Goal: Information Seeking & Learning: Understand process/instructions

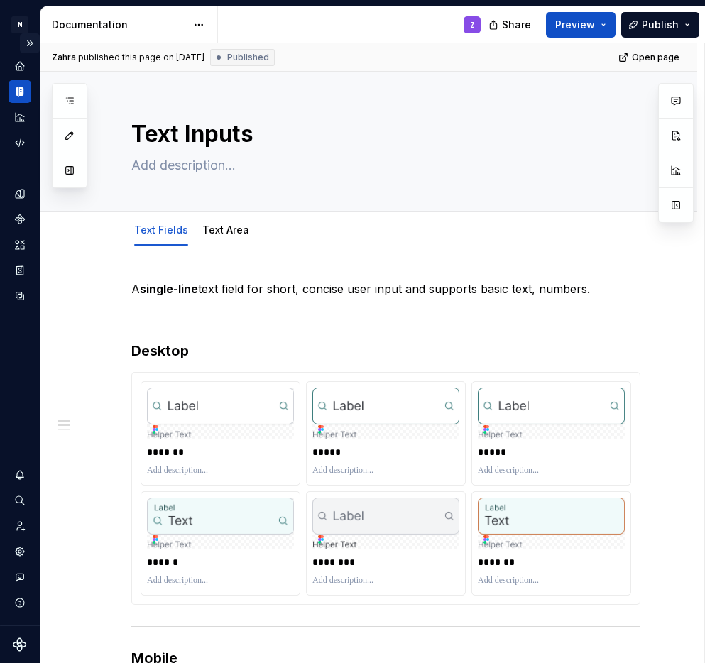
click at [31, 41] on button "Expand sidebar" at bounding box center [30, 43] width 20 height 20
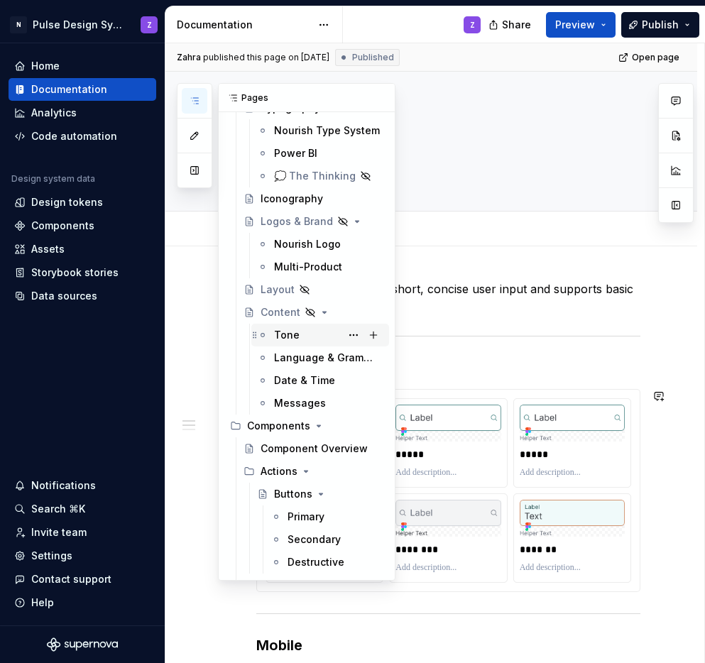
scroll to position [320, 0]
click at [278, 422] on div "Components" at bounding box center [278, 425] width 63 height 14
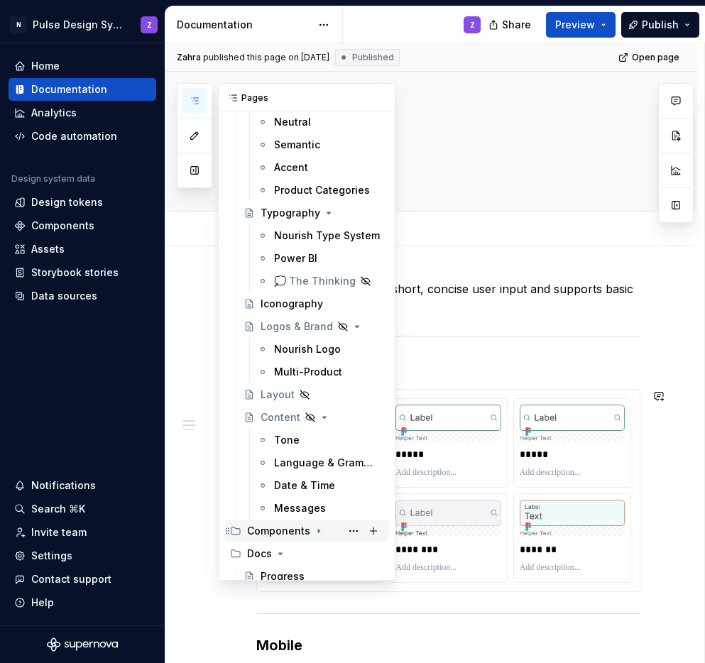
scroll to position [248, 0]
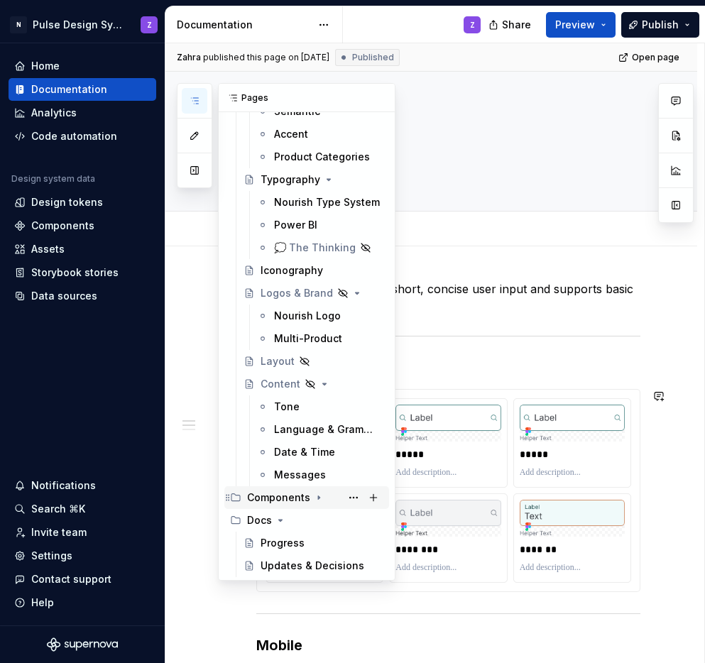
click at [318, 496] on icon "Page tree" at bounding box center [318, 497] width 11 height 11
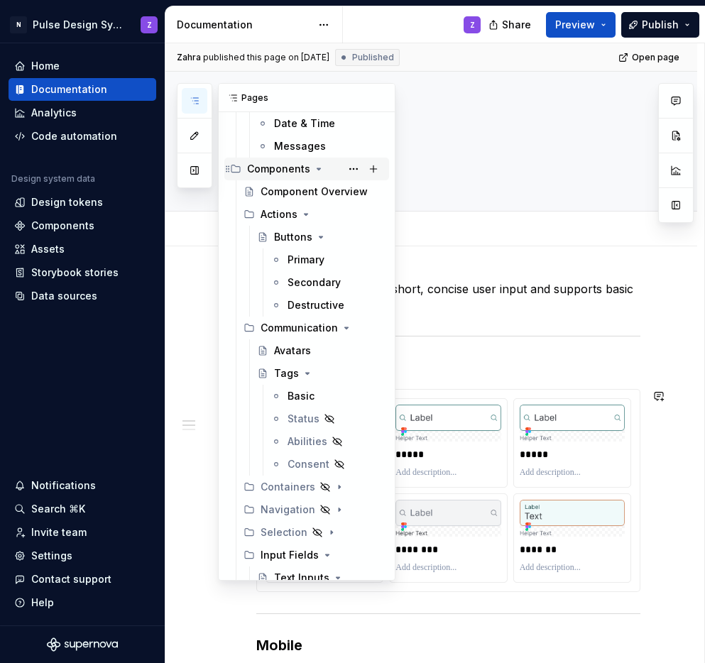
scroll to position [584, 0]
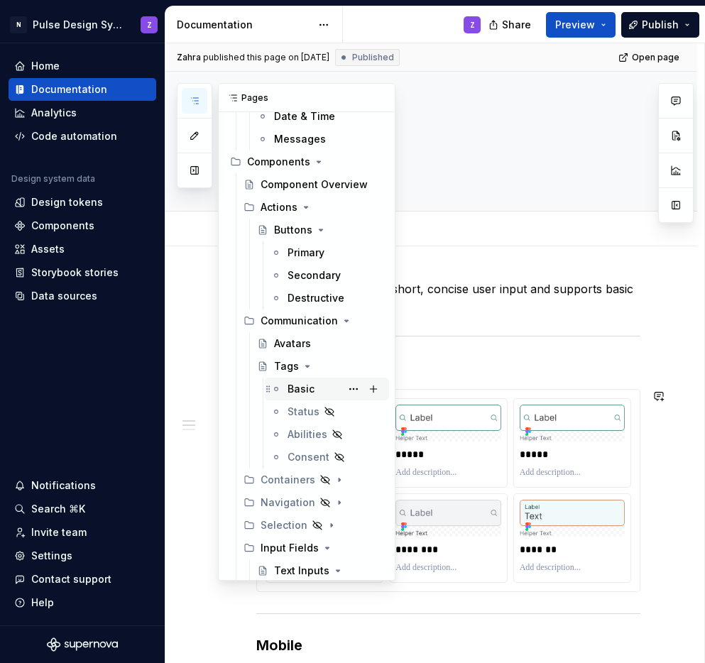
click at [301, 393] on div "Basic" at bounding box center [301, 389] width 27 height 14
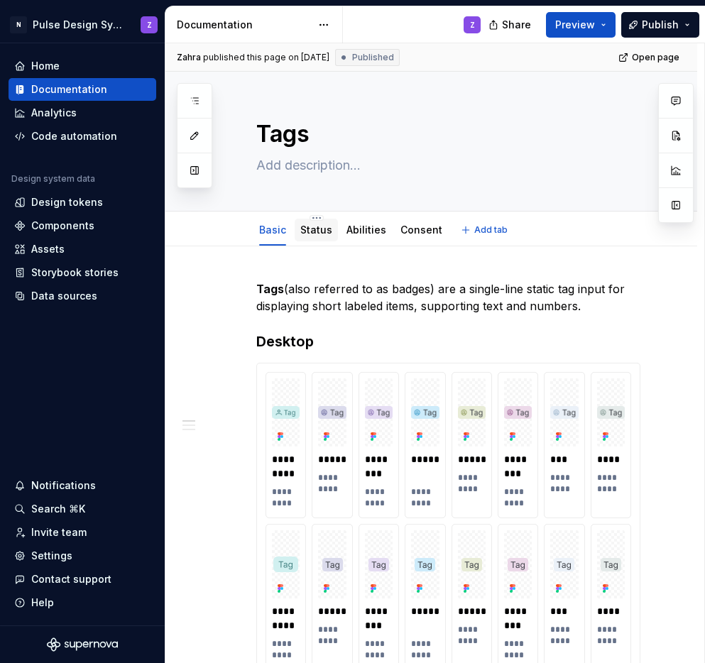
click at [309, 234] on link "Status" at bounding box center [316, 230] width 32 height 12
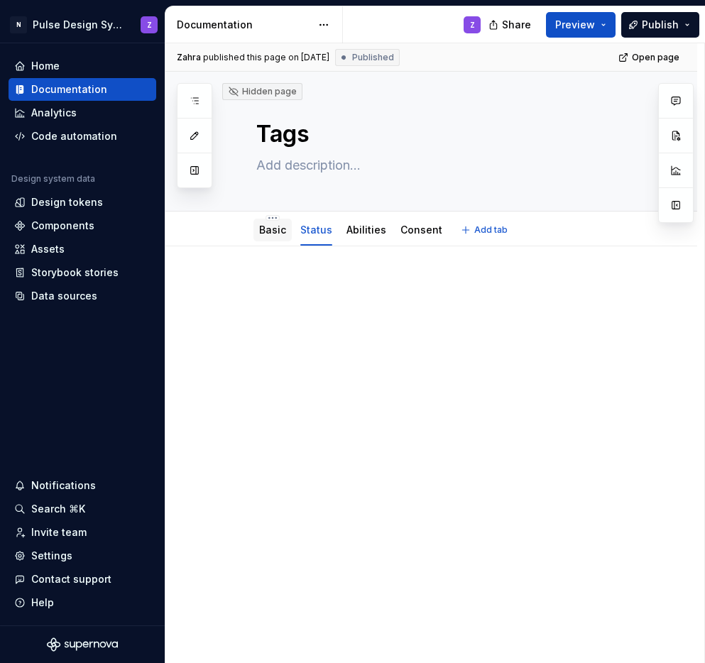
click at [273, 239] on div "Basic" at bounding box center [273, 230] width 38 height 23
click at [268, 237] on div "Basic" at bounding box center [272, 230] width 27 height 14
click at [398, 276] on div at bounding box center [431, 398] width 532 height 304
click at [273, 226] on link "Basic" at bounding box center [272, 230] width 27 height 12
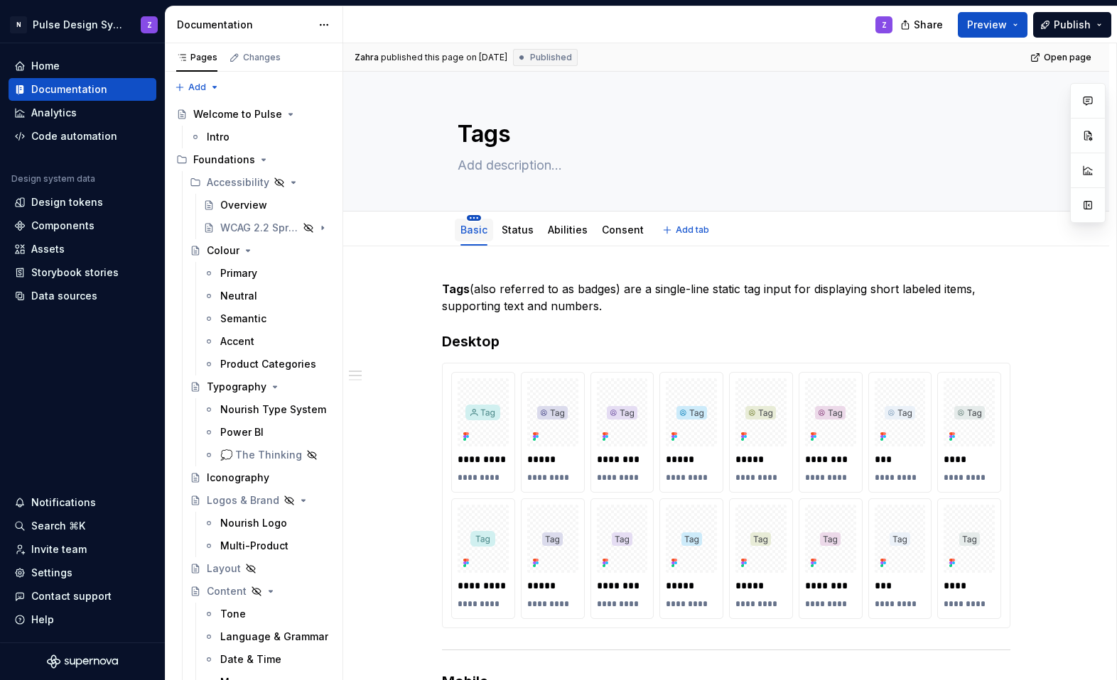
click at [477, 217] on html "N Pulse Design System Z Home Documentation Analytics Code automation Design sys…" at bounding box center [558, 340] width 1117 height 680
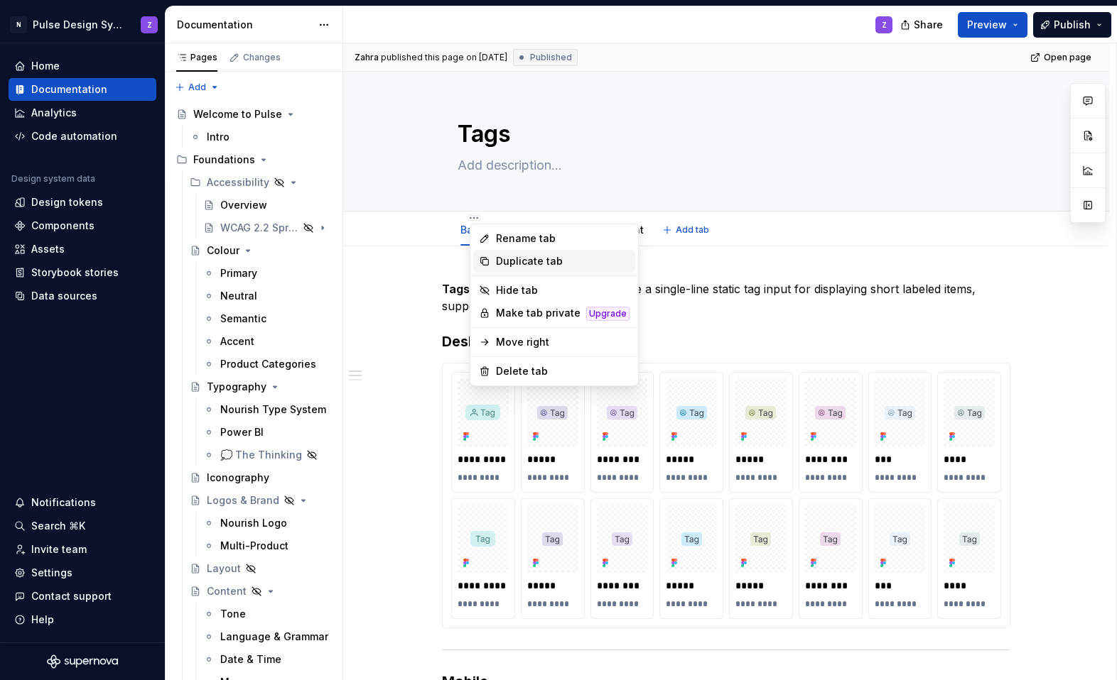
click at [492, 255] on div "Duplicate tab" at bounding box center [554, 261] width 162 height 23
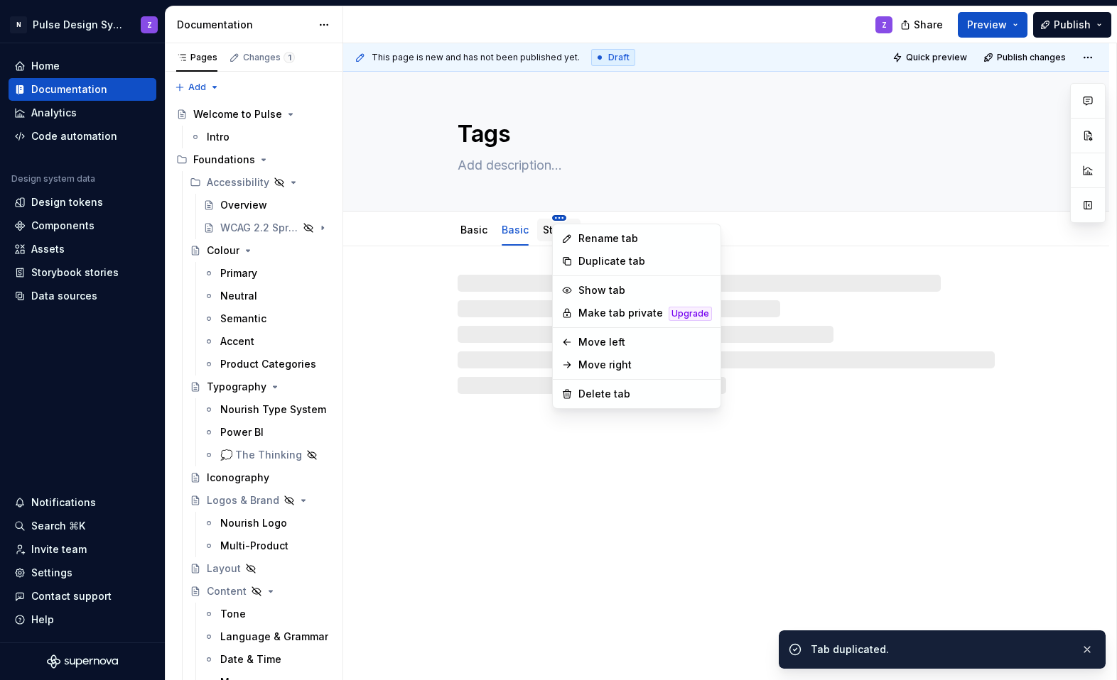
click at [559, 215] on html "N Pulse Design System Z Home Documentation Analytics Code automation Design sys…" at bounding box center [558, 340] width 1117 height 680
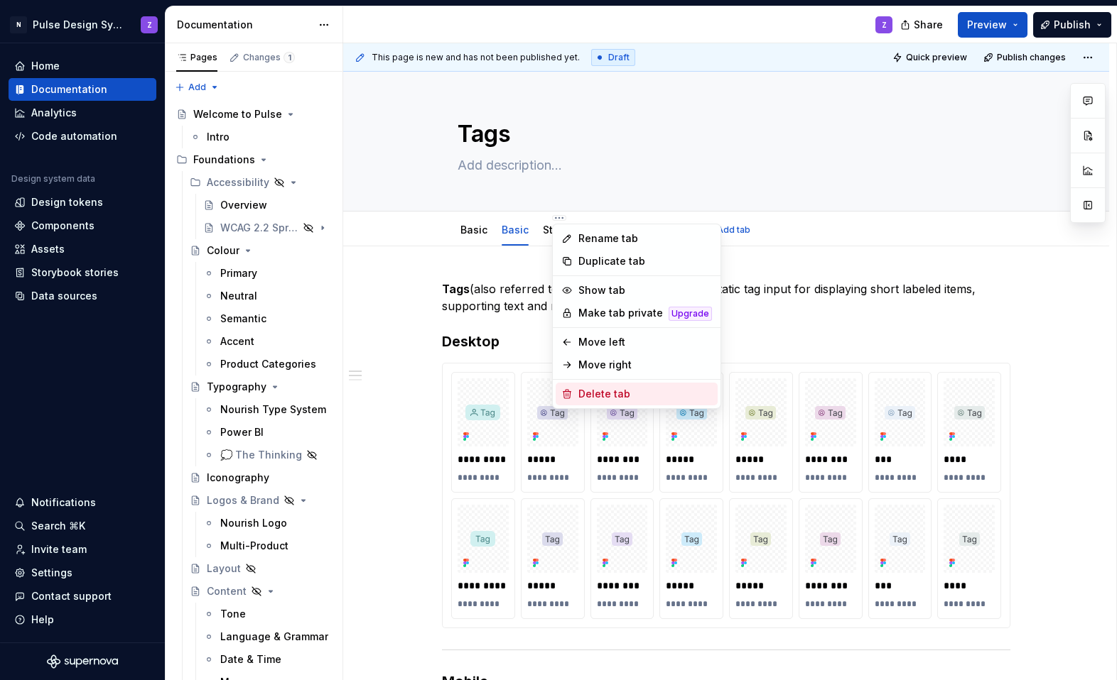
click at [591, 394] on div "Delete tab" at bounding box center [645, 394] width 134 height 14
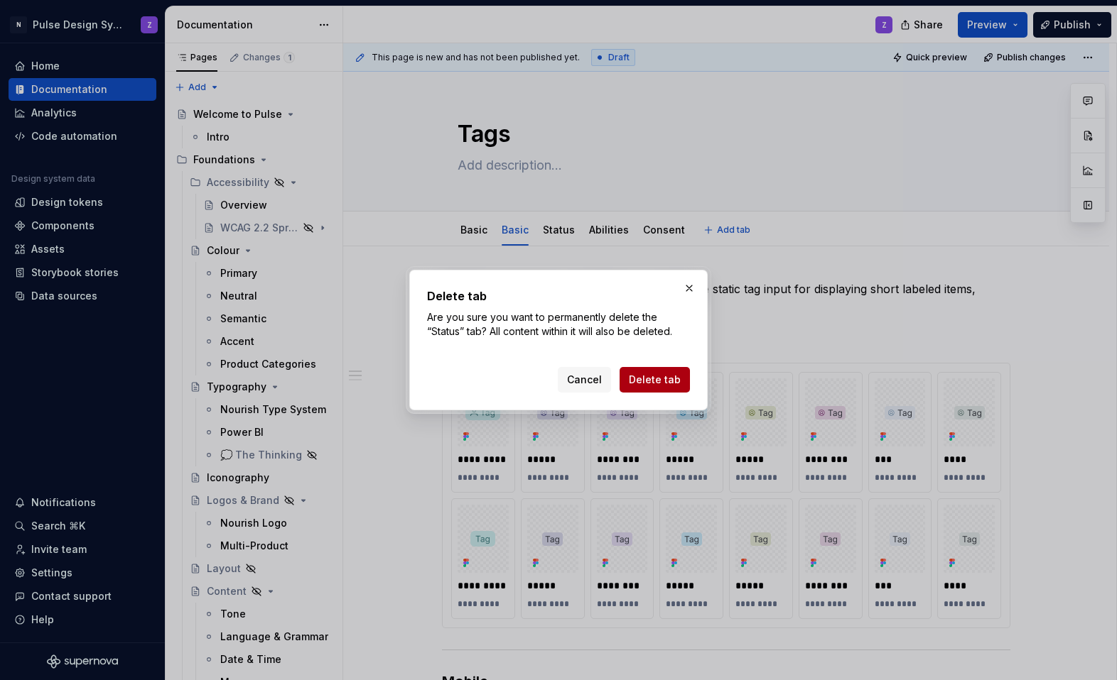
click at [634, 381] on span "Delete tab" at bounding box center [655, 380] width 52 height 14
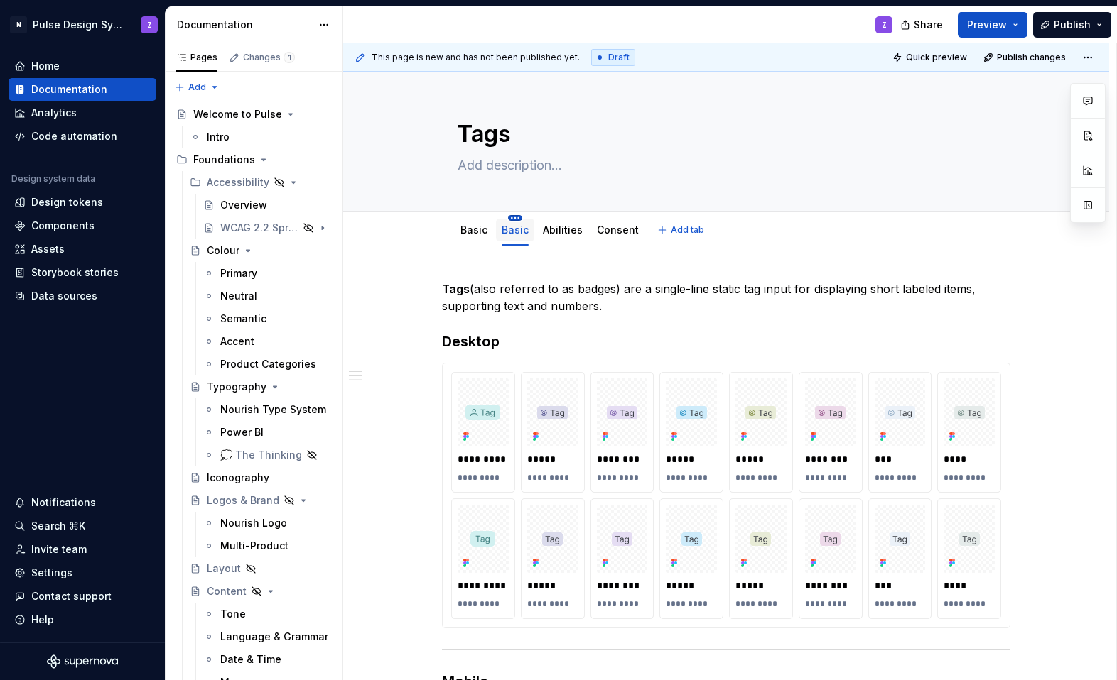
click at [519, 216] on html "N Pulse Design System Z Home Documentation Analytics Code automation Design sys…" at bounding box center [558, 340] width 1117 height 680
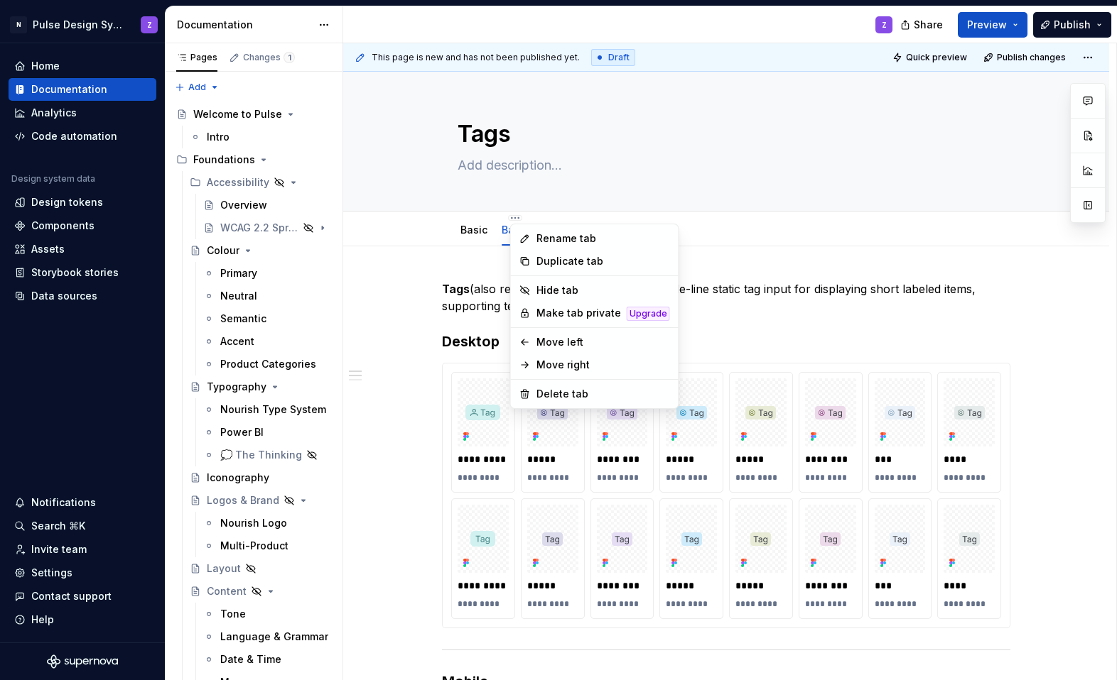
type textarea "*"
click at [537, 236] on div "Rename tab" at bounding box center [603, 239] width 134 height 14
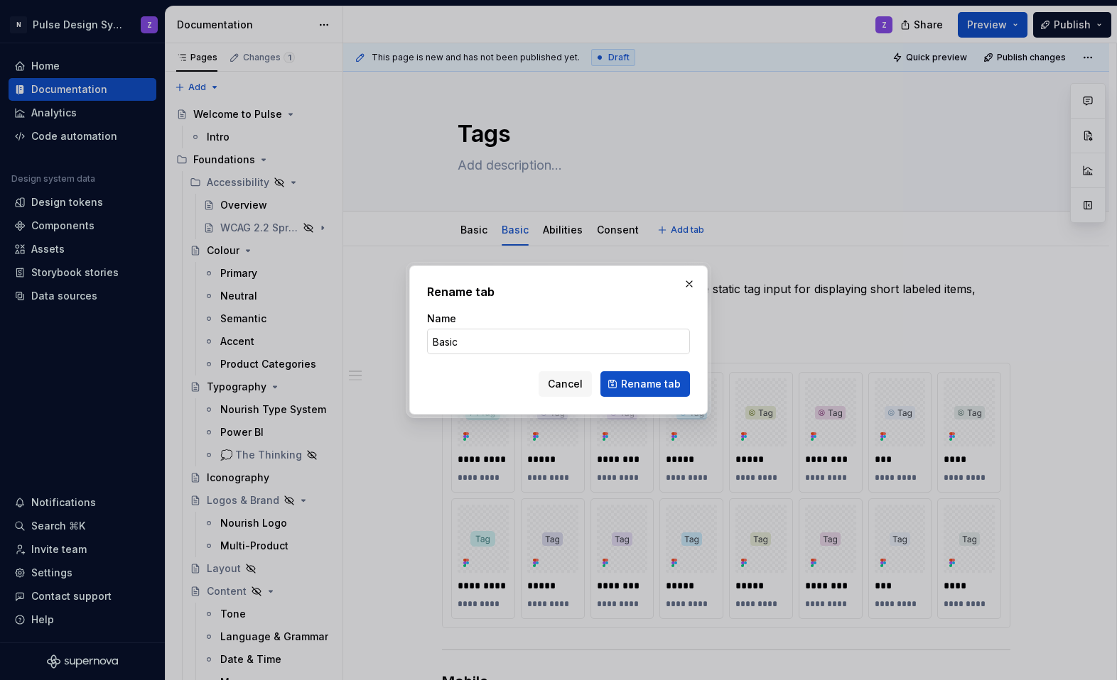
click at [443, 339] on input "Basic" at bounding box center [558, 342] width 263 height 26
type input "Status"
click at [631, 382] on span "Rename tab" at bounding box center [651, 384] width 60 height 14
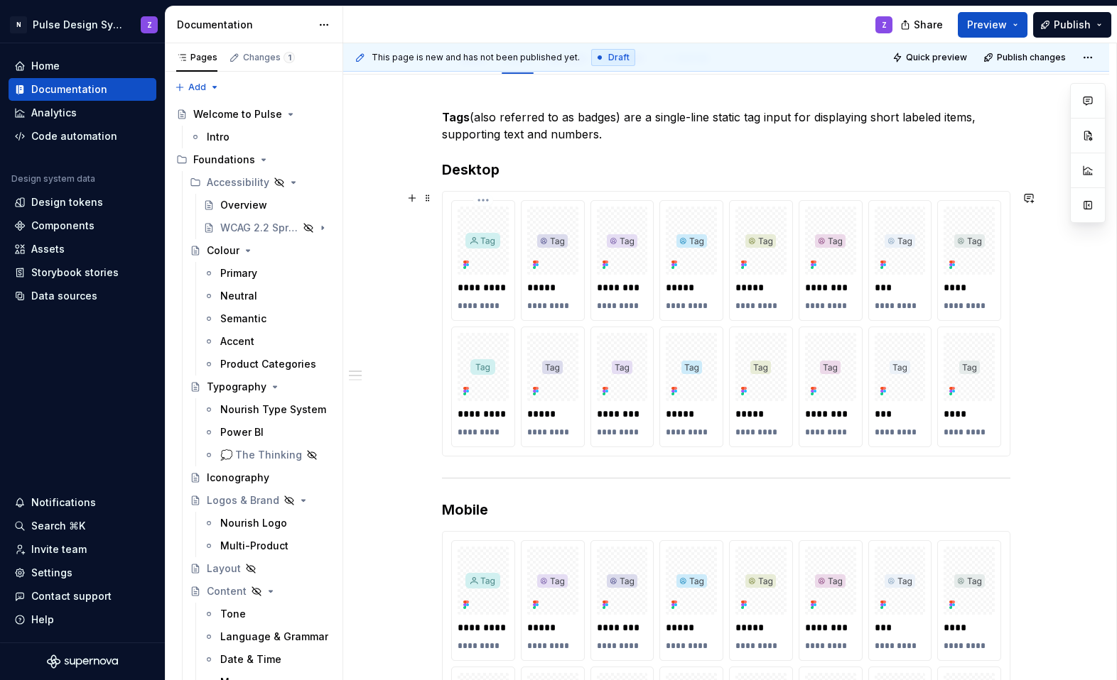
scroll to position [173, 0]
click at [487, 245] on img at bounding box center [482, 240] width 35 height 16
click at [431, 199] on span at bounding box center [427, 198] width 11 height 20
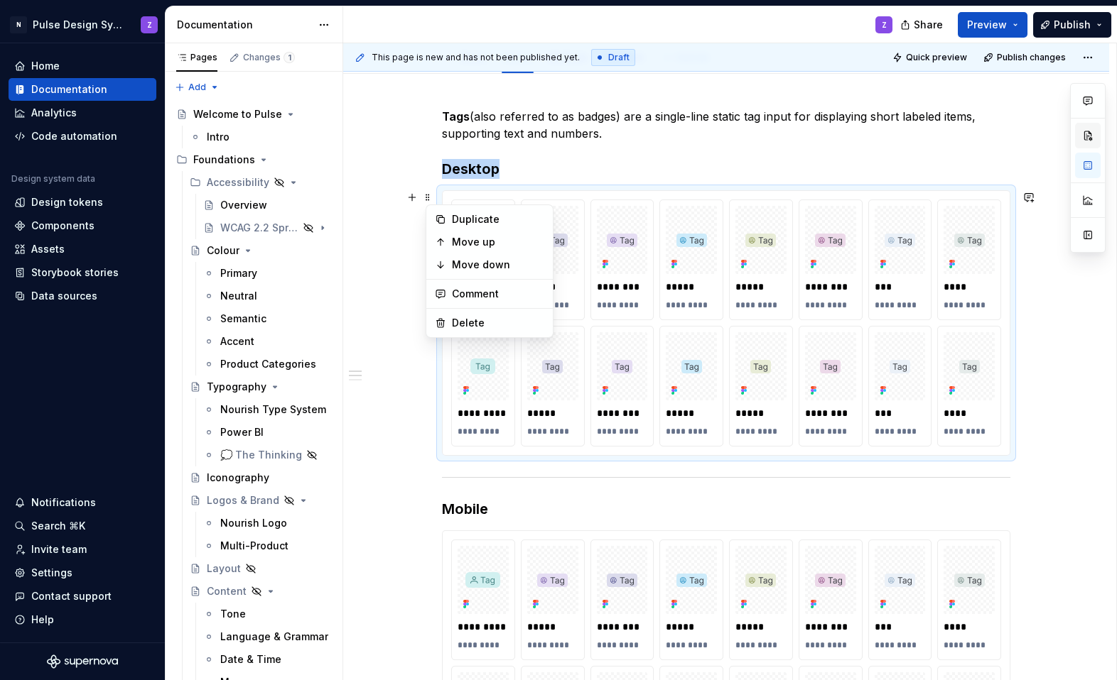
click at [705, 134] on button "button" at bounding box center [1088, 136] width 26 height 26
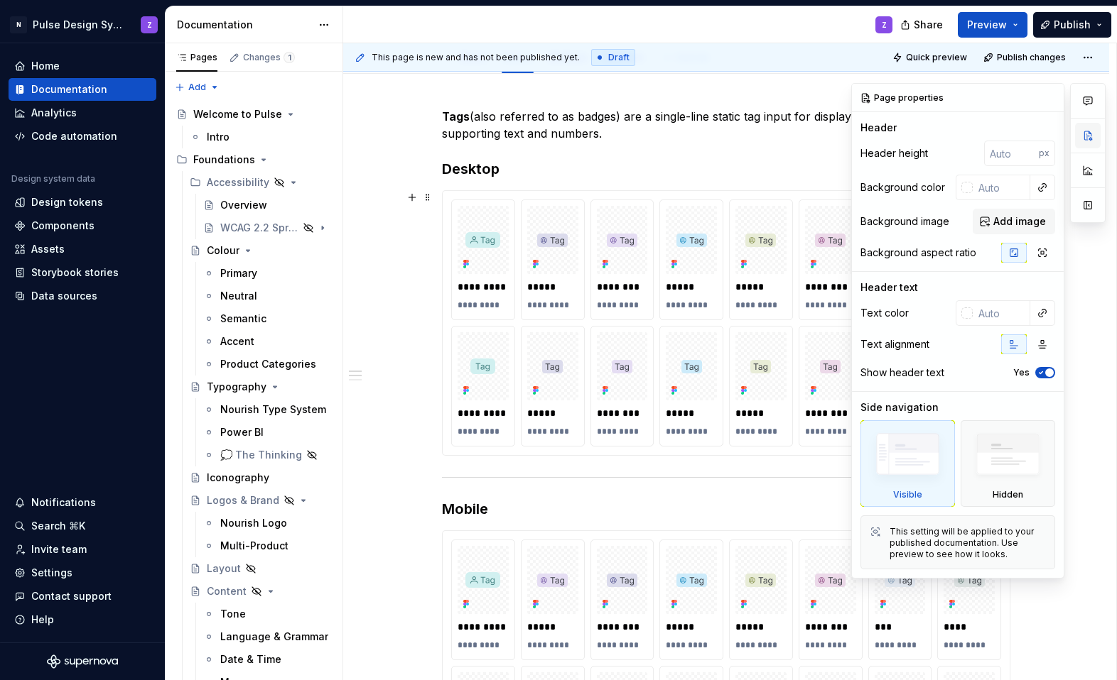
click at [705, 134] on button "button" at bounding box center [1088, 136] width 26 height 26
click at [705, 279] on div "*****" at bounding box center [760, 287] width 51 height 20
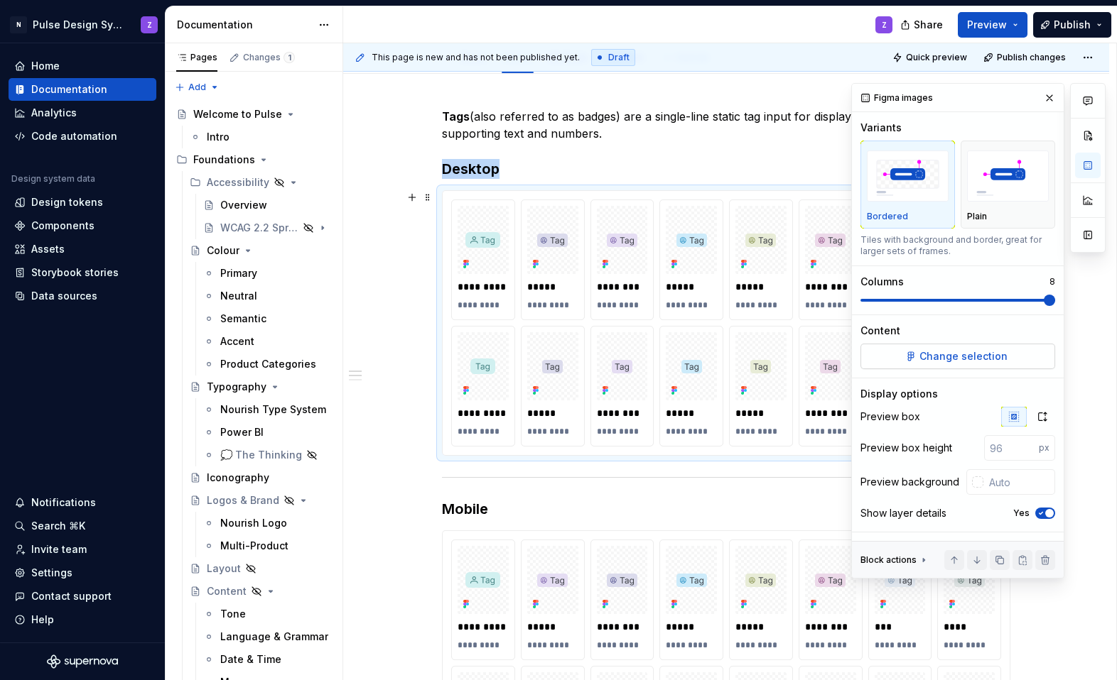
click at [705, 353] on span "Change selection" at bounding box center [963, 356] width 88 height 14
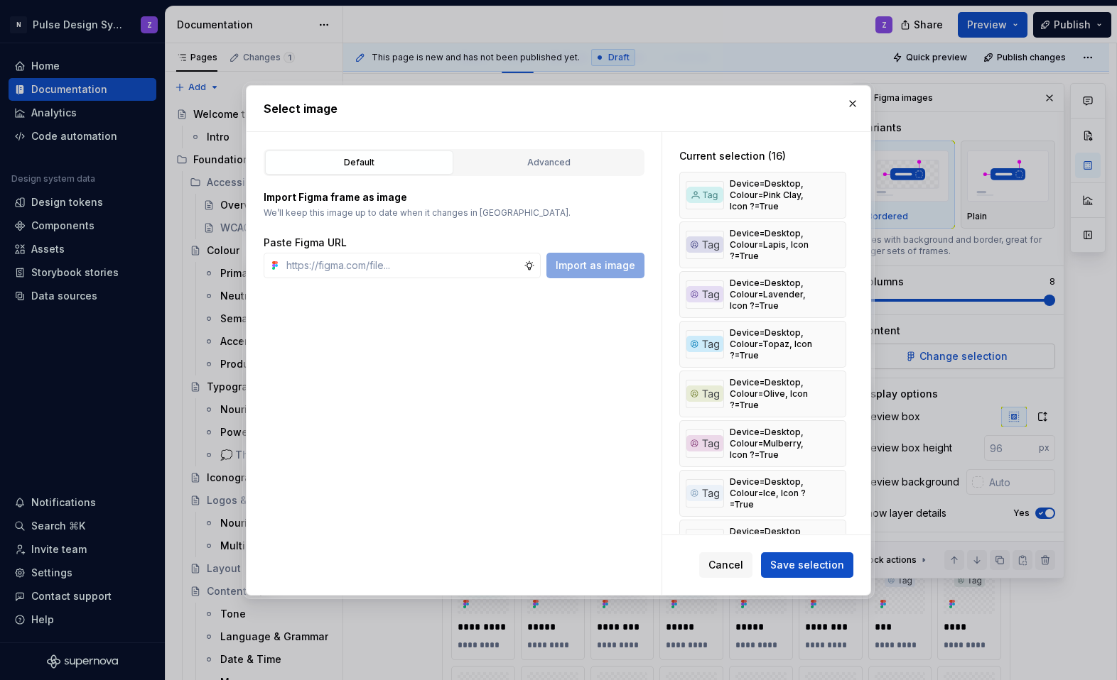
type textarea "*"
click at [705, 192] on button "button" at bounding box center [830, 195] width 20 height 20
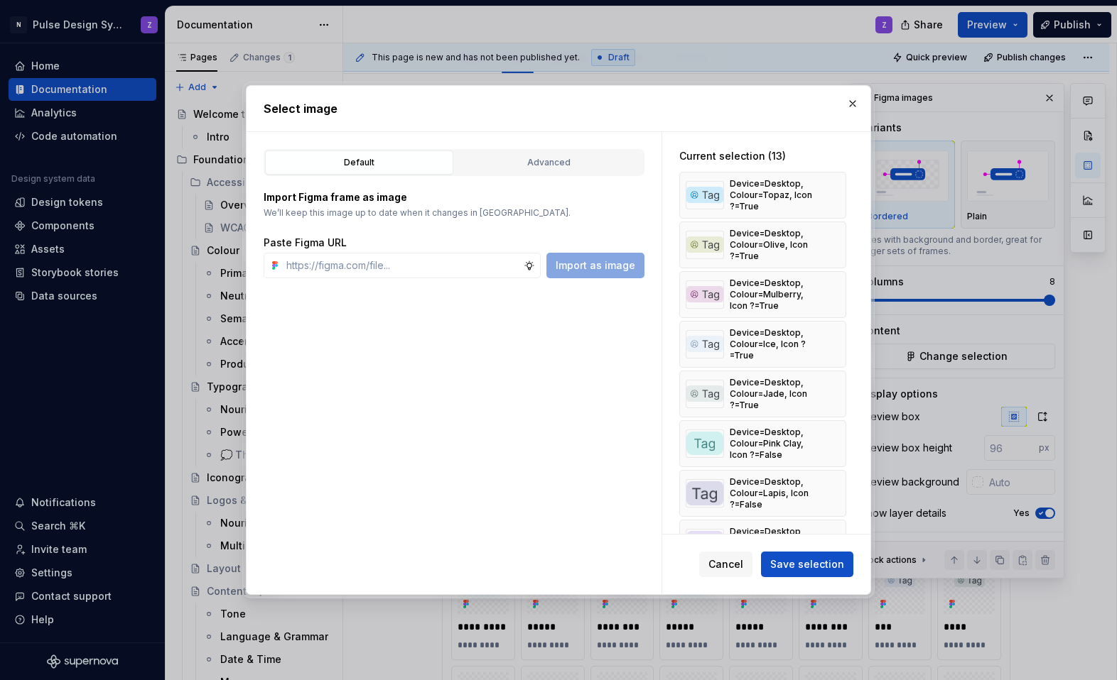
click at [705, 235] on button "button" at bounding box center [830, 245] width 20 height 20
click at [705, 192] on button "button" at bounding box center [830, 195] width 20 height 20
click at [705, 235] on button "button" at bounding box center [830, 245] width 20 height 20
click at [705, 192] on button "button" at bounding box center [830, 195] width 20 height 20
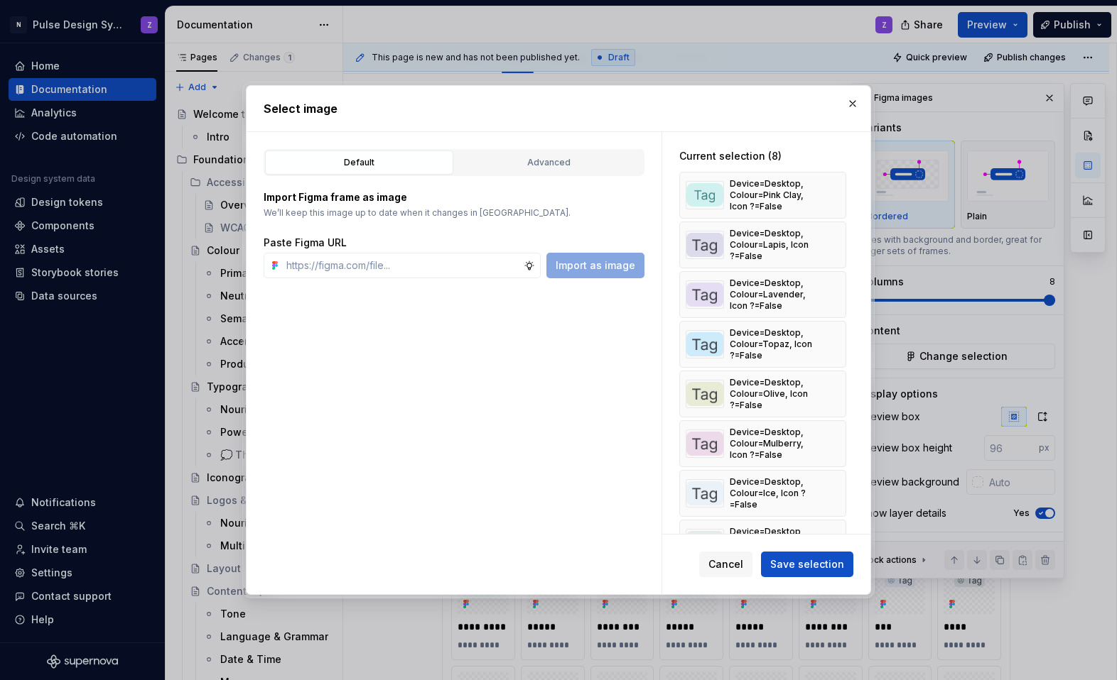
click at [705, 235] on button "button" at bounding box center [830, 245] width 20 height 20
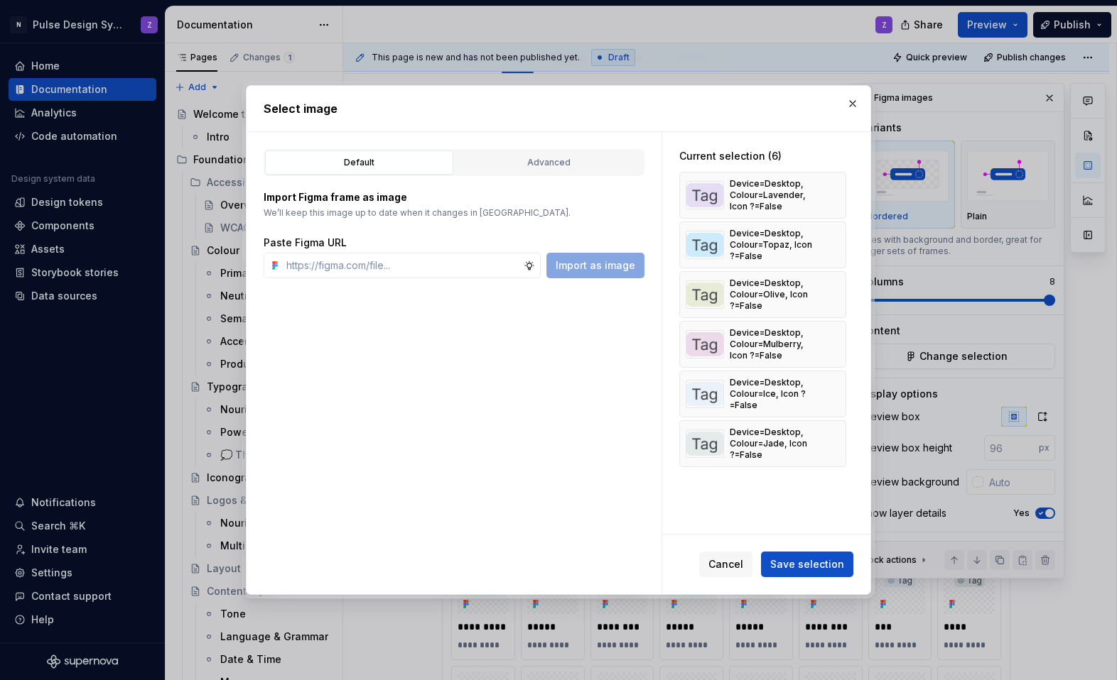
click at [705, 192] on button "button" at bounding box center [830, 195] width 20 height 20
click at [705, 235] on button "button" at bounding box center [830, 245] width 20 height 20
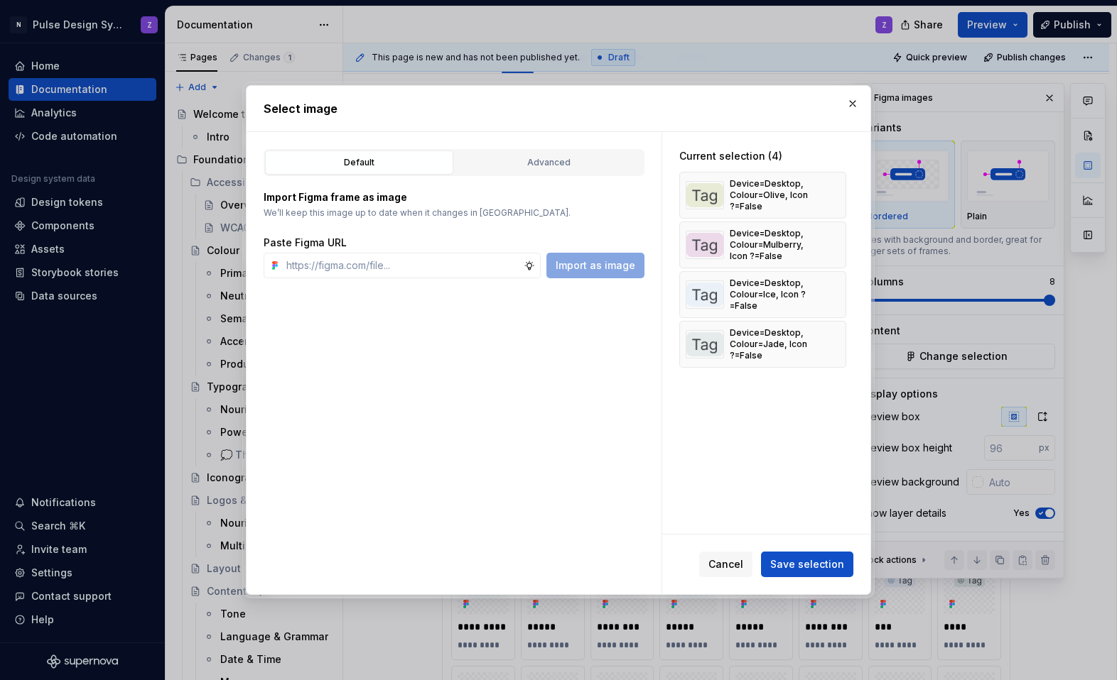
click at [705, 192] on button "button" at bounding box center [830, 195] width 20 height 20
click at [705, 235] on button "button" at bounding box center [830, 245] width 20 height 20
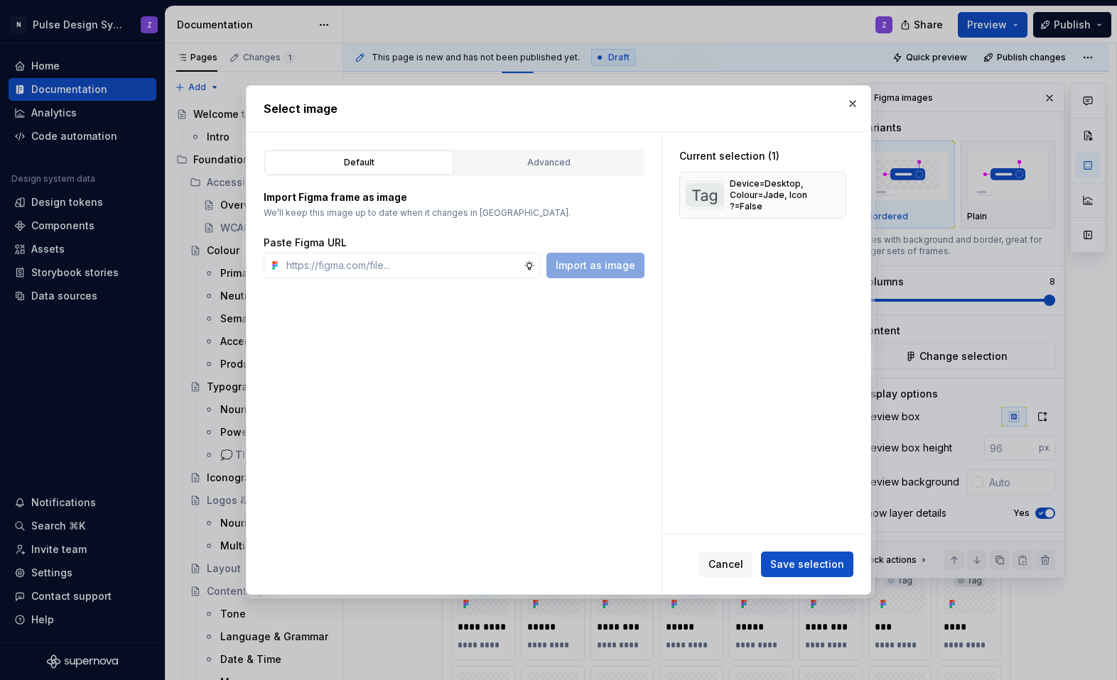
click at [705, 192] on button "button" at bounding box center [830, 195] width 20 height 20
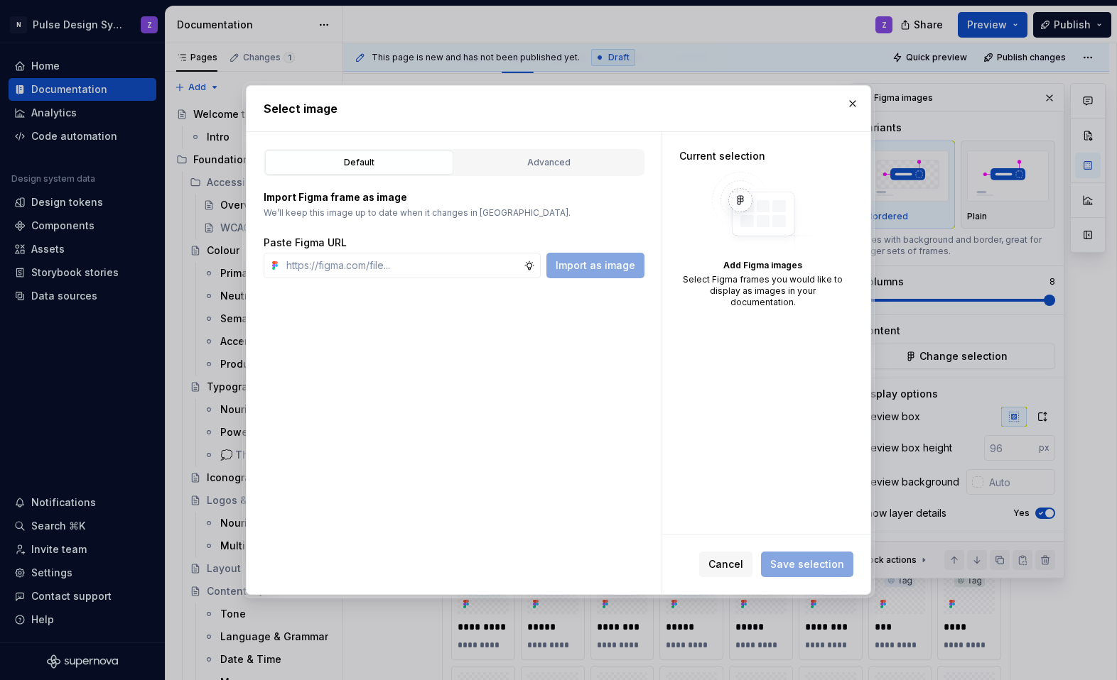
click at [705, 192] on div "Add Figma images Select Figma frames you would like to display as images in you…" at bounding box center [762, 240] width 167 height 136
click at [565, 166] on div "Advanced" at bounding box center [549, 163] width 178 height 14
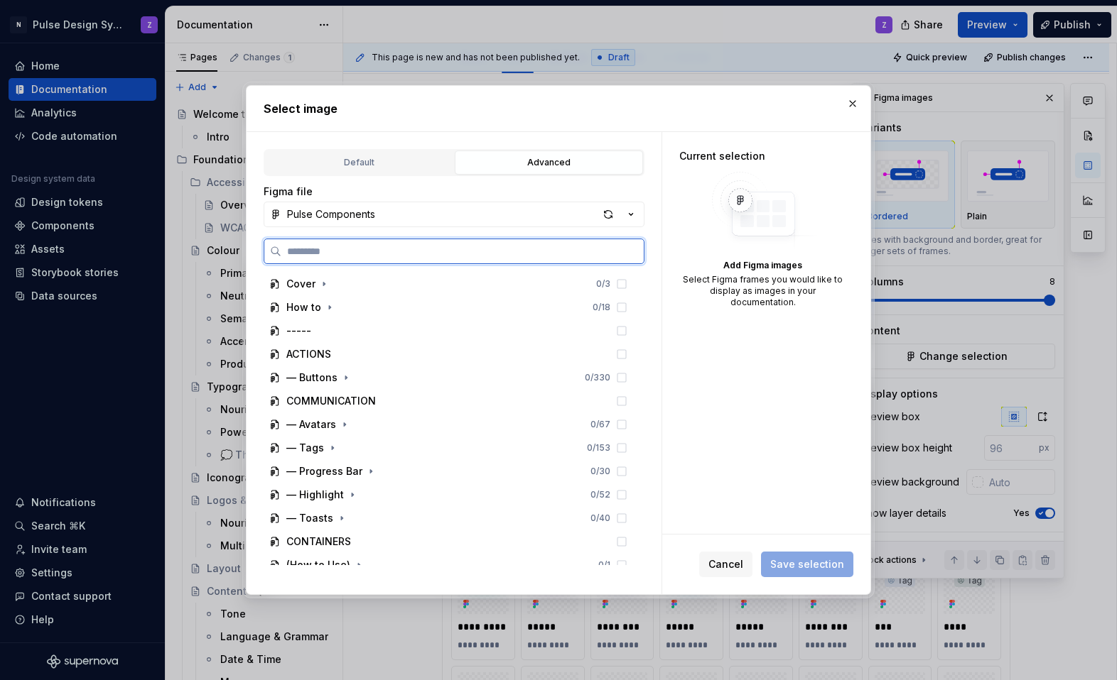
click at [360, 244] on input "search" at bounding box center [462, 251] width 362 height 14
type input "***"
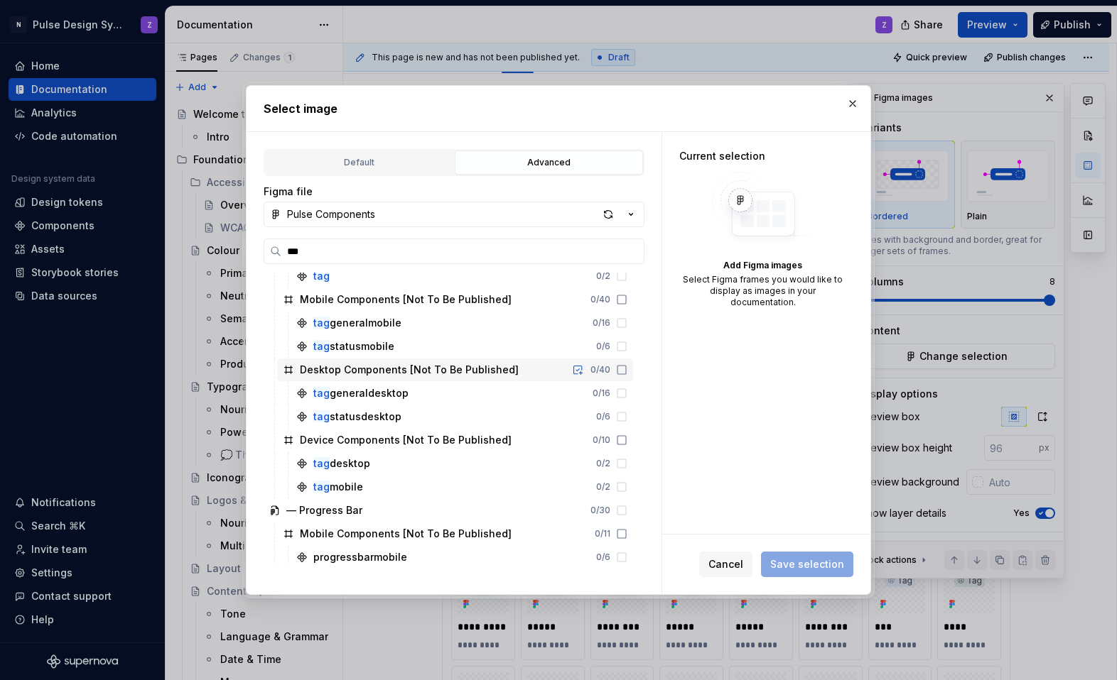
scroll to position [108, 0]
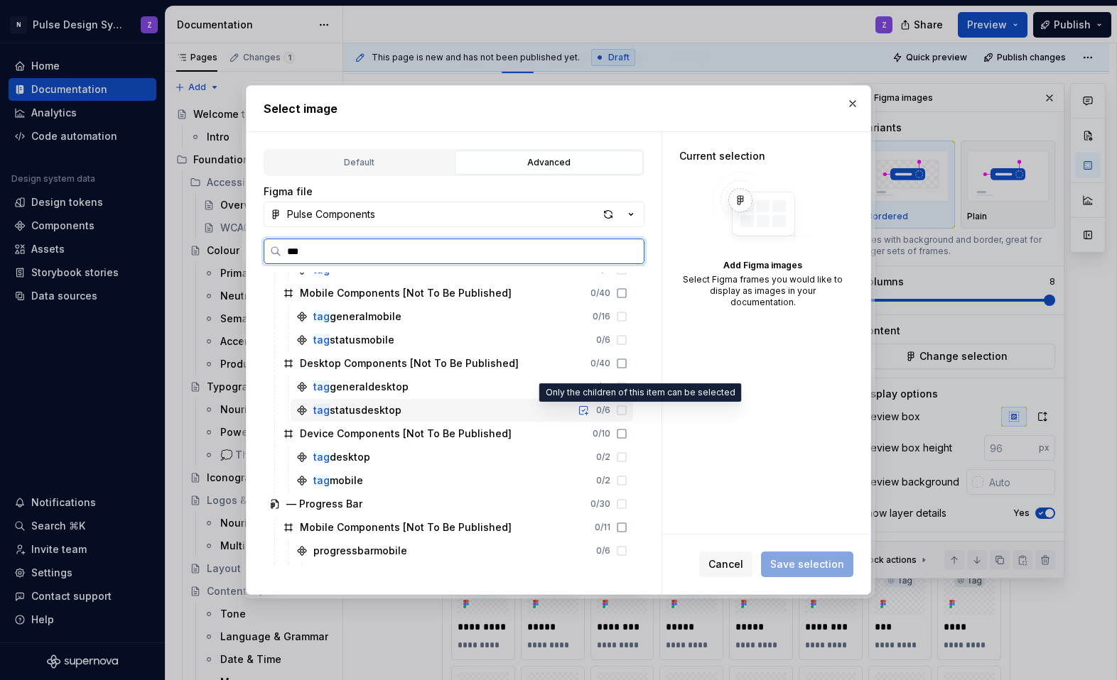
click at [627, 409] on icon at bounding box center [621, 410] width 11 height 11
click at [339, 402] on div "tag statusdesktop 0 / 6" at bounding box center [461, 410] width 342 height 23
click at [342, 413] on div "tag statusdesktop" at bounding box center [357, 410] width 88 height 14
click at [627, 410] on icon at bounding box center [621, 410] width 11 height 11
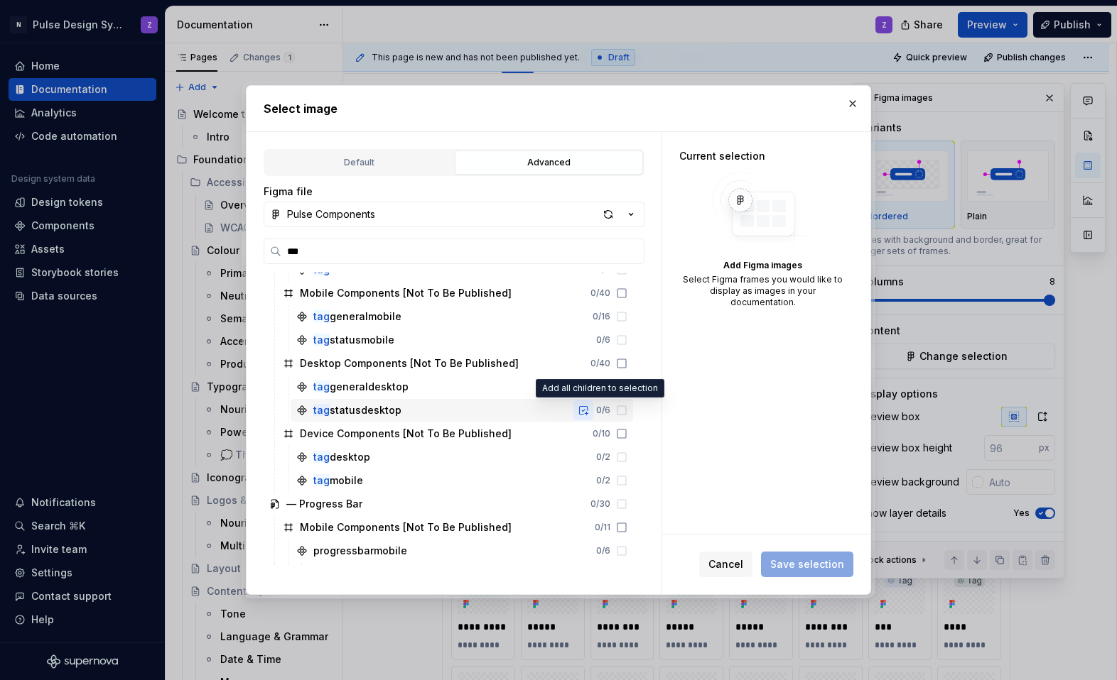
click at [593, 408] on button "button" at bounding box center [583, 411] width 20 height 20
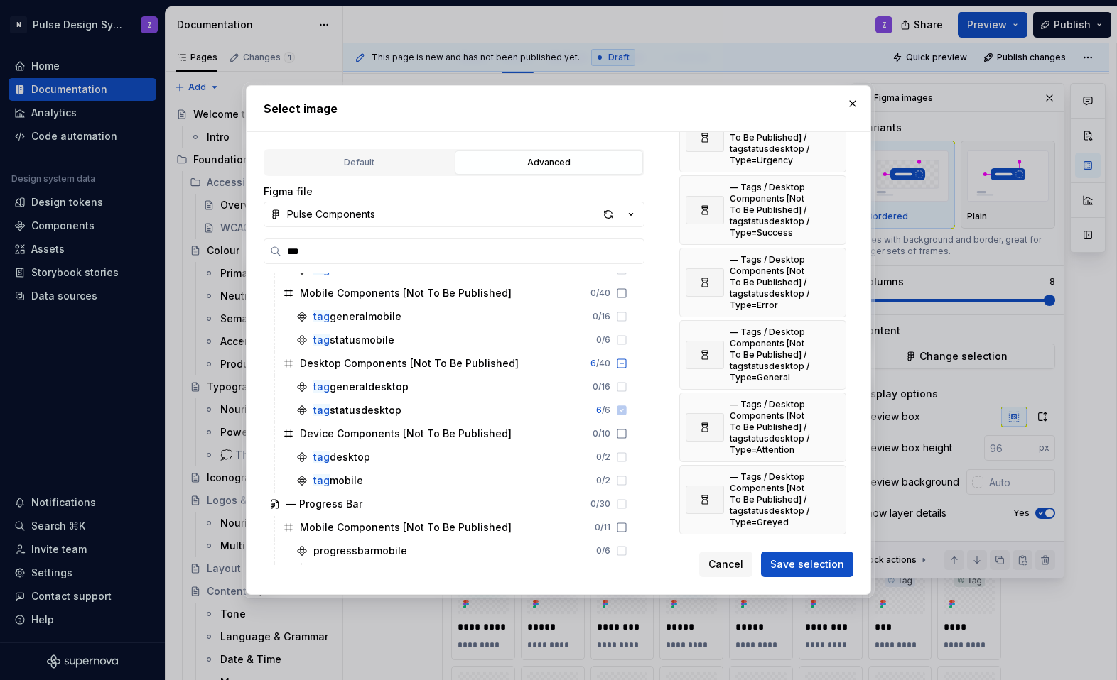
scroll to position [86, 0]
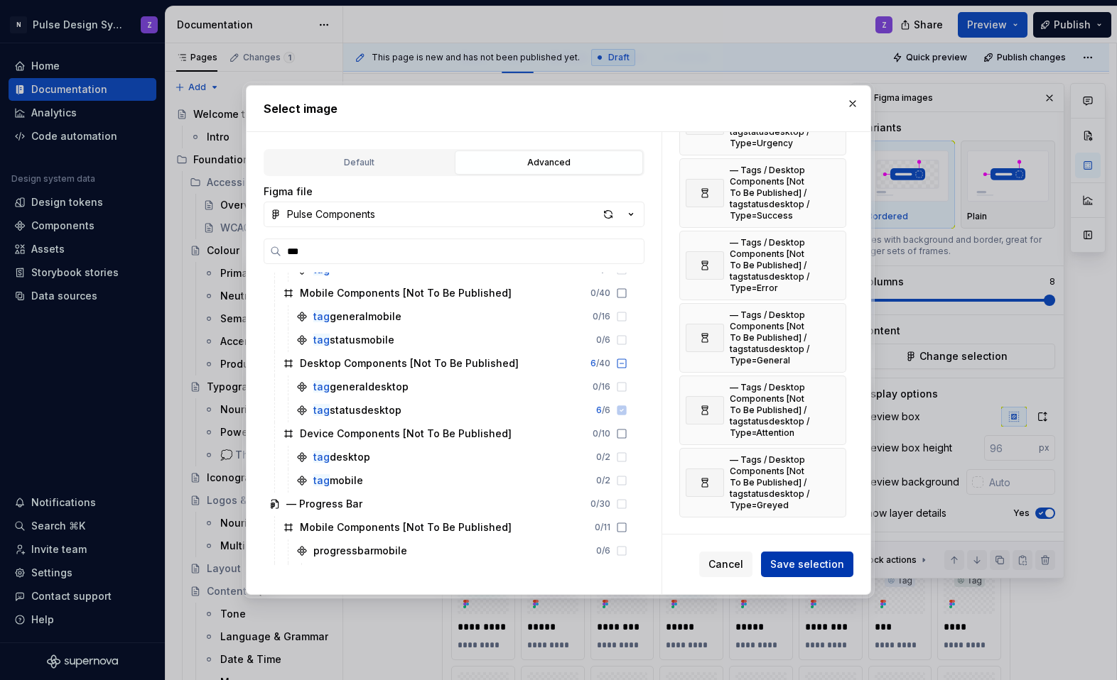
click at [705, 560] on span "Save selection" at bounding box center [807, 565] width 74 height 14
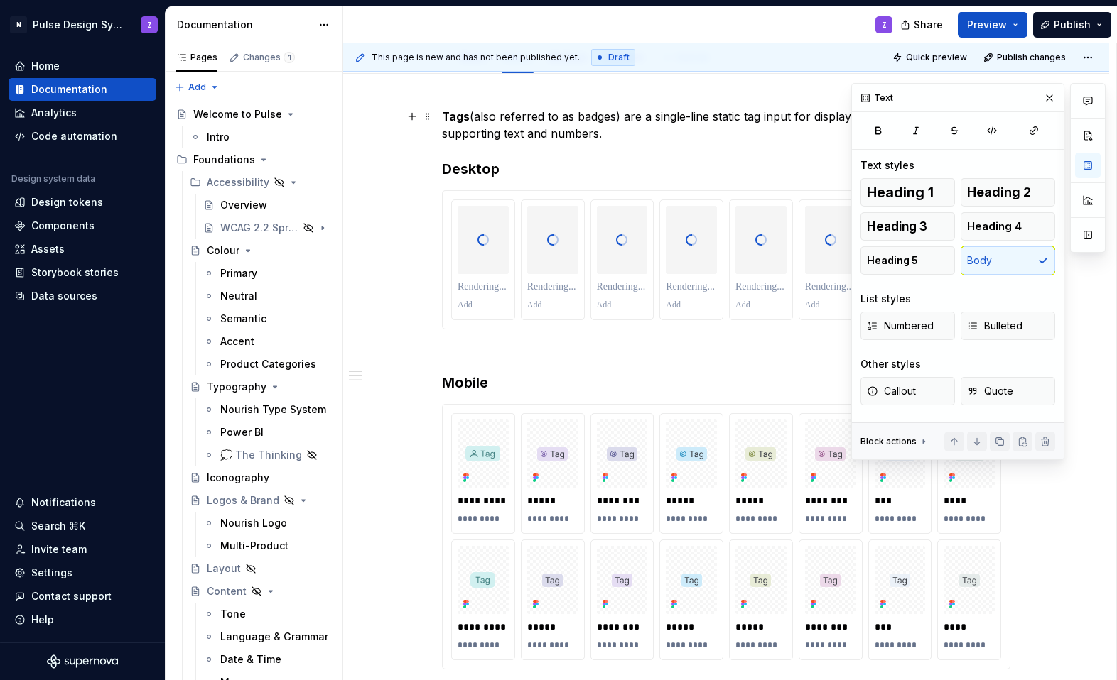
click at [705, 134] on p "Tags (also referred to as badges) are a single-line static tag input for displa…" at bounding box center [726, 125] width 568 height 34
click at [588, 136] on p "Tags (also referred to as badges) are a single-line static tag input for displa…" at bounding box center [726, 125] width 568 height 34
click at [705, 95] on button "button" at bounding box center [1049, 98] width 20 height 20
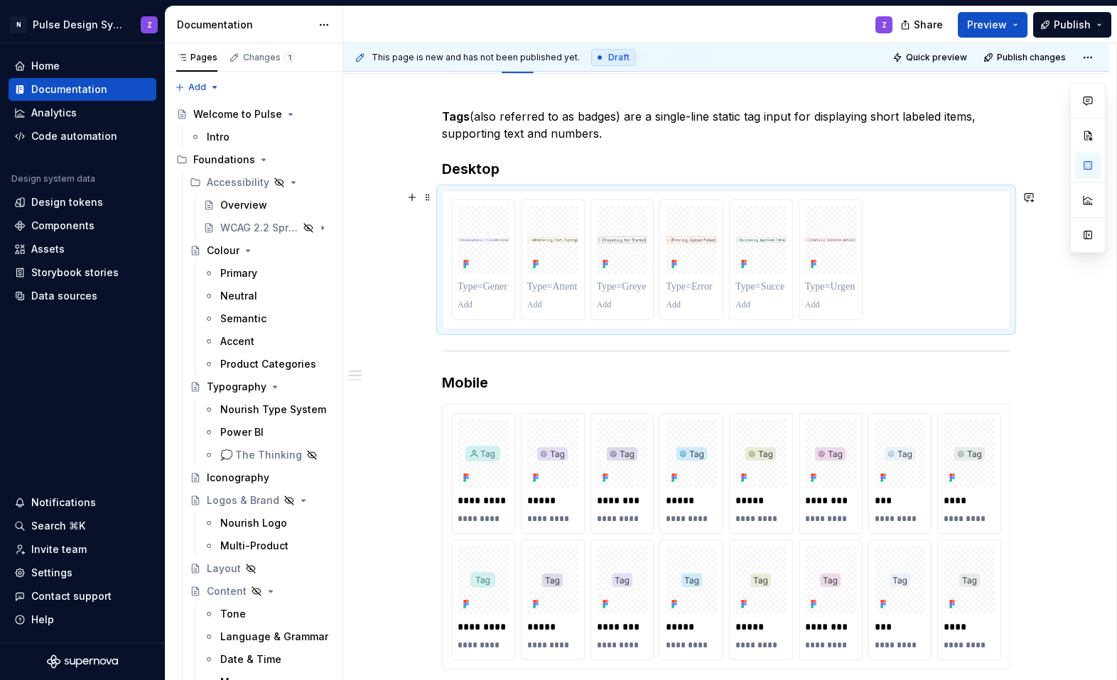
click at [705, 248] on div at bounding box center [726, 260] width 550 height 121
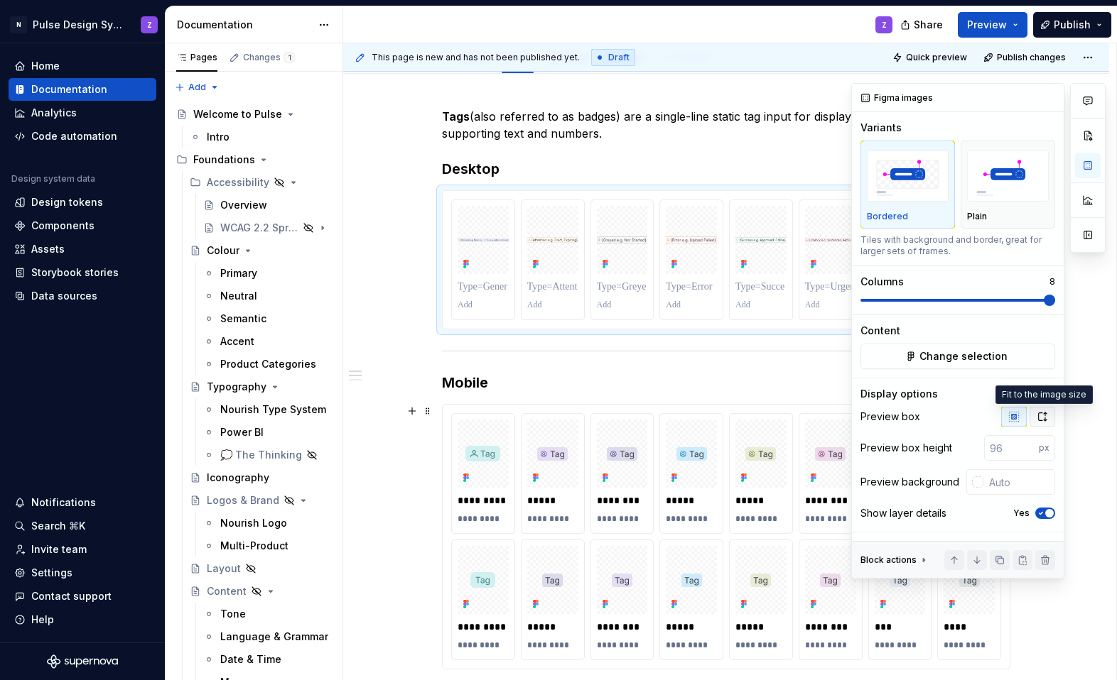
click at [705, 420] on icon "button" at bounding box center [1042, 417] width 8 height 9
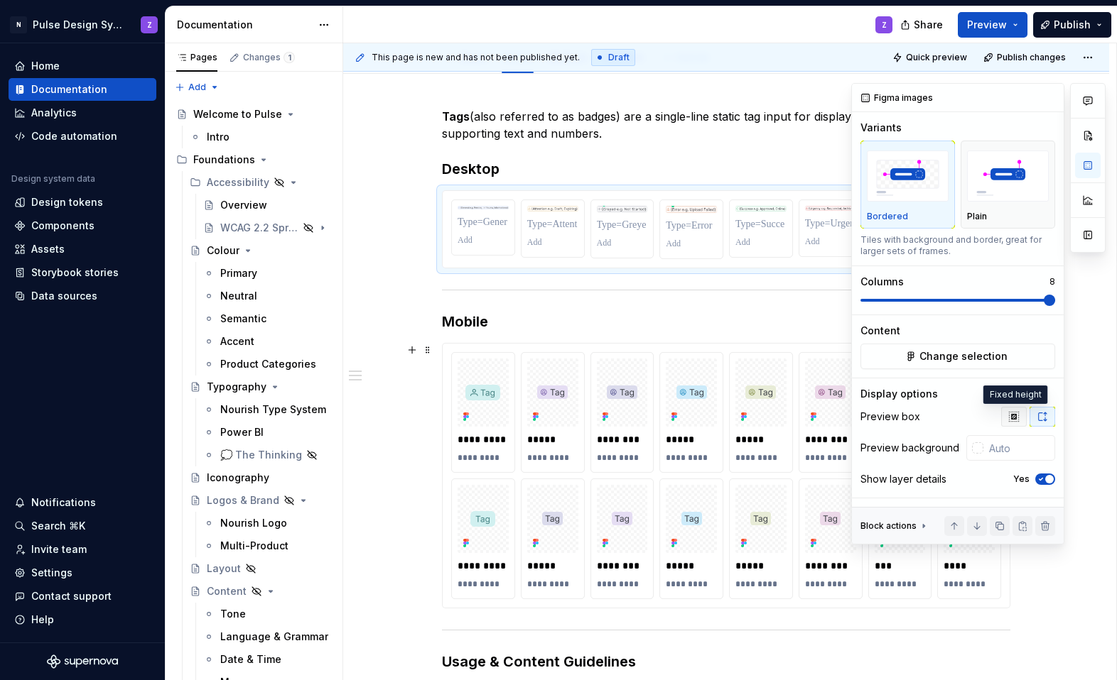
click at [705, 421] on icon "button" at bounding box center [1013, 416] width 9 height 9
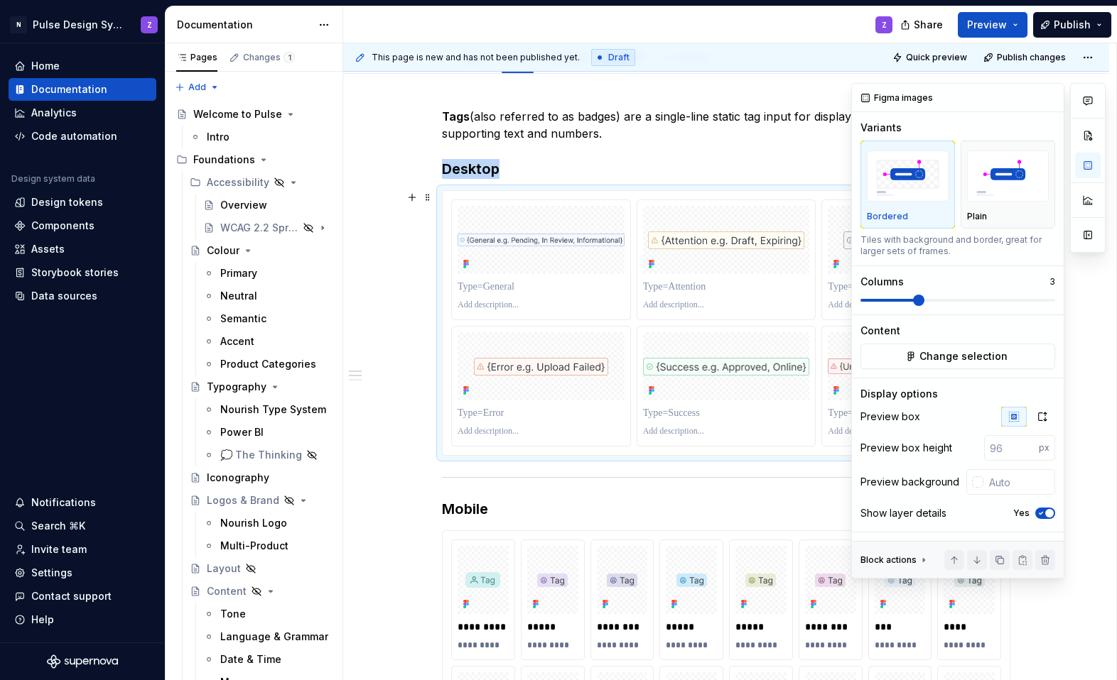
click at [705, 303] on span at bounding box center [918, 300] width 11 height 11
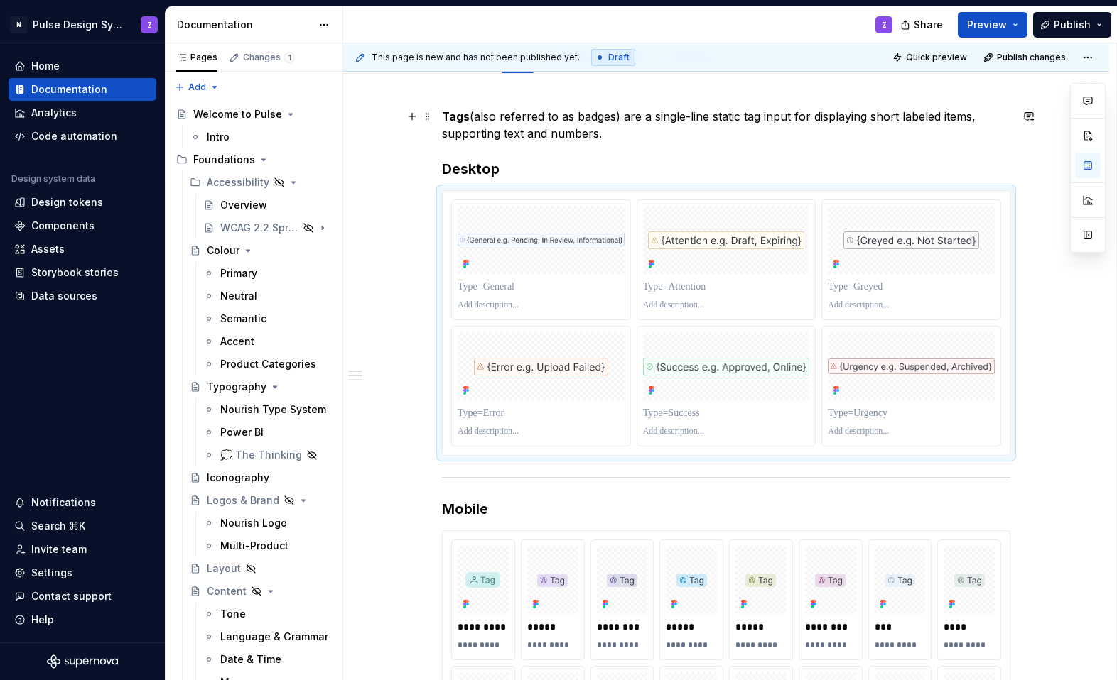
click at [579, 131] on p "Tags (also referred to as badges) are a single-line static tag input for displa…" at bounding box center [726, 125] width 568 height 34
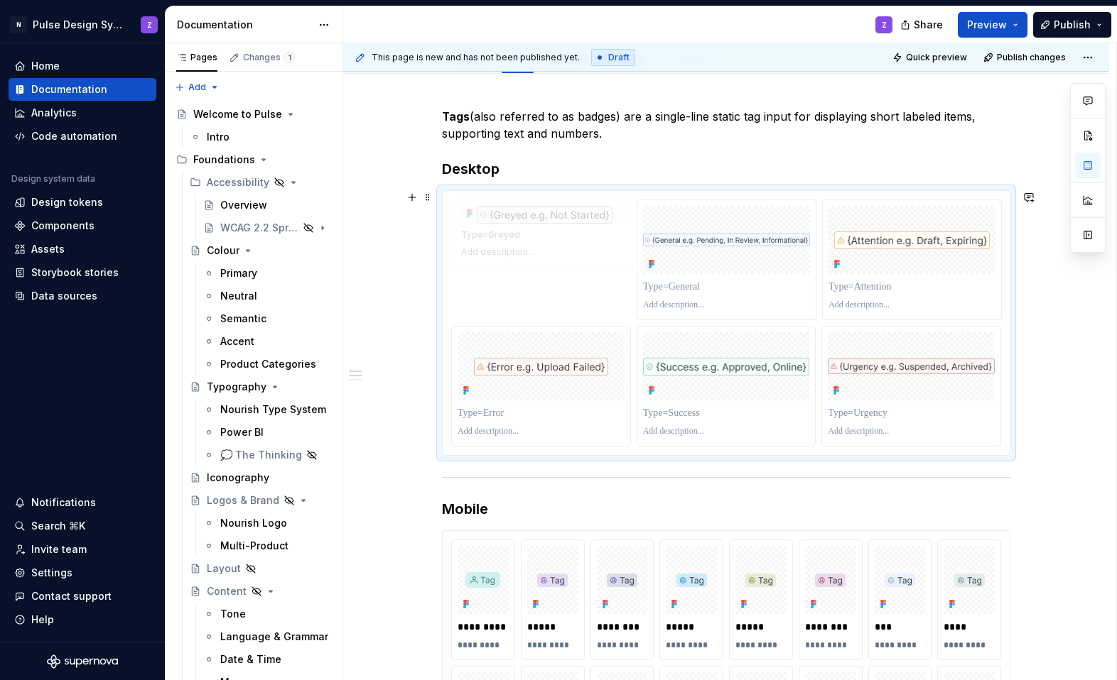
drag, startPoint x: 915, startPoint y: 246, endPoint x: 604, endPoint y: 259, distance: 310.7
click at [603, 259] on body "N Pulse Design System Z Home Documentation Analytics Code automation Design sys…" at bounding box center [558, 340] width 1117 height 680
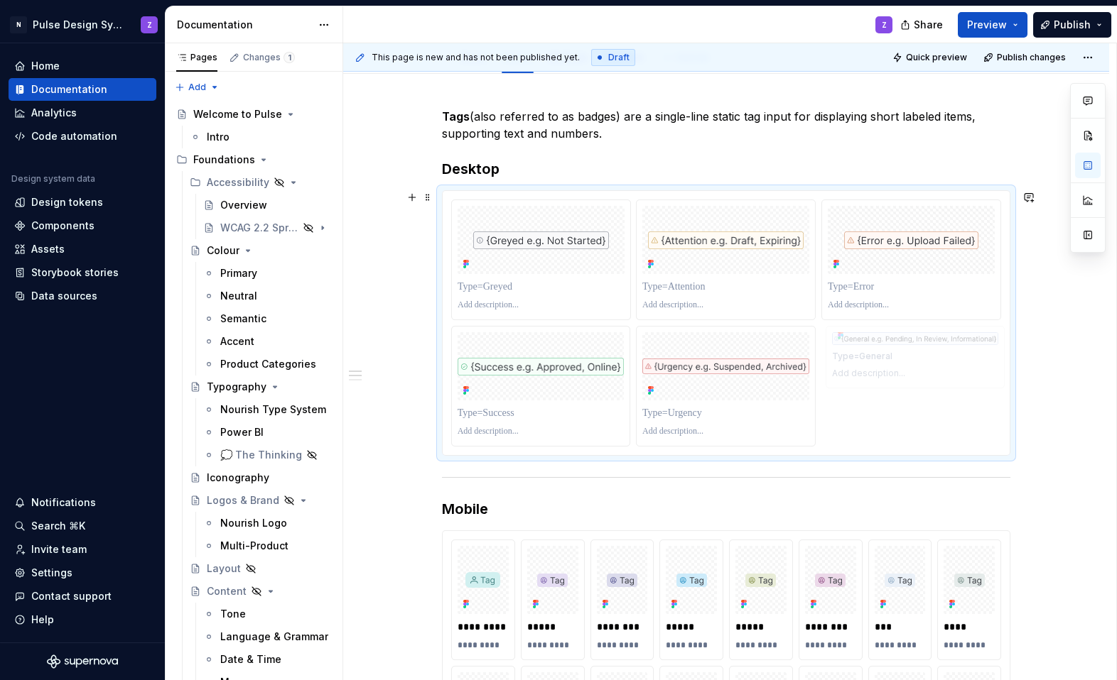
drag, startPoint x: 700, startPoint y: 256, endPoint x: 874, endPoint y: 368, distance: 207.3
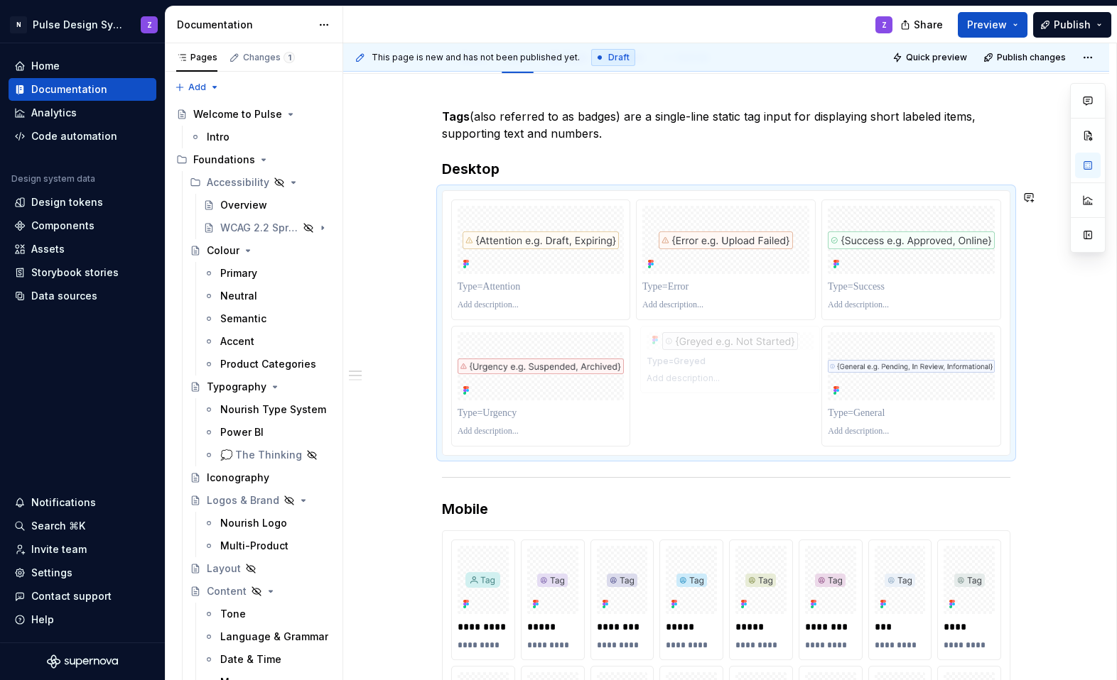
drag, startPoint x: 571, startPoint y: 252, endPoint x: 749, endPoint y: 369, distance: 212.4
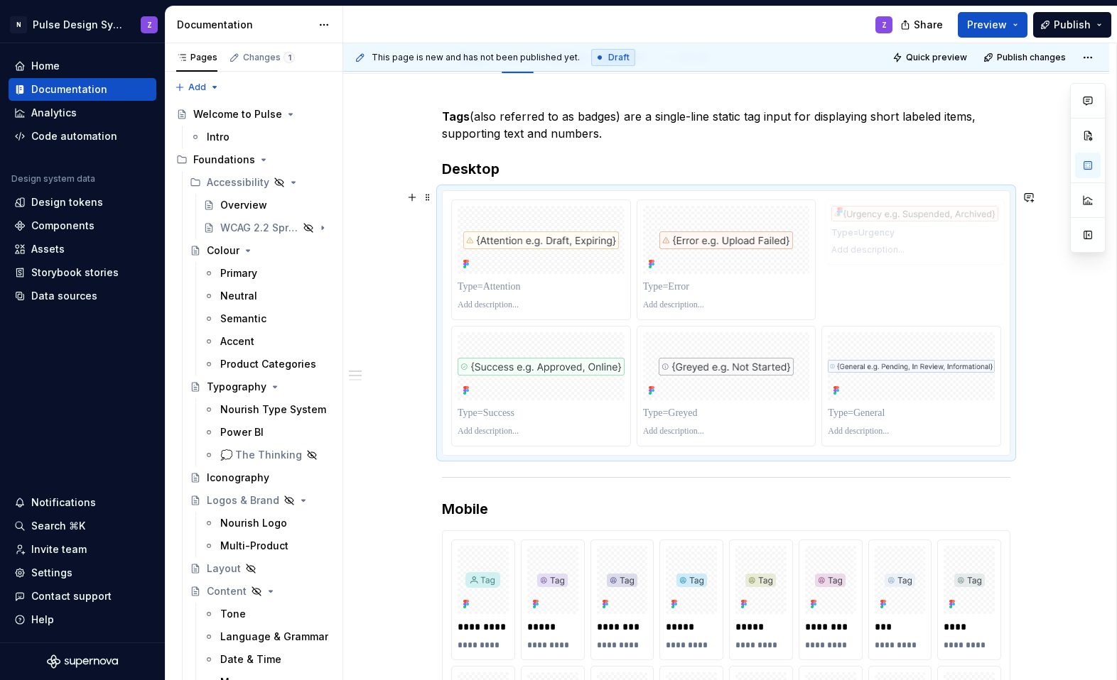
drag, startPoint x: 541, startPoint y: 378, endPoint x: 843, endPoint y: 282, distance: 316.7
click at [705, 282] on body "N Pulse Design System Z Home Documentation Analytics Code automation Design sys…" at bounding box center [558, 340] width 1117 height 680
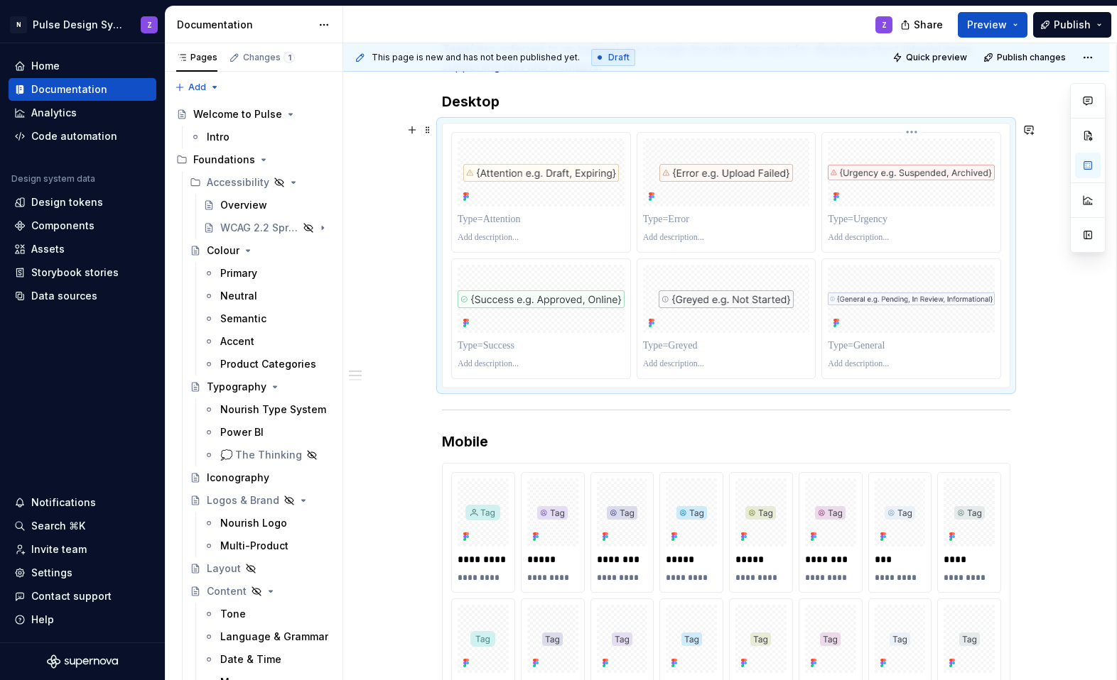
scroll to position [244, 0]
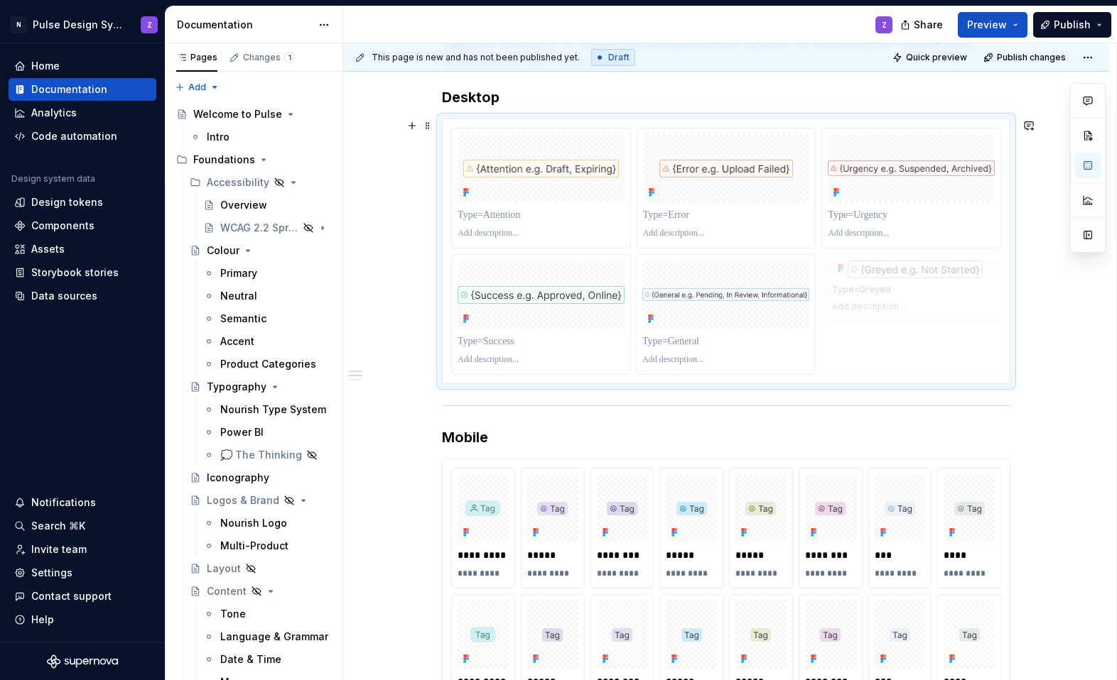
drag, startPoint x: 747, startPoint y: 298, endPoint x: 950, endPoint y: 315, distance: 203.1
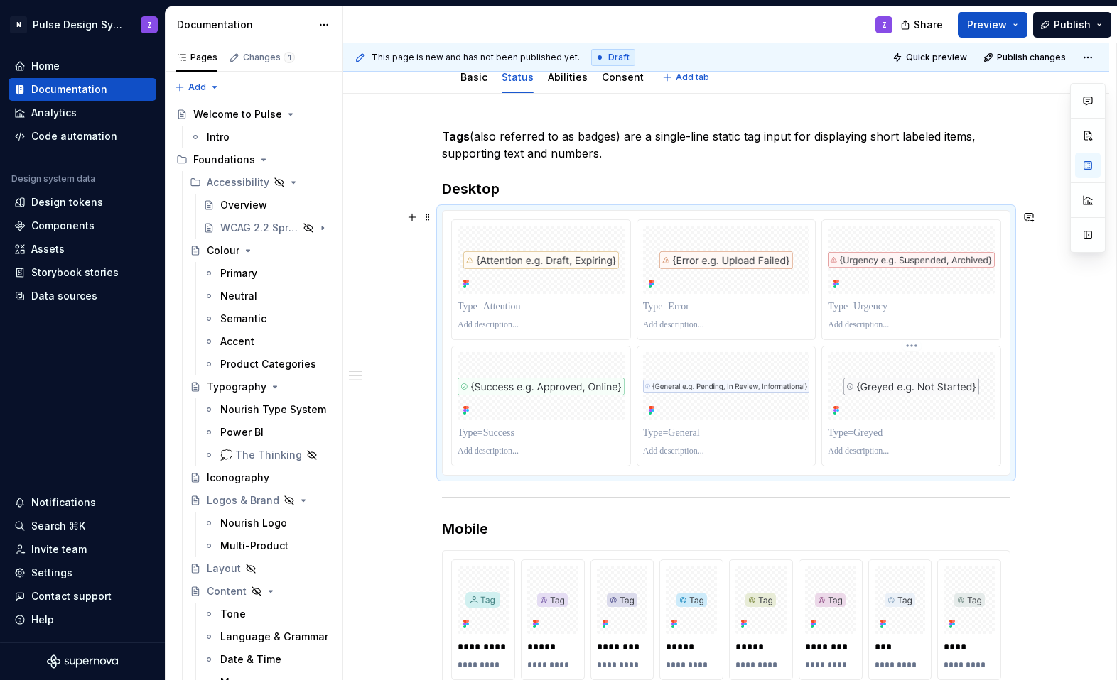
scroll to position [150, 0]
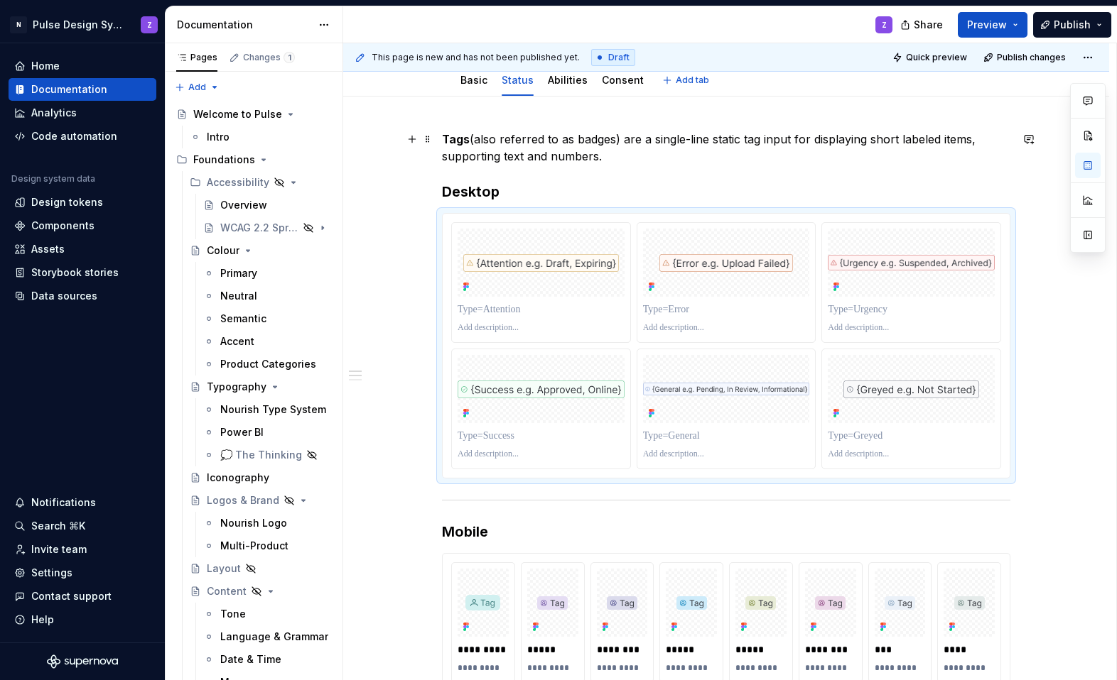
click at [670, 157] on p "Tags (also referred to as badges) are a single-line static tag input for displa…" at bounding box center [726, 148] width 568 height 34
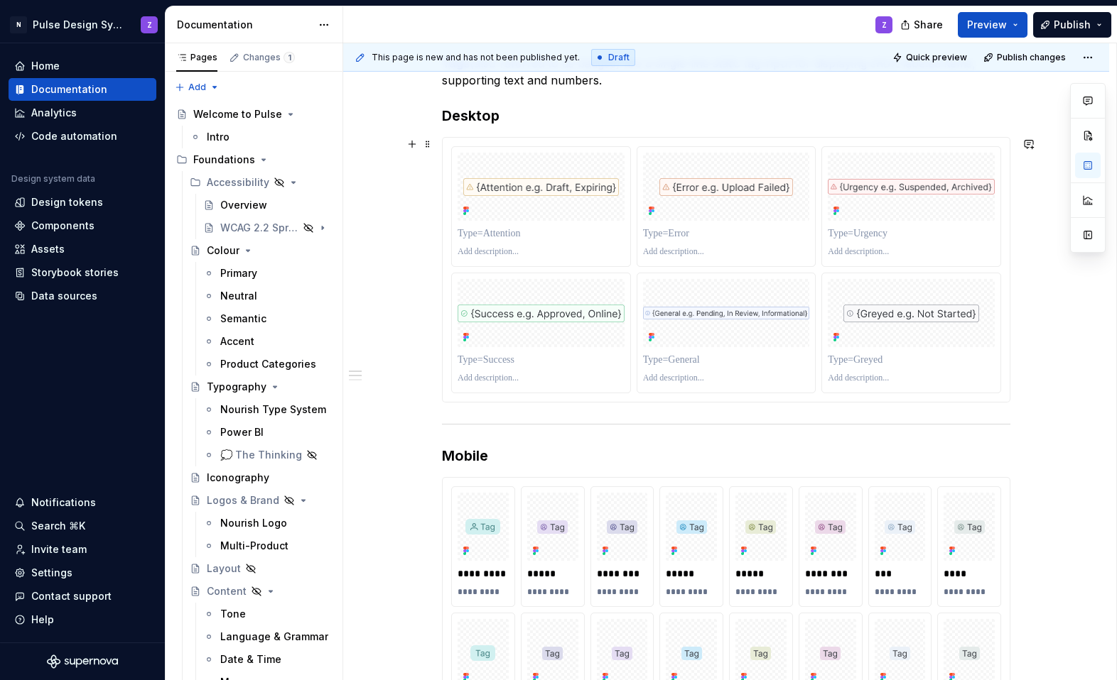
scroll to position [242, 0]
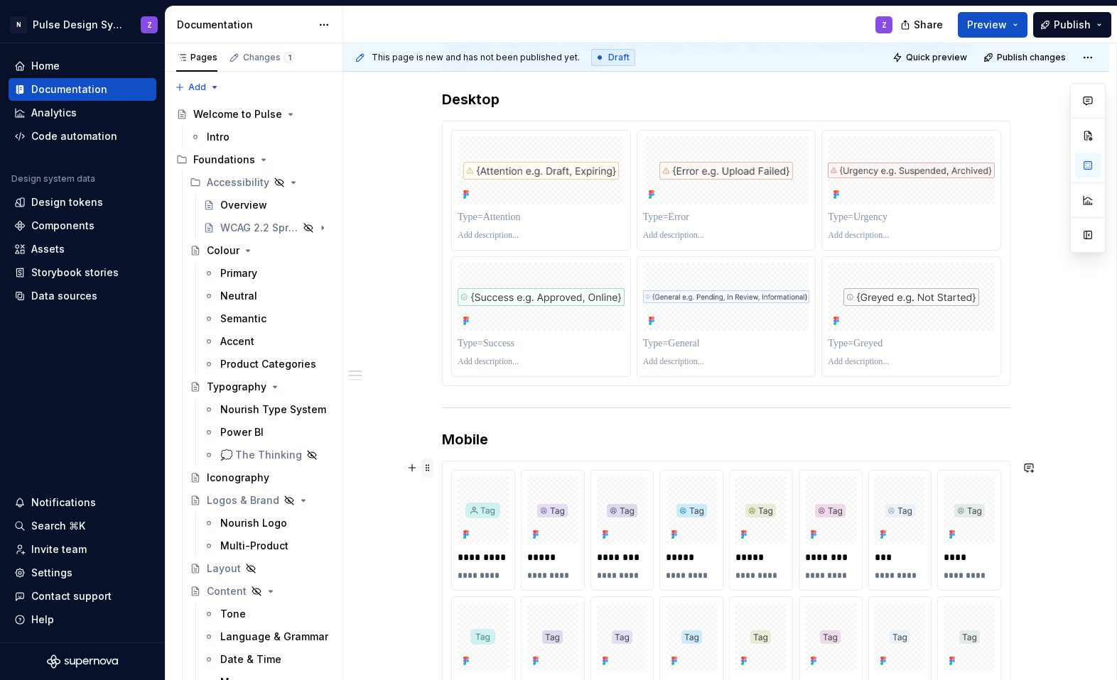
click at [430, 470] on span at bounding box center [427, 468] width 11 height 20
click at [430, 470] on div "**********" at bounding box center [726, 675] width 766 height 1342
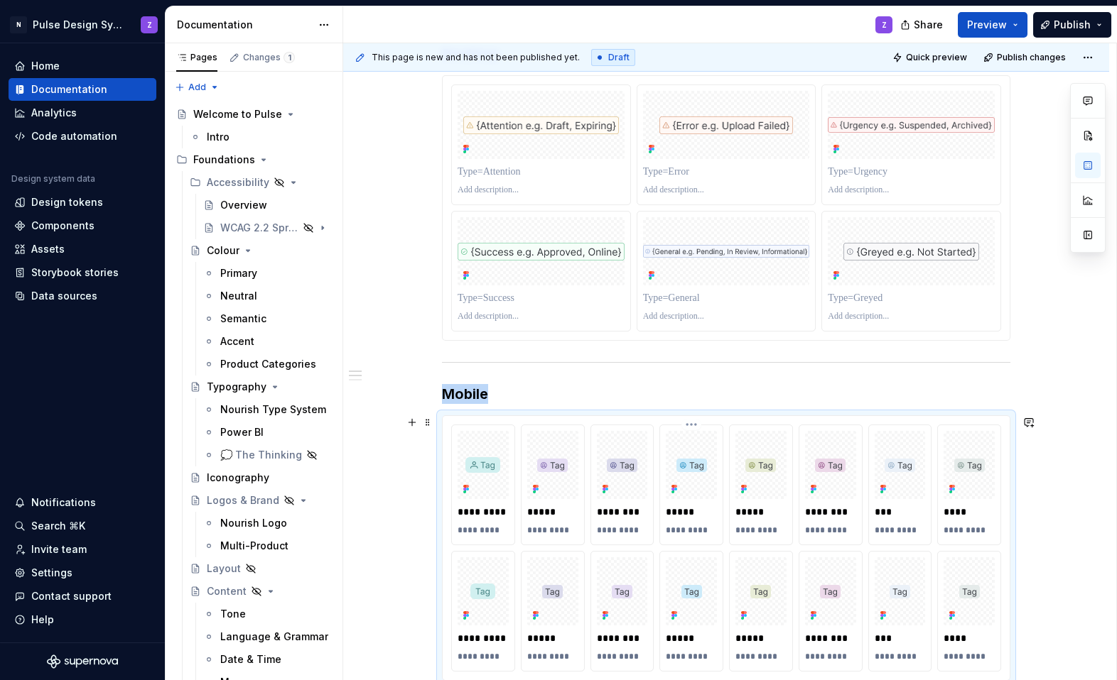
click at [663, 463] on div "***** *********" at bounding box center [691, 485] width 64 height 121
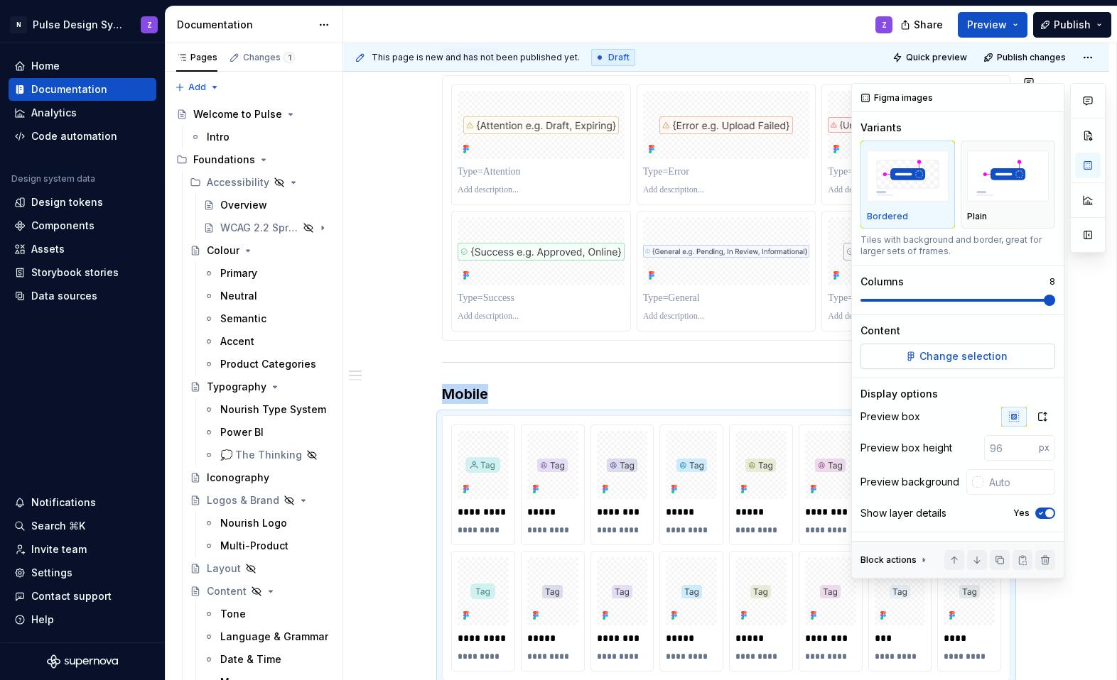
click at [705, 355] on span "Change selection" at bounding box center [963, 356] width 88 height 14
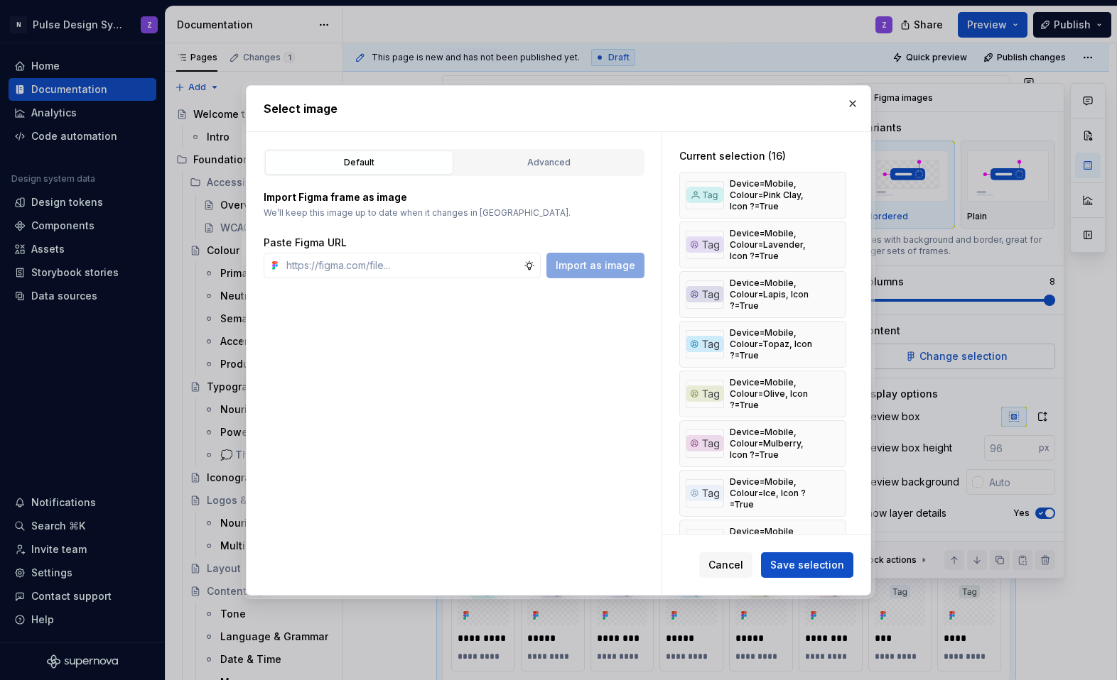
type textarea "*"
click at [559, 156] on div "Advanced" at bounding box center [549, 163] width 178 height 14
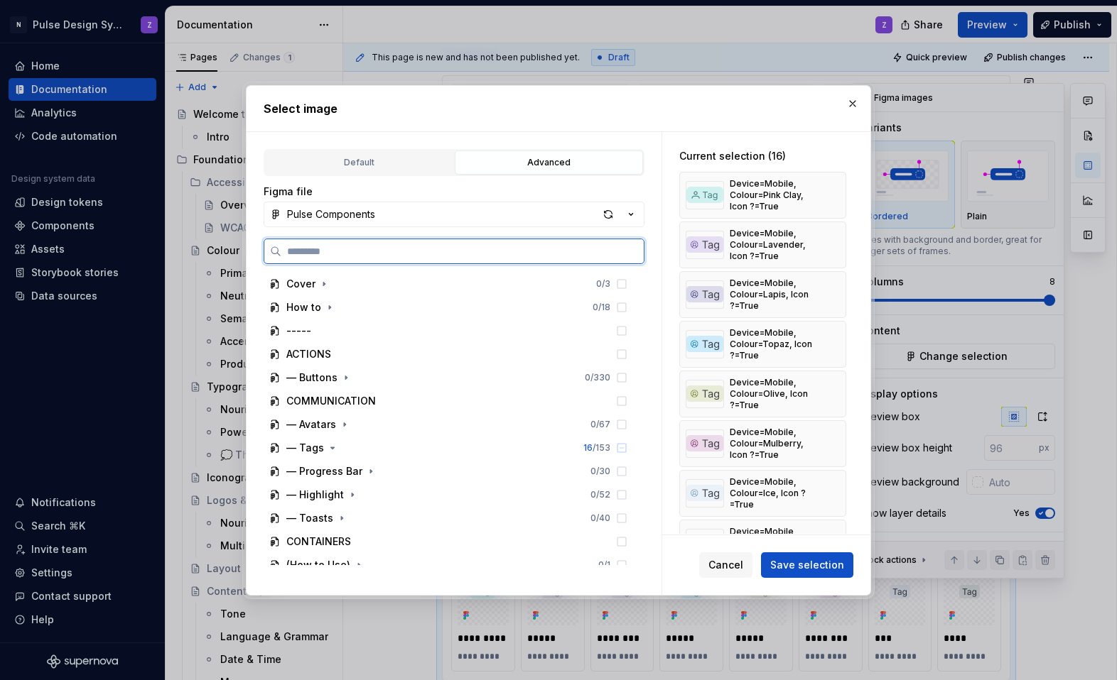
click at [375, 251] on input "search" at bounding box center [462, 251] width 362 height 14
type input "****"
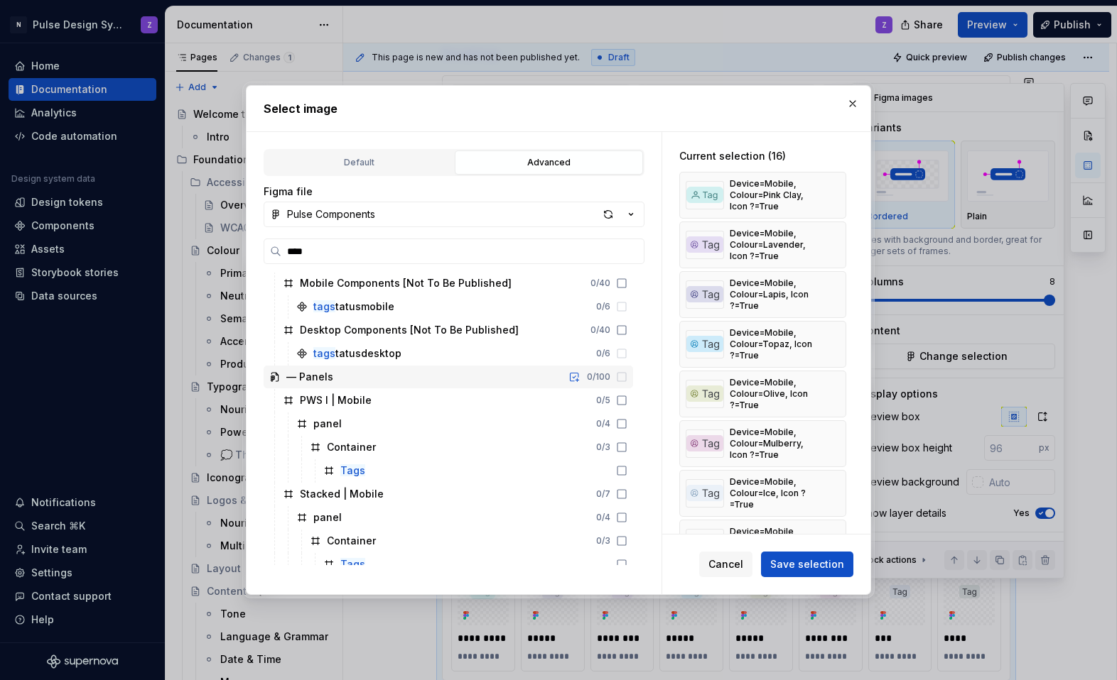
scroll to position [0, 0]
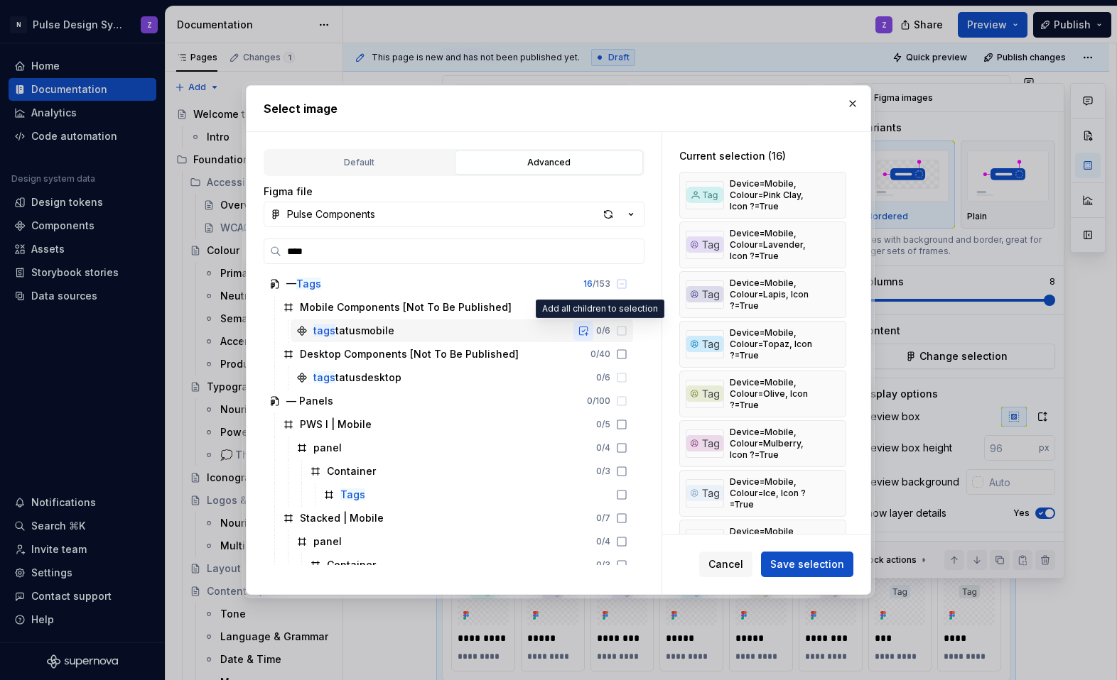
click at [593, 333] on button "button" at bounding box center [583, 331] width 20 height 20
click at [705, 561] on span "Save selection" at bounding box center [807, 565] width 74 height 14
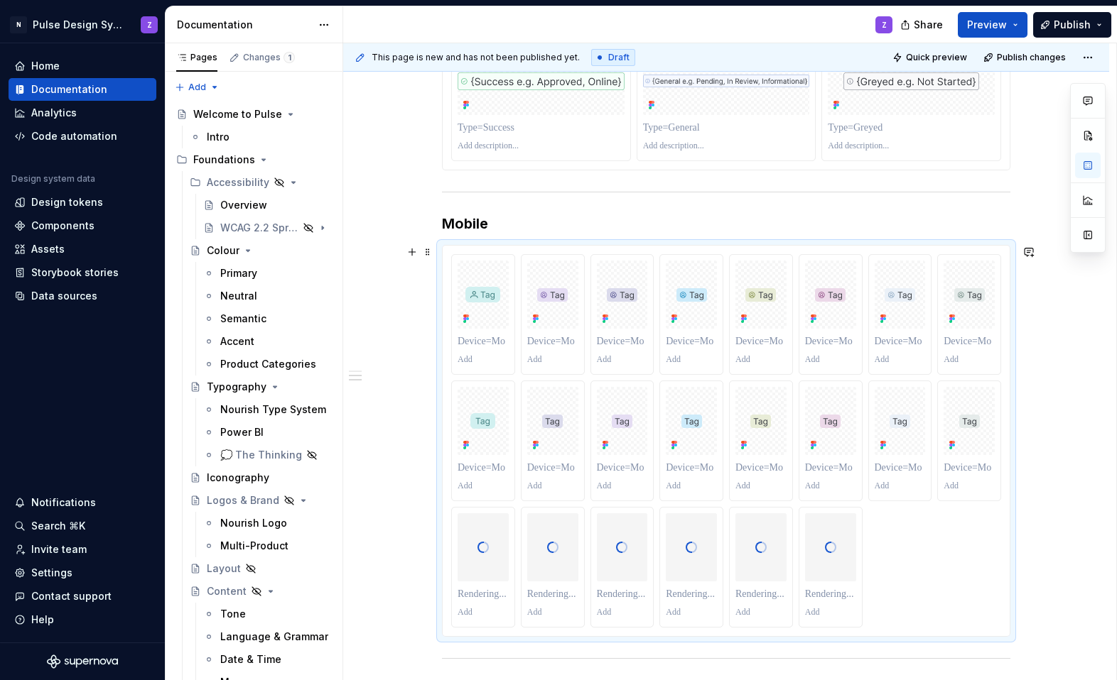
scroll to position [466, 0]
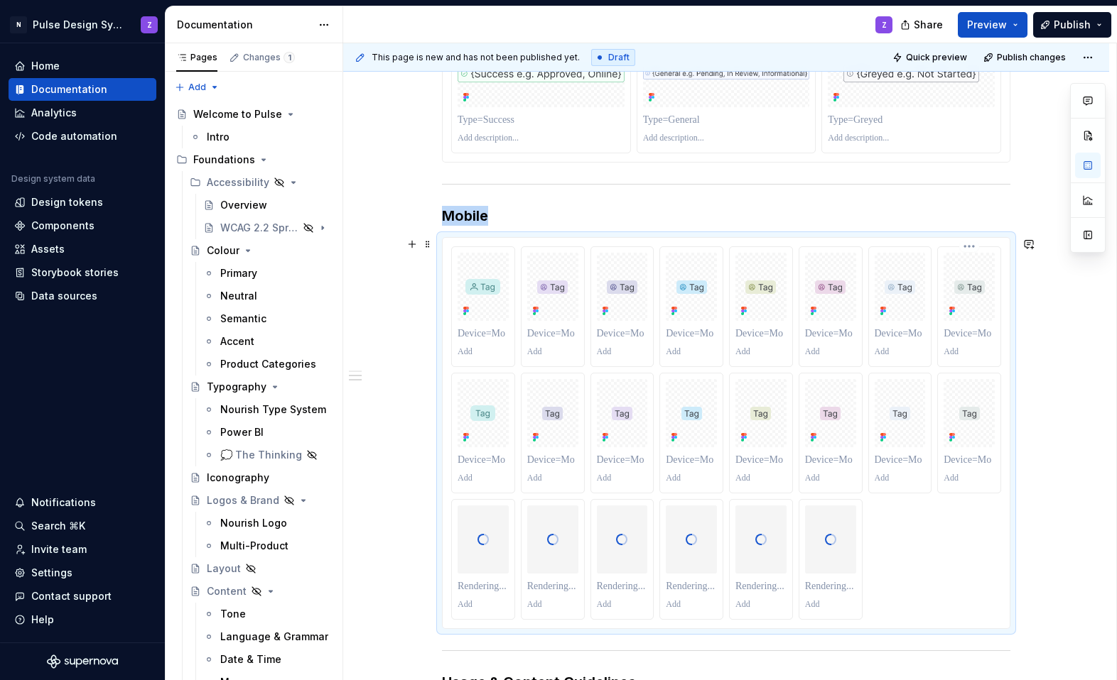
click at [705, 254] on div at bounding box center [968, 287] width 51 height 68
click at [468, 212] on h3 "Mobile" at bounding box center [726, 216] width 568 height 20
click at [474, 250] on div at bounding box center [483, 306] width 63 height 119
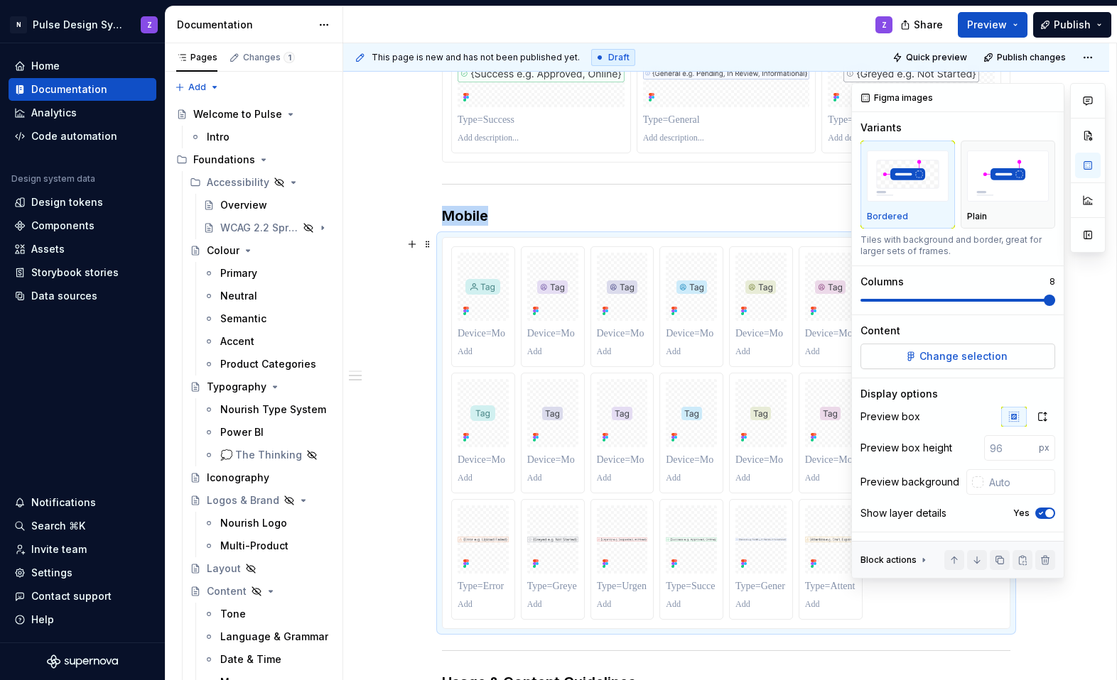
click at [705, 349] on span "Change selection" at bounding box center [963, 356] width 88 height 14
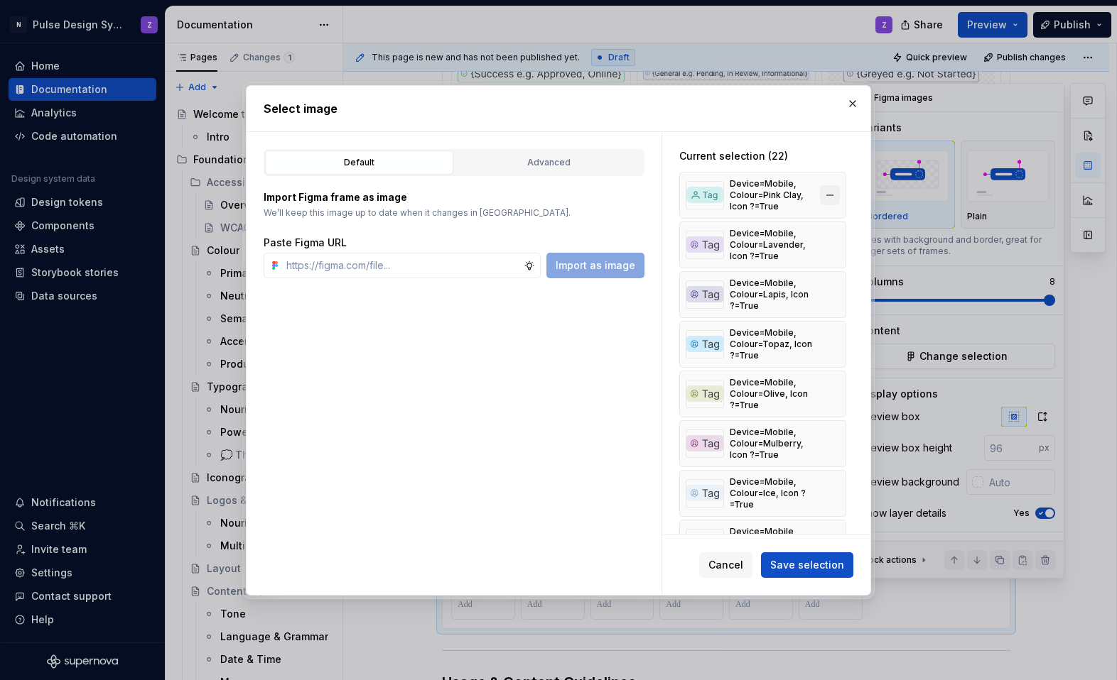
click at [705, 190] on button "button" at bounding box center [830, 195] width 20 height 20
click at [705, 235] on button "button" at bounding box center [830, 245] width 20 height 20
click at [705, 190] on button "button" at bounding box center [830, 195] width 20 height 20
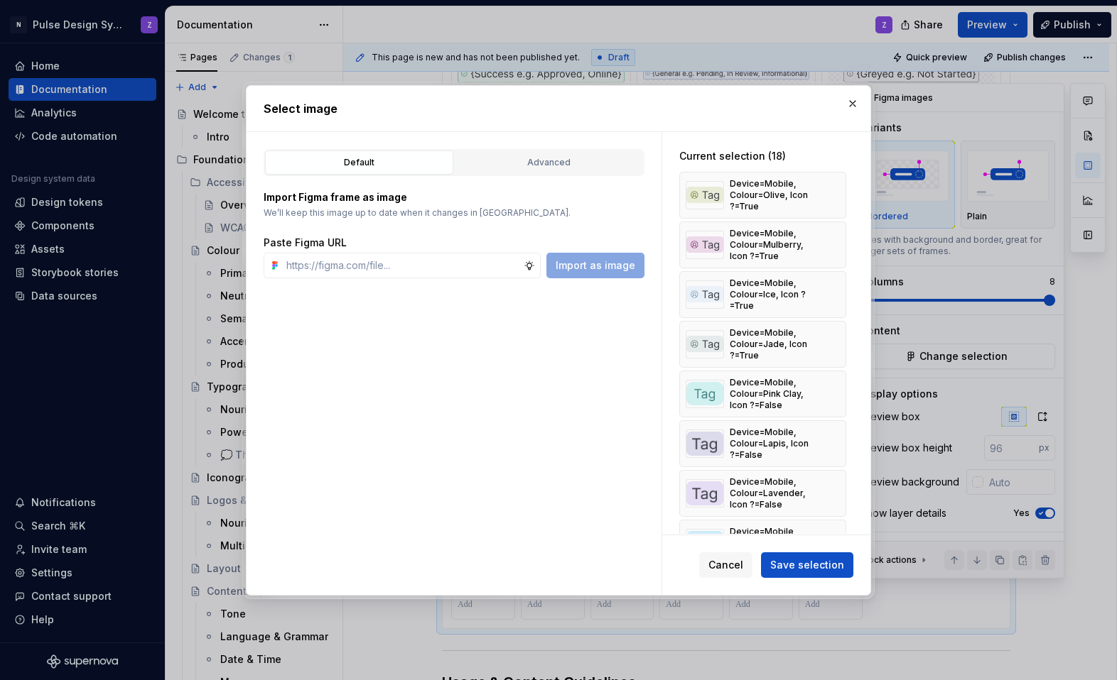
click at [705, 235] on button "button" at bounding box center [830, 245] width 20 height 20
click at [705, 190] on button "button" at bounding box center [830, 195] width 20 height 20
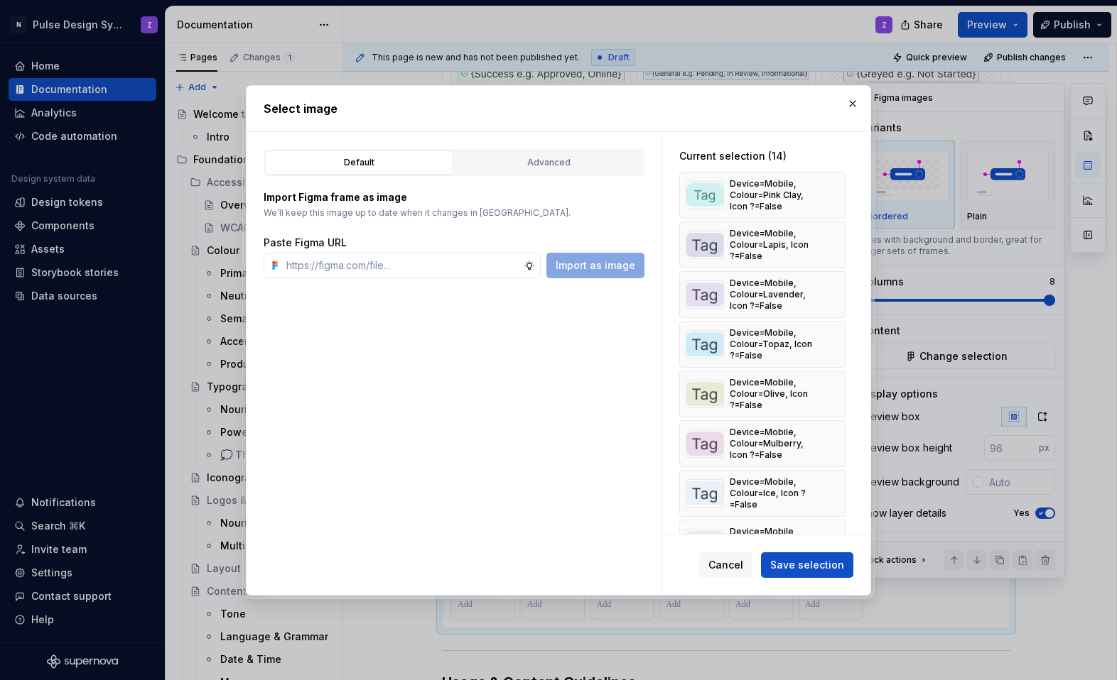
click at [705, 190] on button "button" at bounding box center [830, 195] width 20 height 20
click at [705, 235] on button "button" at bounding box center [830, 245] width 20 height 20
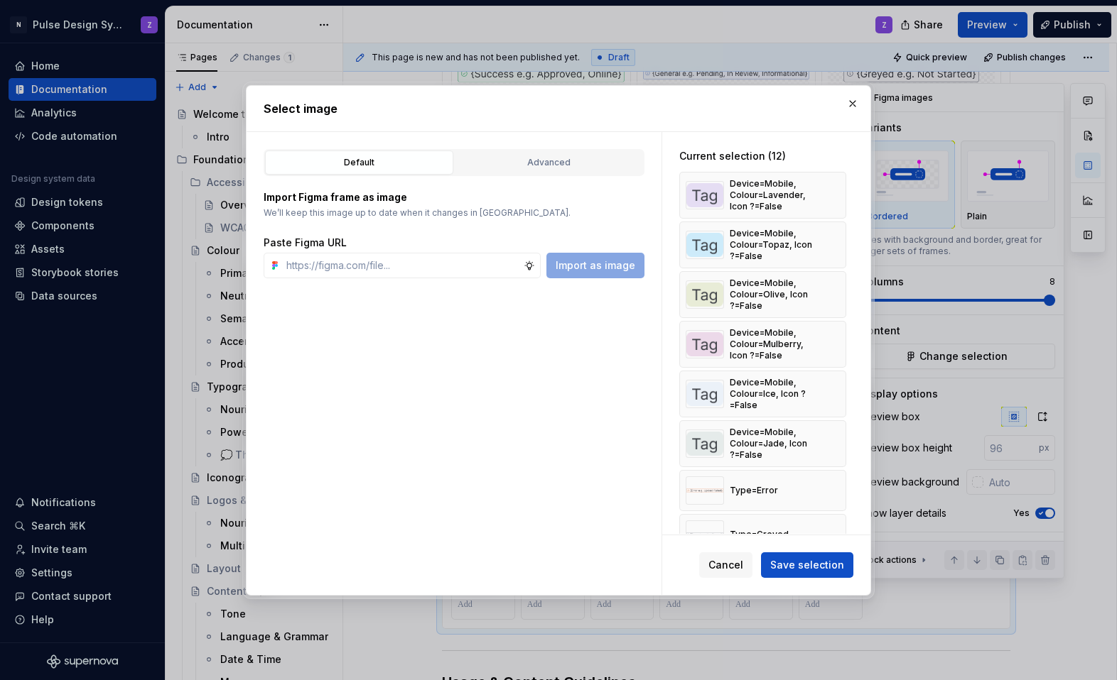
click at [705, 190] on button "button" at bounding box center [830, 195] width 20 height 20
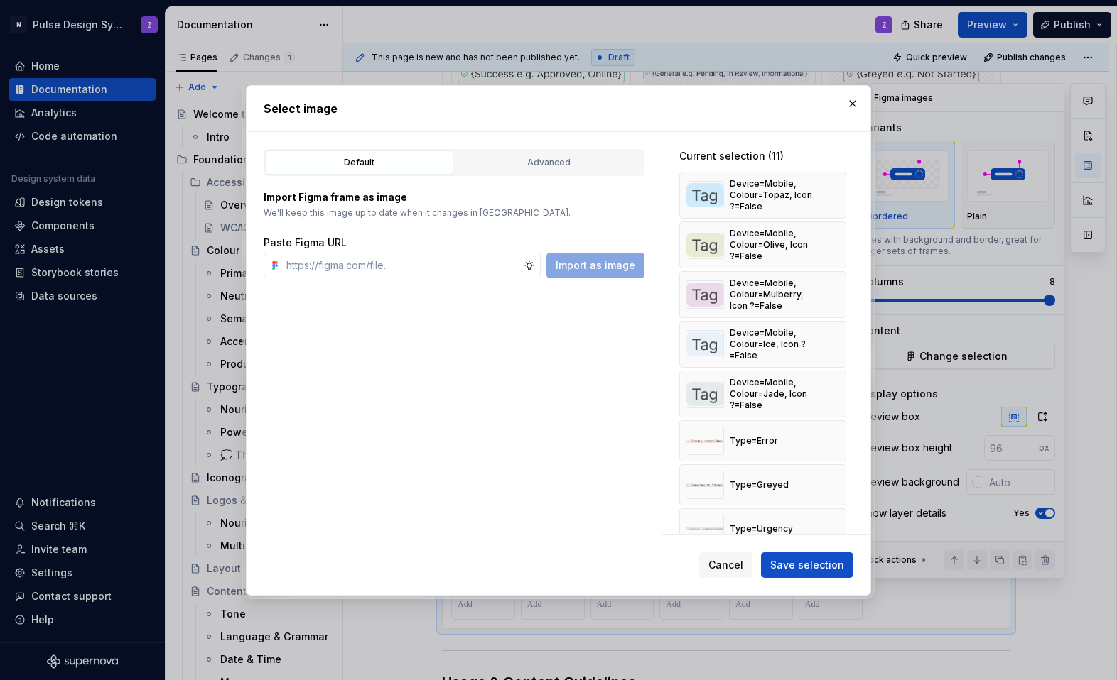
click at [705, 190] on button "button" at bounding box center [830, 195] width 20 height 20
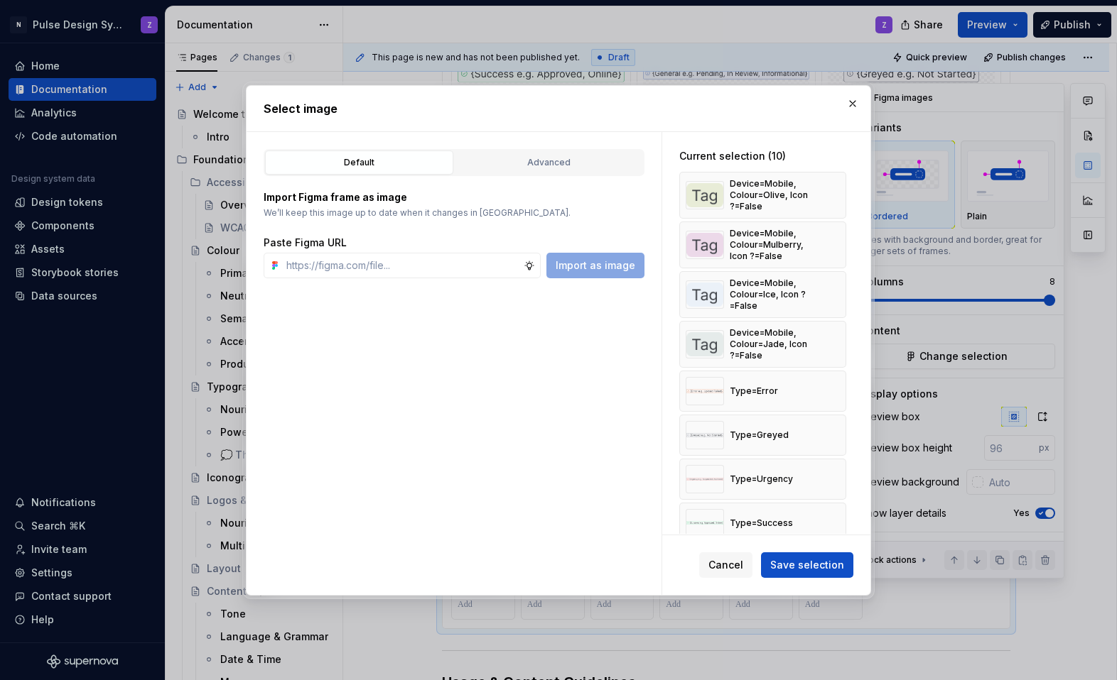
click at [705, 190] on button "button" at bounding box center [830, 195] width 20 height 20
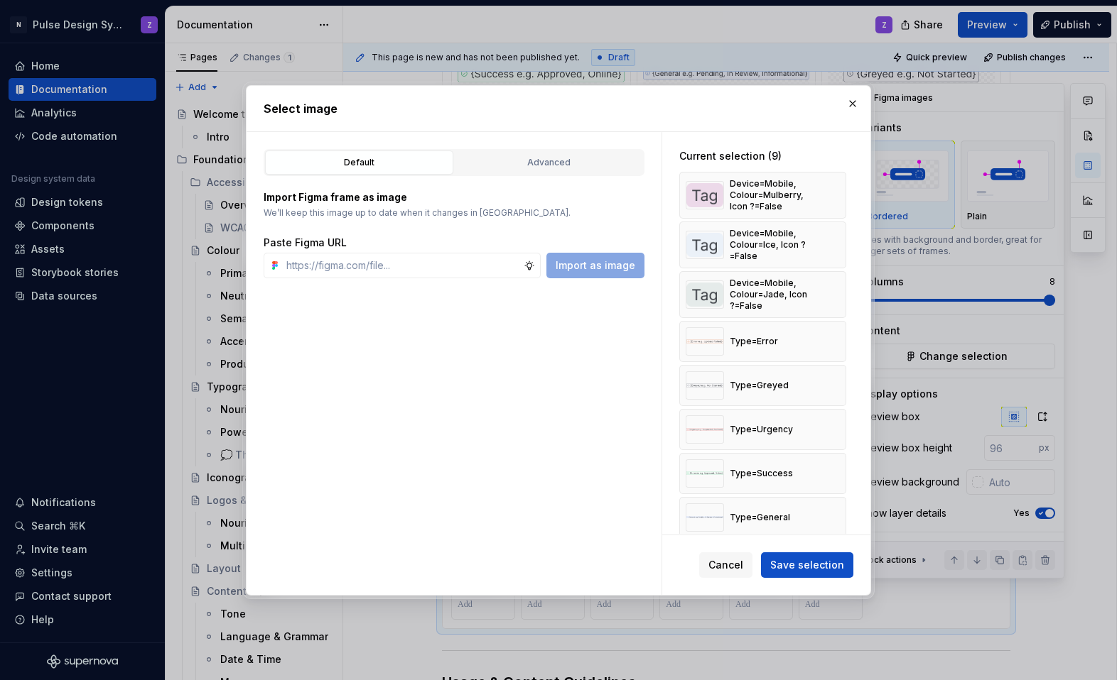
click at [705, 190] on button "button" at bounding box center [830, 195] width 20 height 20
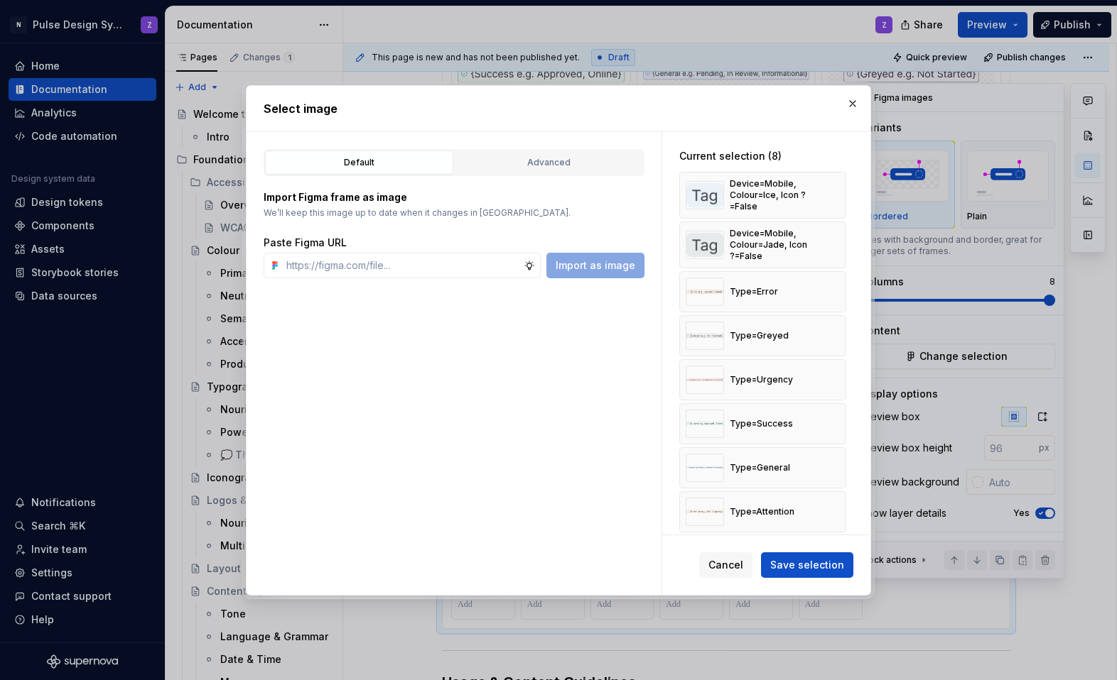
click at [705, 190] on button "button" at bounding box center [830, 195] width 20 height 20
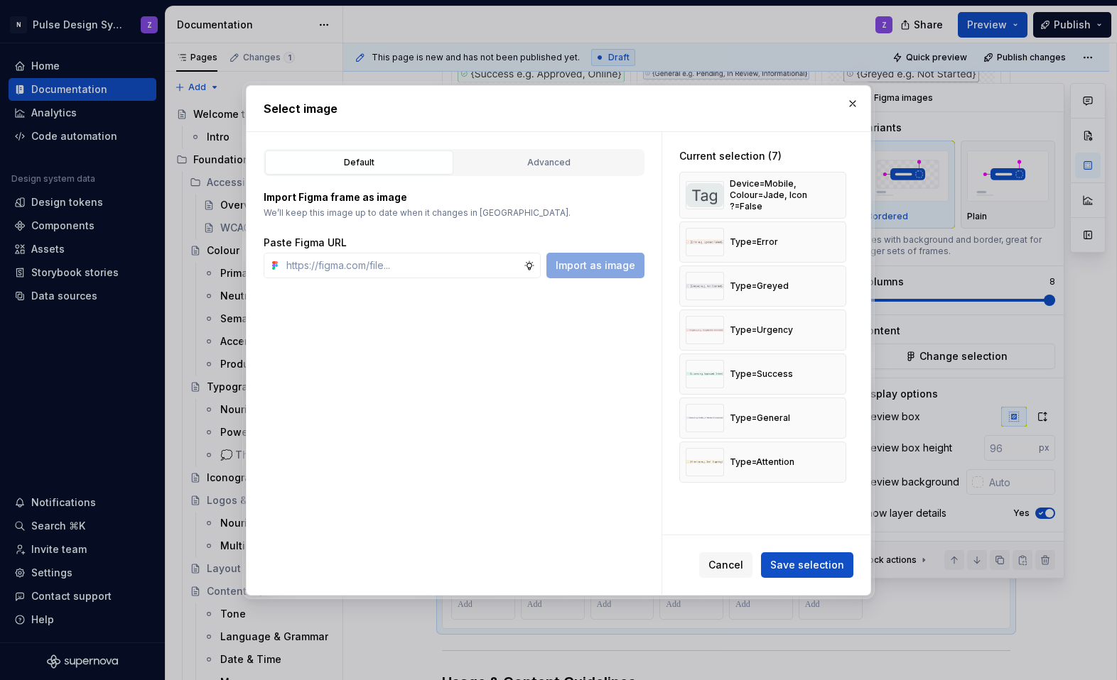
click at [705, 190] on button "button" at bounding box center [830, 195] width 20 height 20
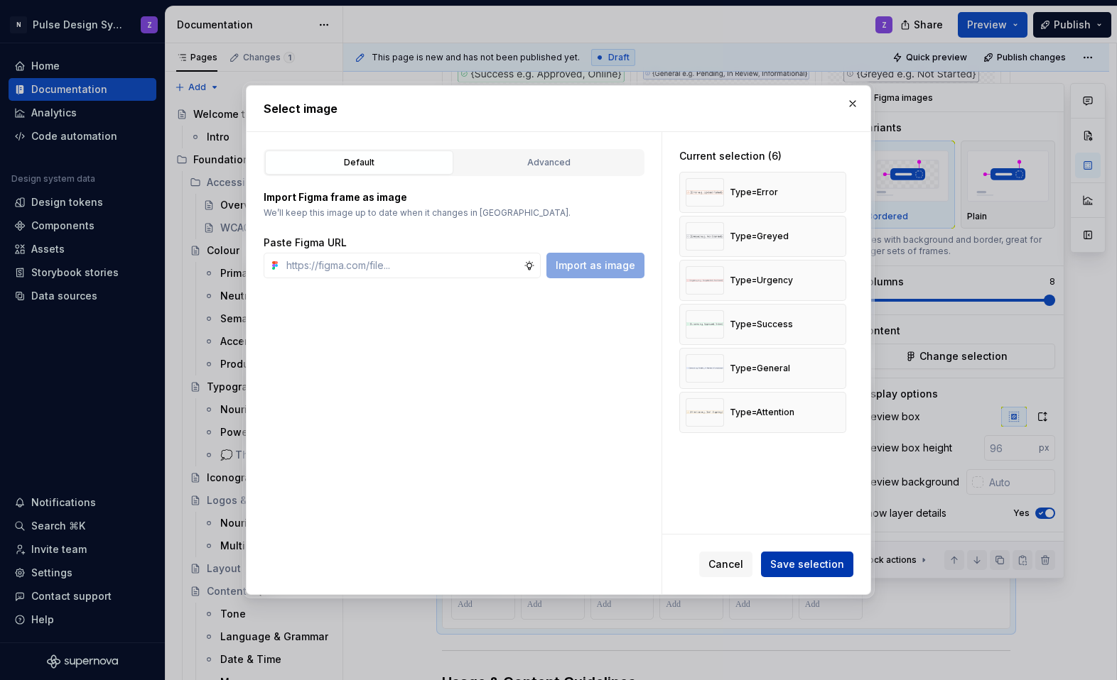
click at [705, 563] on span "Save selection" at bounding box center [807, 565] width 74 height 14
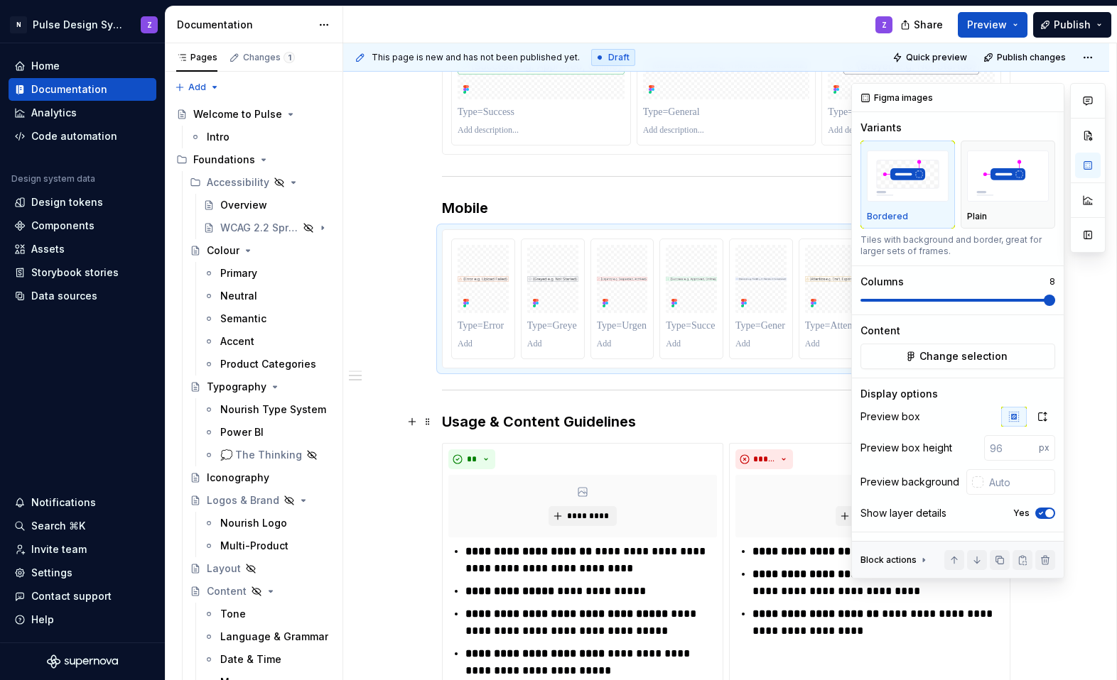
scroll to position [472, 0]
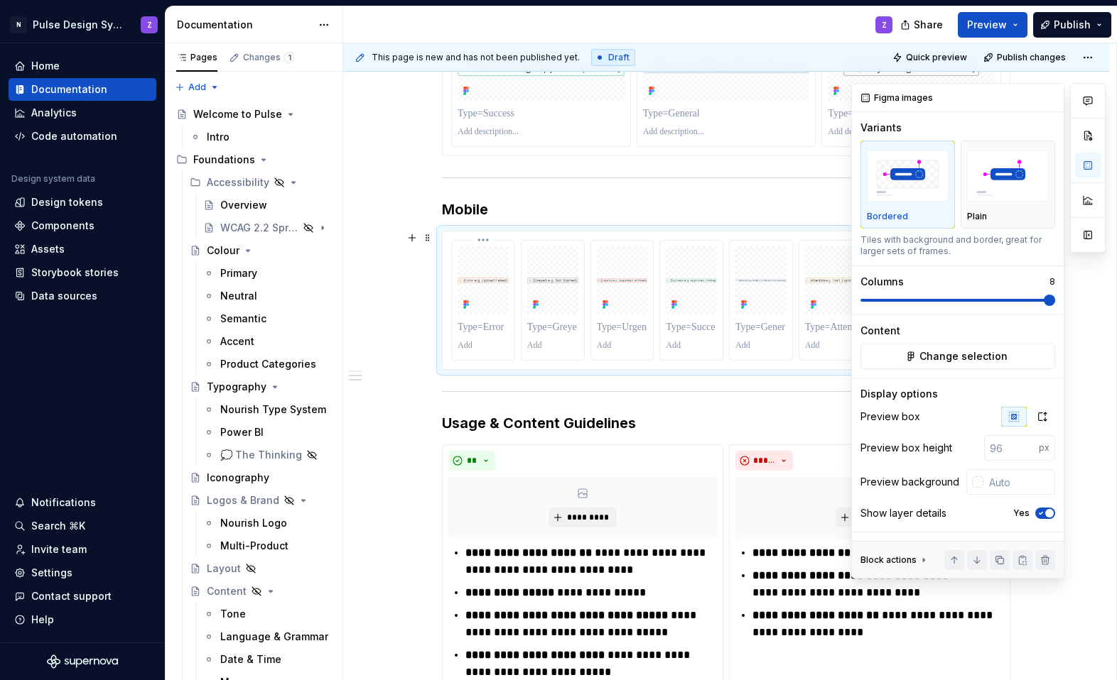
click at [489, 340] on p at bounding box center [482, 345] width 51 height 11
click at [705, 300] on span at bounding box center [957, 300] width 195 height 3
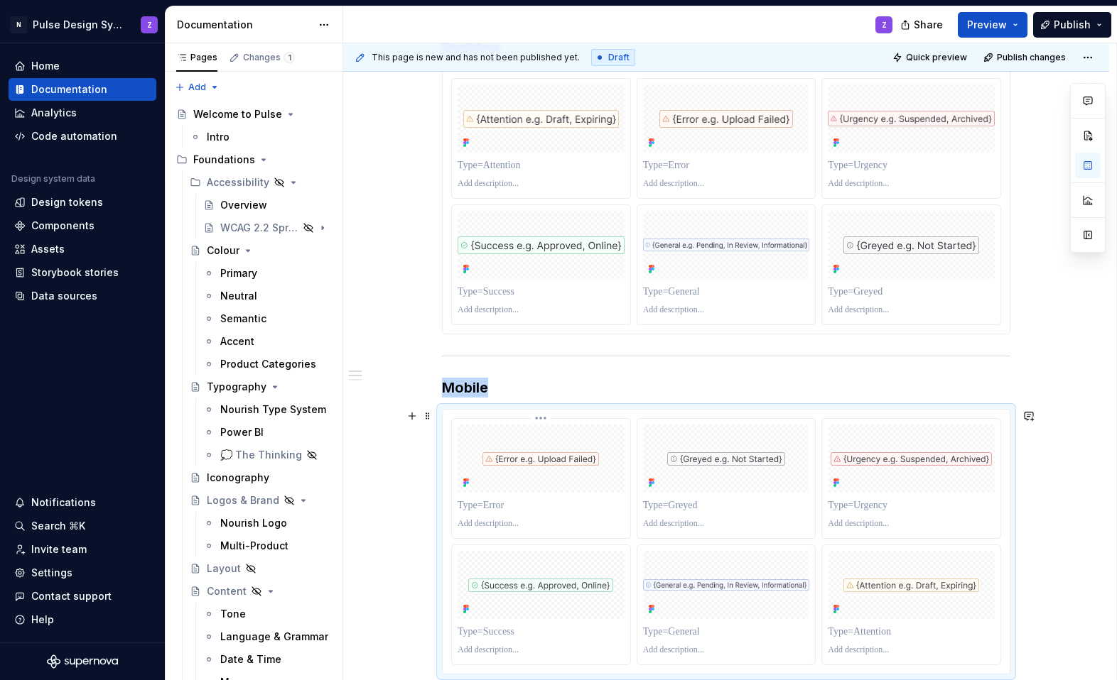
scroll to position [295, 0]
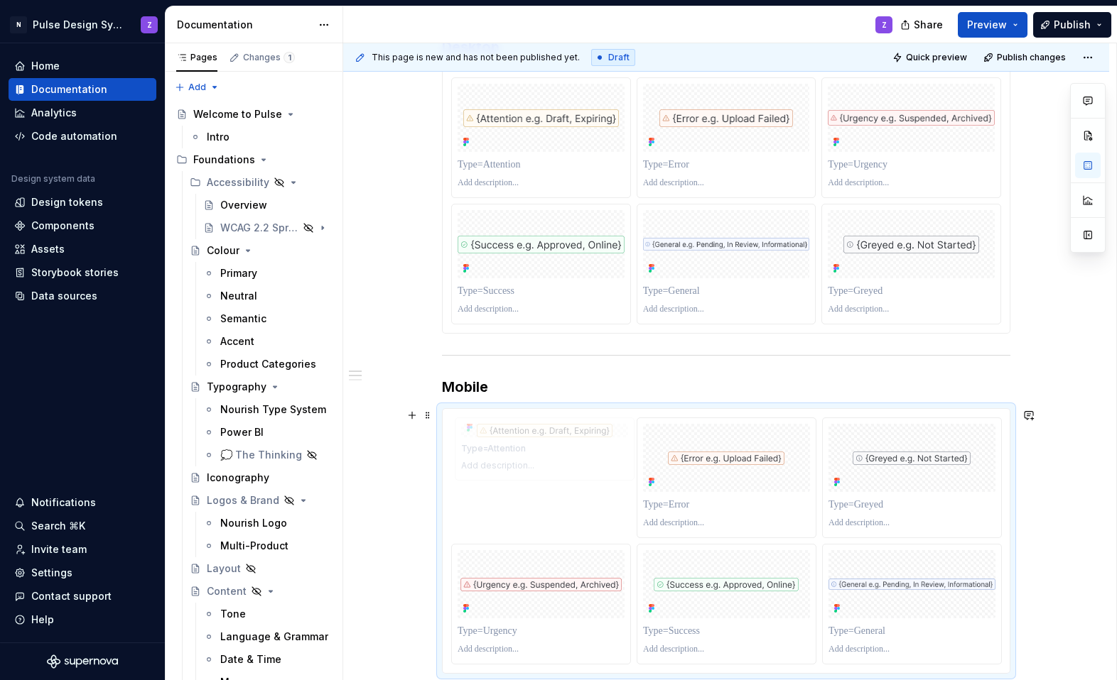
drag, startPoint x: 865, startPoint y: 574, endPoint x: 570, endPoint y: 482, distance: 309.3
click at [569, 482] on body "N Pulse Design System Z Home Documentation Analytics Code automation Design sys…" at bounding box center [558, 340] width 1117 height 680
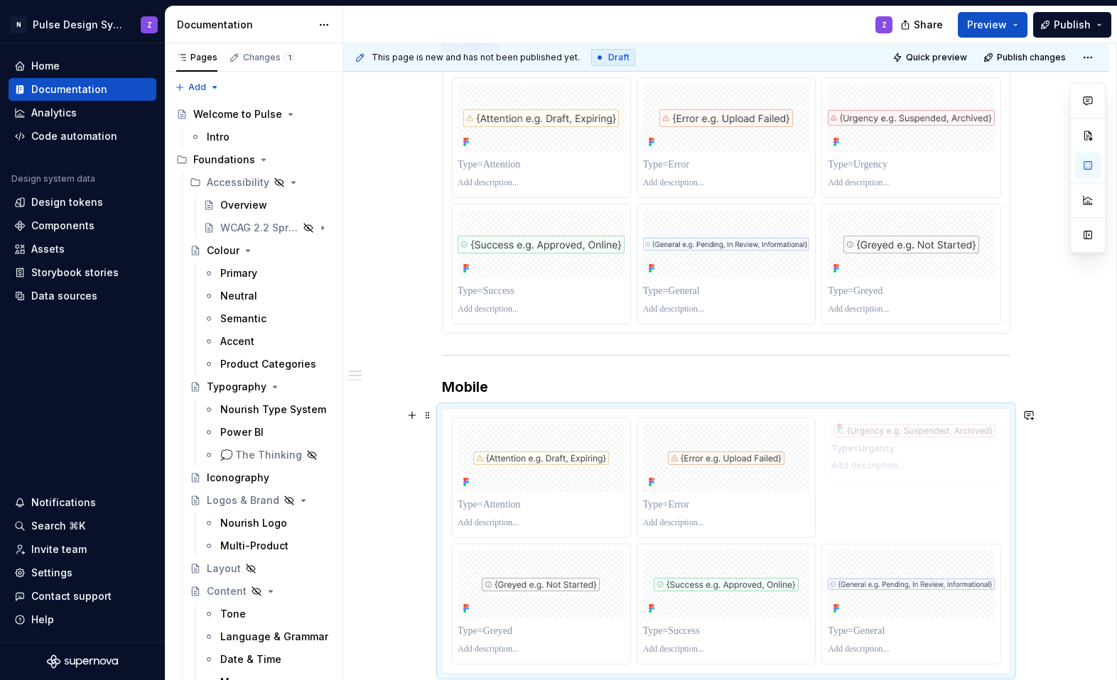
drag, startPoint x: 516, startPoint y: 598, endPoint x: 839, endPoint y: 517, distance: 332.5
click at [705, 514] on body "N Pulse Design System Z Home Documentation Analytics Code automation Design sys…" at bounding box center [558, 340] width 1117 height 680
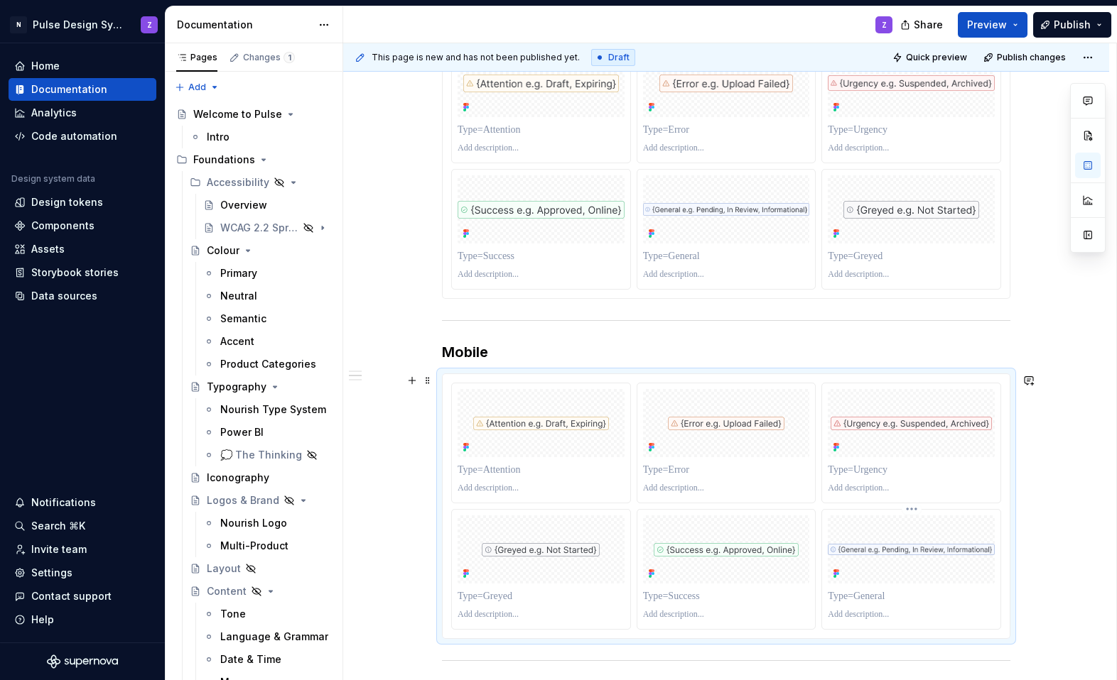
scroll to position [322, 0]
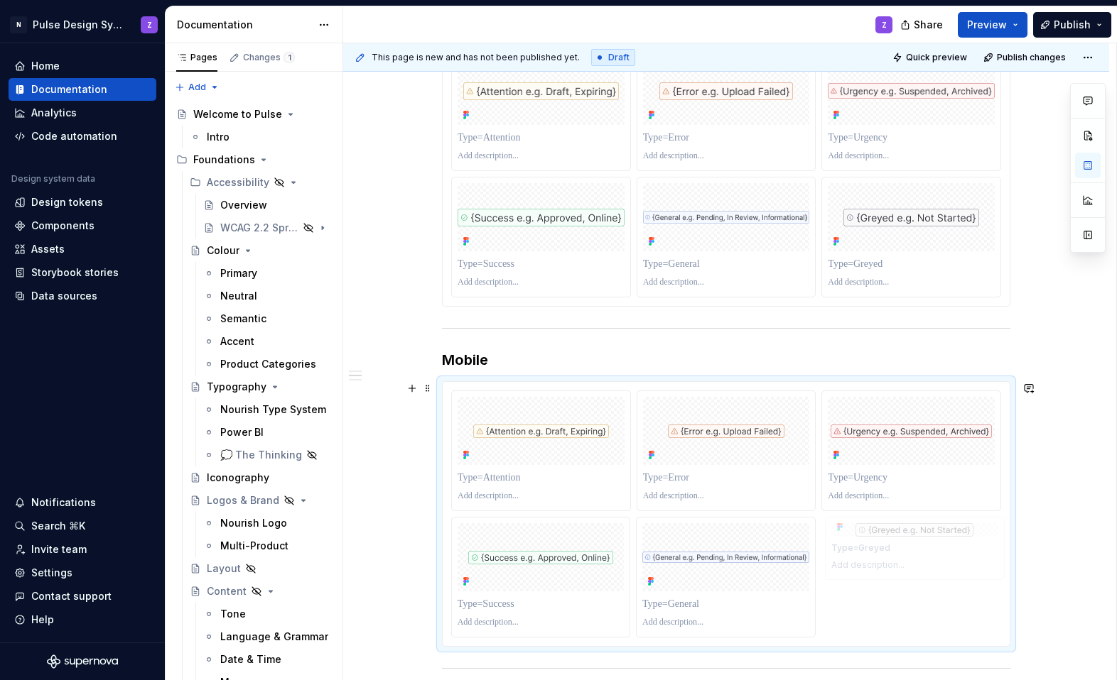
drag, startPoint x: 534, startPoint y: 556, endPoint x: 914, endPoint y: 542, distance: 380.3
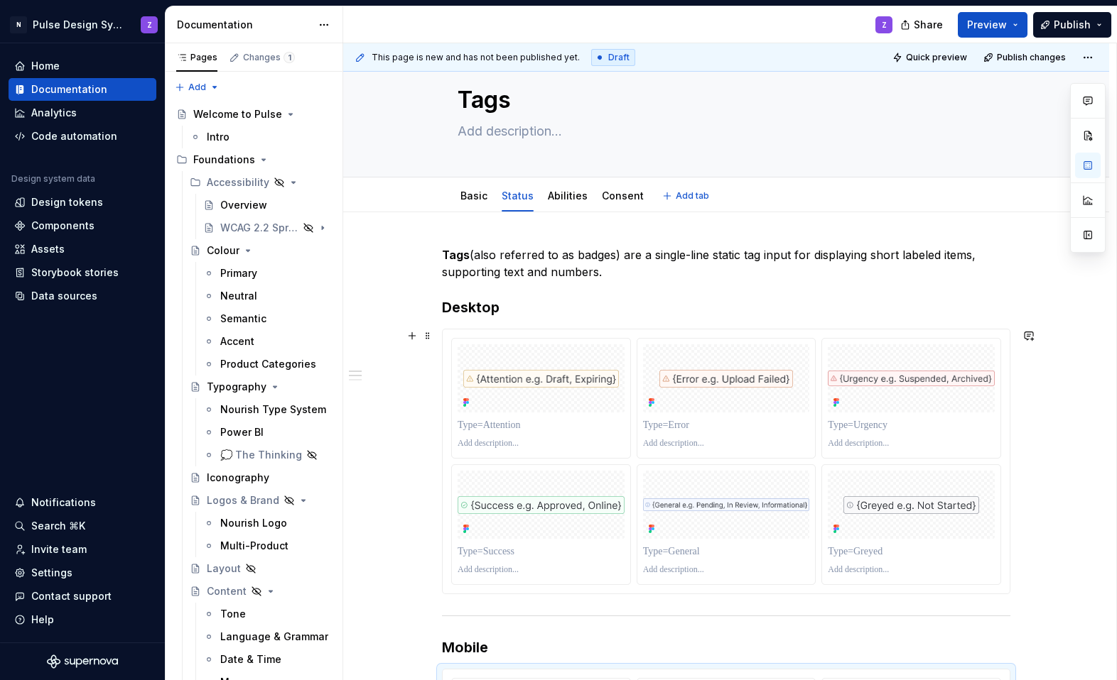
scroll to position [41, 0]
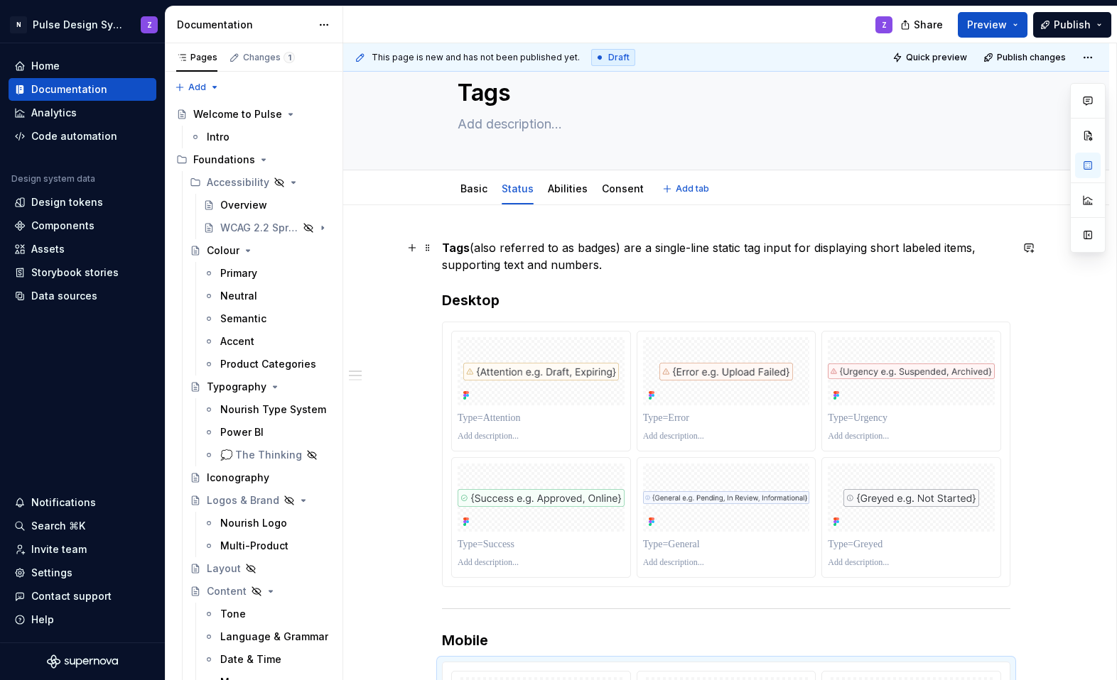
click at [656, 267] on p "Tags (also referred to as badges) are a single-line static tag input for displa…" at bounding box center [726, 256] width 568 height 34
click at [482, 187] on link "Basic" at bounding box center [473, 189] width 27 height 12
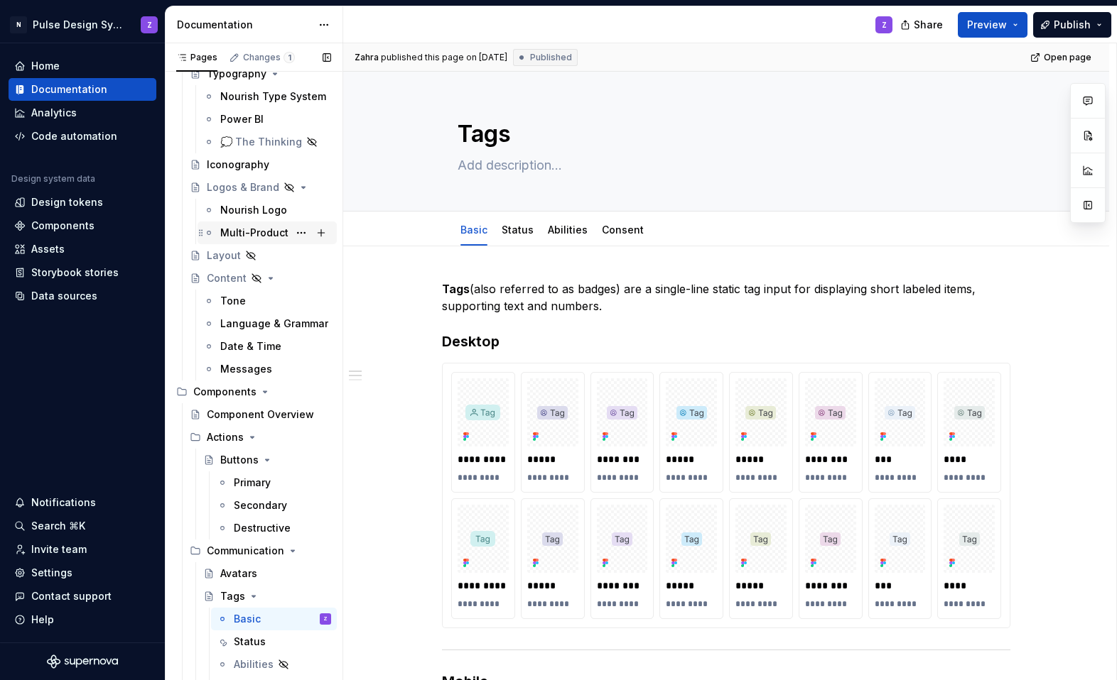
scroll to position [319, 0]
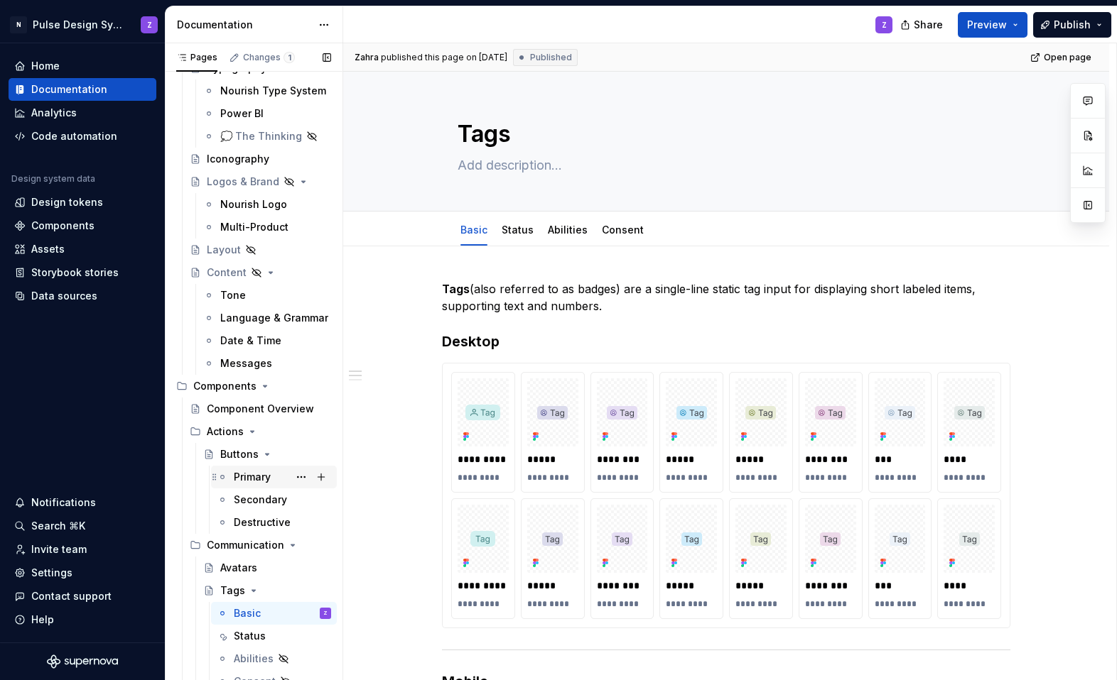
click at [253, 474] on div "Primary" at bounding box center [252, 477] width 37 height 14
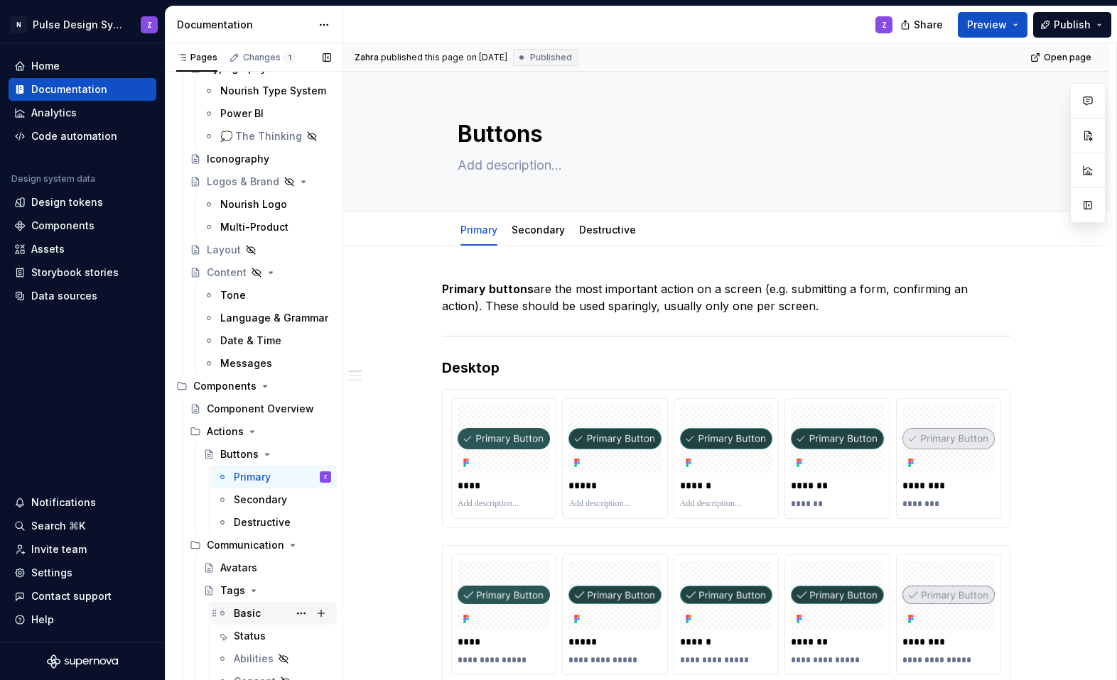
click at [256, 607] on div "Basic" at bounding box center [247, 614] width 27 height 14
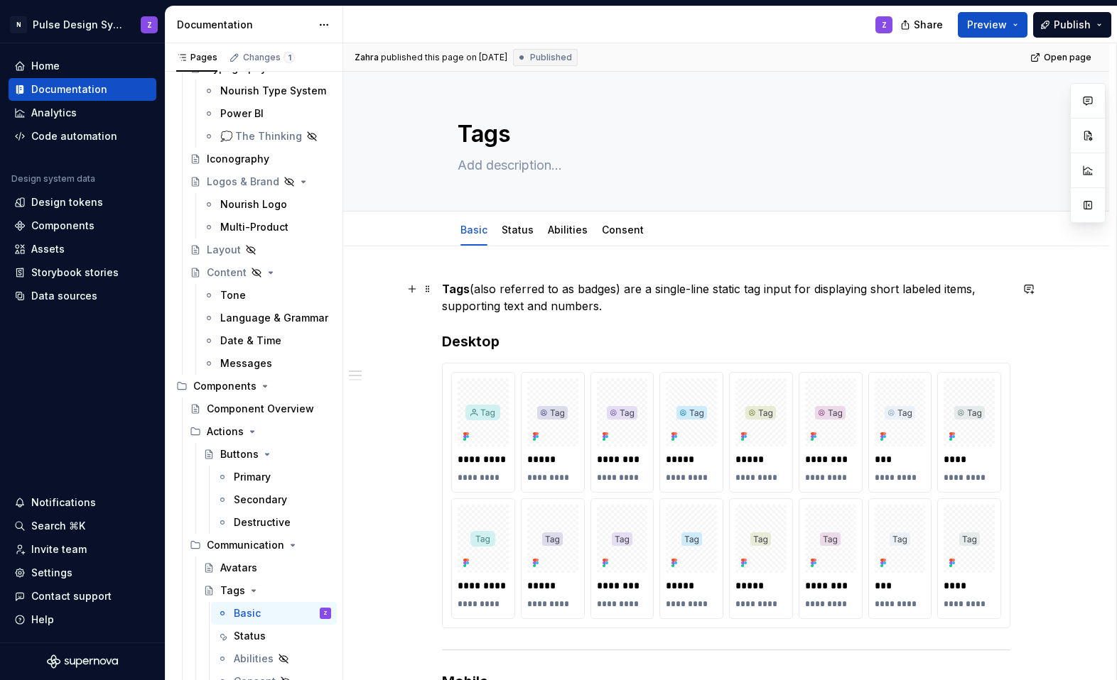
type textarea "*"
click at [631, 304] on p "Tags (also referred to as badges) are a single-line static tag input for displa…" at bounding box center [726, 298] width 568 height 34
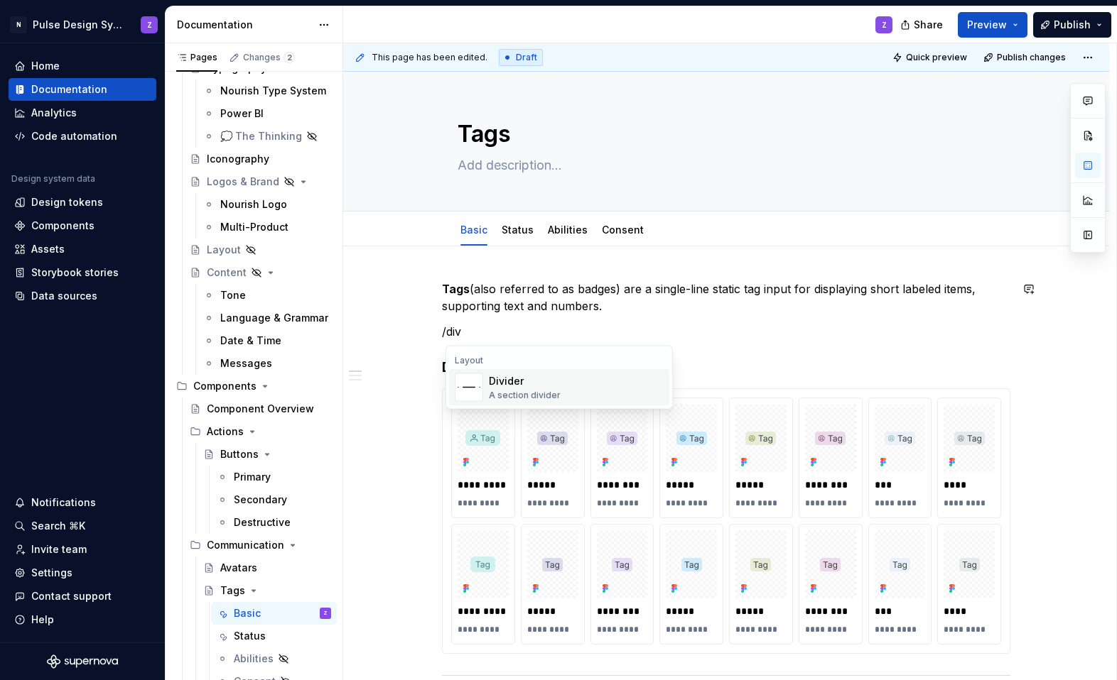
click at [592, 390] on div "Divider A section divider" at bounding box center [576, 388] width 175 height 28
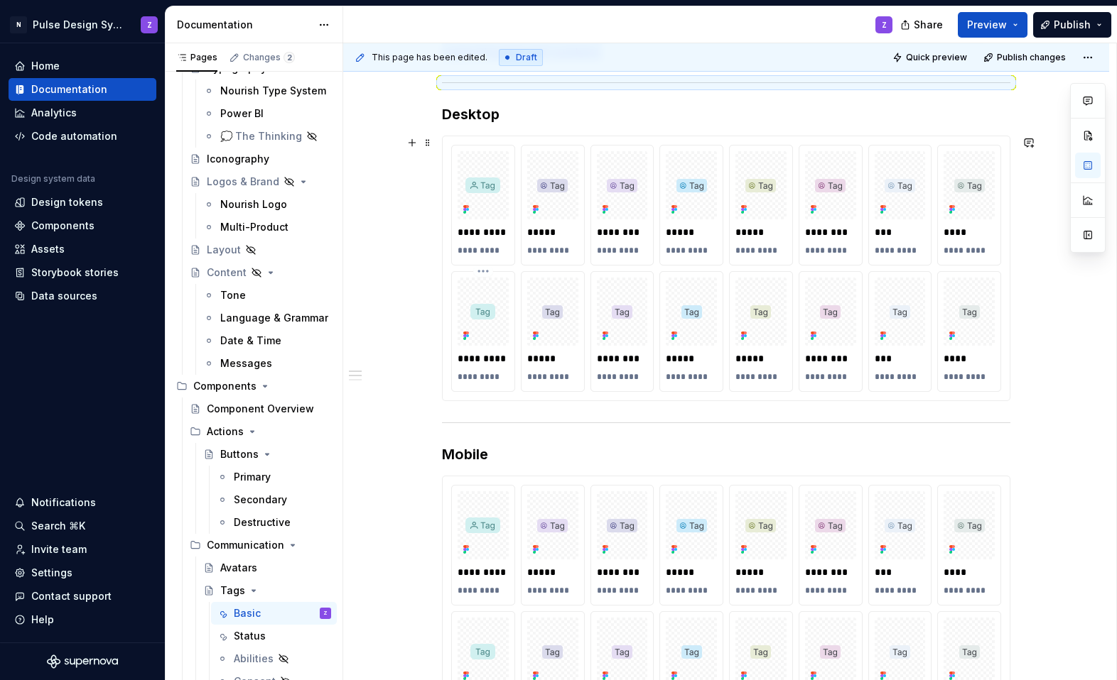
scroll to position [54, 0]
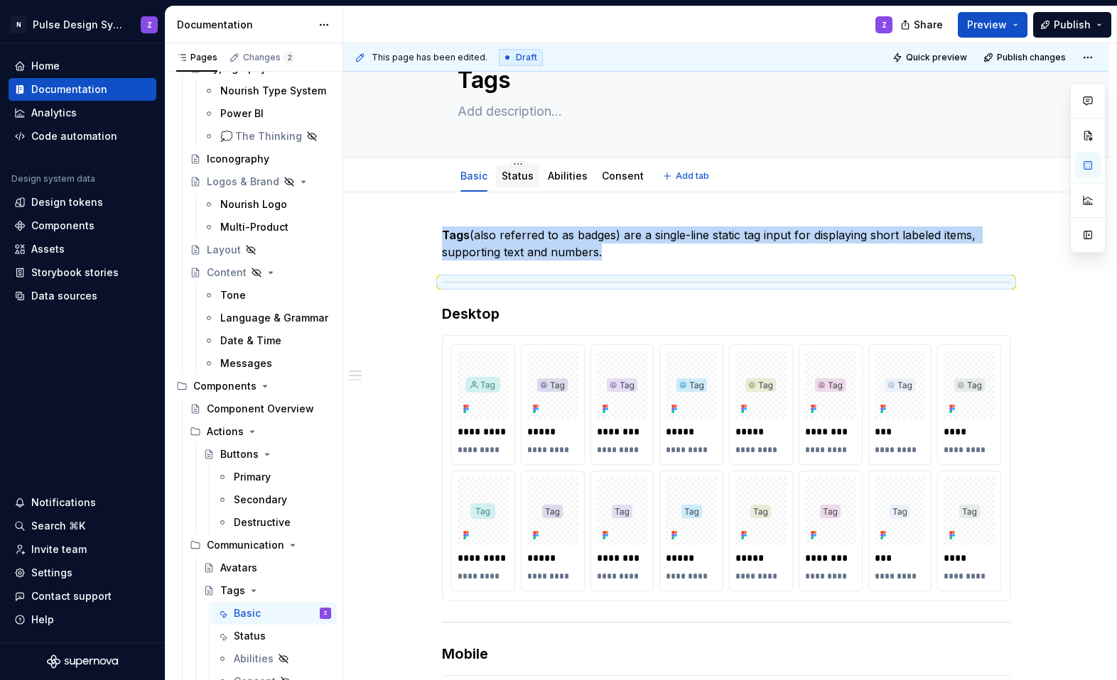
click at [516, 180] on link "Status" at bounding box center [517, 176] width 32 height 12
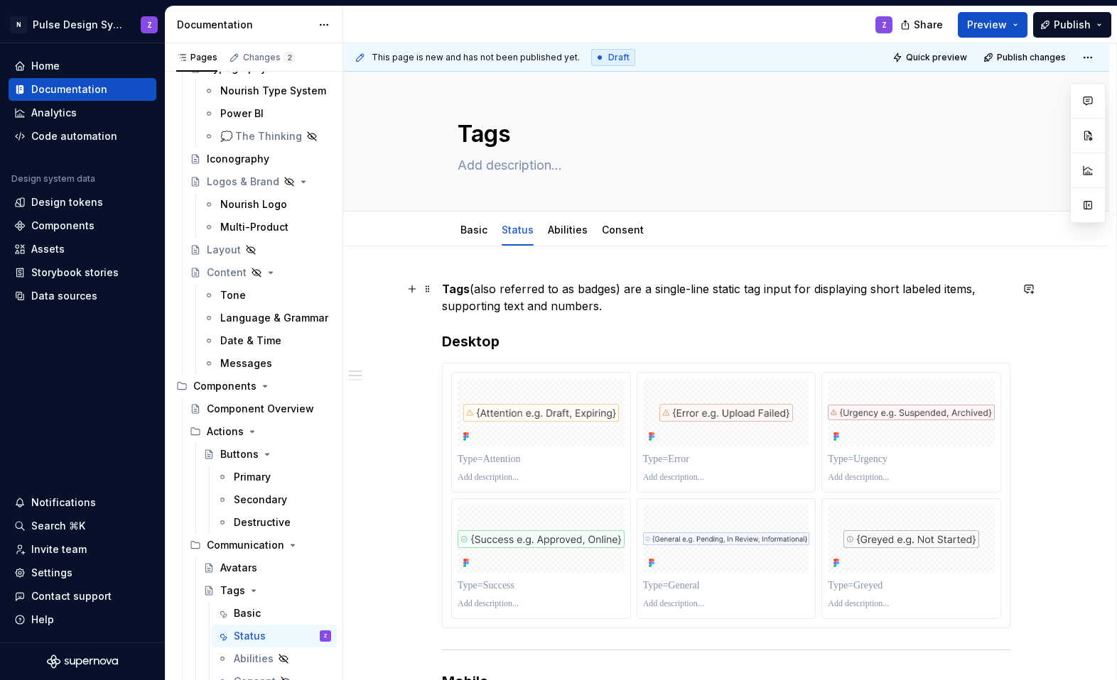
click at [612, 305] on p "Tags (also referred to as badges) are a single-line static tag input for displa…" at bounding box center [726, 298] width 568 height 34
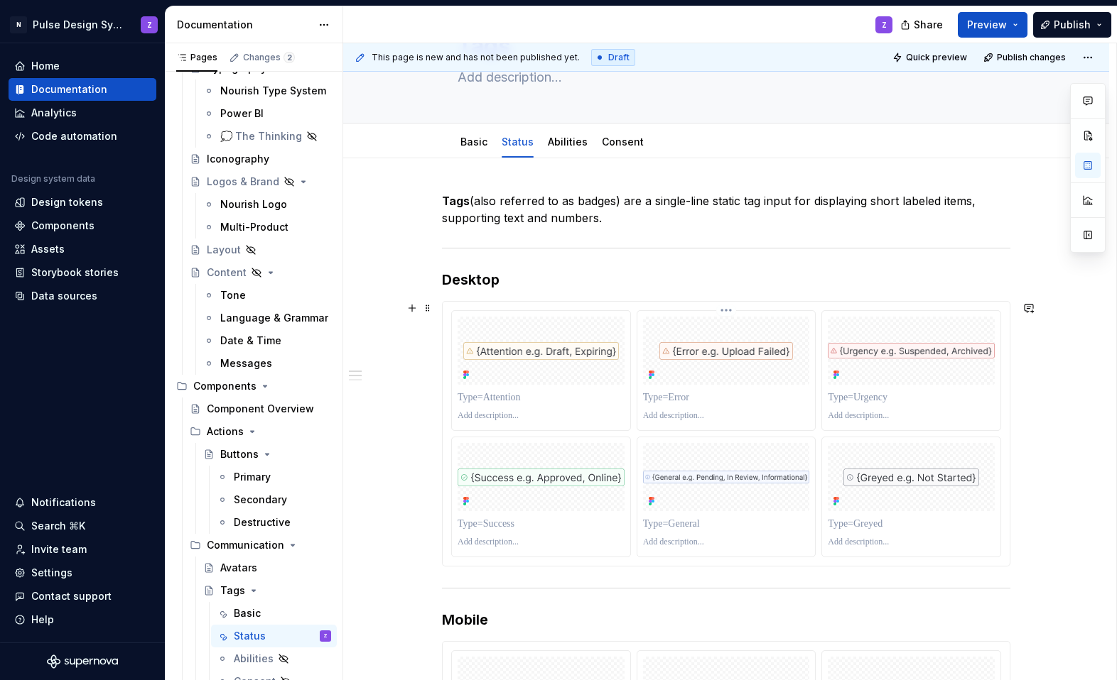
scroll to position [91, 0]
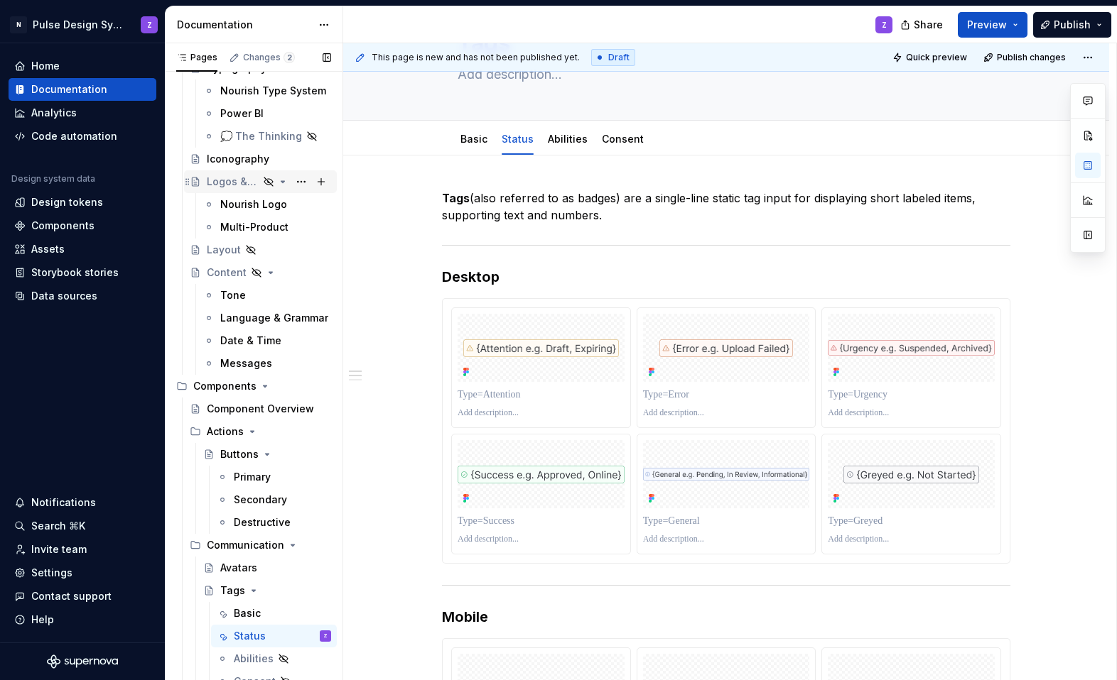
type textarea "*"
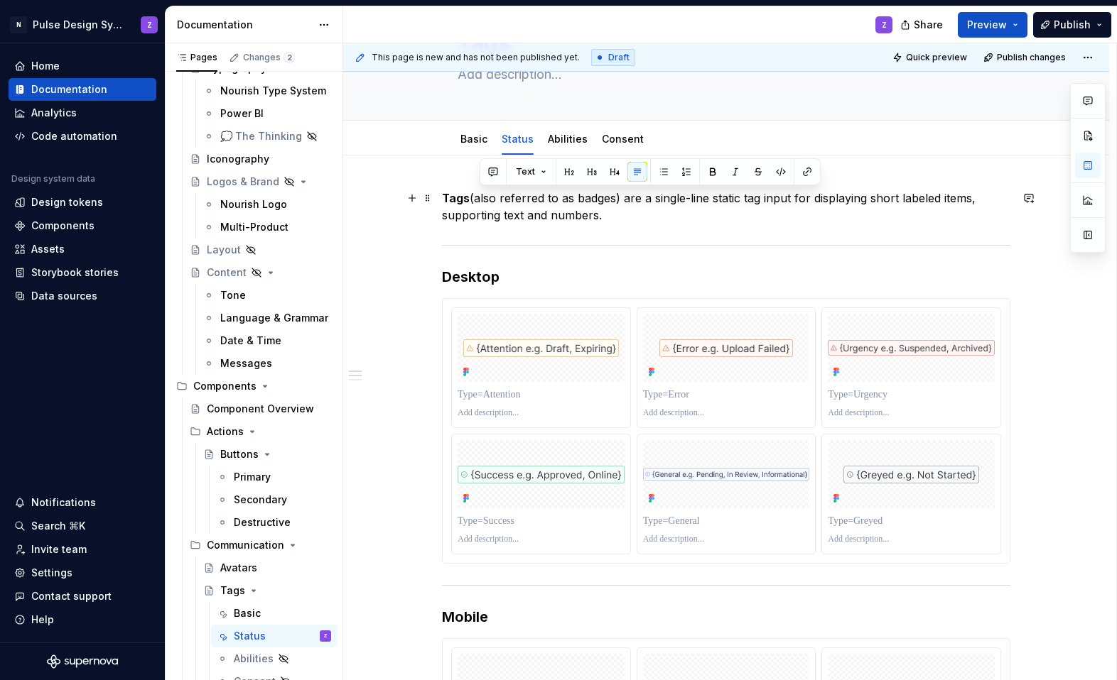
drag, startPoint x: 479, startPoint y: 196, endPoint x: 610, endPoint y: 212, distance: 132.4
click at [610, 212] on p "Tags (also referred to as badges) are a single-line static tag input for displa…" at bounding box center [726, 207] width 568 height 34
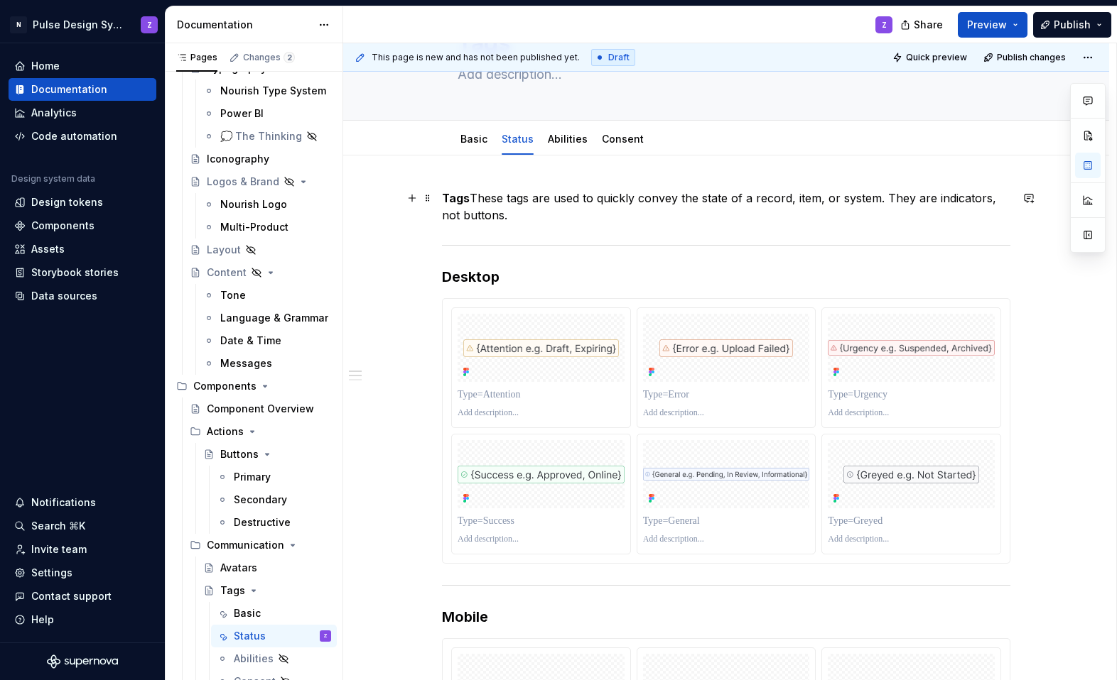
click at [450, 197] on strong "Tags" at bounding box center [456, 198] width 28 height 14
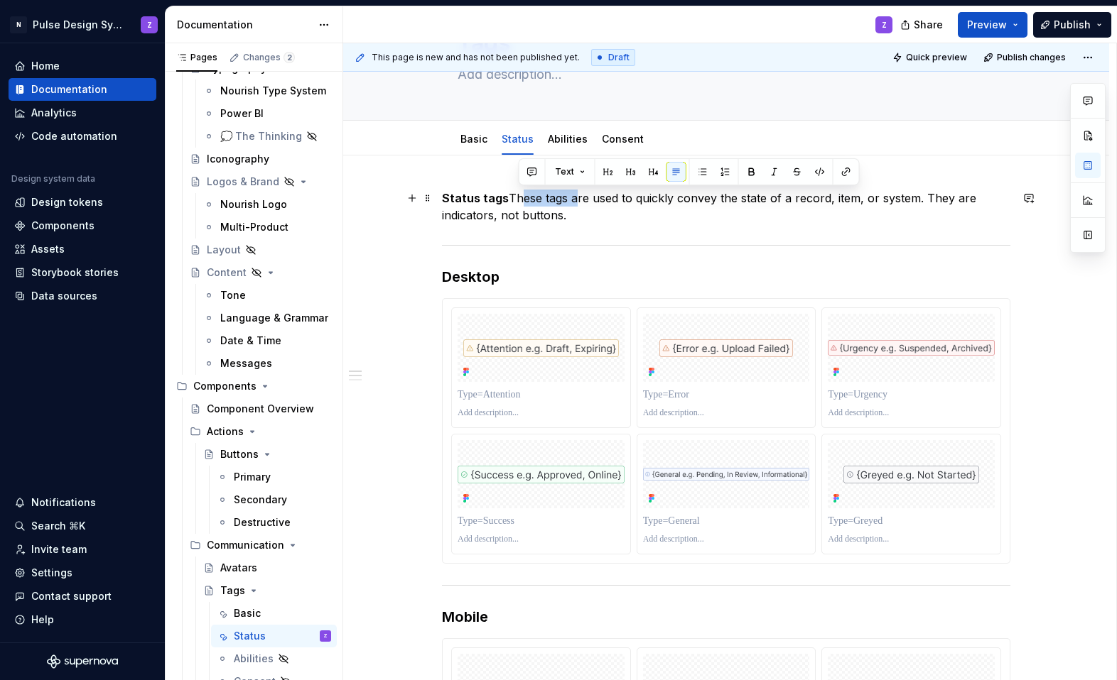
drag, startPoint x: 573, startPoint y: 200, endPoint x: 517, endPoint y: 197, distance: 56.2
click at [517, 197] on p "Status tags These tags are used to quickly convey the state of a record, item, …" at bounding box center [726, 207] width 568 height 34
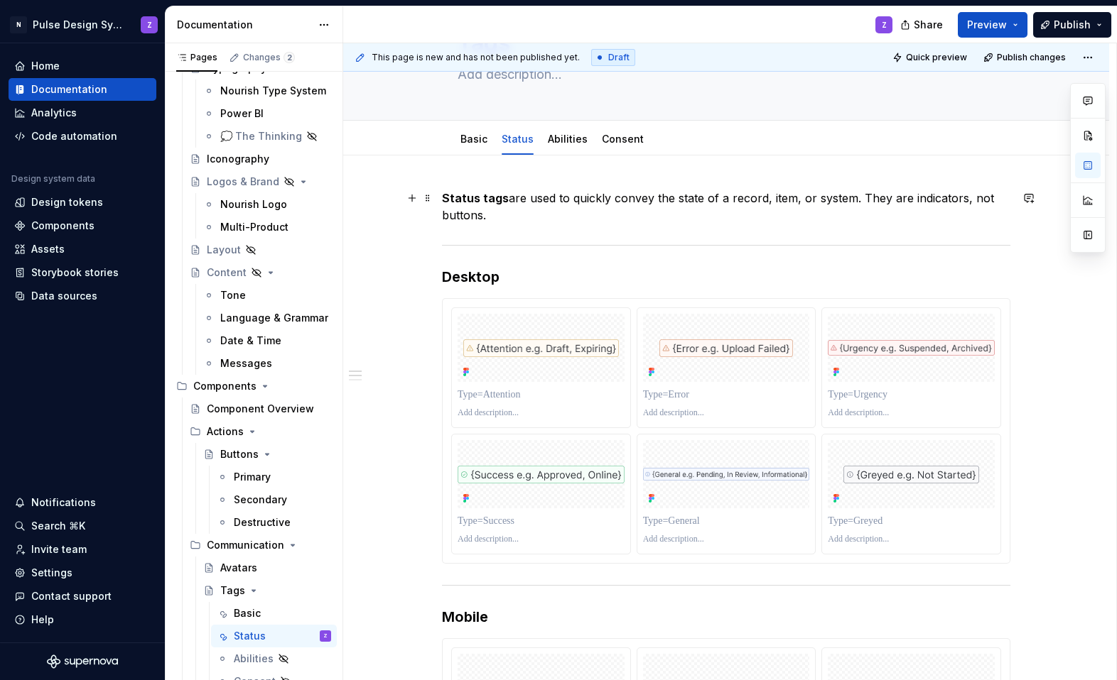
click at [705, 200] on p "Status tags are used to quickly convey the state of a record, item, or system. …" at bounding box center [726, 207] width 568 height 34
drag, startPoint x: 727, startPoint y: 199, endPoint x: 848, endPoint y: 201, distance: 120.8
click at [705, 201] on p "Status tags are used to quickly convey the state of a record, item or system. T…" at bounding box center [726, 207] width 568 height 34
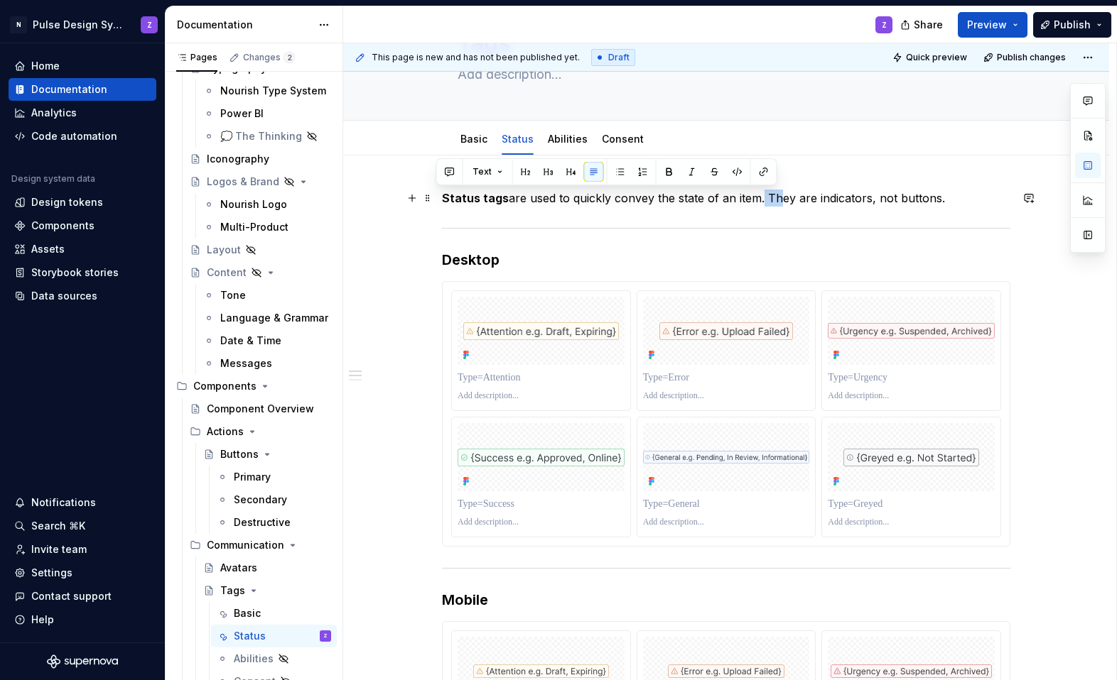
drag, startPoint x: 760, startPoint y: 199, endPoint x: 773, endPoint y: 198, distance: 12.8
click at [705, 198] on p "Status tags are used to quickly convey the state of an item. They are indicator…" at bounding box center [726, 198] width 568 height 17
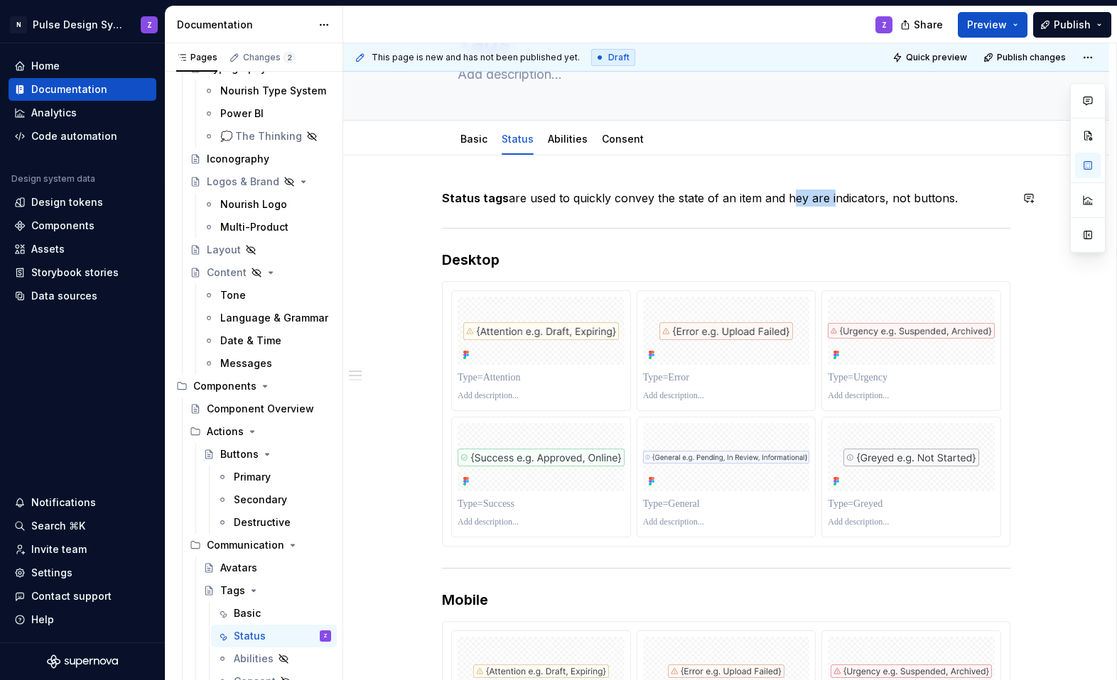
click at [705, 197] on p "Status tags are used to quickly convey the state of an item and hey are indicat…" at bounding box center [726, 198] width 568 height 17
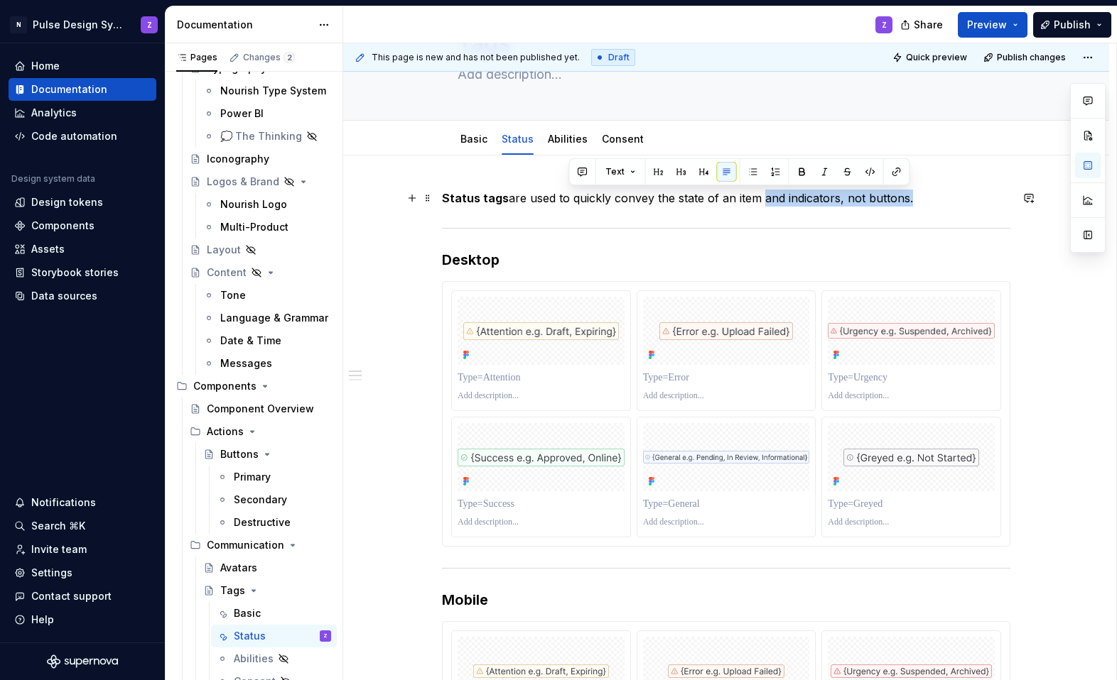
drag, startPoint x: 761, startPoint y: 199, endPoint x: 908, endPoint y: 198, distance: 147.0
click at [705, 200] on p "Status tags are used to quickly convey the state of an item and indicators, not…" at bounding box center [726, 198] width 568 height 17
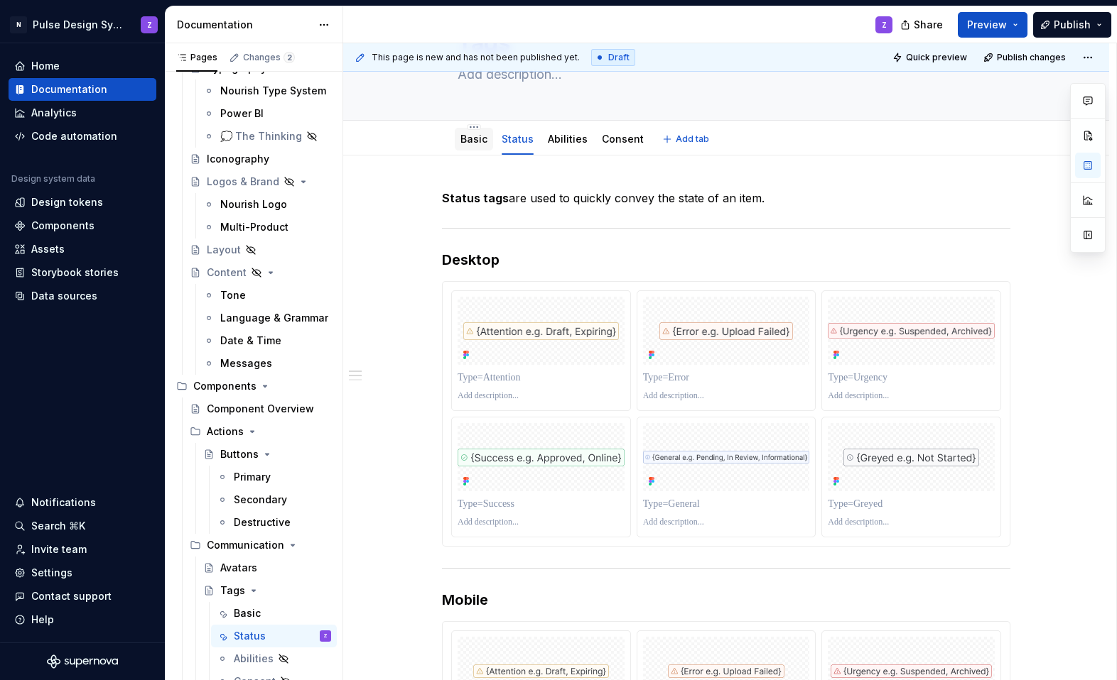
click at [467, 142] on link "Basic" at bounding box center [473, 139] width 27 height 12
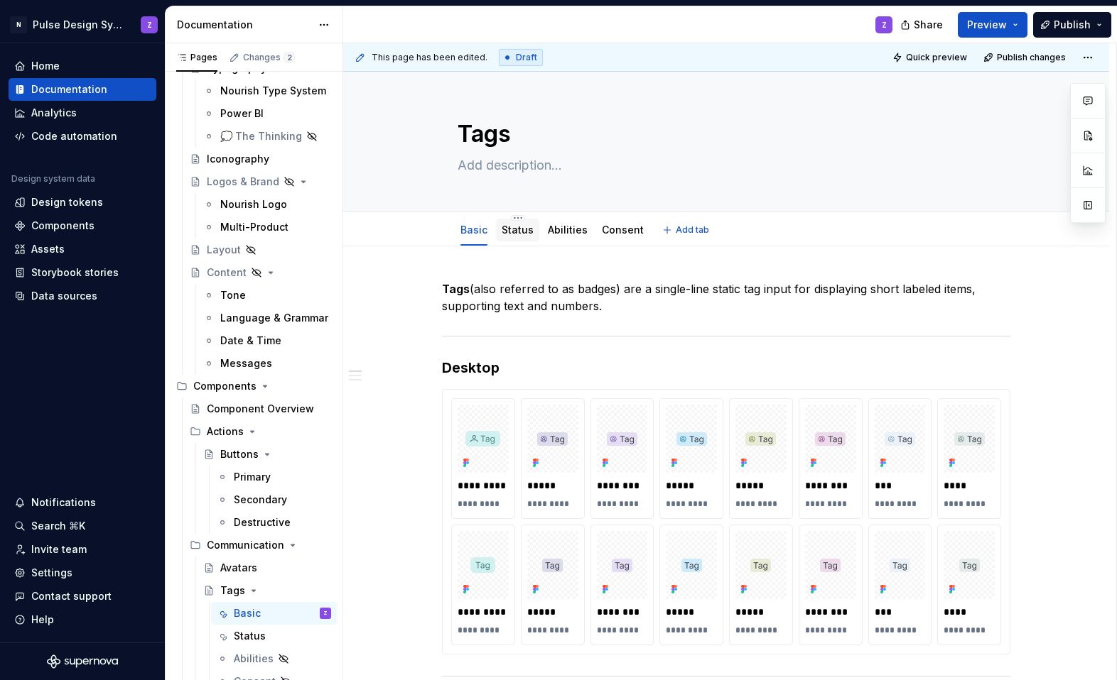
click at [530, 230] on link "Status" at bounding box center [517, 230] width 32 height 12
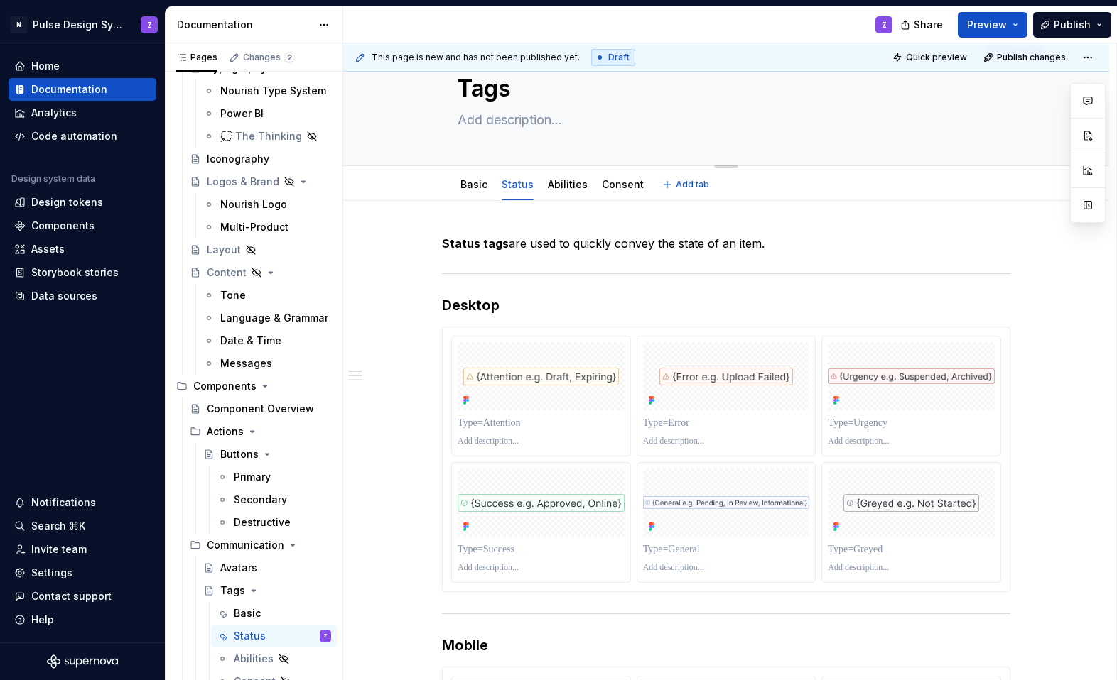
scroll to position [73, 0]
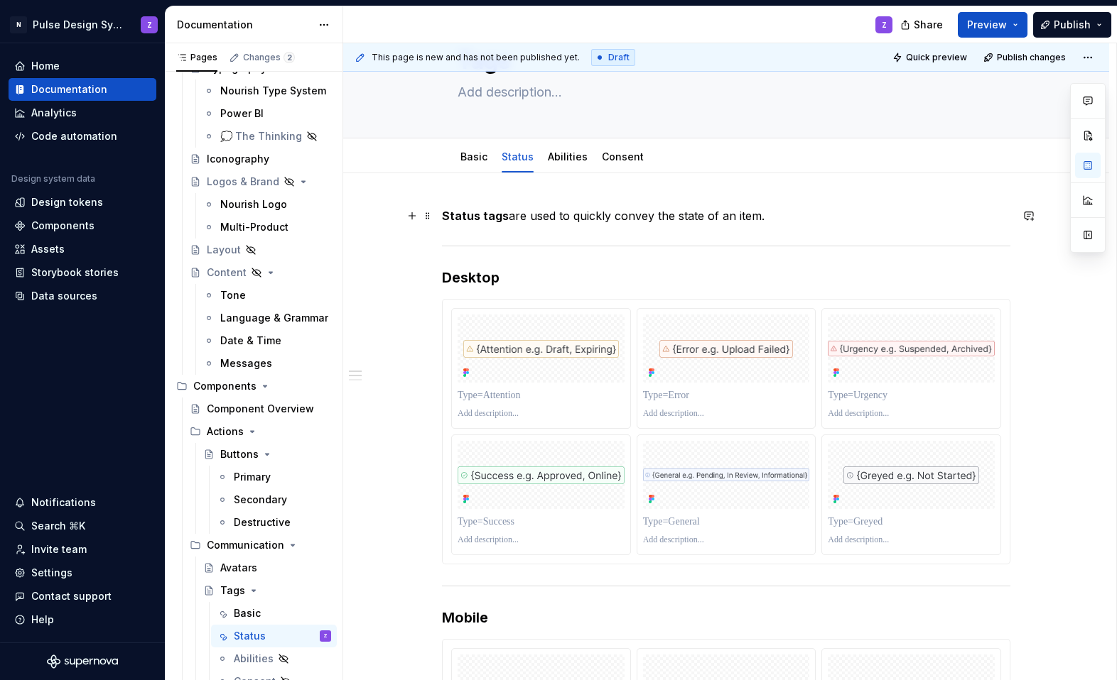
click at [705, 217] on p "Status tags are used to quickly convey the state of an item." at bounding box center [726, 215] width 568 height 17
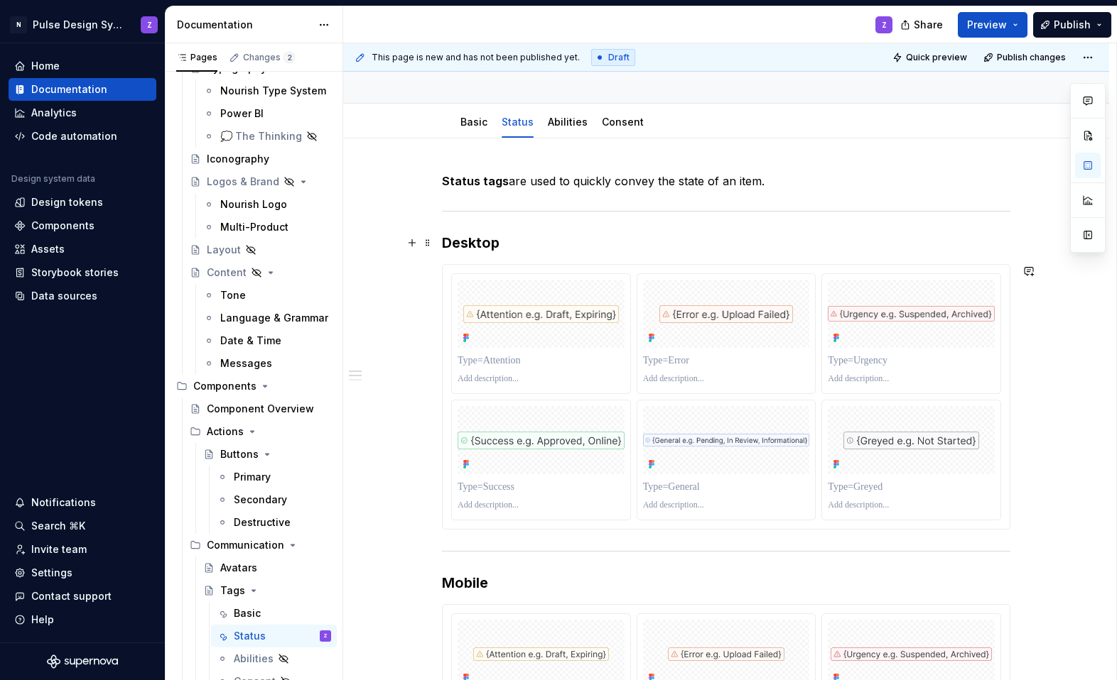
scroll to position [102, 0]
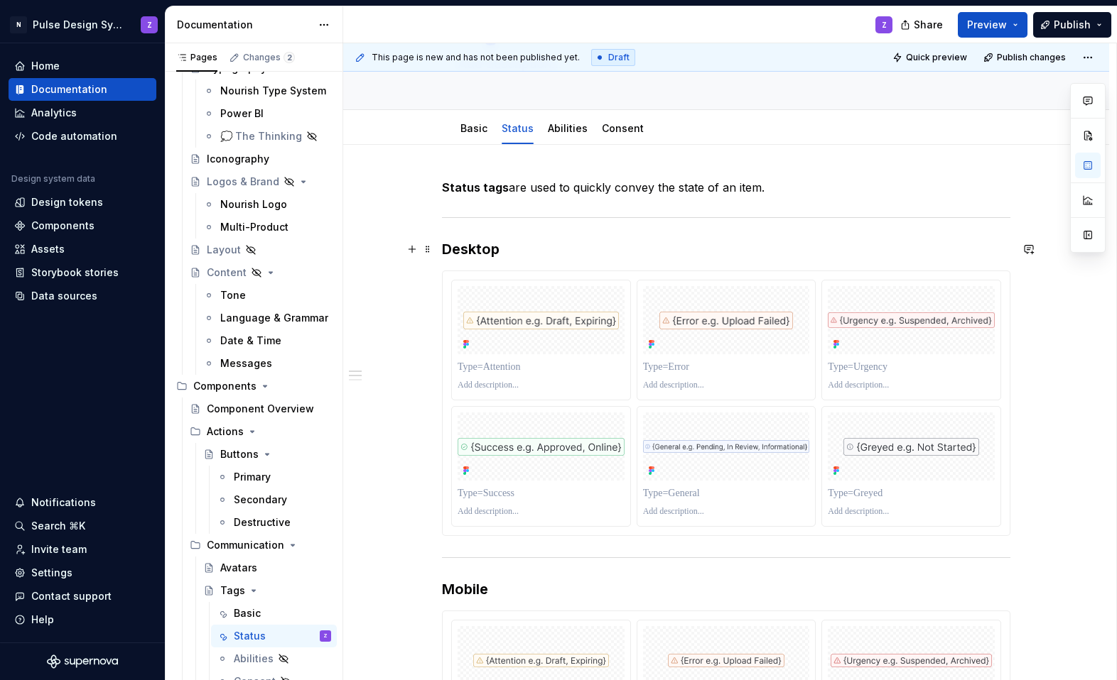
click at [447, 245] on h3 "Desktop" at bounding box center [726, 249] width 568 height 20
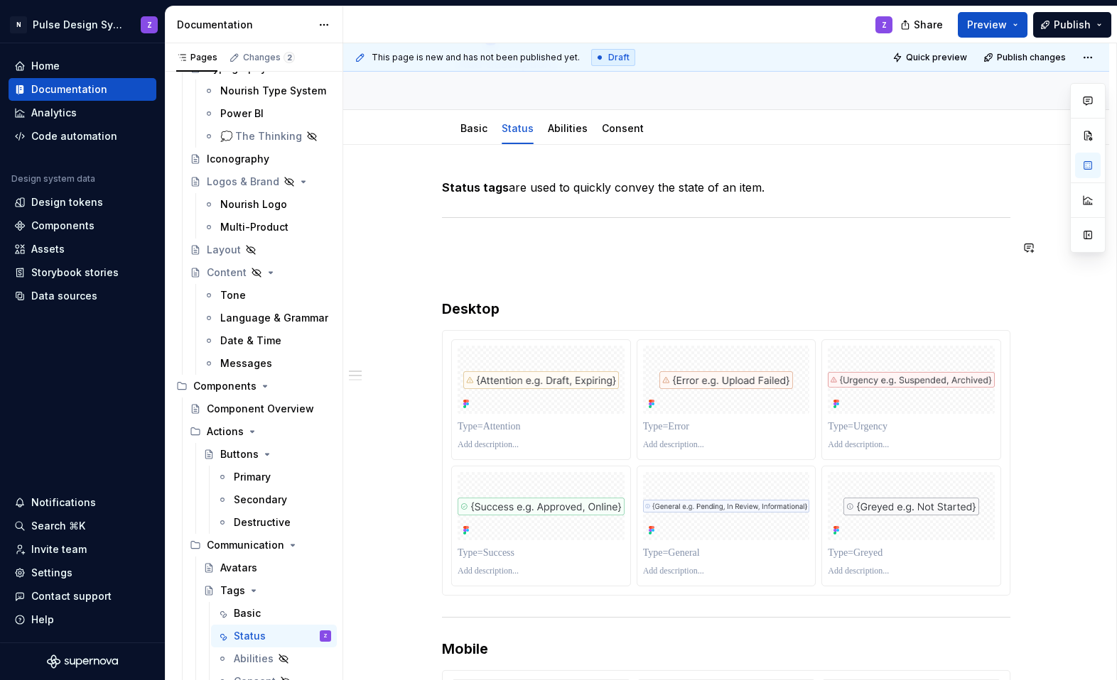
click at [462, 240] on p at bounding box center [726, 247] width 568 height 17
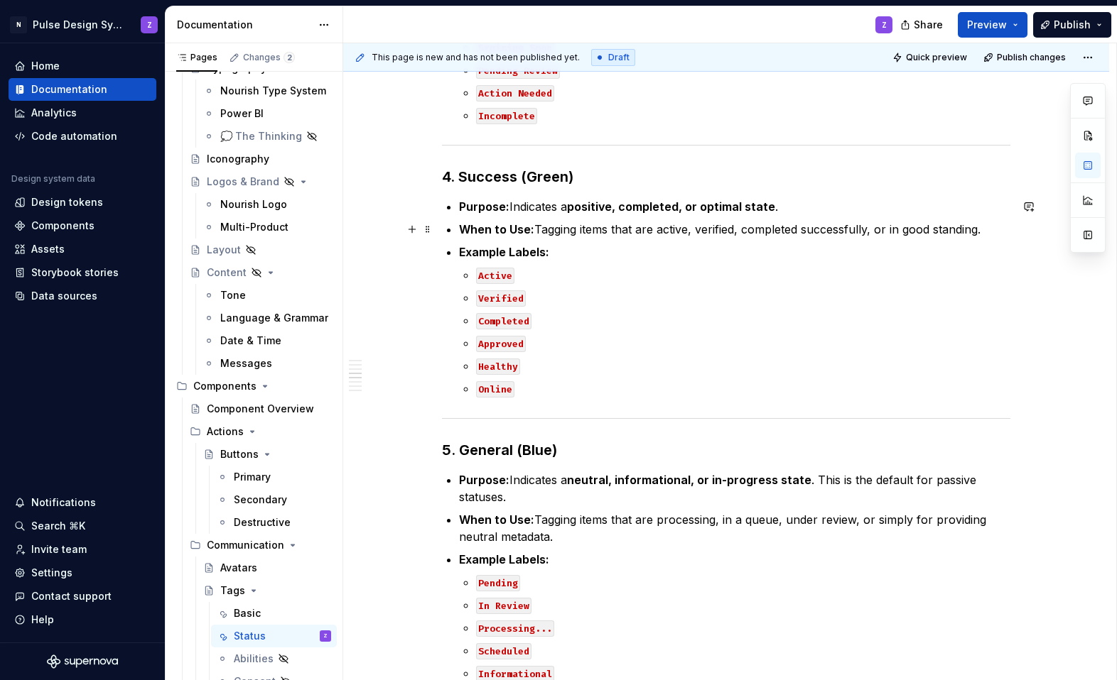
scroll to position [1062, 0]
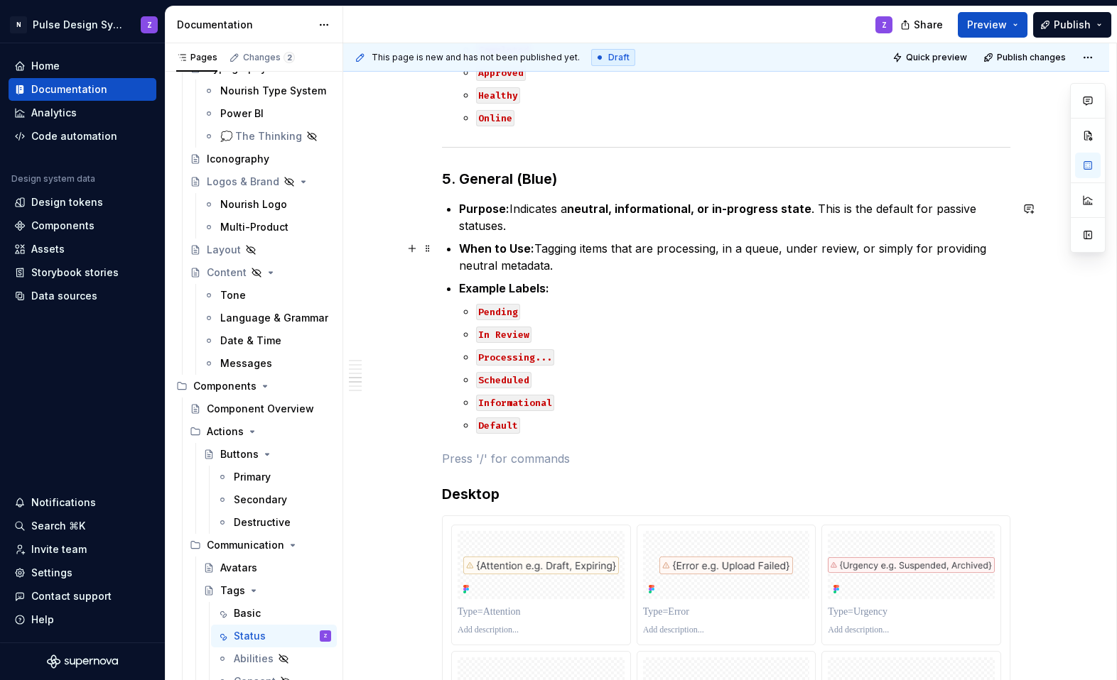
type textarea "*"
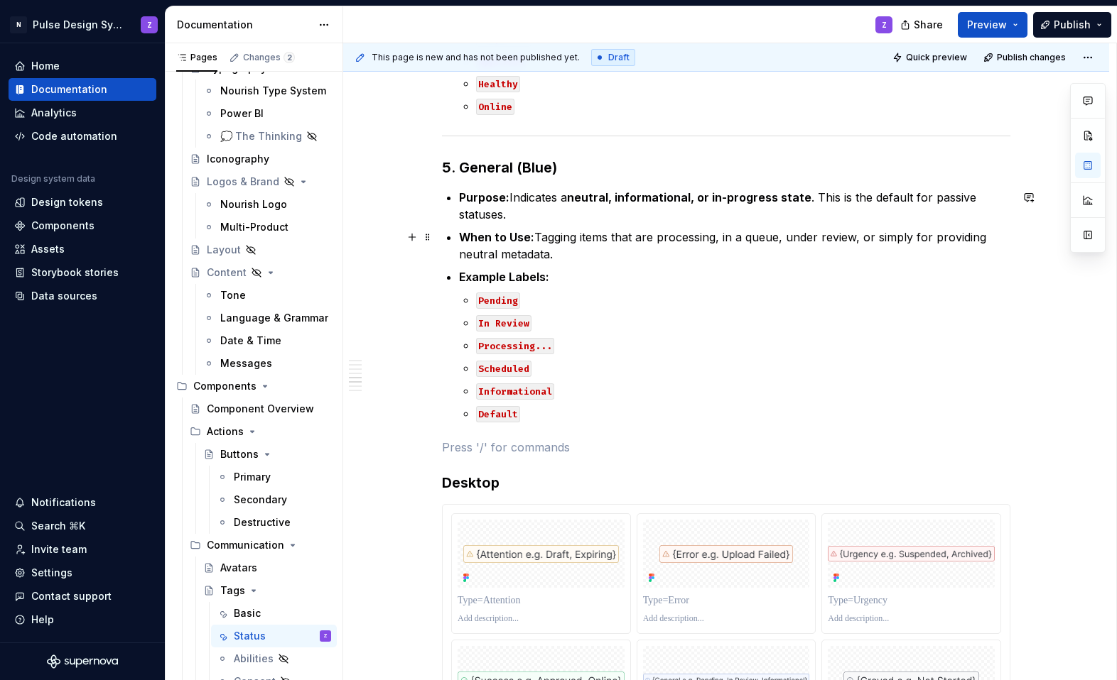
scroll to position [1344, 0]
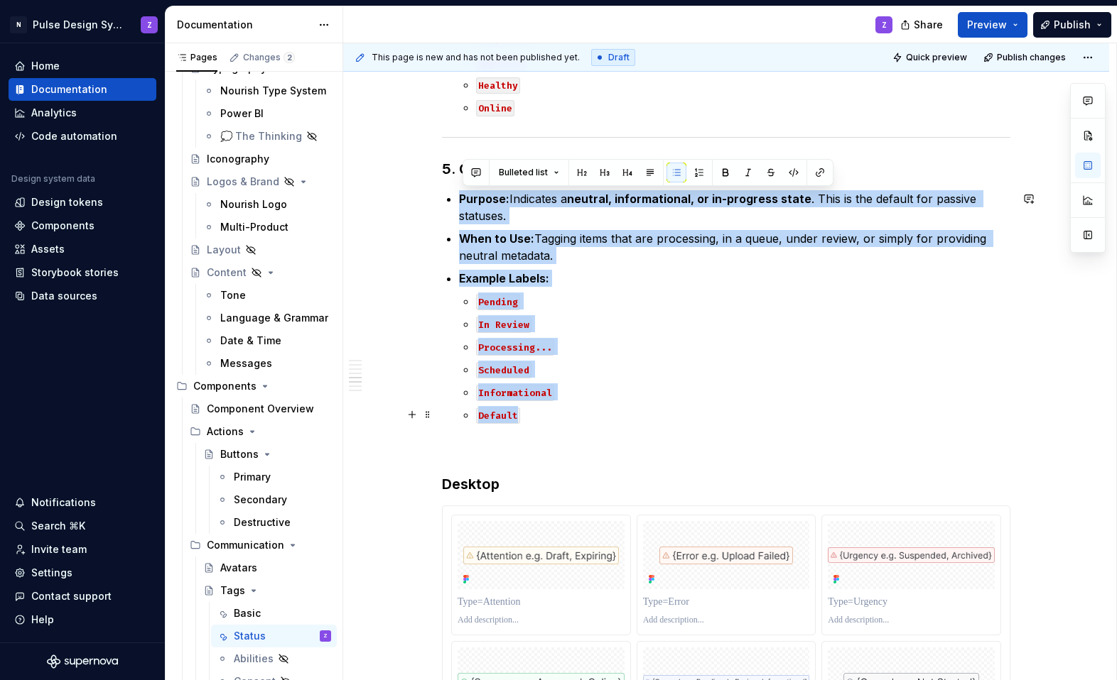
drag, startPoint x: 462, startPoint y: 200, endPoint x: 572, endPoint y: 421, distance: 246.5
click at [572, 421] on ul "Purpose: Indicates a neutral, informational, or in-progress state . This is the…" at bounding box center [734, 306] width 551 height 233
copy ul "Purpose: Indicates a neutral, informational, or in-progress state . This is the…"
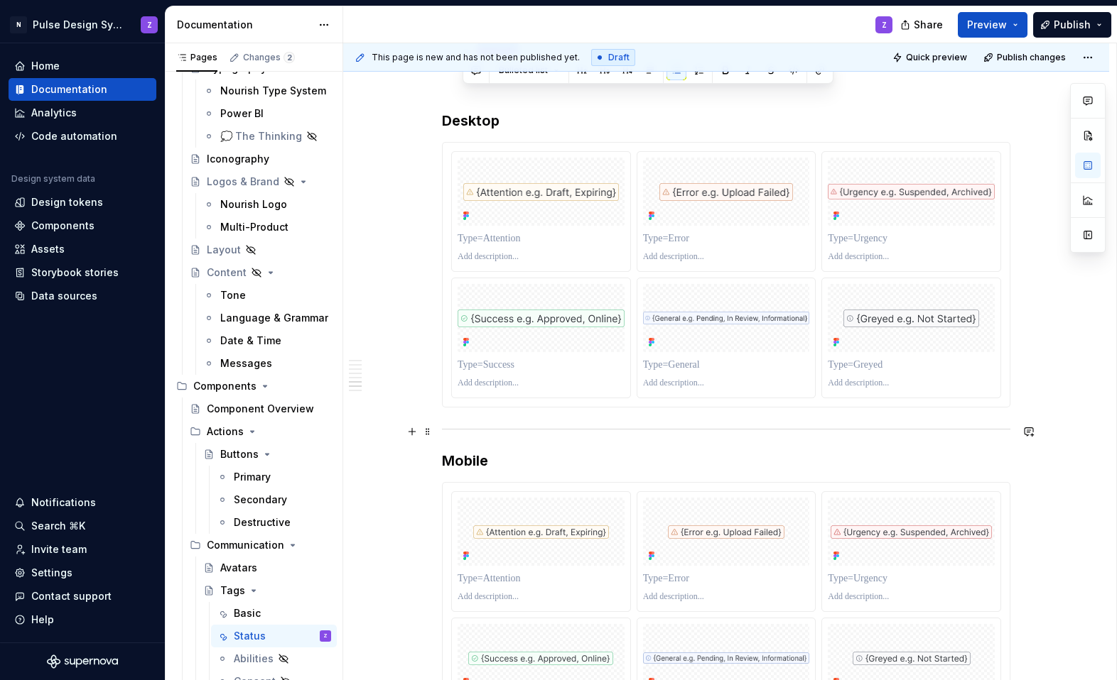
scroll to position [1718, 0]
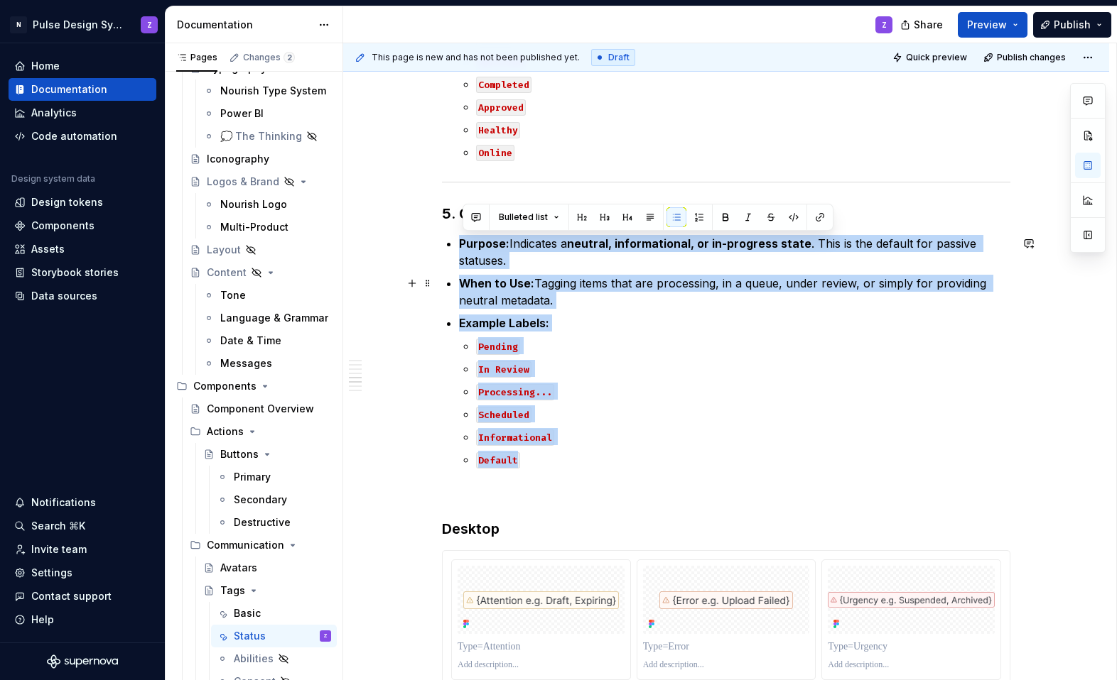
click at [705, 281] on p "When to Use: Tagging items that are processing, in a queue, under review, or si…" at bounding box center [734, 292] width 551 height 34
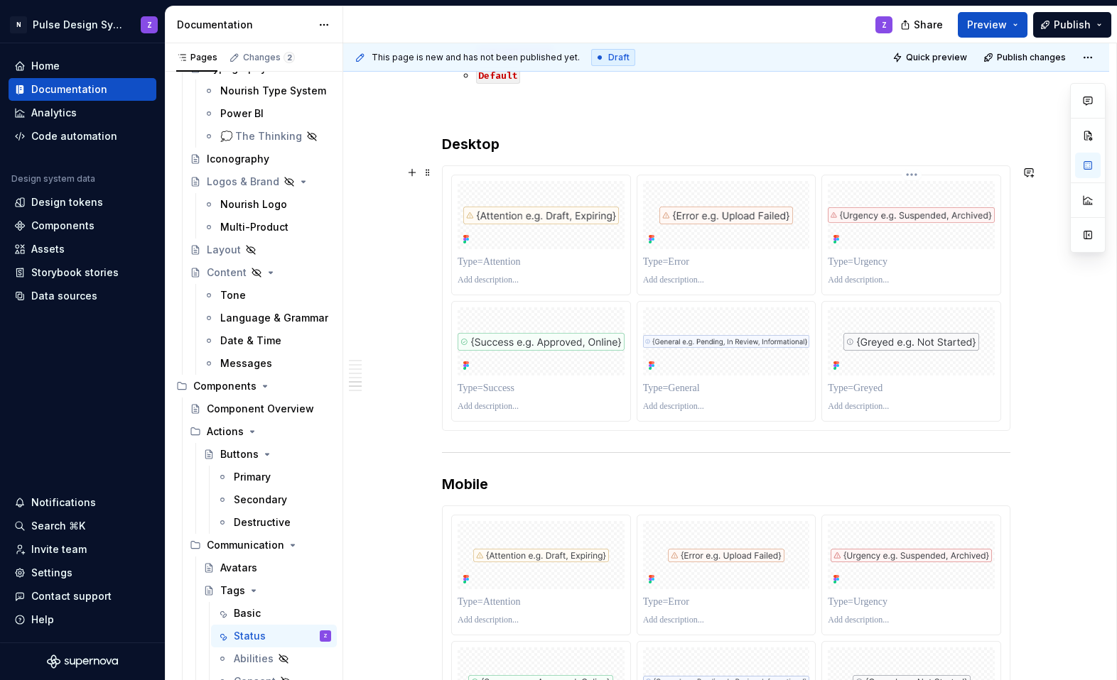
scroll to position [1702, 0]
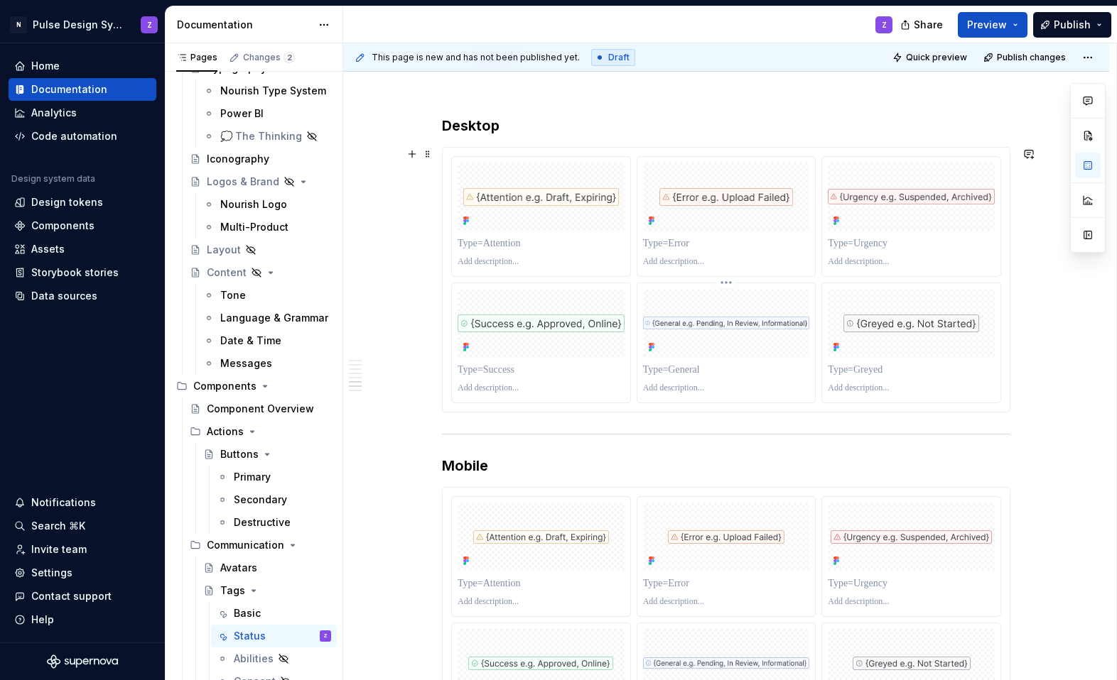
click at [666, 389] on p at bounding box center [726, 388] width 167 height 11
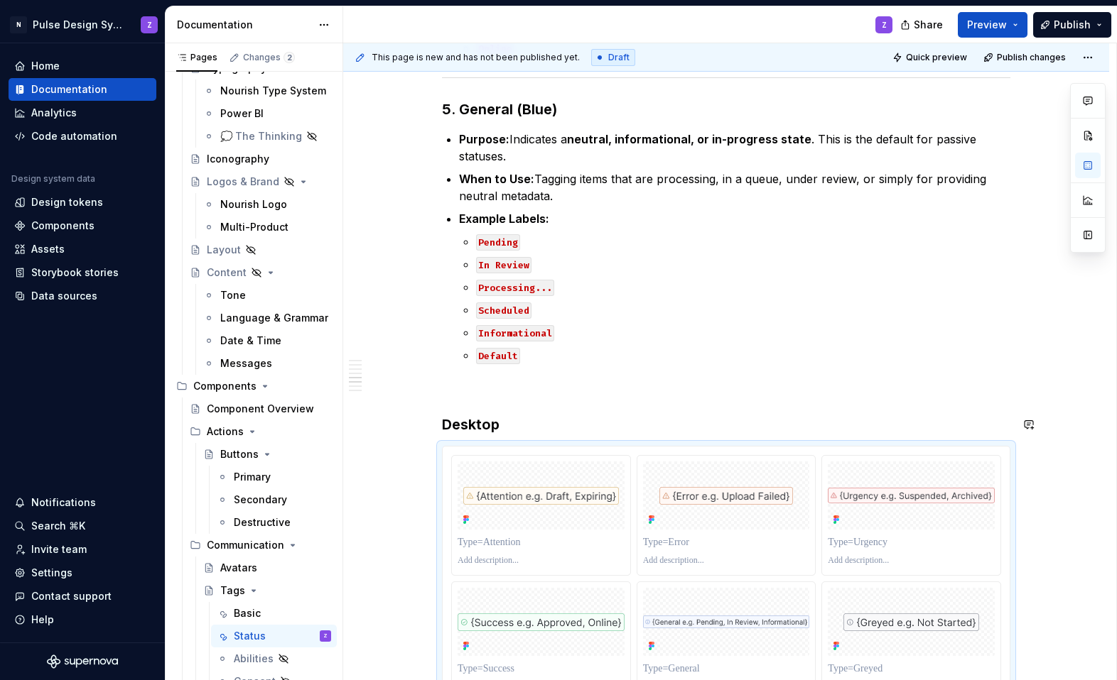
scroll to position [1406, 0]
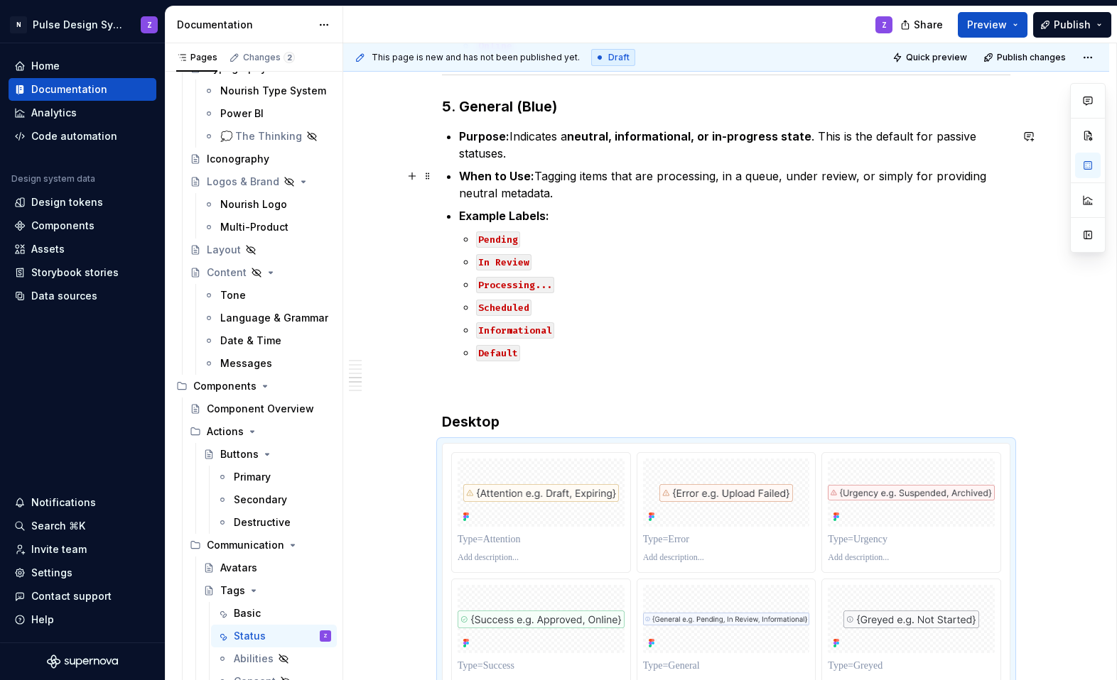
click at [688, 175] on p "When to Use: Tagging items that are processing, in a queue, under review, or si…" at bounding box center [734, 185] width 551 height 34
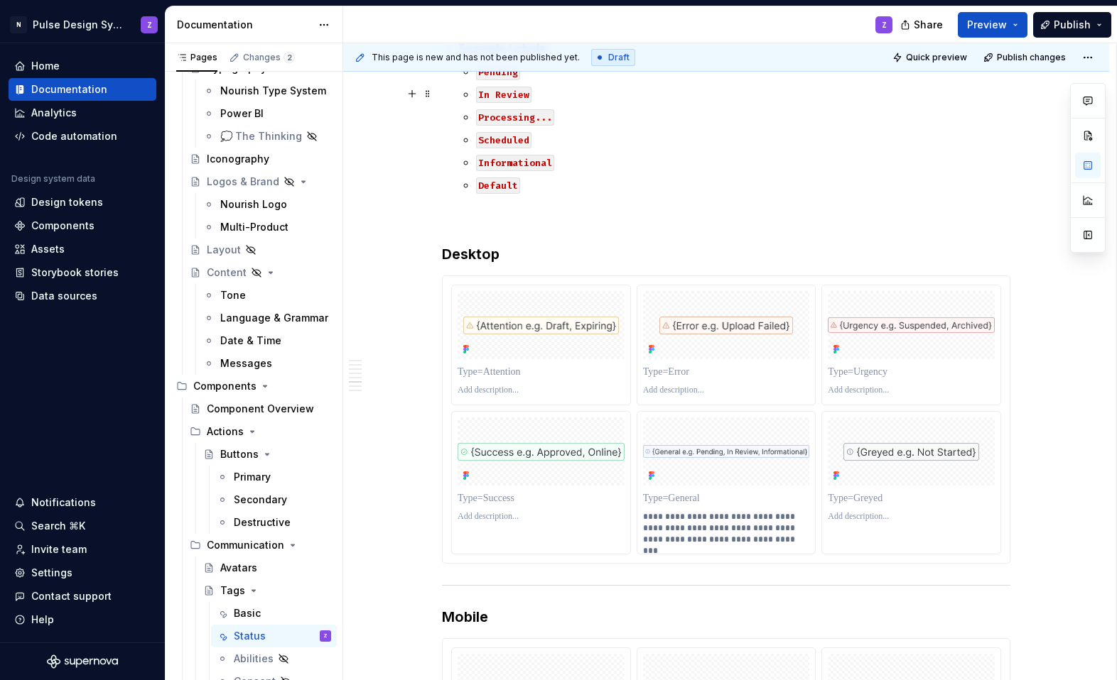
scroll to position [1575, 0]
click at [680, 523] on p "**********" at bounding box center [726, 528] width 167 height 34
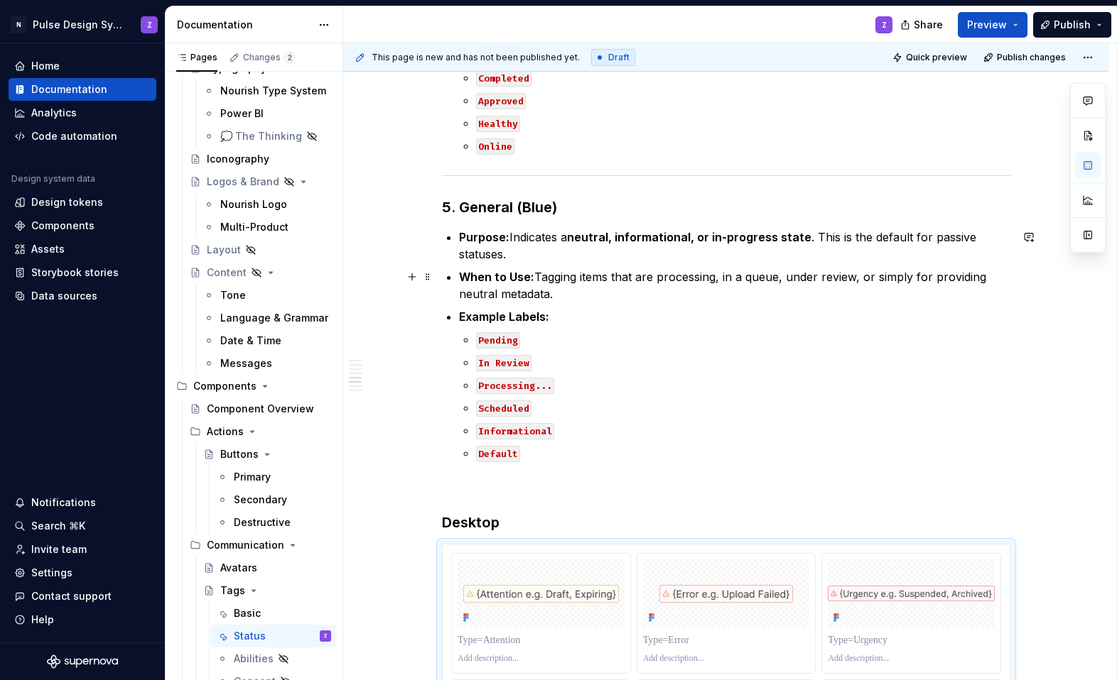
scroll to position [1304, 0]
click at [596, 341] on p "Pending" at bounding box center [743, 340] width 534 height 17
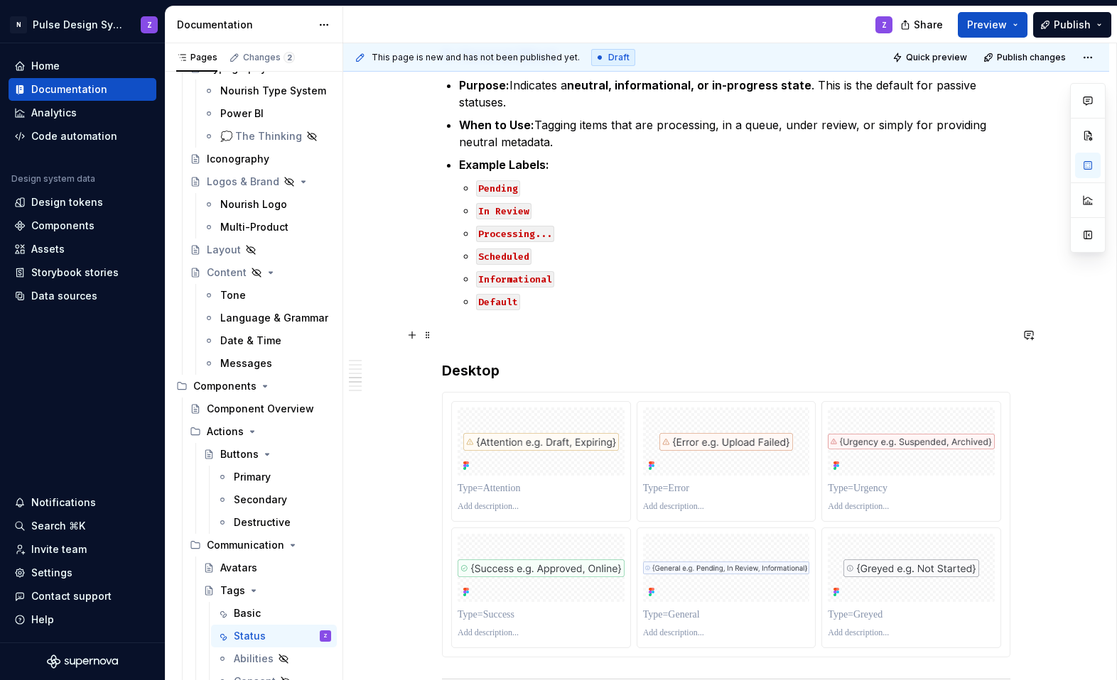
scroll to position [1458, 0]
click at [474, 208] on li "Example Labels: Pending In Review Processing... Scheduled Informational Default" at bounding box center [734, 232] width 551 height 153
click at [696, 254] on p "Scheduled" at bounding box center [743, 254] width 534 height 17
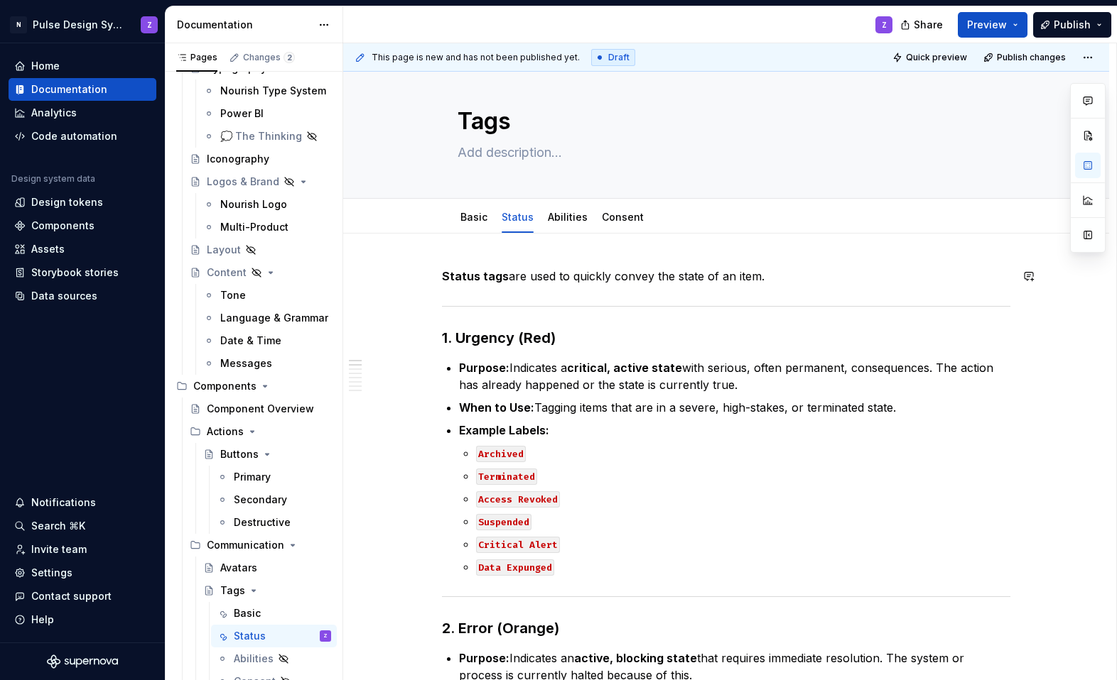
scroll to position [9, 0]
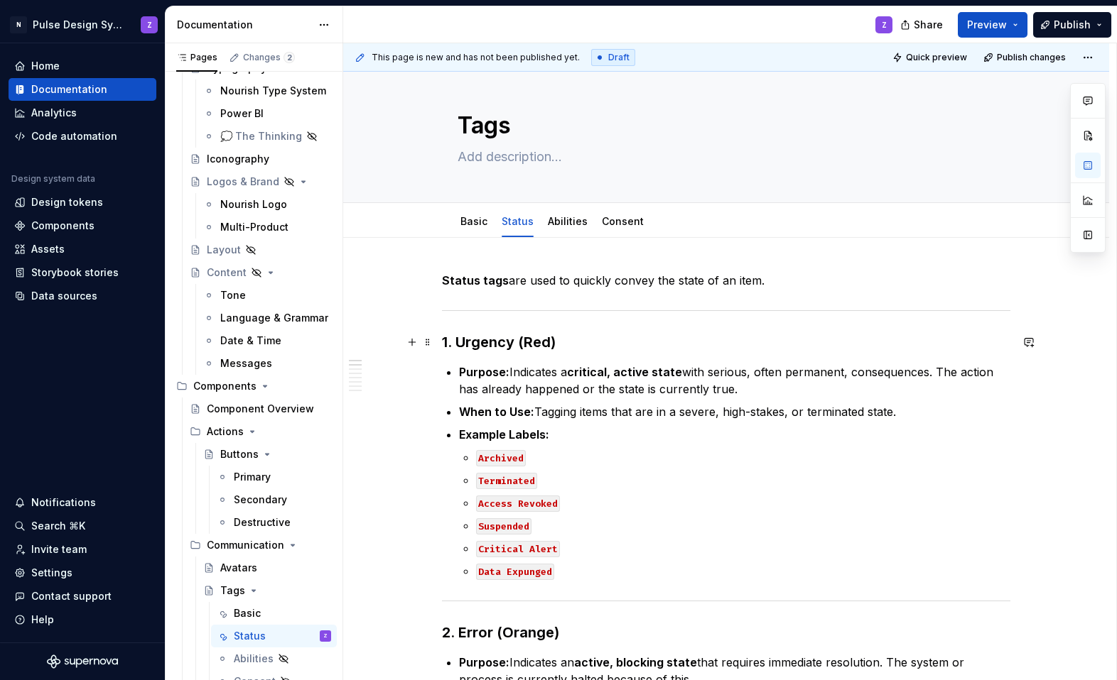
click at [481, 351] on h3 "1. Urgency (Red)" at bounding box center [726, 342] width 568 height 20
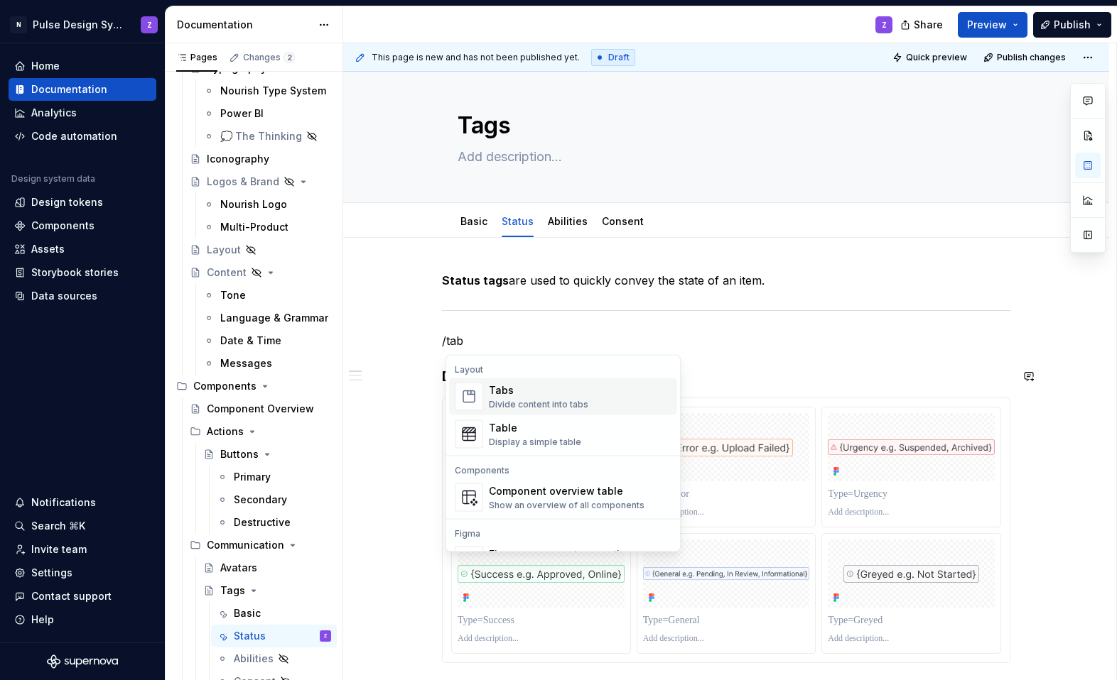
click at [501, 391] on div "Tabs" at bounding box center [538, 391] width 99 height 14
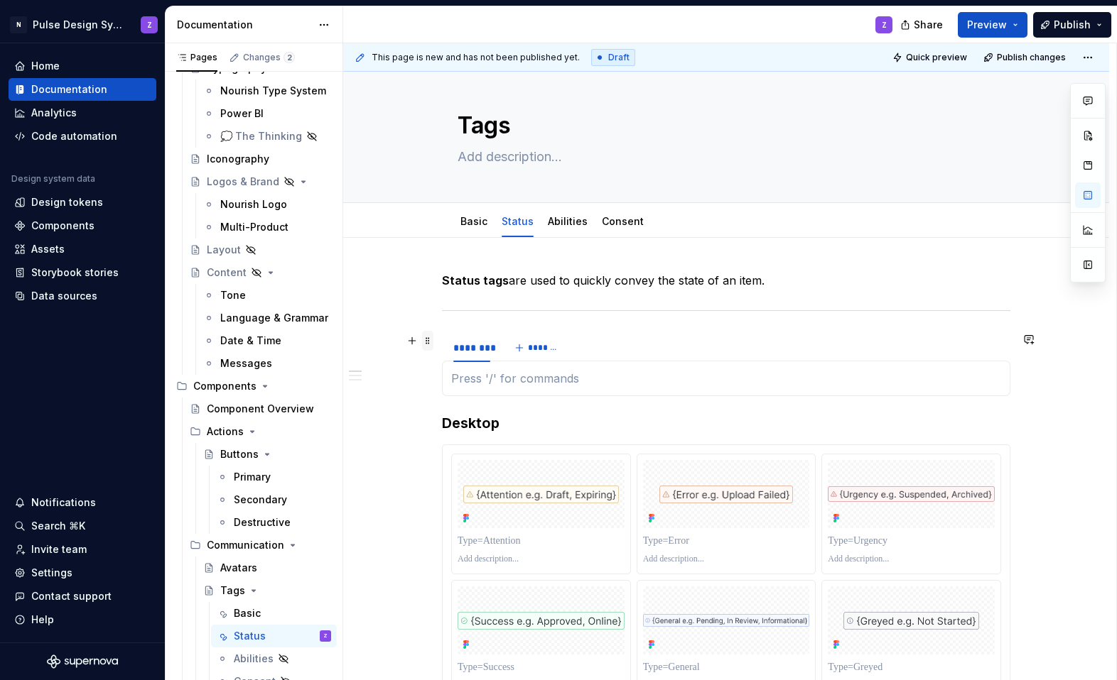
click at [428, 340] on span at bounding box center [427, 341] width 11 height 20
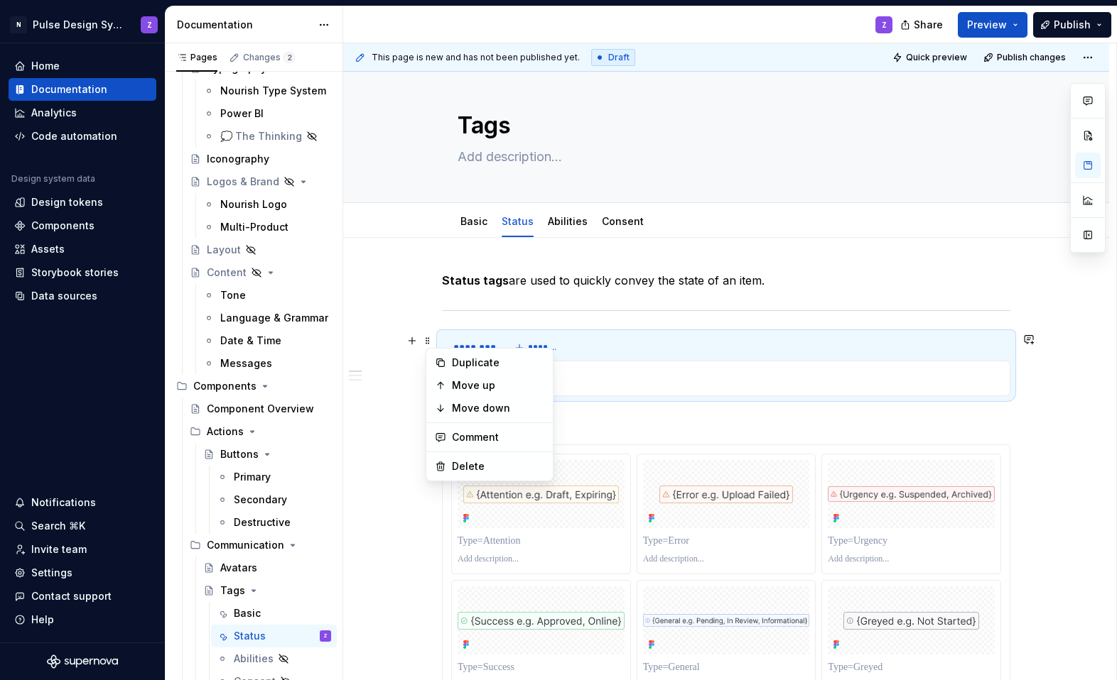
drag, startPoint x: 428, startPoint y: 340, endPoint x: 553, endPoint y: 278, distance: 140.4
click at [428, 340] on span at bounding box center [427, 341] width 11 height 20
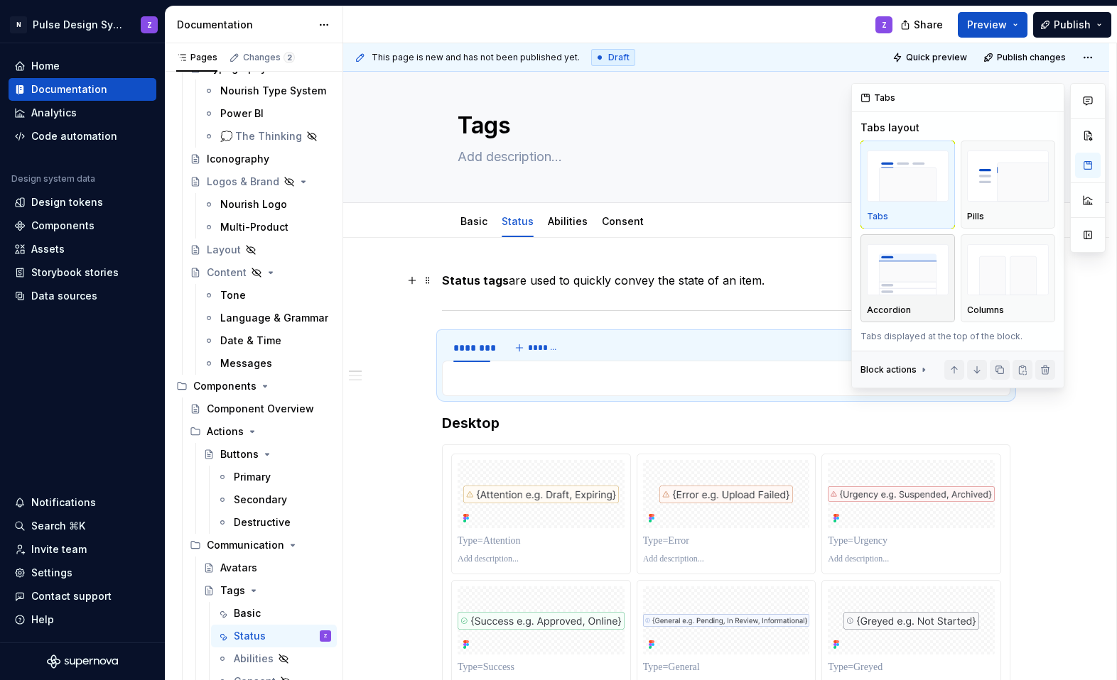
click at [705, 276] on img "button" at bounding box center [908, 270] width 82 height 52
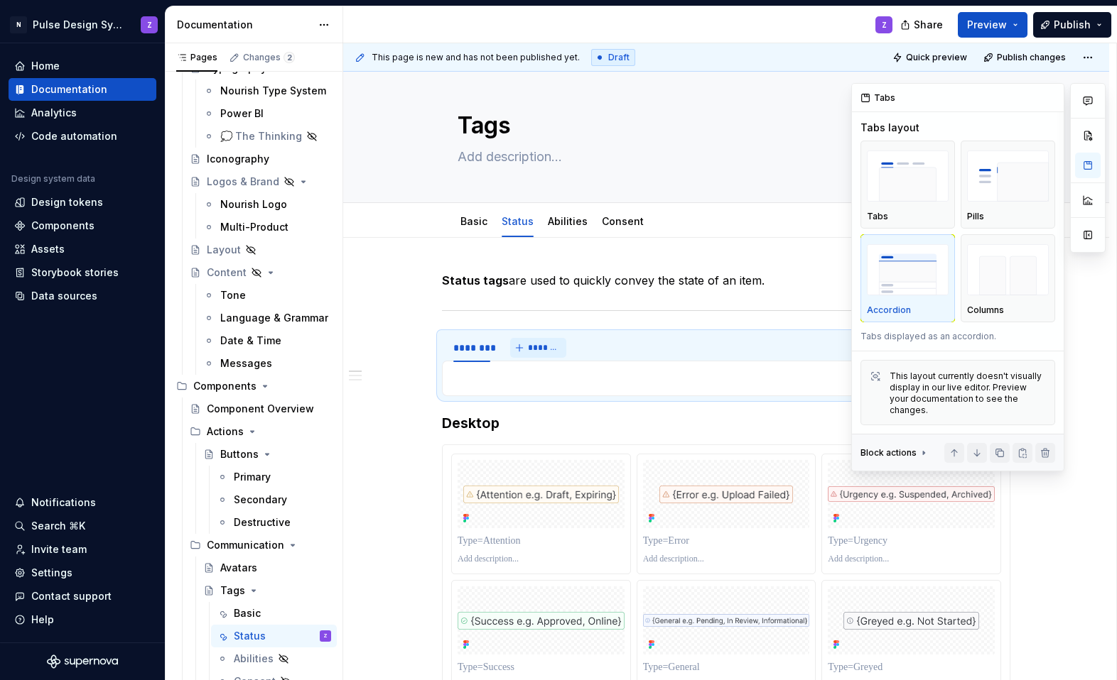
type textarea "*"
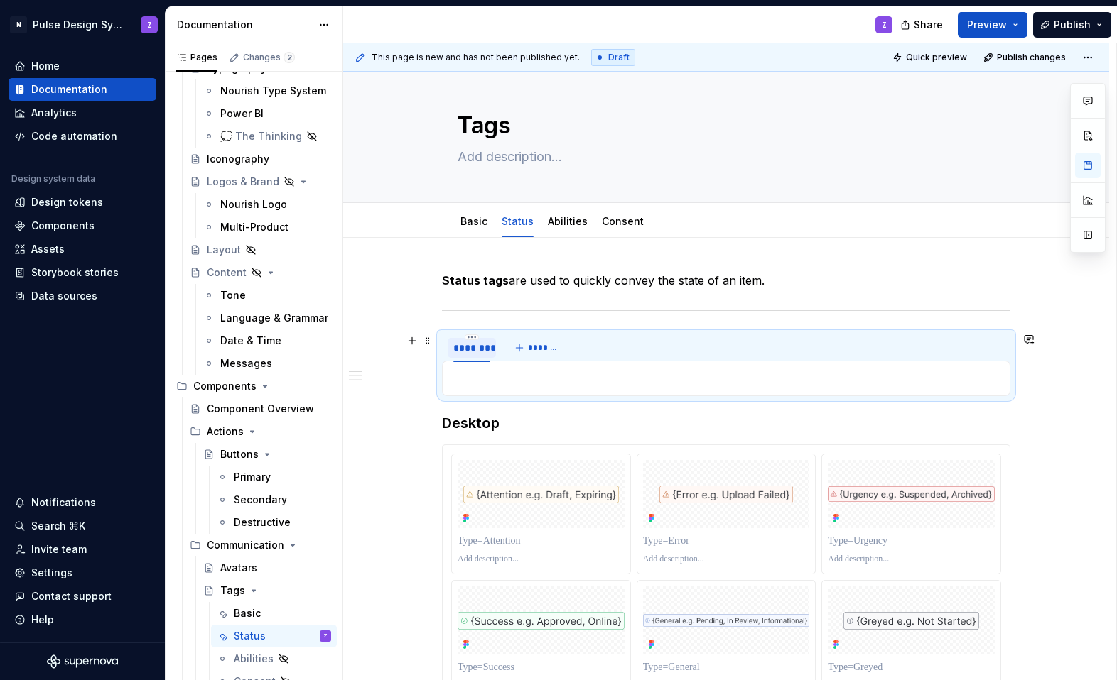
click at [482, 349] on div "********" at bounding box center [471, 348] width 37 height 14
type input "*********"
click at [528, 350] on button "*******" at bounding box center [544, 348] width 56 height 20
type input "*****"
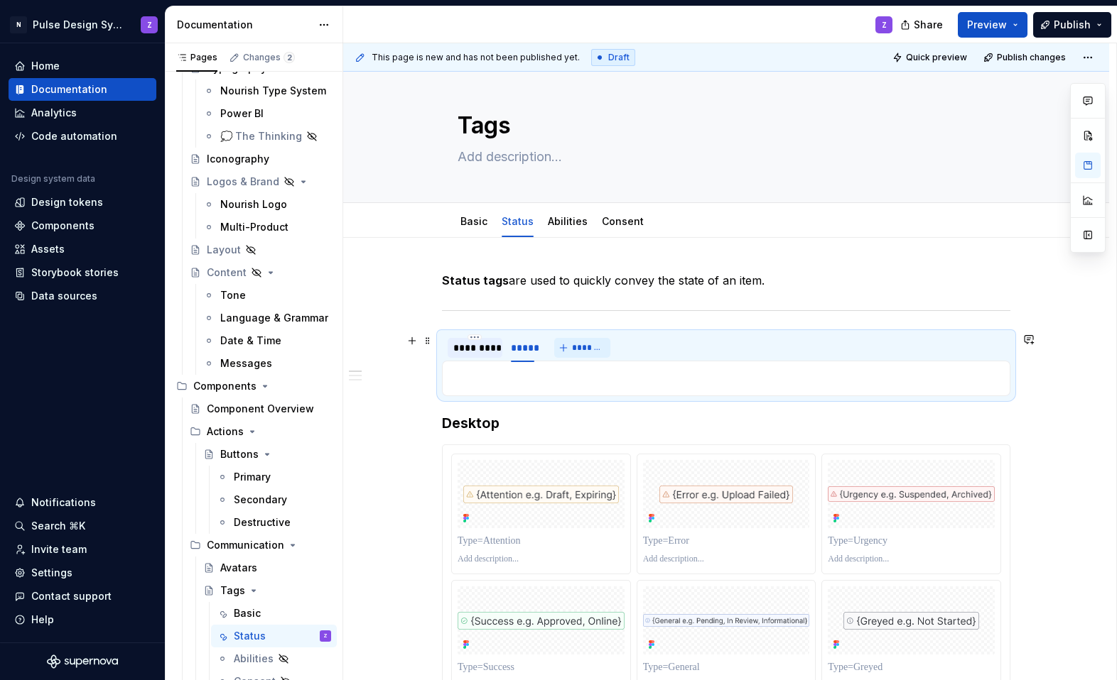
click at [585, 342] on span "*******" at bounding box center [588, 347] width 32 height 11
type input "*******"
click at [646, 341] on button "*******" at bounding box center [637, 348] width 56 height 20
type input "*******"
click at [696, 345] on span "*******" at bounding box center [697, 347] width 32 height 11
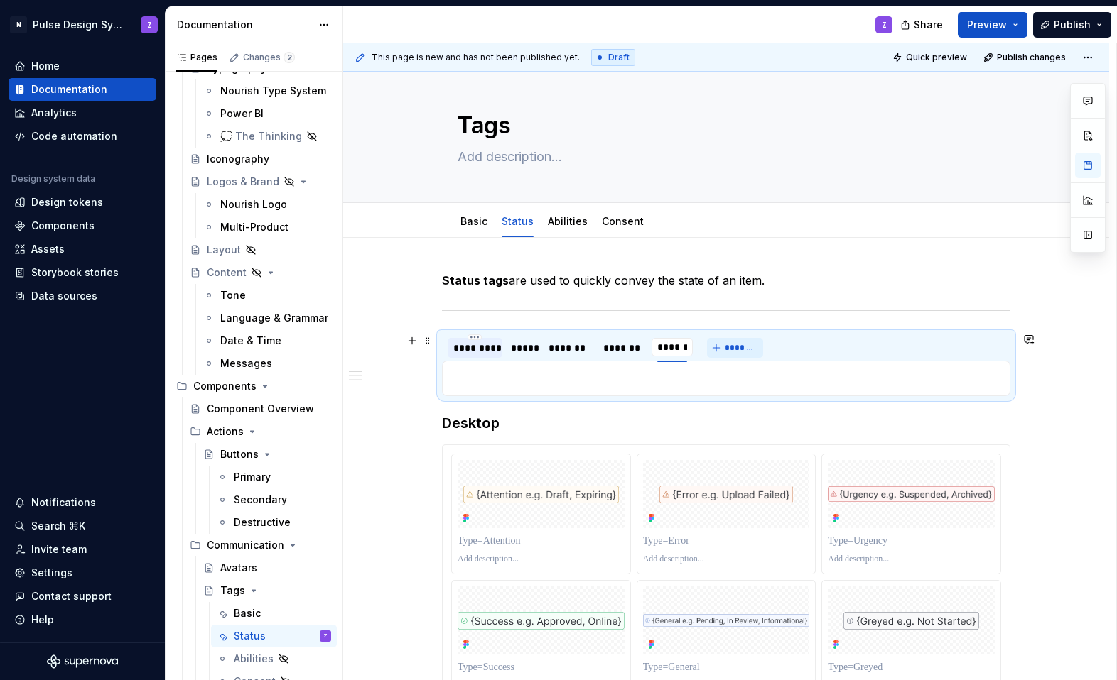
type input "*******"
click at [705, 345] on span "*******" at bounding box center [748, 347] width 32 height 11
type input "******"
click at [705, 337] on div "********* ***** ******* ******* ******* ****** *******" at bounding box center [726, 348] width 568 height 28
click at [488, 348] on div "*********" at bounding box center [474, 348] width 43 height 14
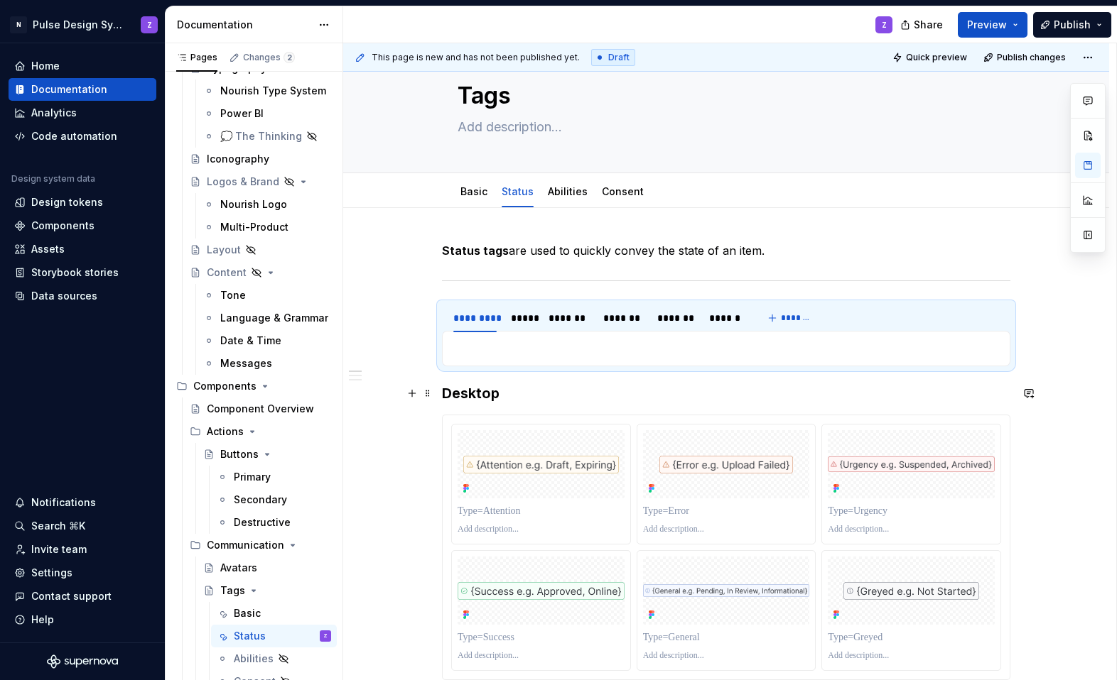
scroll to position [44, 0]
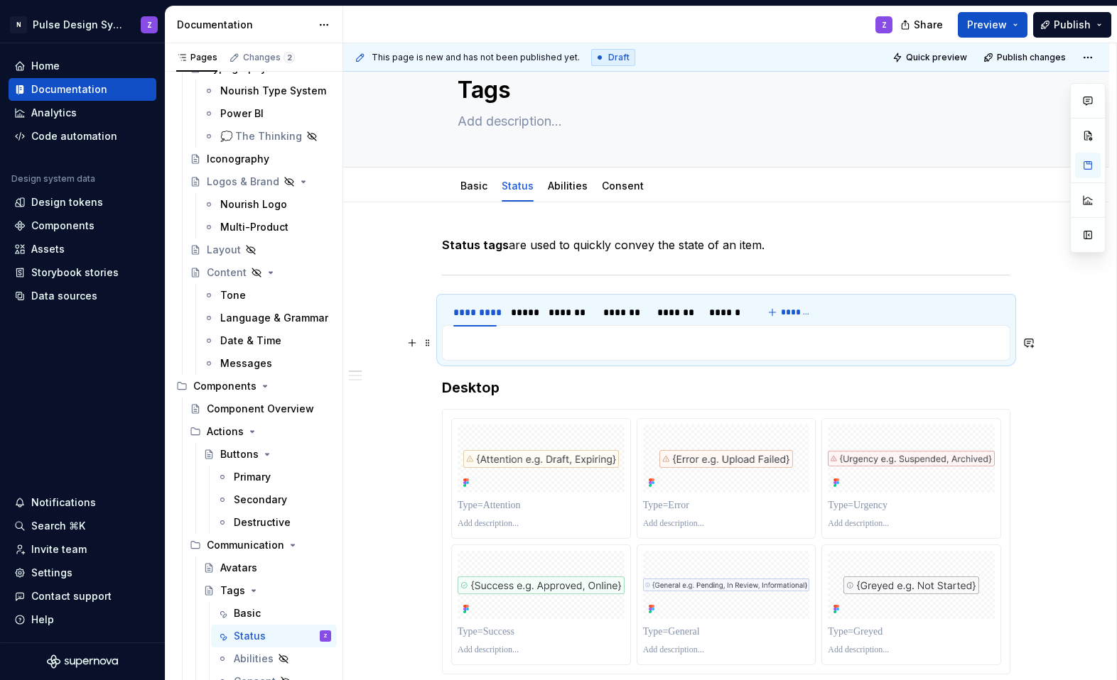
click at [565, 347] on p at bounding box center [726, 343] width 550 height 17
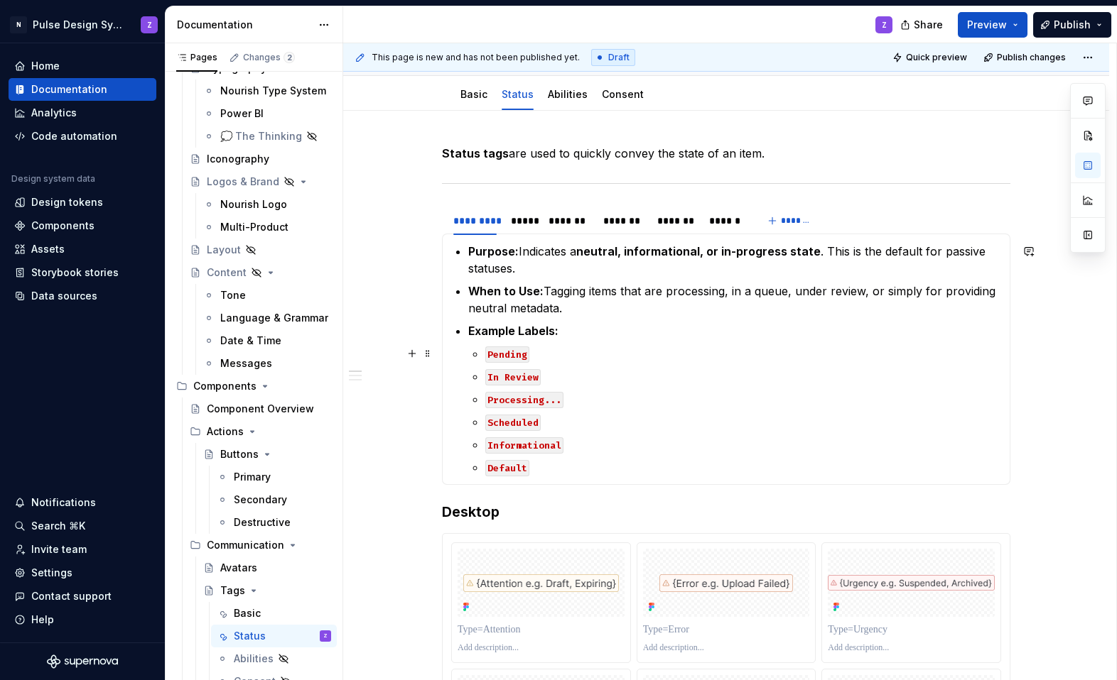
scroll to position [128, 0]
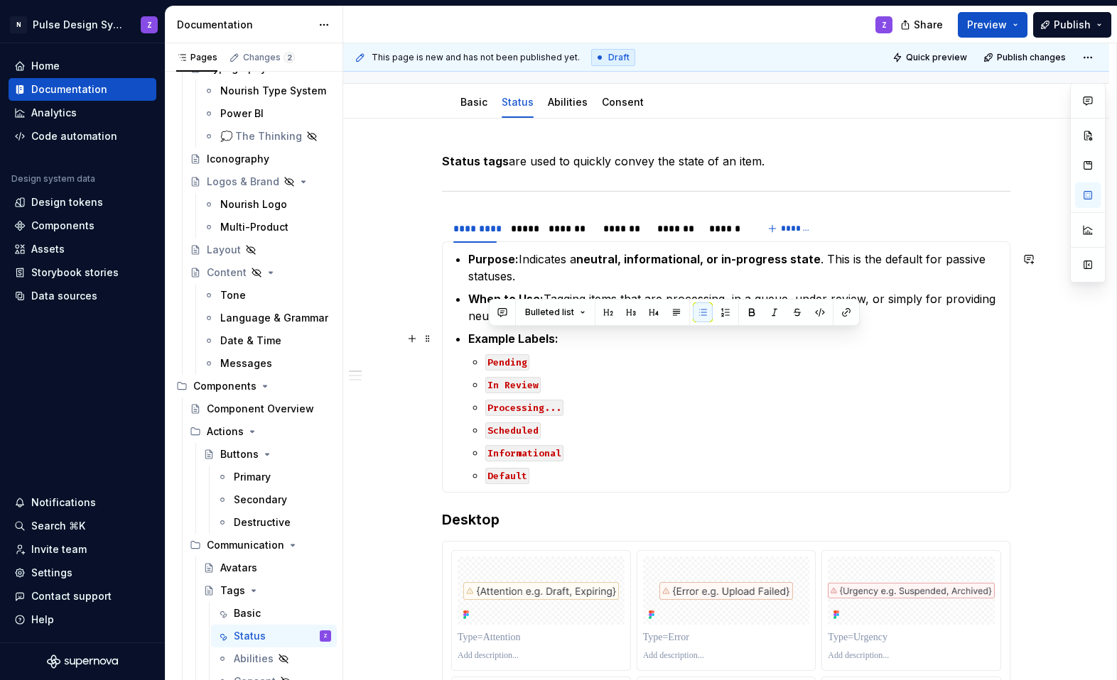
click at [564, 347] on li "Example Labels: Pending In Review Processing... Scheduled Informational Default" at bounding box center [734, 406] width 533 height 153
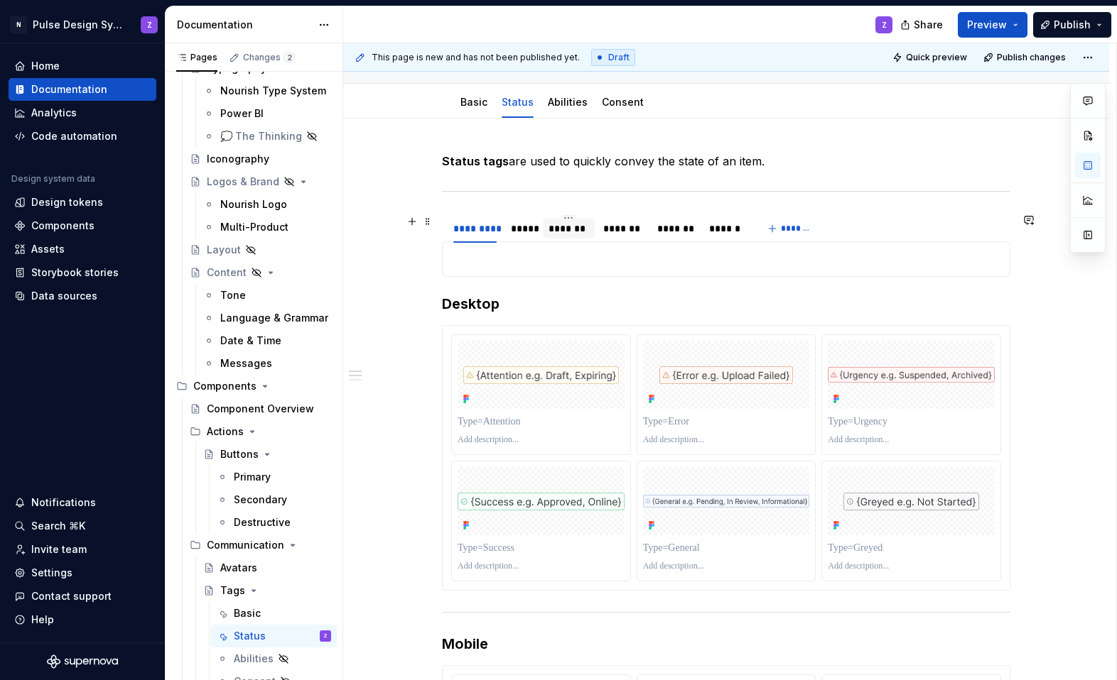
click at [561, 233] on div "*******" at bounding box center [568, 229] width 40 height 14
click at [517, 264] on p at bounding box center [726, 259] width 550 height 17
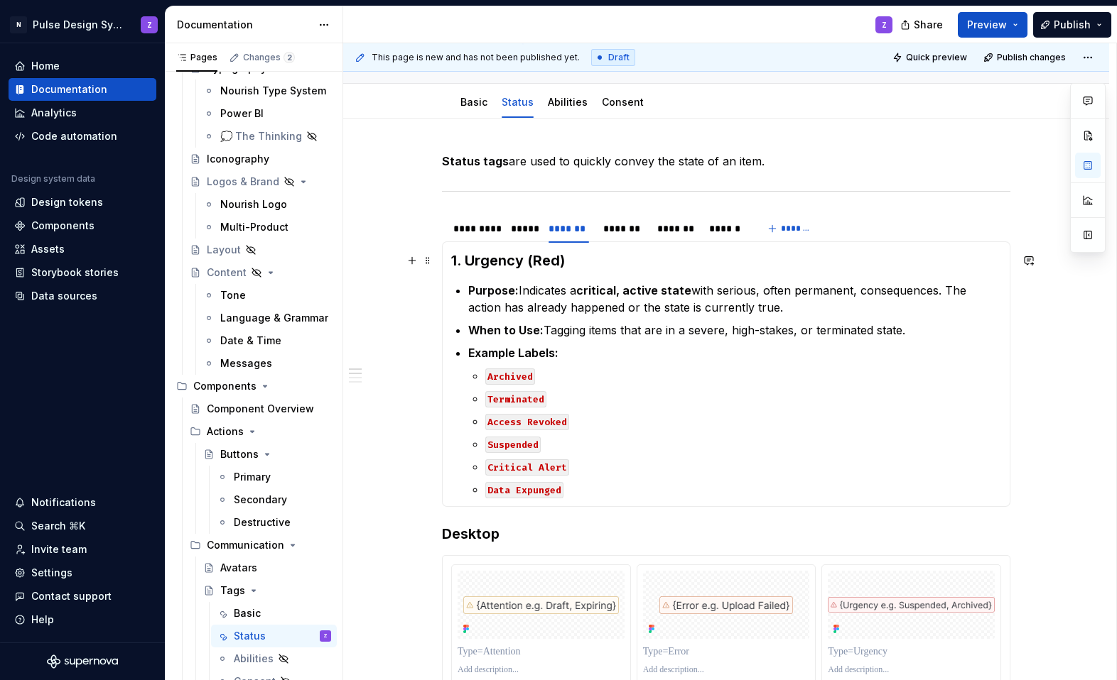
click at [470, 264] on strong "1. Urgency (Red)" at bounding box center [508, 260] width 114 height 17
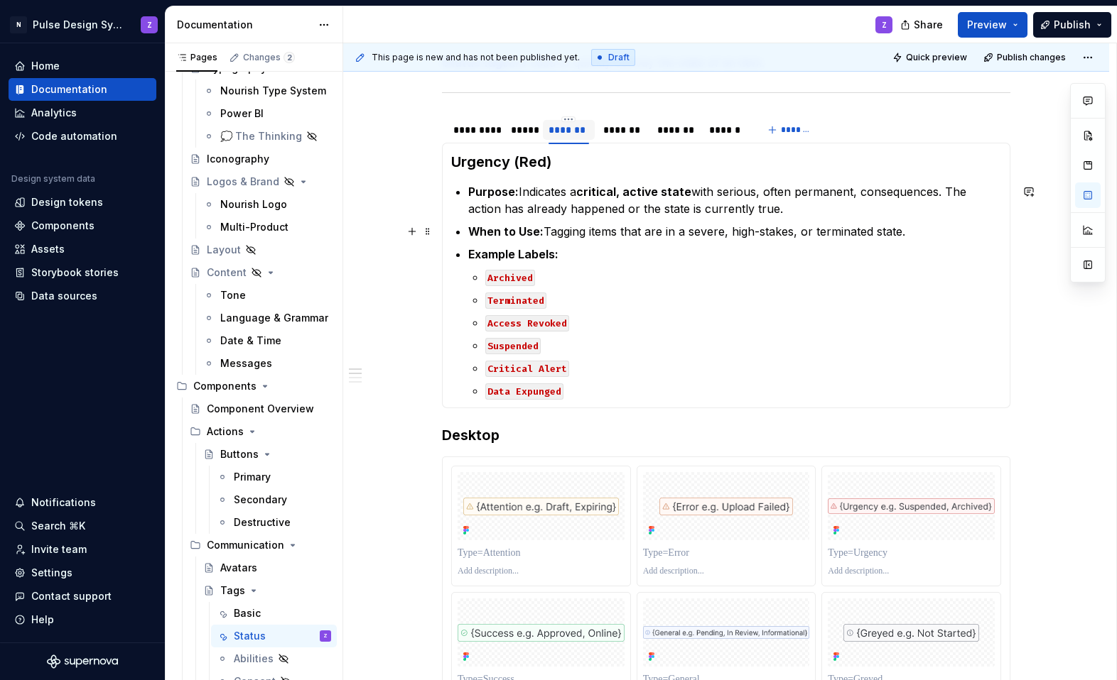
scroll to position [224, 0]
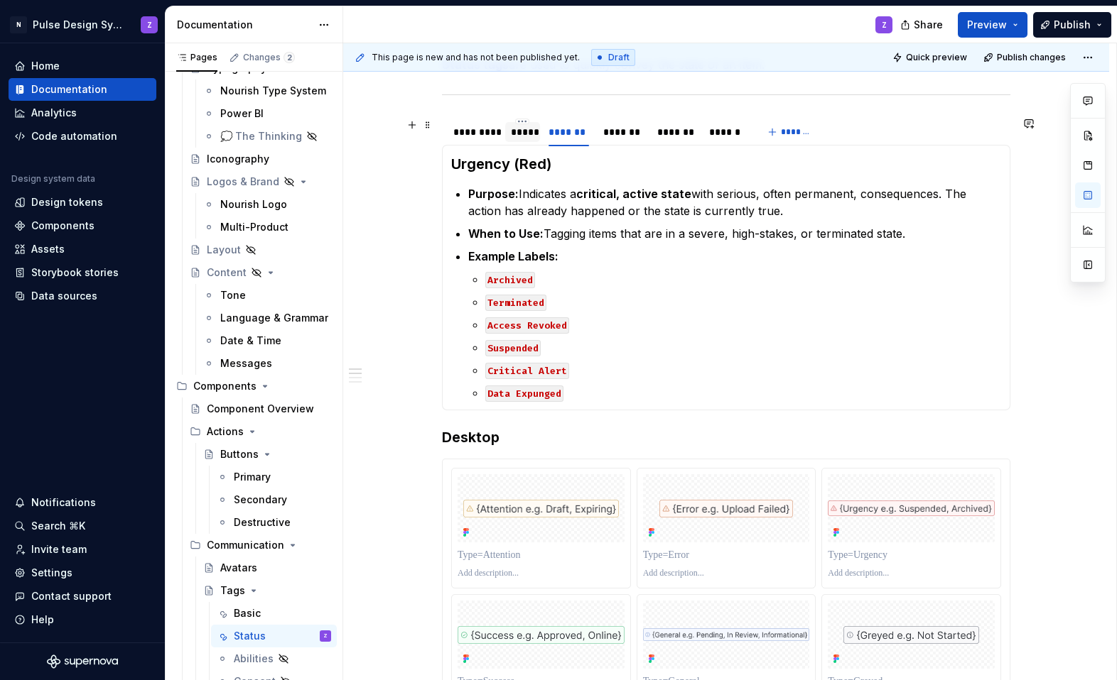
click at [511, 136] on div "*****" at bounding box center [522, 132] width 35 height 20
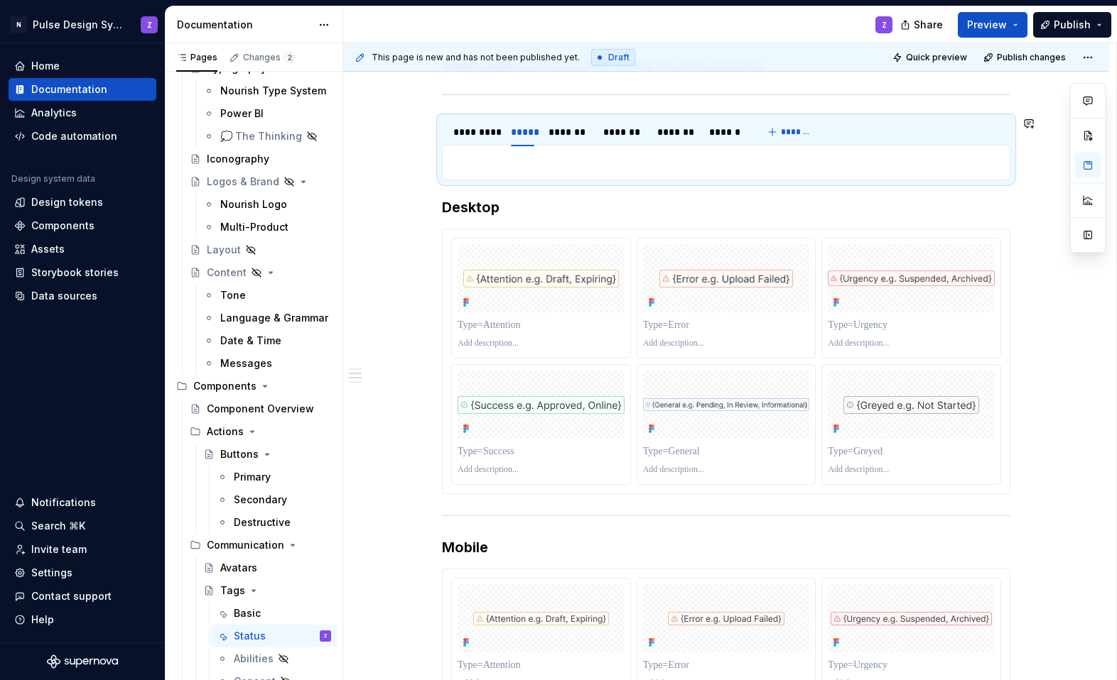
click at [506, 171] on div "Urgency (Red) Purpose: Indicates a critical, active state with serious, often p…" at bounding box center [726, 163] width 568 height 36
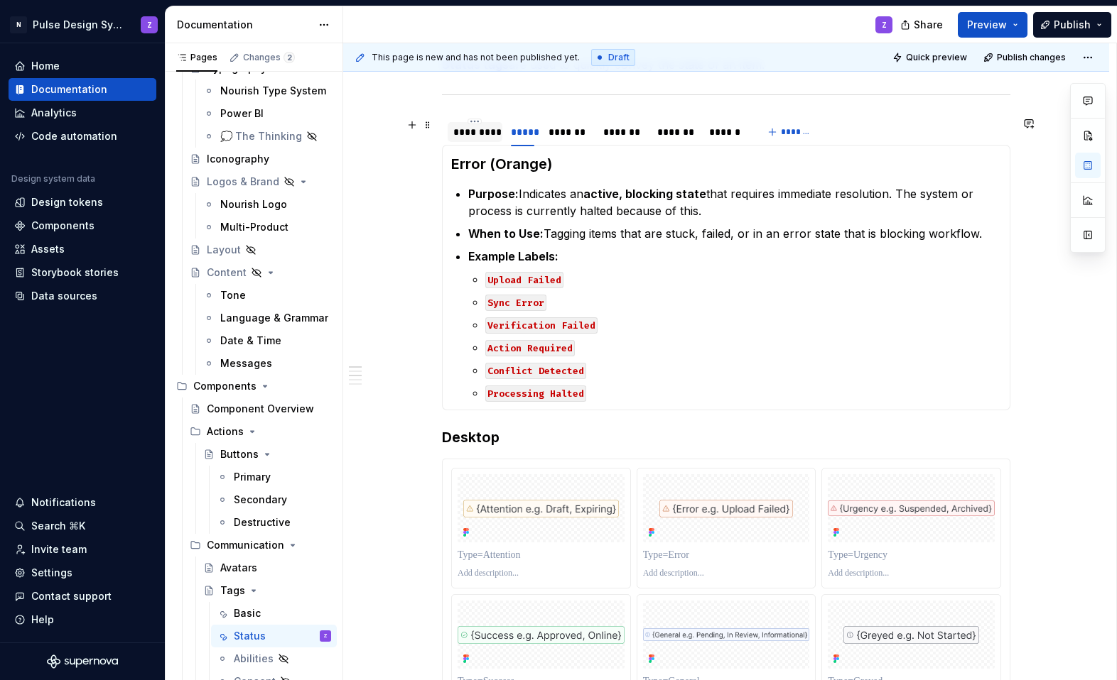
click at [481, 136] on div "*********" at bounding box center [474, 132] width 43 height 14
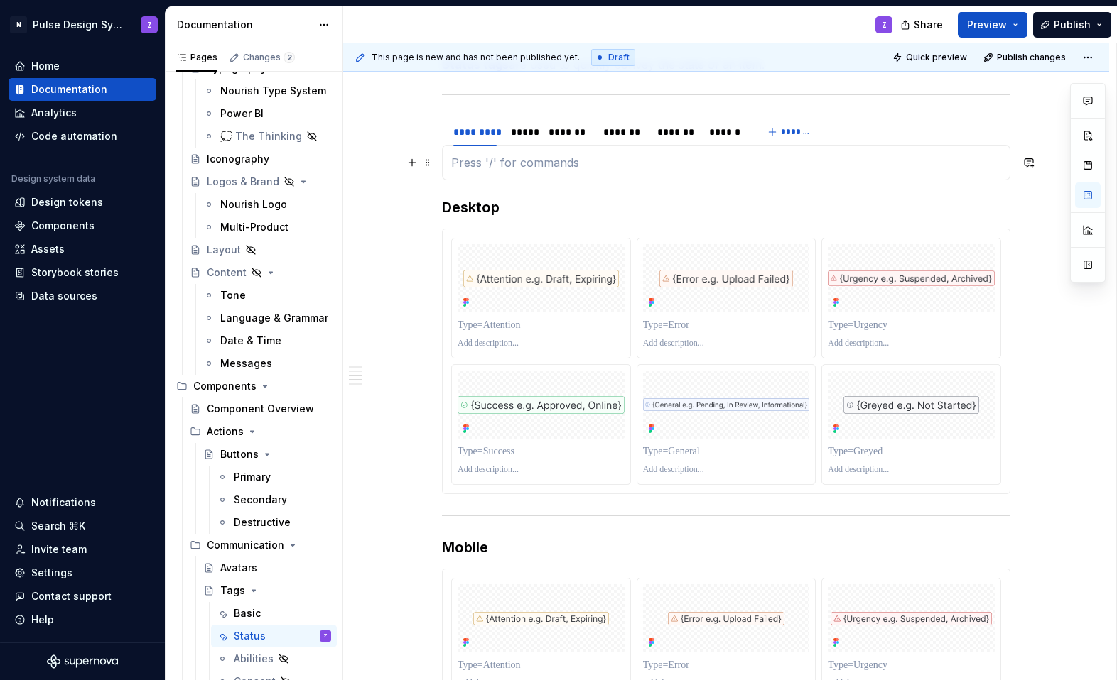
click at [492, 161] on p at bounding box center [726, 162] width 550 height 17
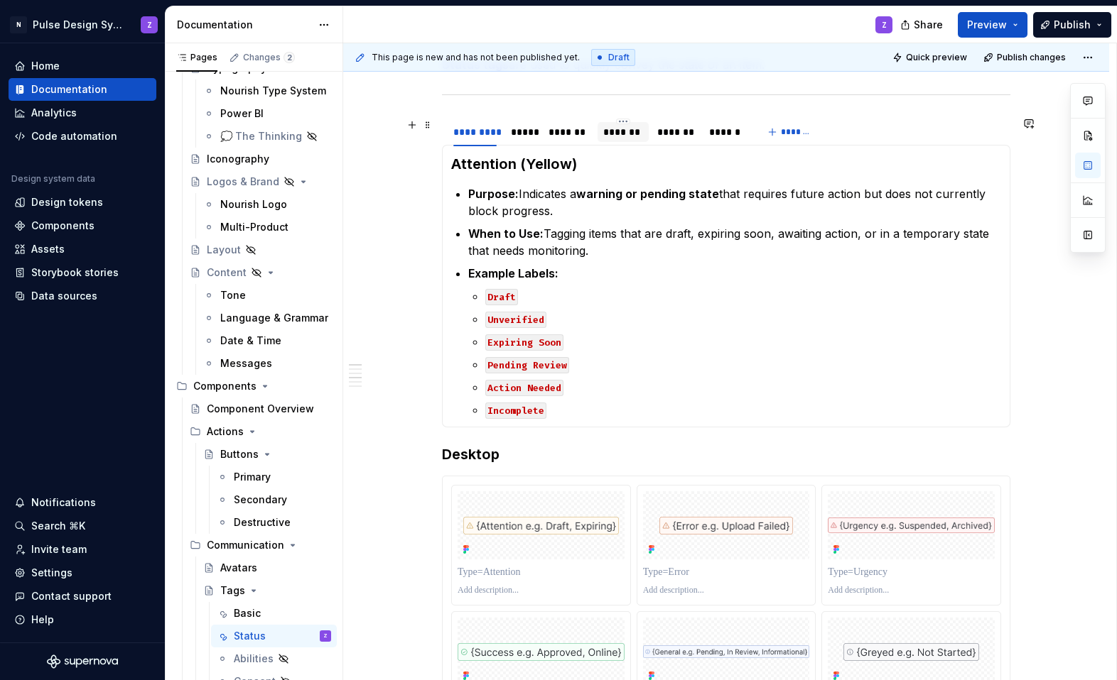
click at [634, 127] on div "*******" at bounding box center [623, 132] width 40 height 14
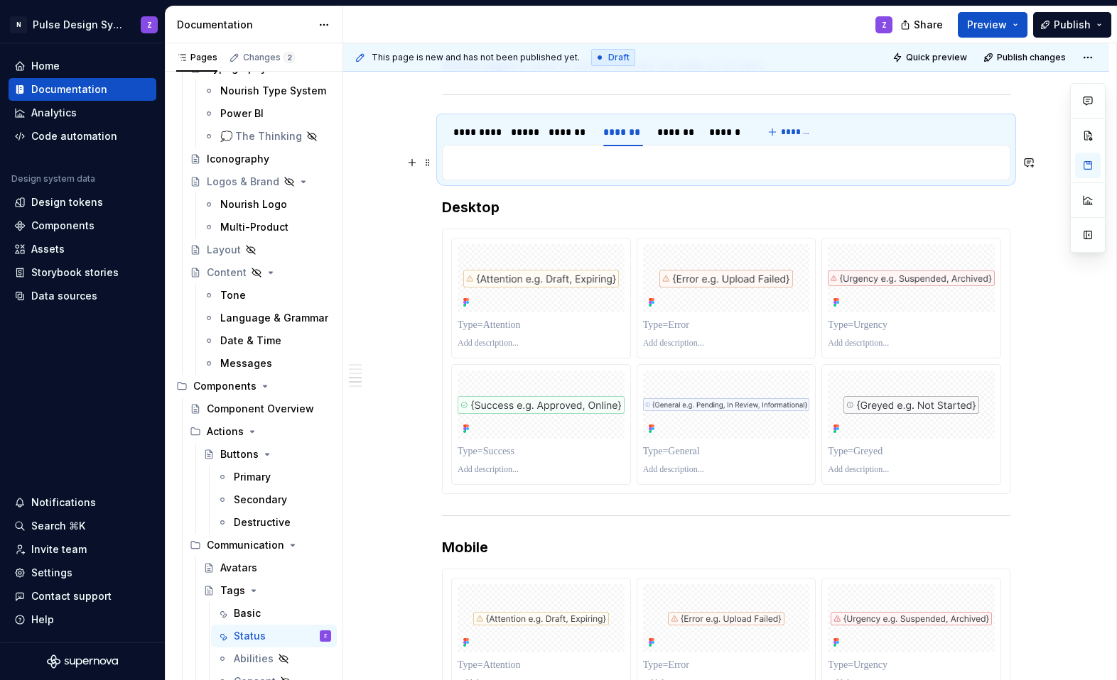
click at [528, 165] on p at bounding box center [726, 162] width 550 height 17
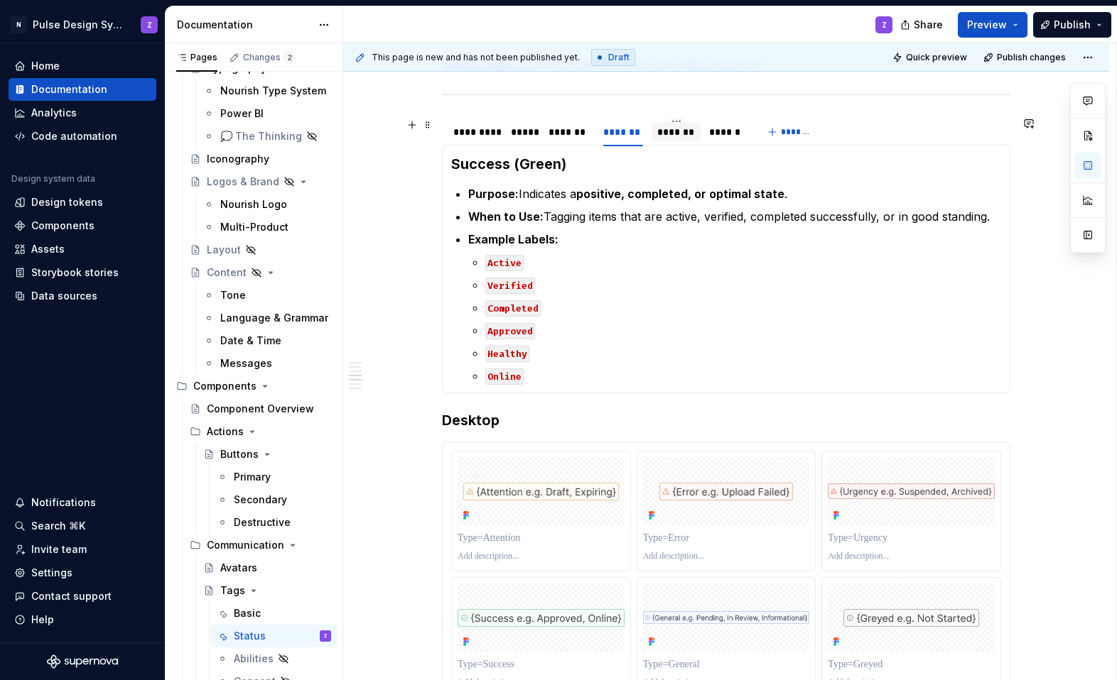
click at [680, 138] on div "*******" at bounding box center [675, 132] width 37 height 14
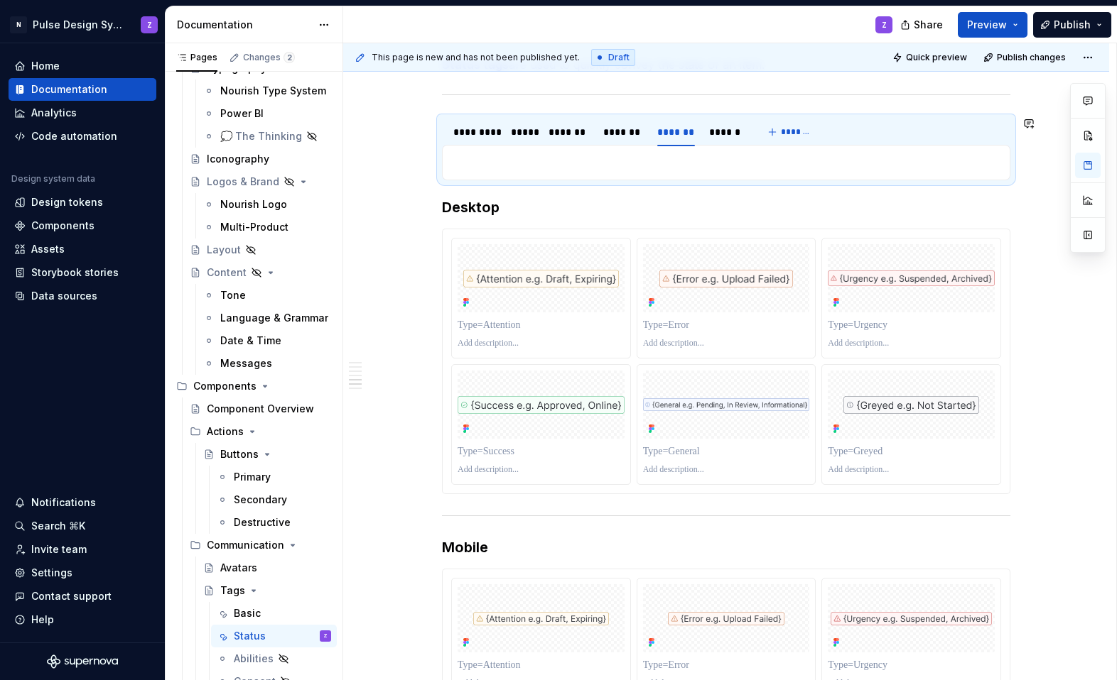
click at [541, 168] on p at bounding box center [726, 162] width 550 height 17
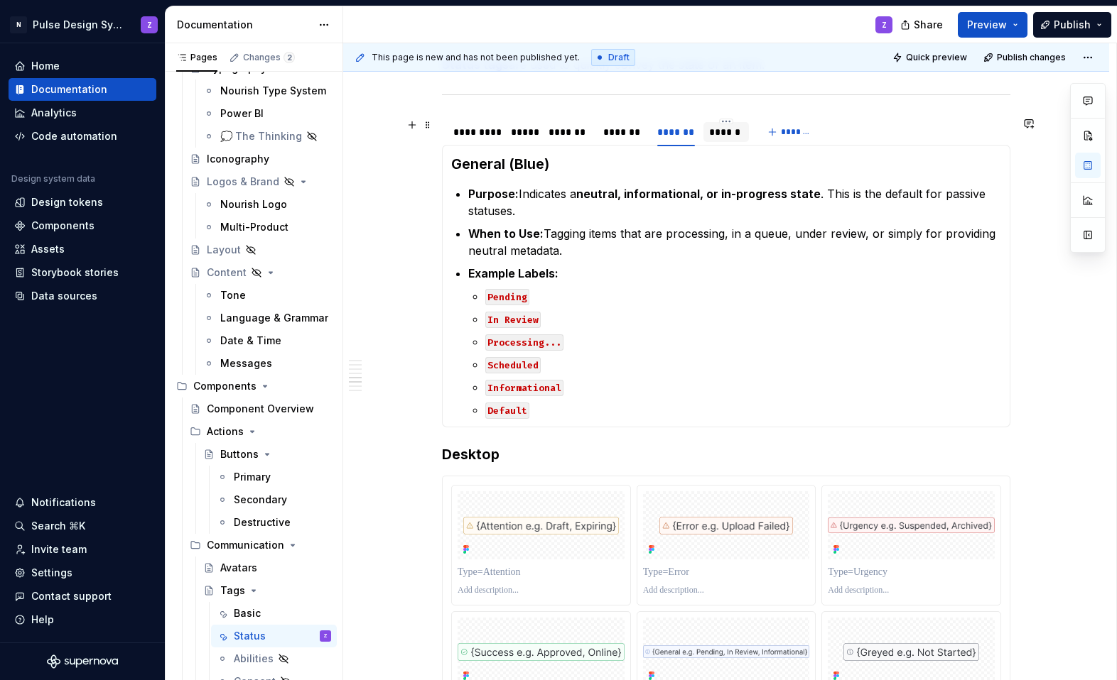
click at [705, 135] on div "******" at bounding box center [726, 132] width 34 height 14
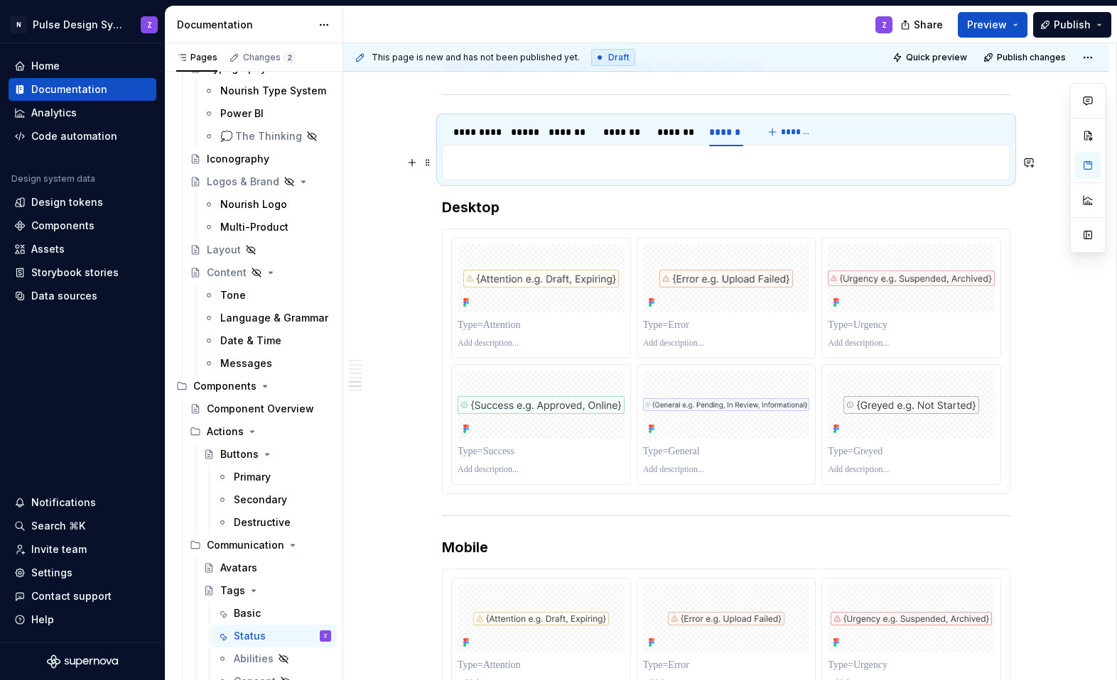
click at [572, 168] on p at bounding box center [726, 162] width 550 height 17
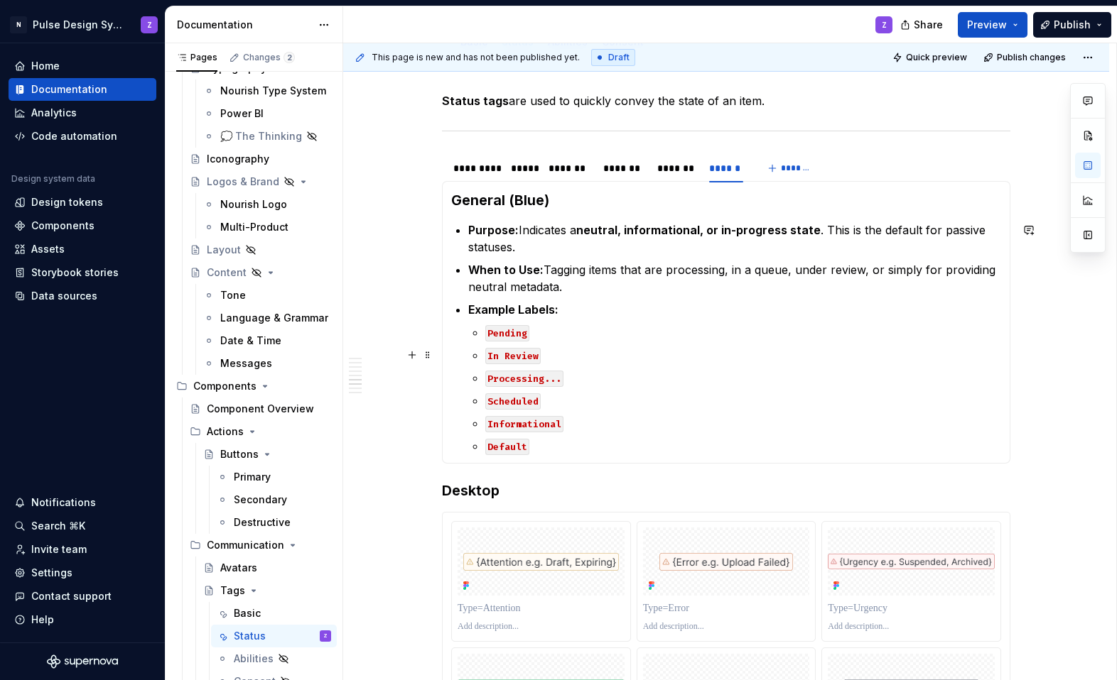
scroll to position [175, 0]
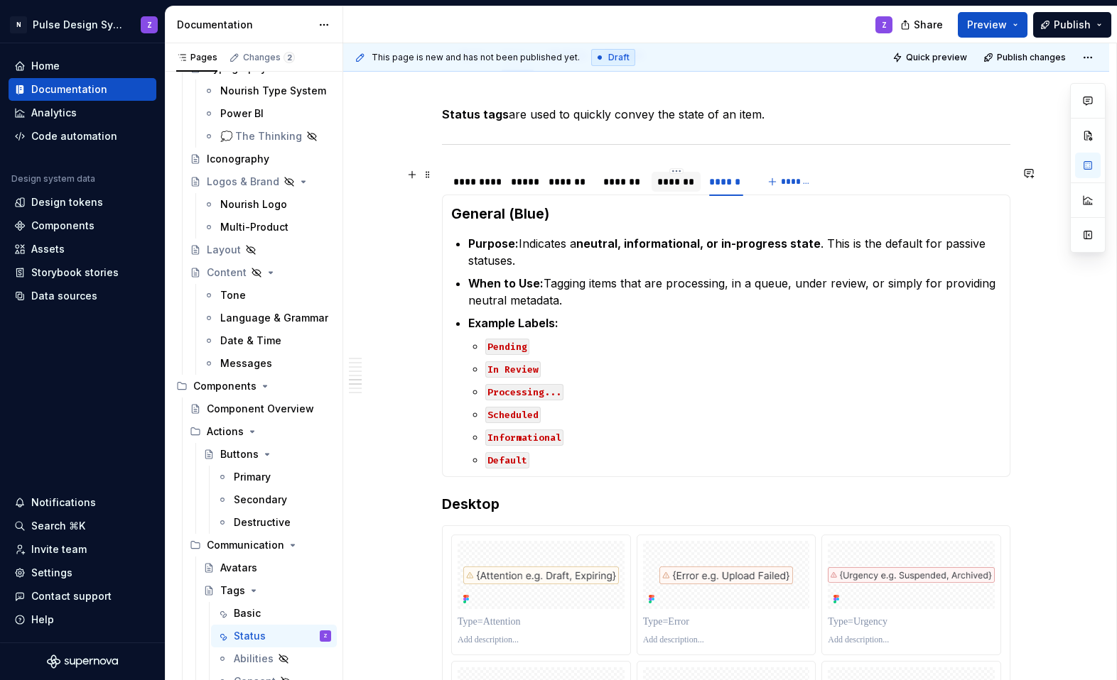
click at [682, 186] on div "*******" at bounding box center [675, 182] width 37 height 14
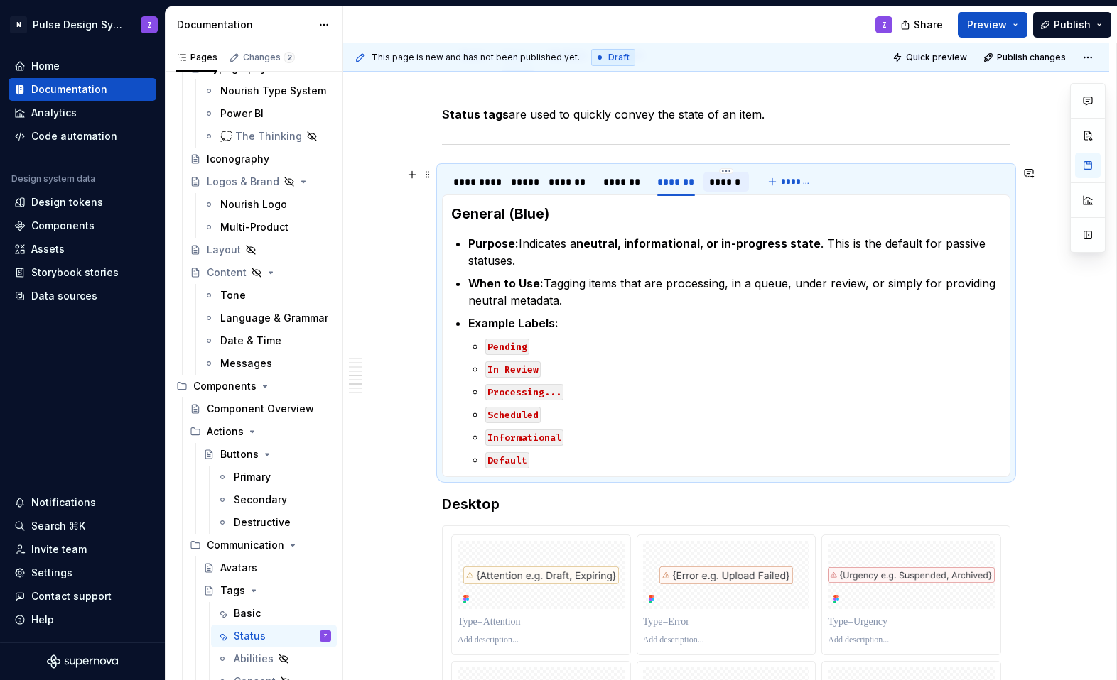
click at [705, 183] on div "******" at bounding box center [726, 182] width 34 height 14
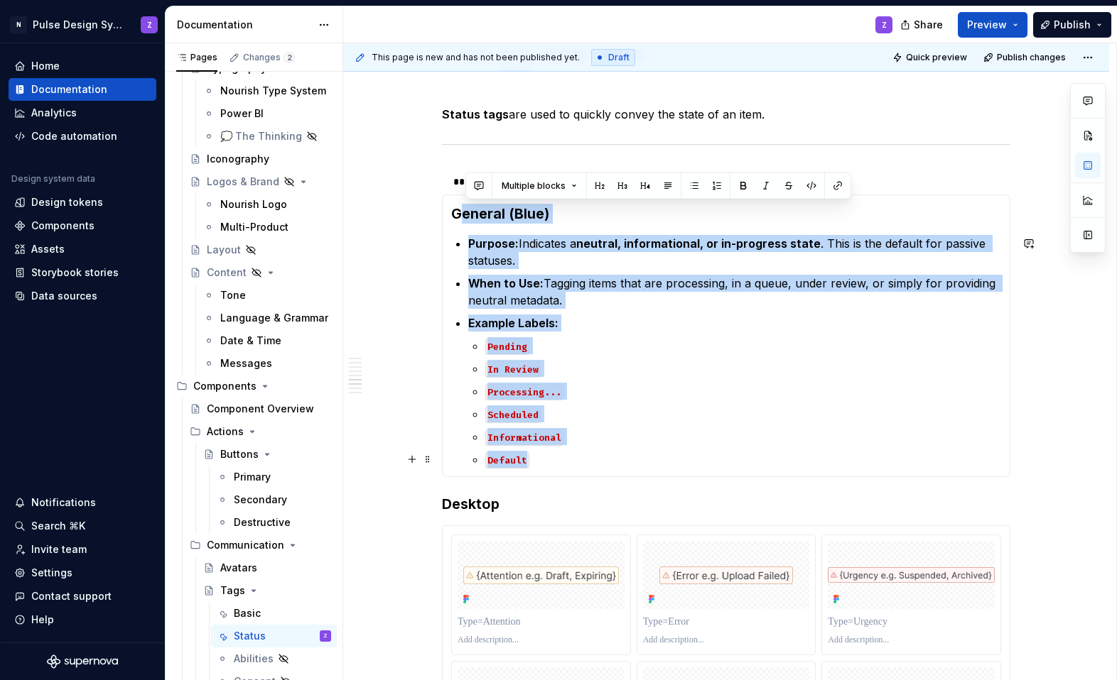
drag, startPoint x: 467, startPoint y: 214, endPoint x: 558, endPoint y: 462, distance: 264.7
click at [558, 462] on section-item-column "General (Blue) Purpose: Indicates a neutral, informational, or in-progress stat…" at bounding box center [726, 336] width 550 height 264
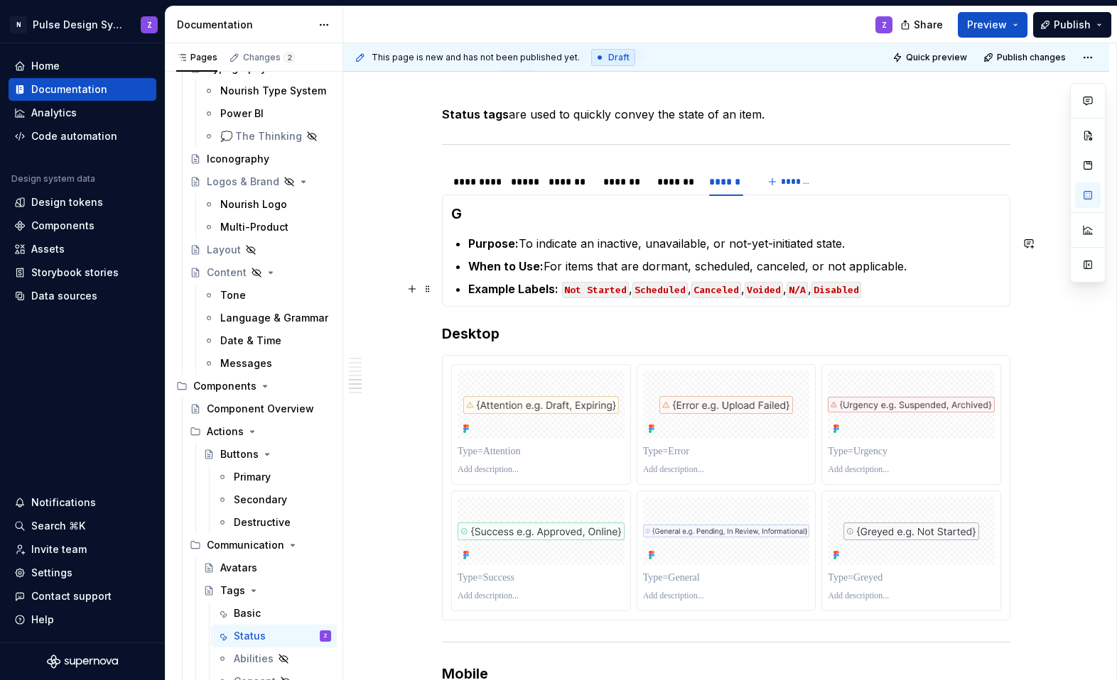
click at [634, 288] on p "Example Labels: Not Started , Scheduled , Canceled , Voided , N/A , Disabled" at bounding box center [734, 289] width 533 height 17
click at [667, 185] on div "*******" at bounding box center [675, 182] width 37 height 14
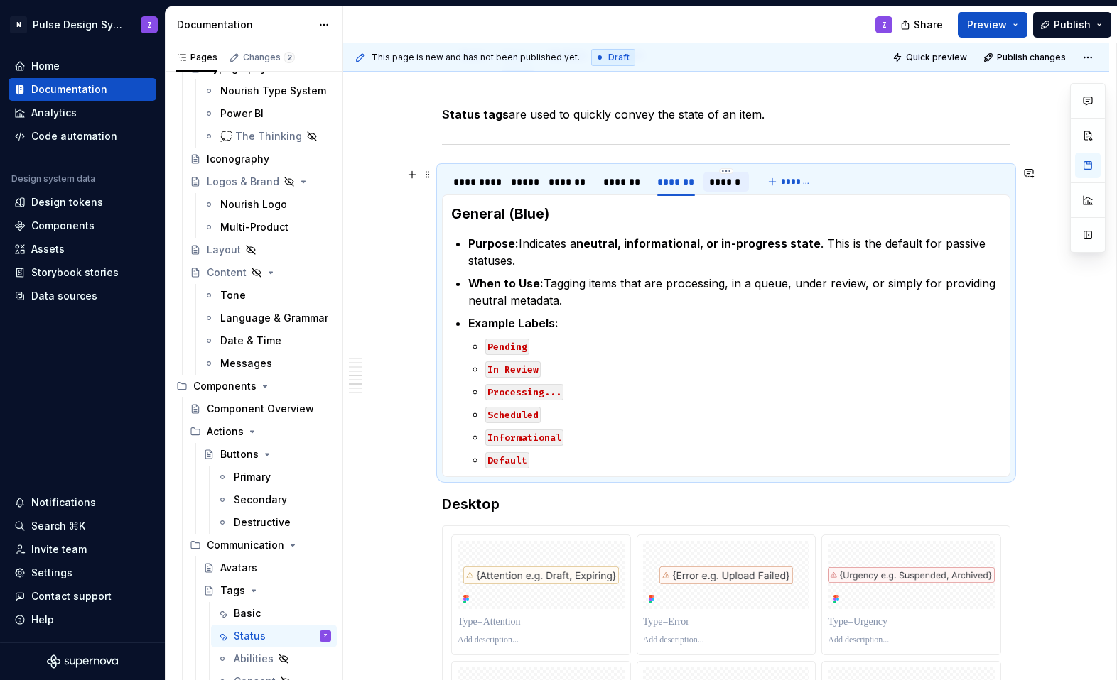
click at [705, 184] on div "******" at bounding box center [726, 182] width 34 height 14
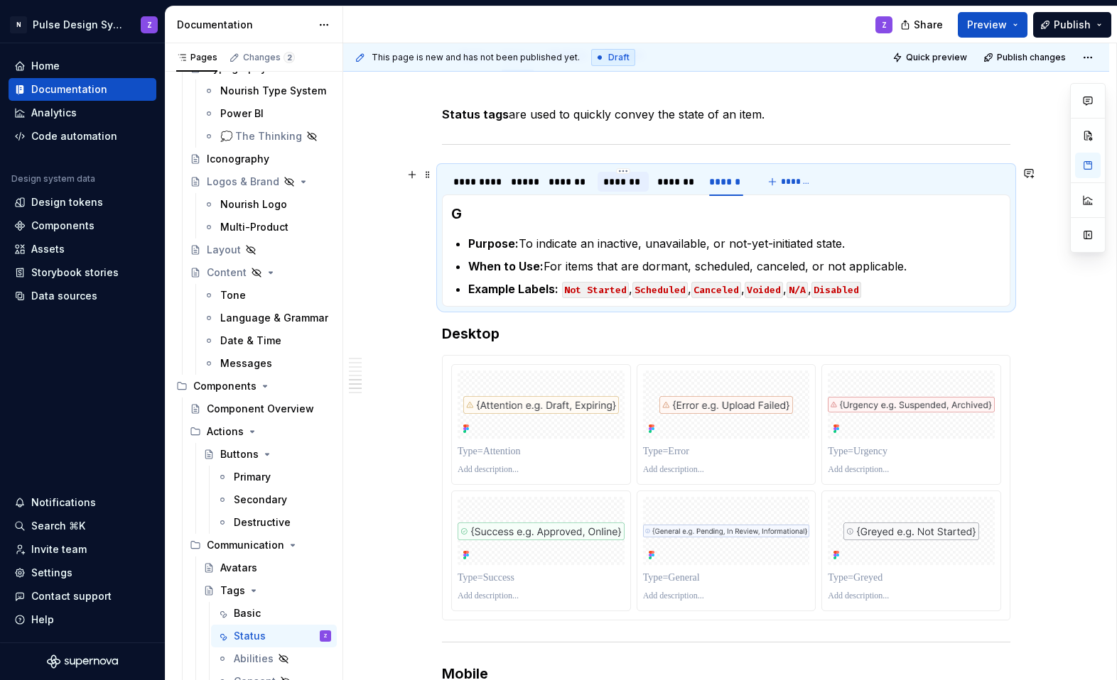
click at [632, 180] on div "*******" at bounding box center [623, 182] width 40 height 14
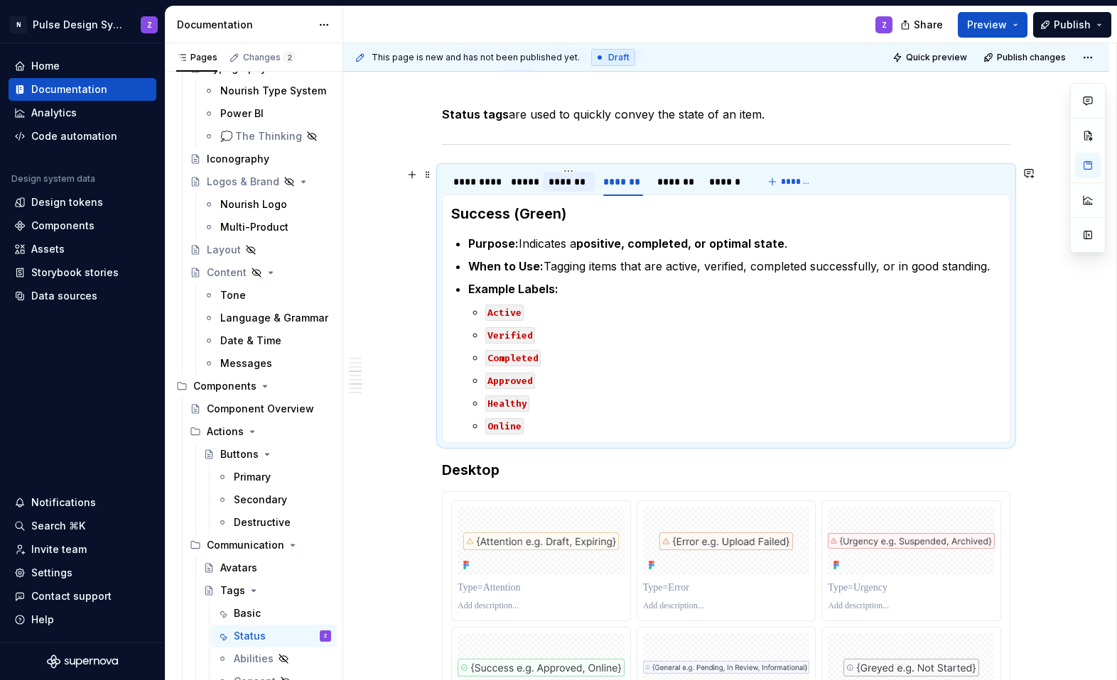
click at [579, 172] on div "*******" at bounding box center [569, 182] width 52 height 20
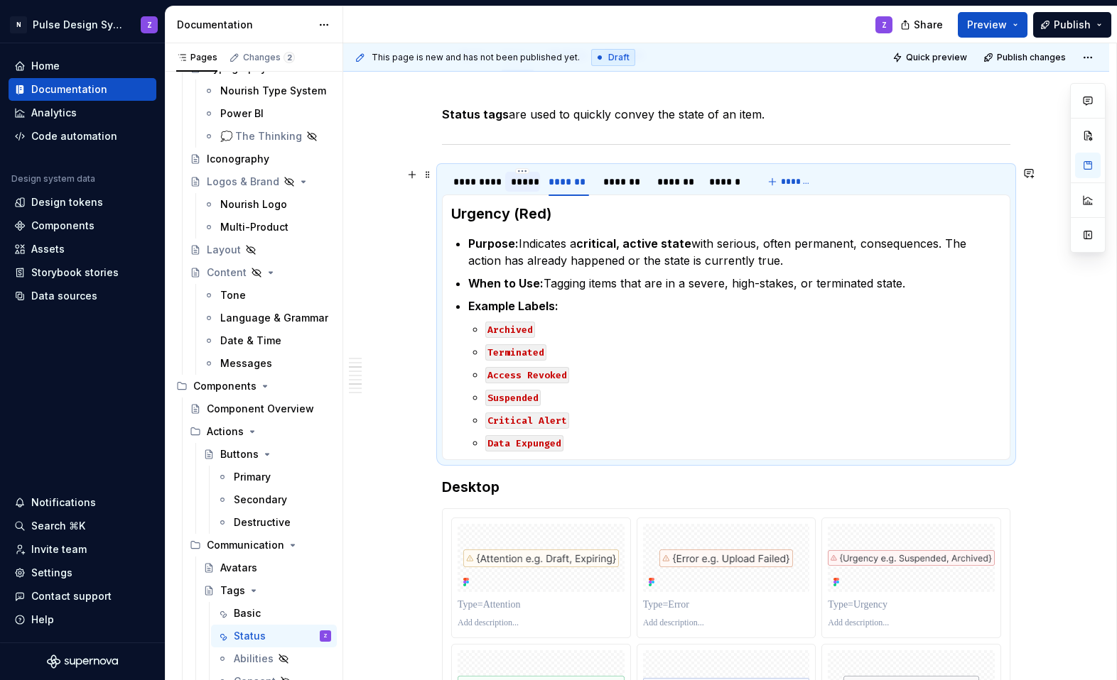
click at [526, 175] on div "*****" at bounding box center [522, 182] width 23 height 14
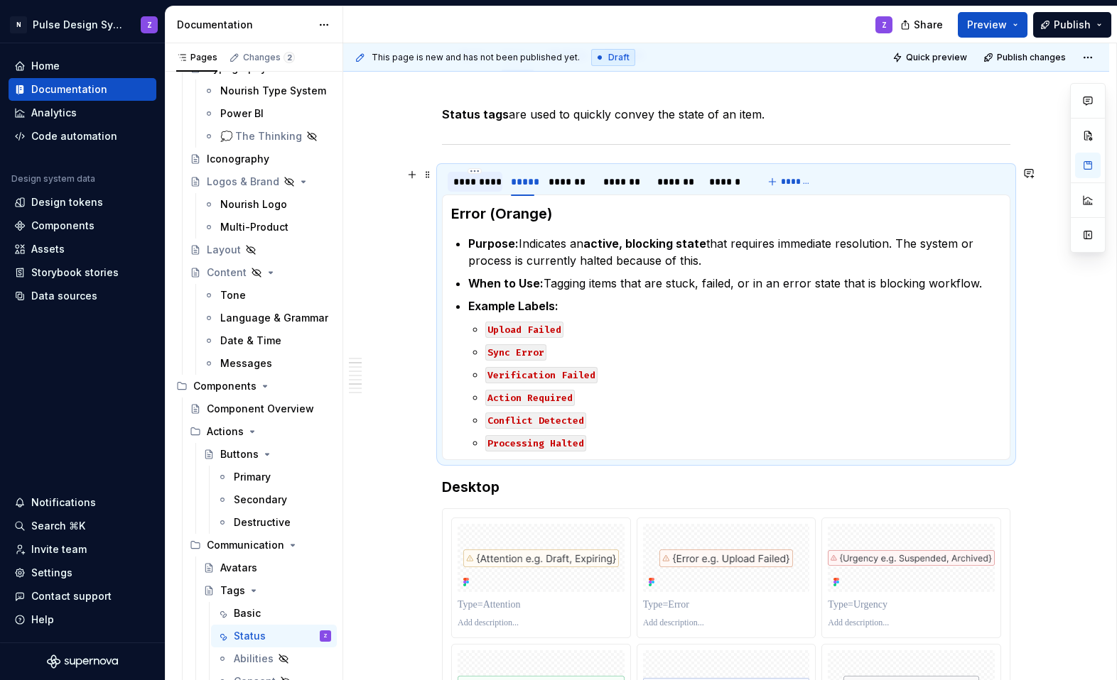
click at [480, 184] on div "*********" at bounding box center [474, 182] width 43 height 14
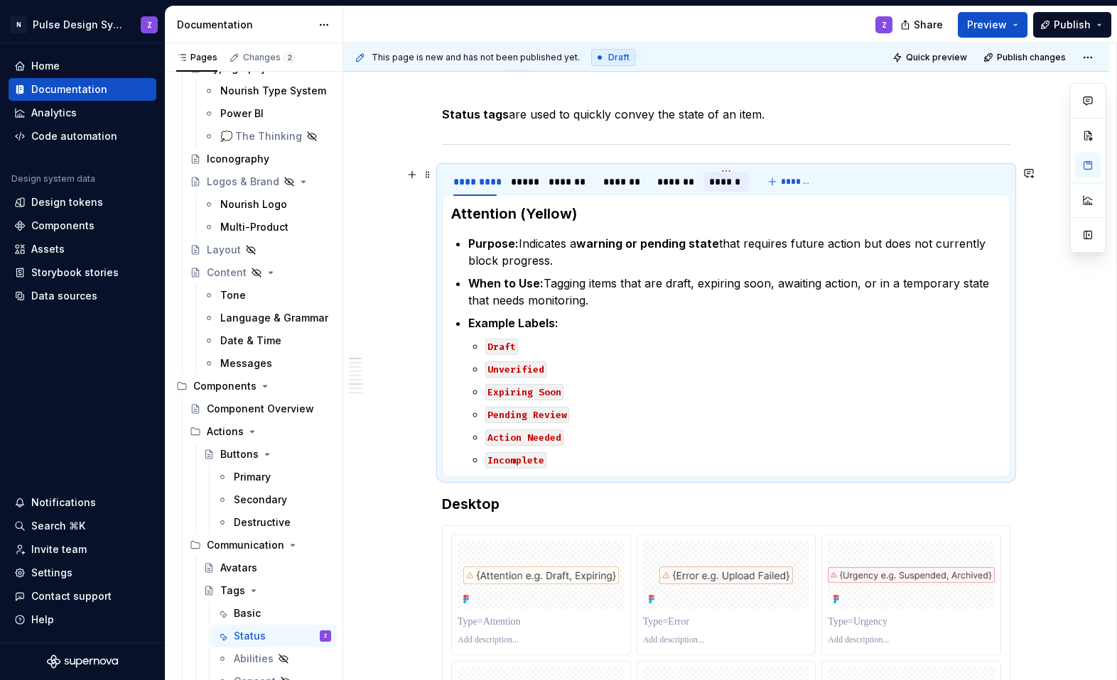
click at [705, 182] on div "******" at bounding box center [726, 182] width 34 height 14
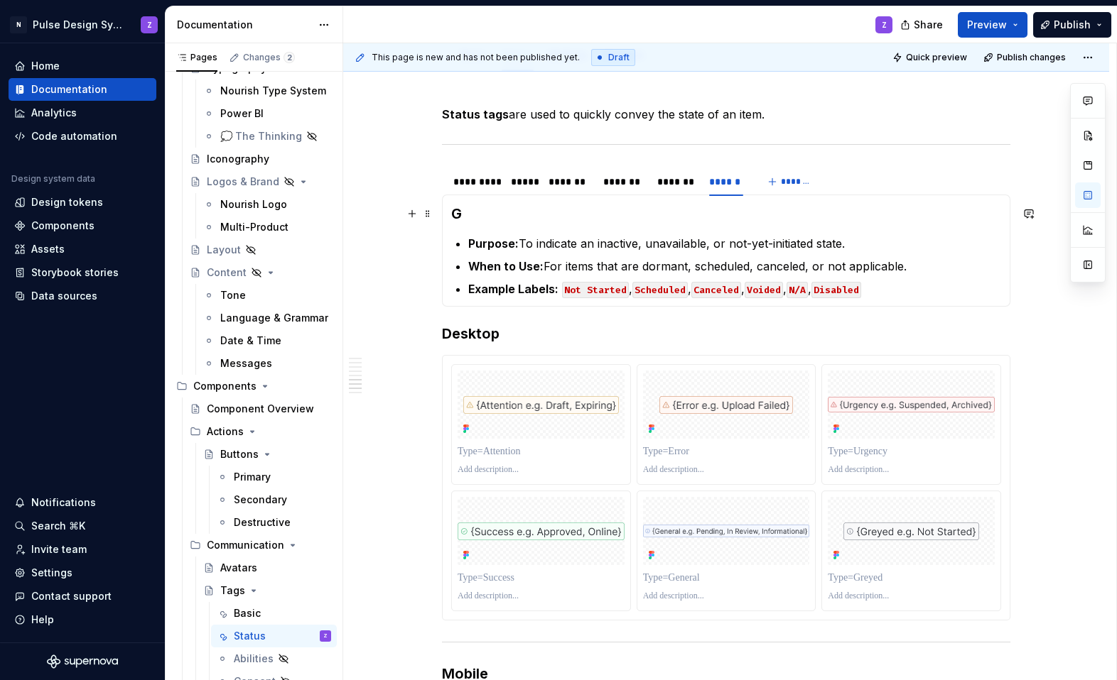
click at [492, 206] on h3 "G" at bounding box center [726, 214] width 550 height 20
click at [562, 290] on p "Example Labels: Not Started , Scheduled , Canceled , Voided , N/A , Disabled" at bounding box center [734, 289] width 533 height 17
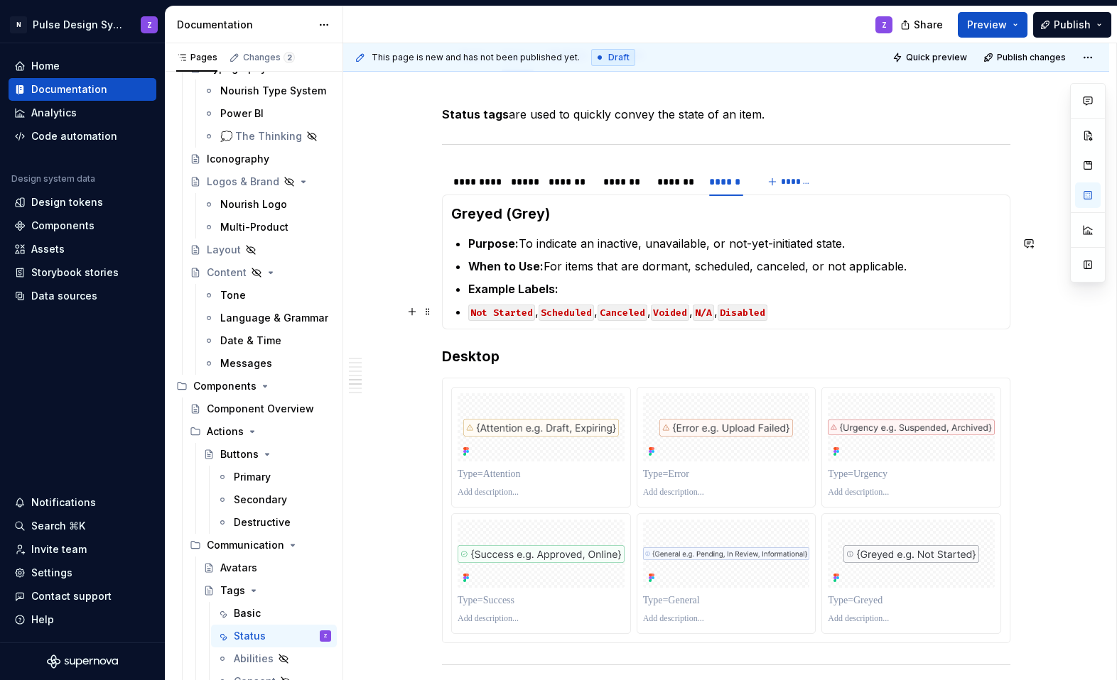
click at [467, 315] on section-item-column "Greyed (Grey) Purpose: To indicate an inactive, unavailable, or not-yet-initiat…" at bounding box center [726, 262] width 550 height 116
click at [680, 190] on div "*******" at bounding box center [675, 182] width 48 height 20
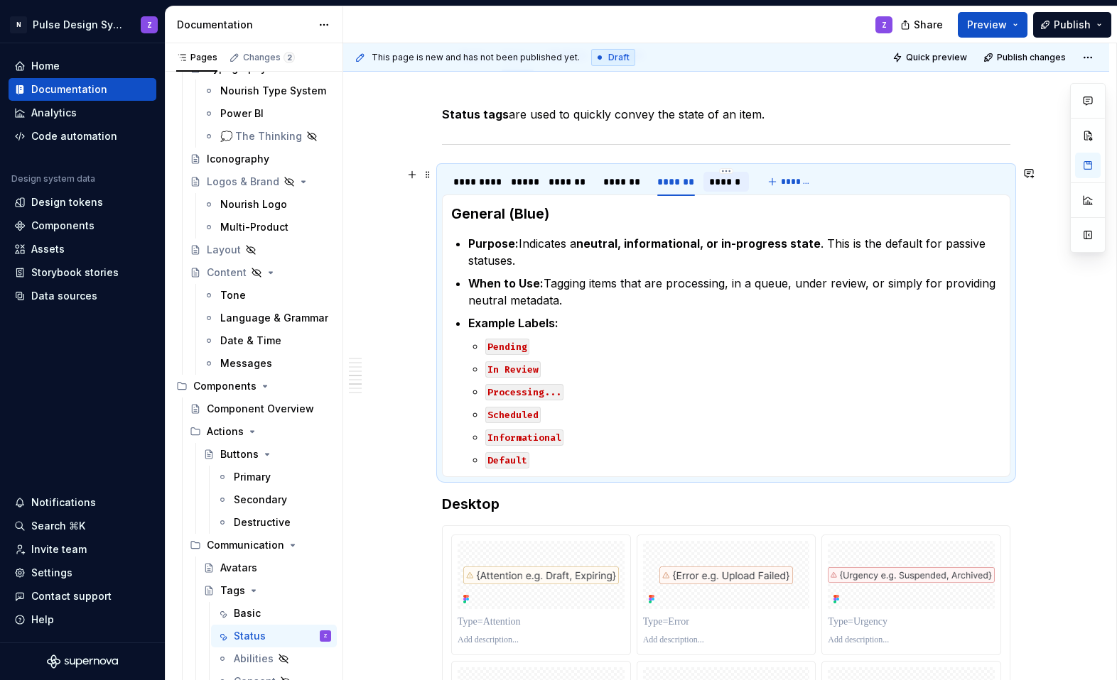
click at [705, 180] on div "******" at bounding box center [726, 182] width 34 height 14
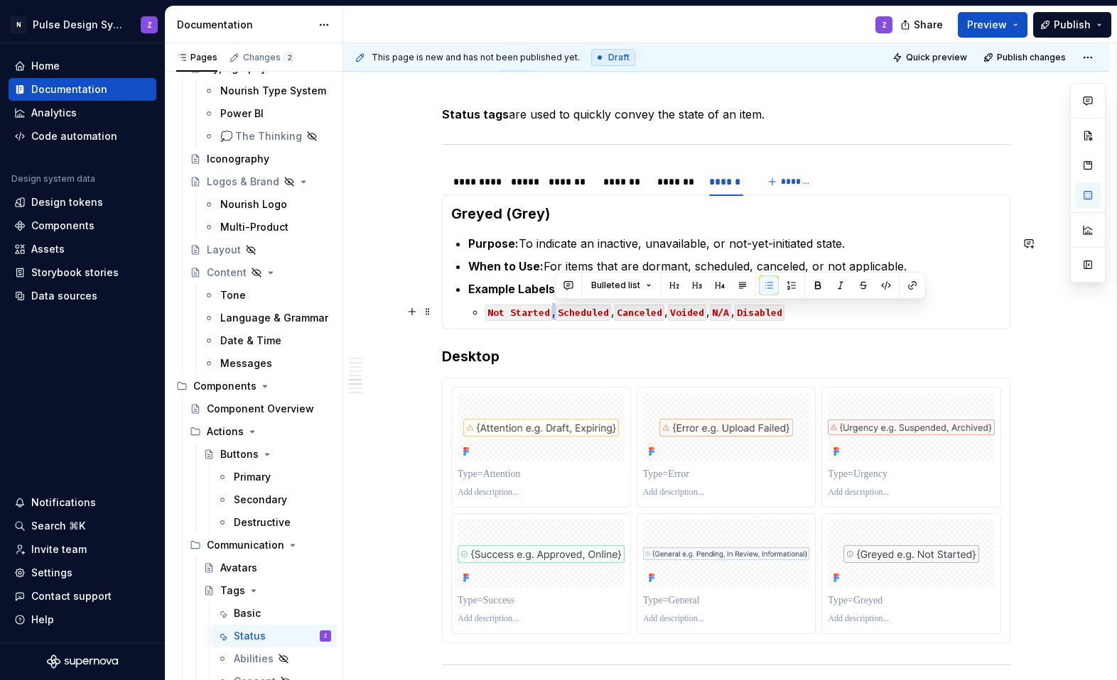
click at [556, 313] on p "Not Started , Scheduled , Canceled , Voided , N/A , Disabled" at bounding box center [743, 311] width 516 height 17
click at [555, 315] on p "Not Started , Scheduled , Canceled , Voided , N/A , Disabled" at bounding box center [743, 311] width 516 height 17
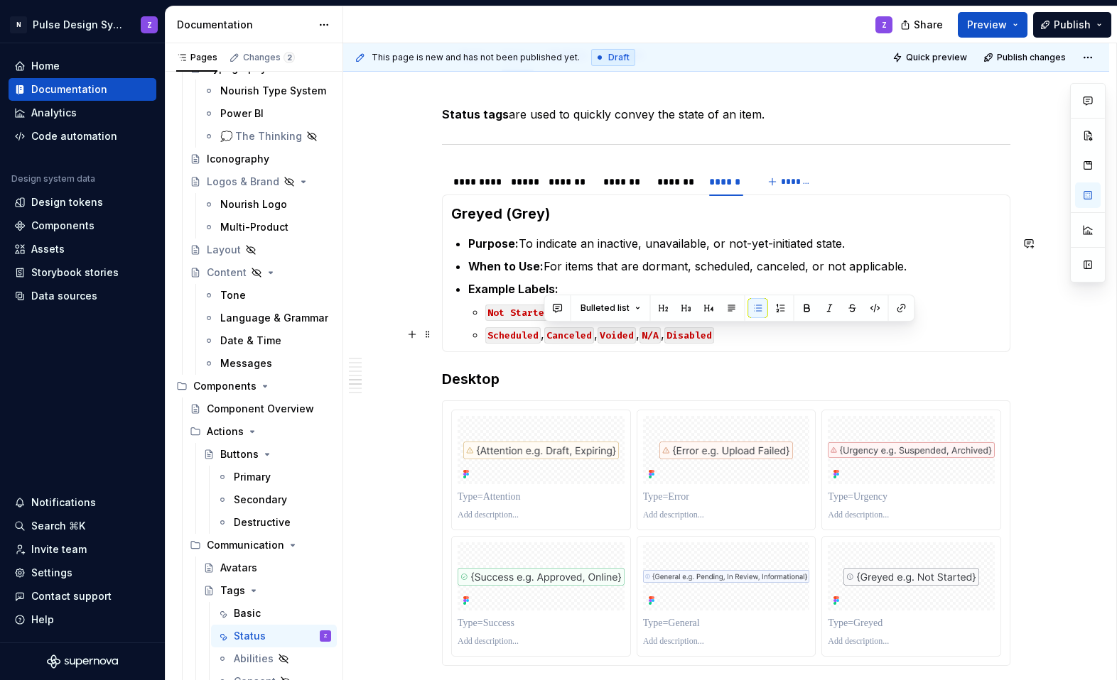
drag, startPoint x: 551, startPoint y: 340, endPoint x: 544, endPoint y: 340, distance: 7.1
click at [544, 340] on p "Scheduled , Canceled , Voided , N/A , Disabled" at bounding box center [743, 334] width 516 height 17
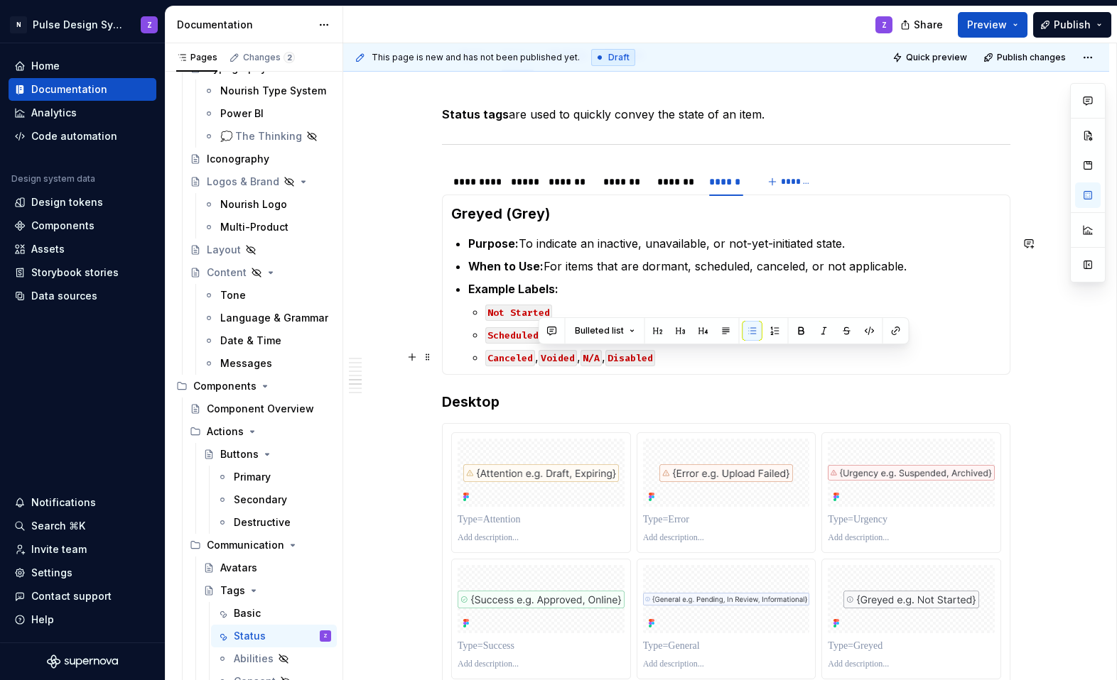
click at [536, 359] on p "Canceled , Voided , N/A , Disabled" at bounding box center [743, 357] width 516 height 17
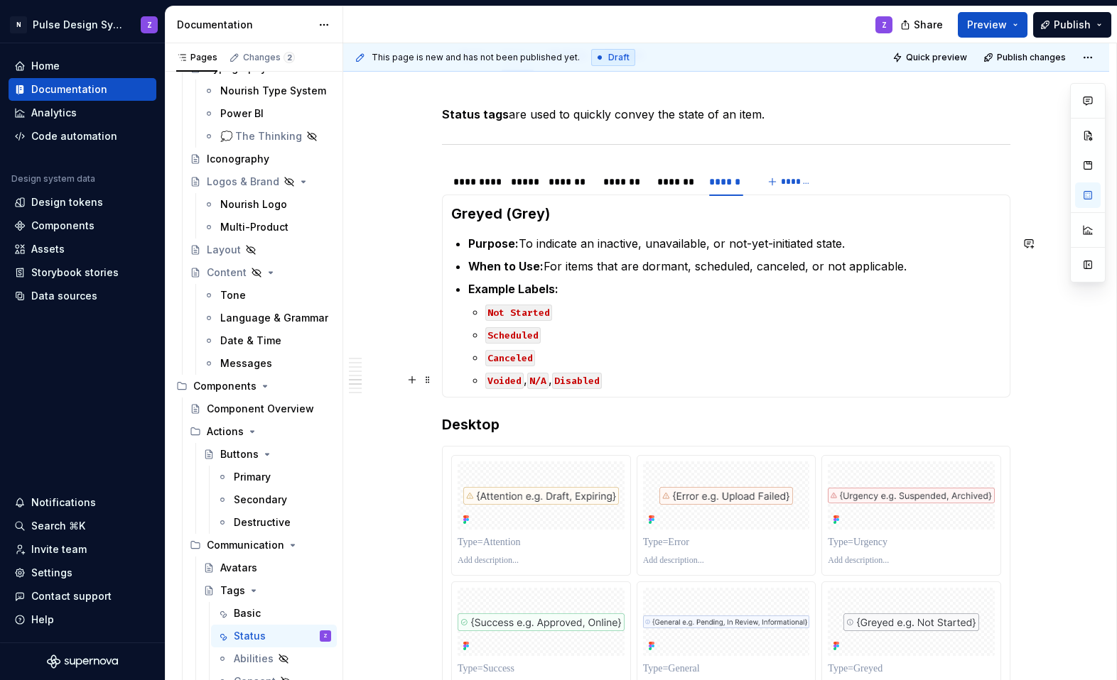
click at [528, 386] on p "Voided , N/A , Disabled" at bounding box center [743, 379] width 516 height 17
click at [526, 381] on p "Voided , N/A , Disabled" at bounding box center [743, 379] width 516 height 17
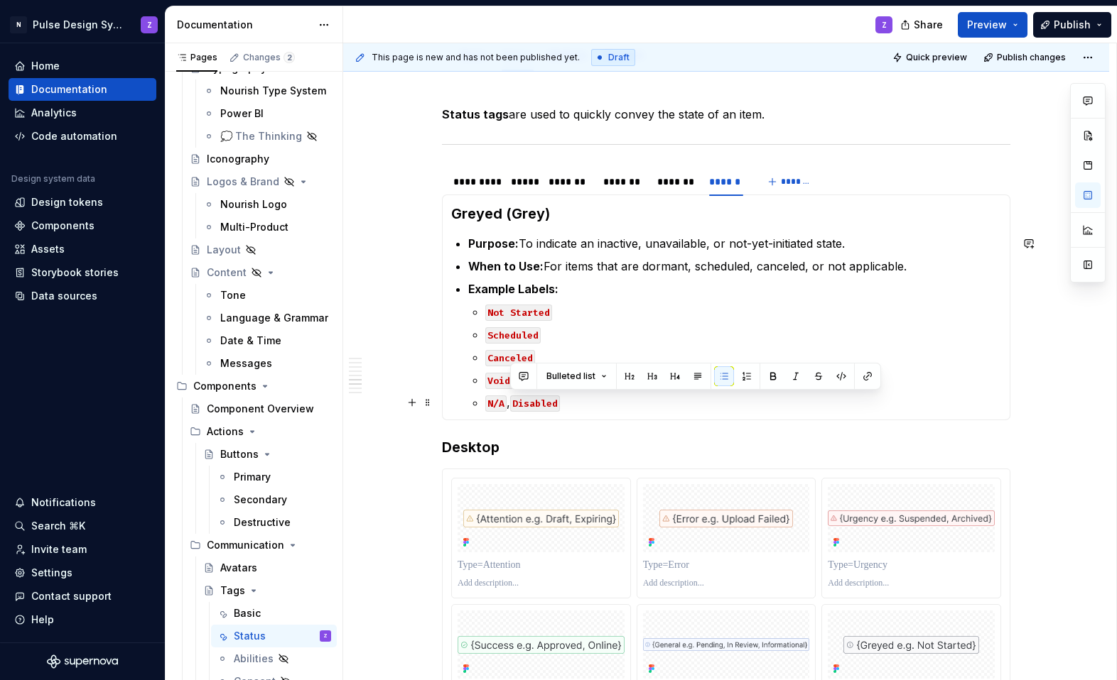
click at [511, 403] on p "N/A , Disabled" at bounding box center [743, 402] width 516 height 17
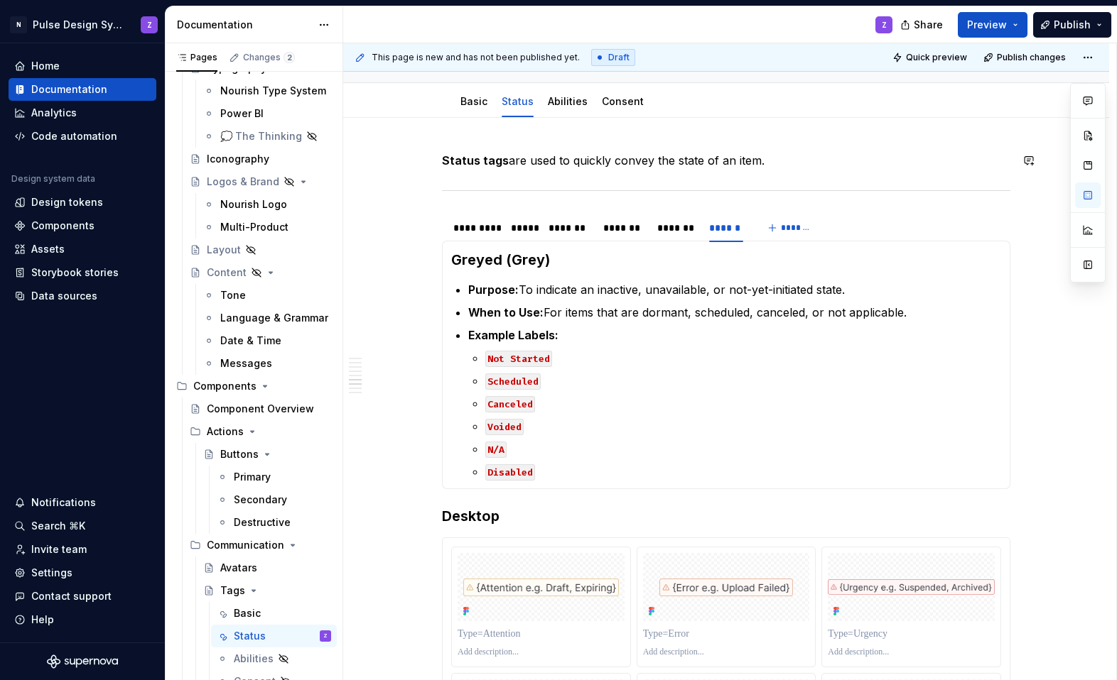
scroll to position [131, 0]
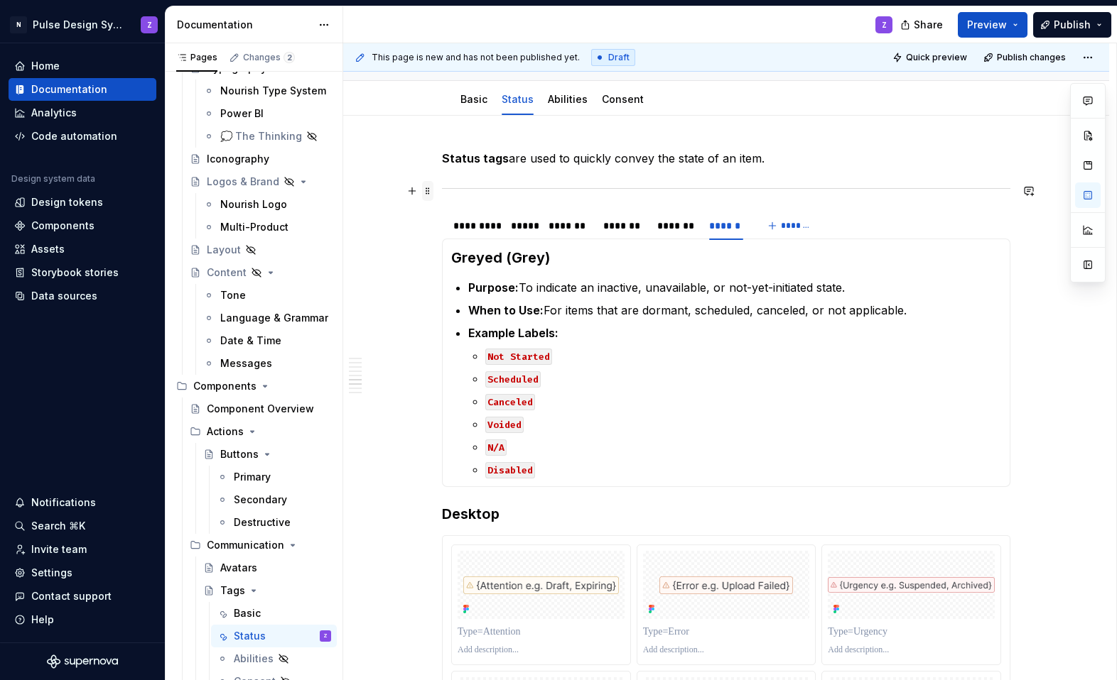
click at [433, 189] on span at bounding box center [427, 191] width 11 height 20
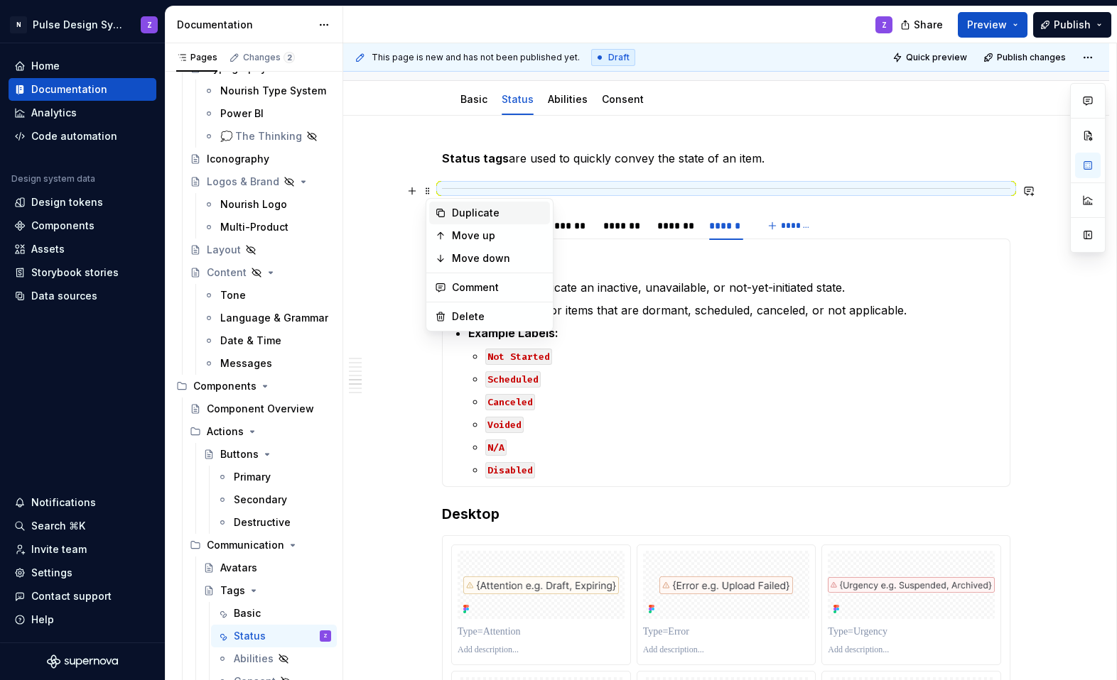
click at [443, 212] on icon at bounding box center [440, 212] width 11 height 11
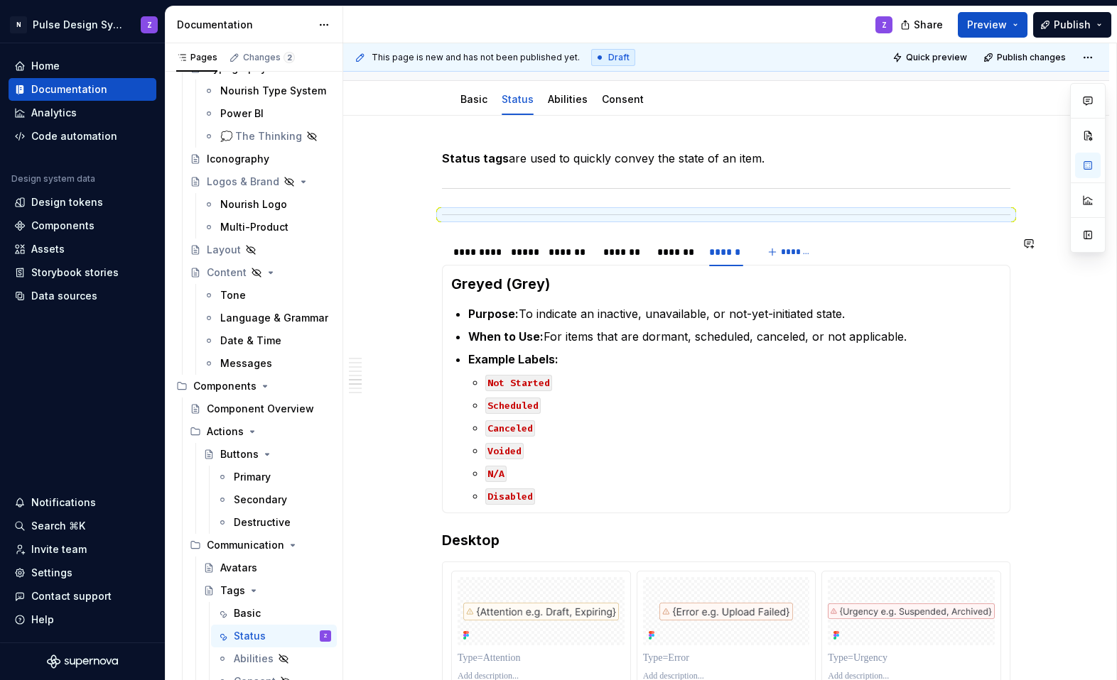
drag, startPoint x: 432, startPoint y: 221, endPoint x: 467, endPoint y: 520, distance: 301.1
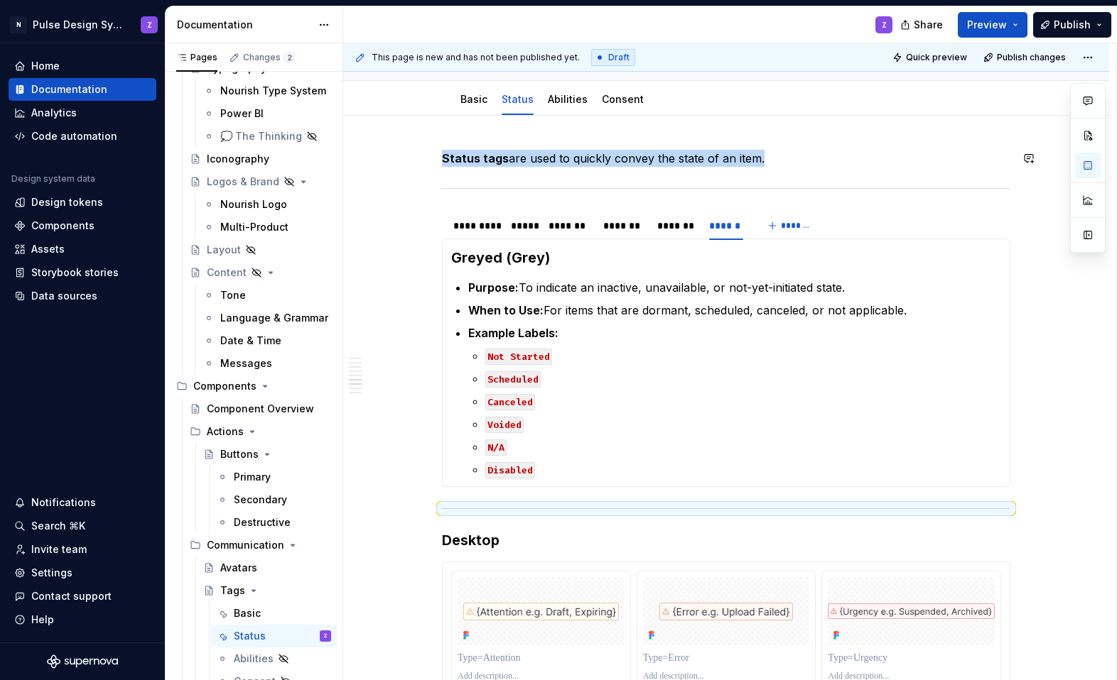
click at [514, 190] on div at bounding box center [726, 188] width 568 height 9
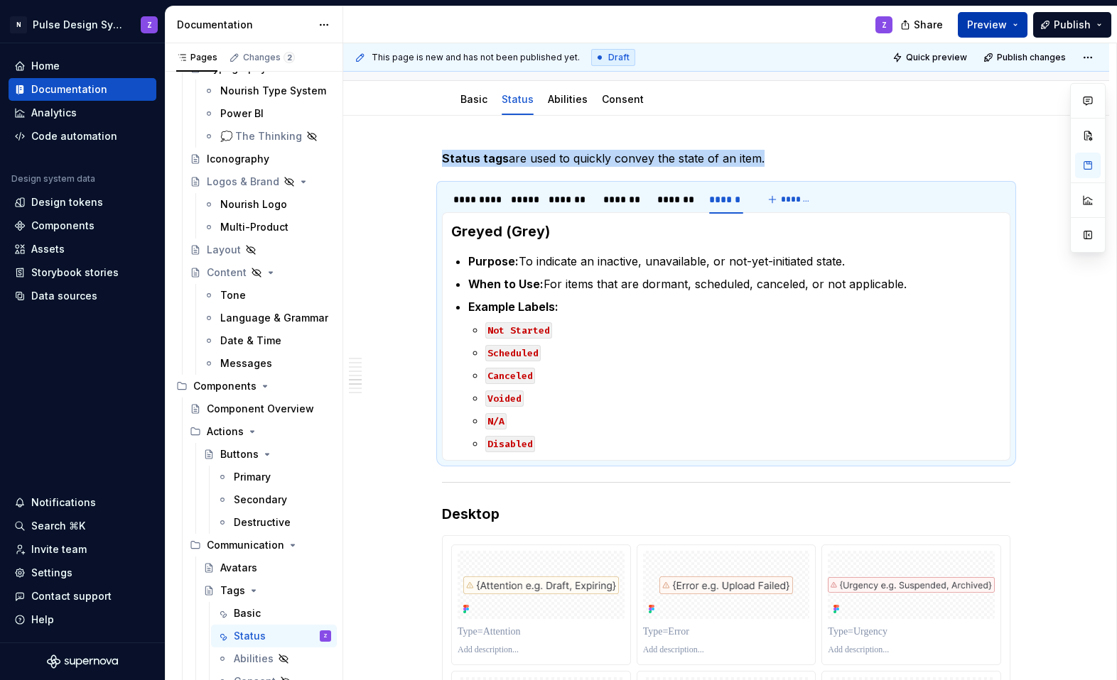
click at [705, 25] on button "Preview" at bounding box center [992, 25] width 70 height 26
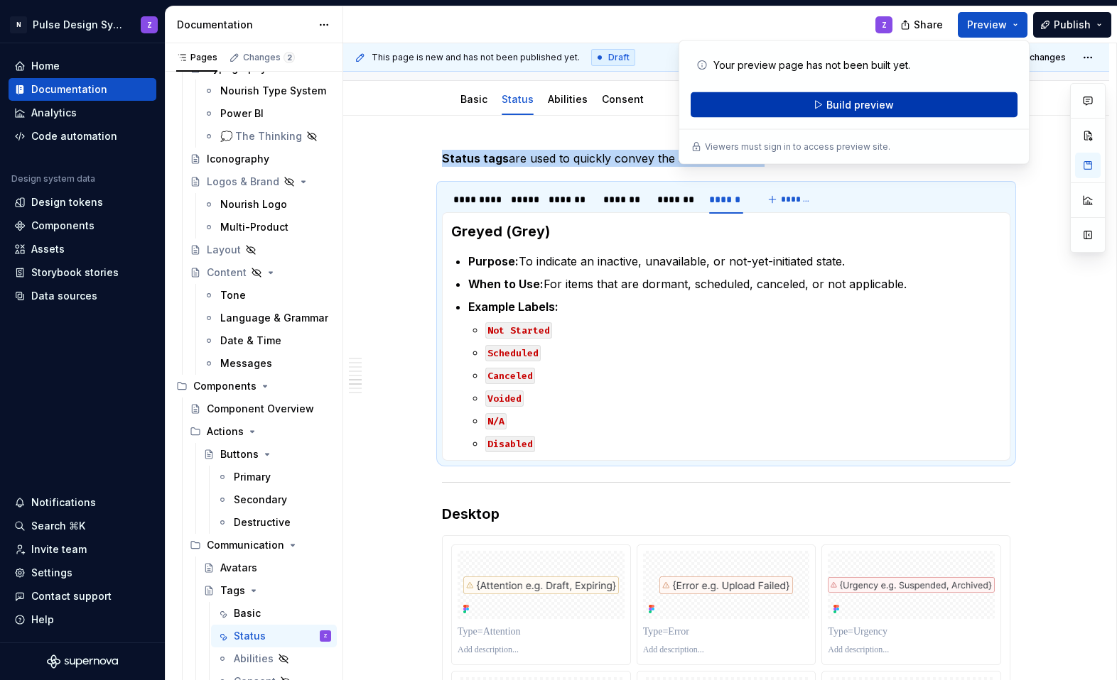
click at [705, 97] on button "Build preview" at bounding box center [853, 105] width 327 height 26
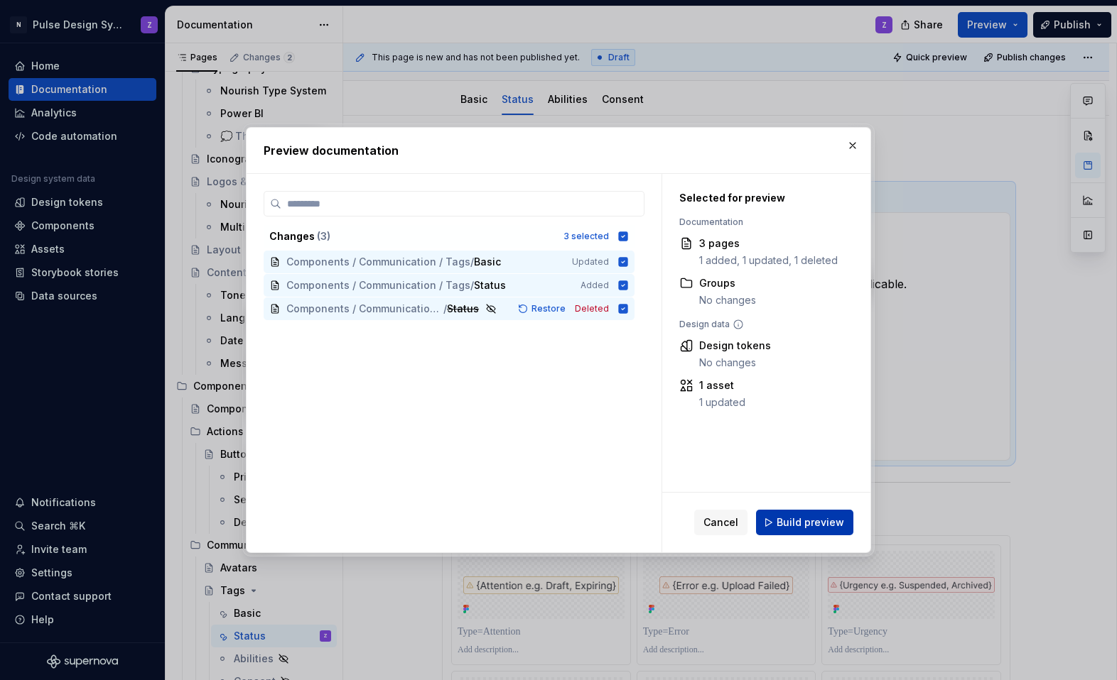
click at [705, 514] on button "Build preview" at bounding box center [804, 523] width 97 height 26
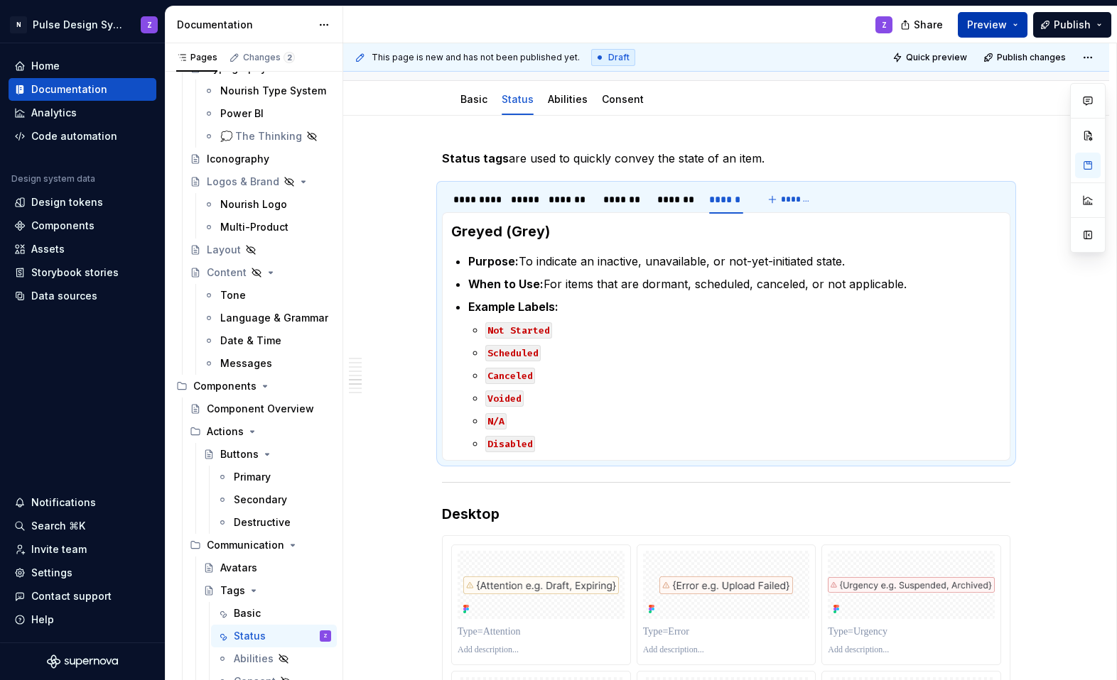
click at [705, 28] on button "Preview" at bounding box center [992, 25] width 70 height 26
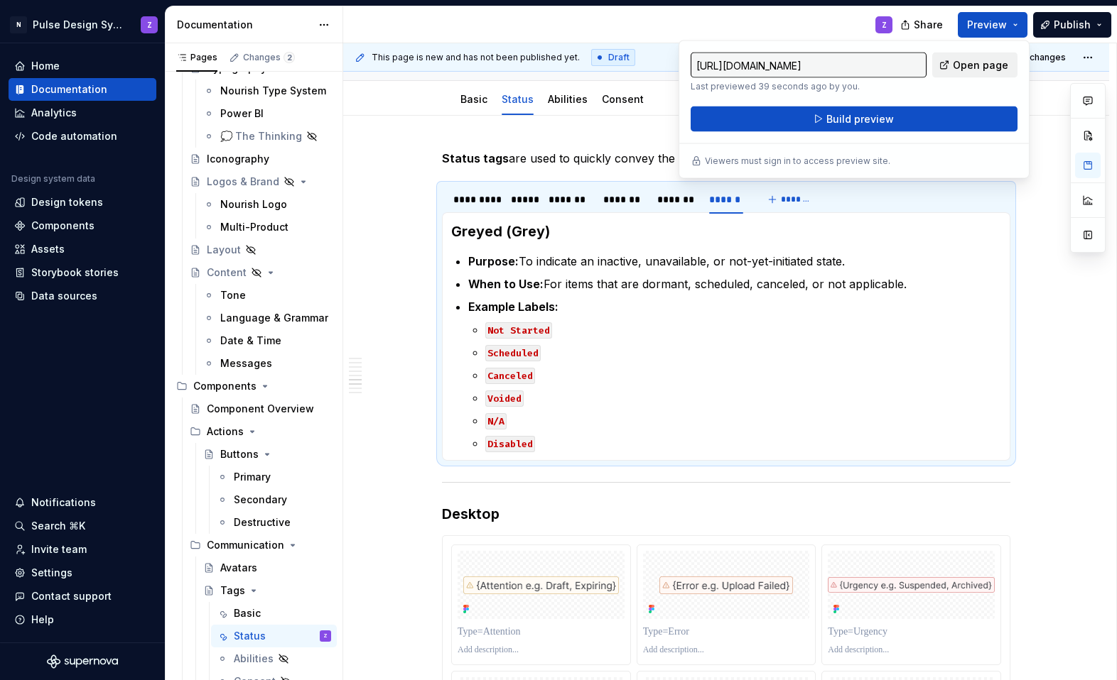
click at [705, 67] on span "Open page" at bounding box center [979, 65] width 55 height 14
click at [502, 243] on section-item-column "Greyed (Grey) Purpose: To indicate an inactive, unavailable, or not-yet-initiat…" at bounding box center [726, 337] width 550 height 230
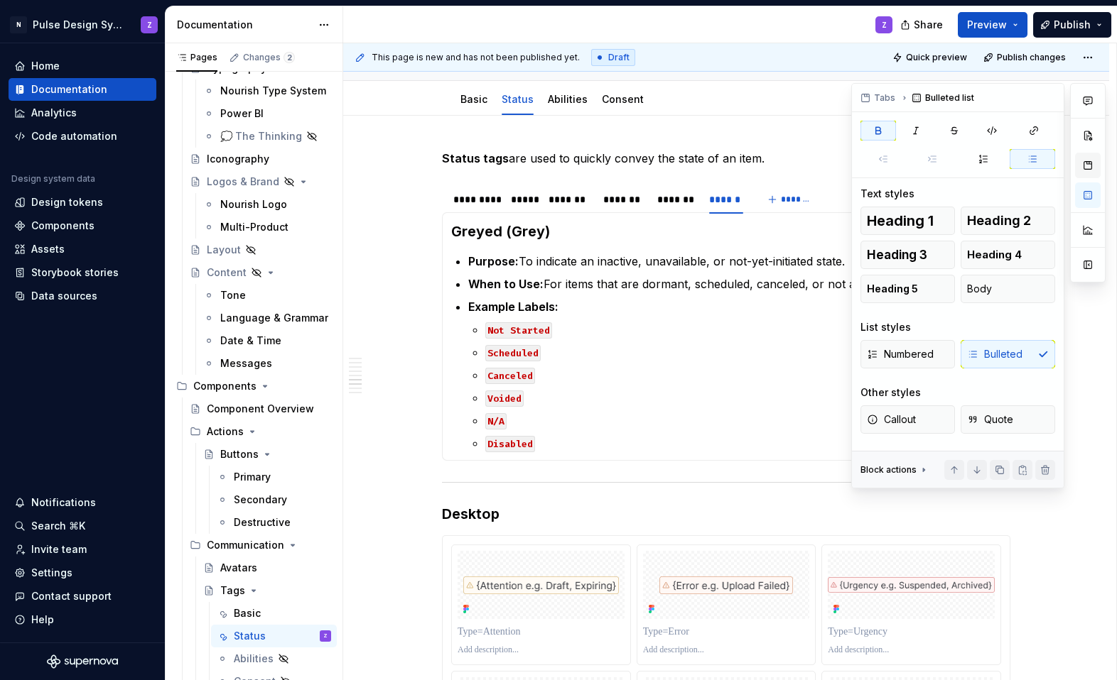
click at [705, 169] on button "button" at bounding box center [1088, 166] width 26 height 26
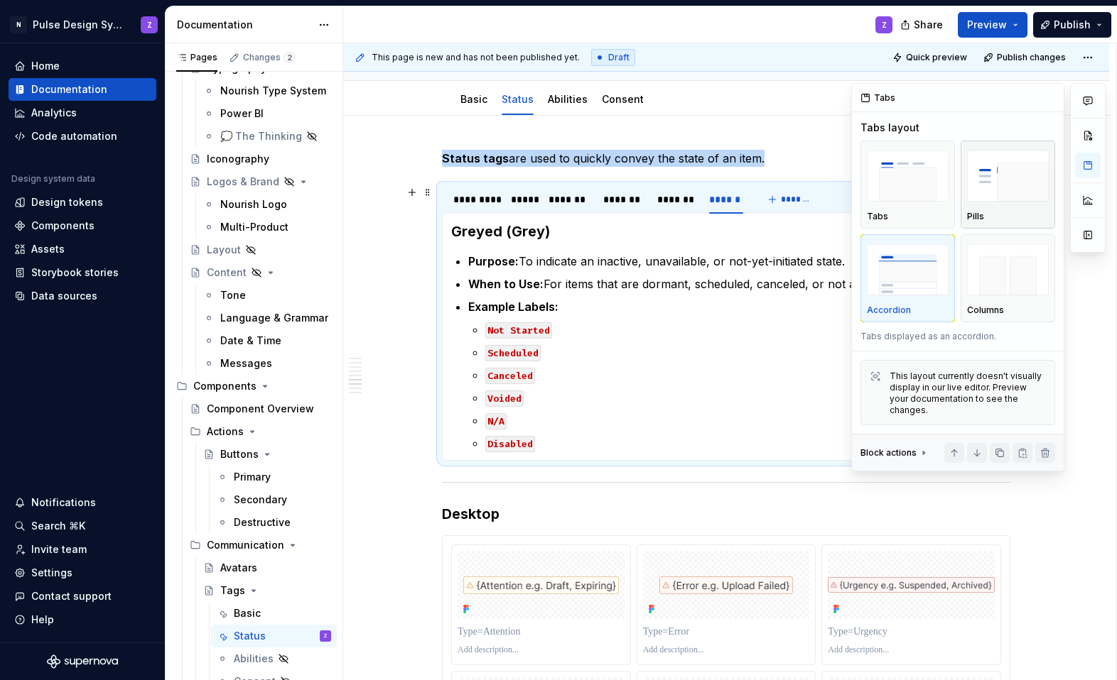
click at [705, 185] on img "button" at bounding box center [1008, 177] width 82 height 52
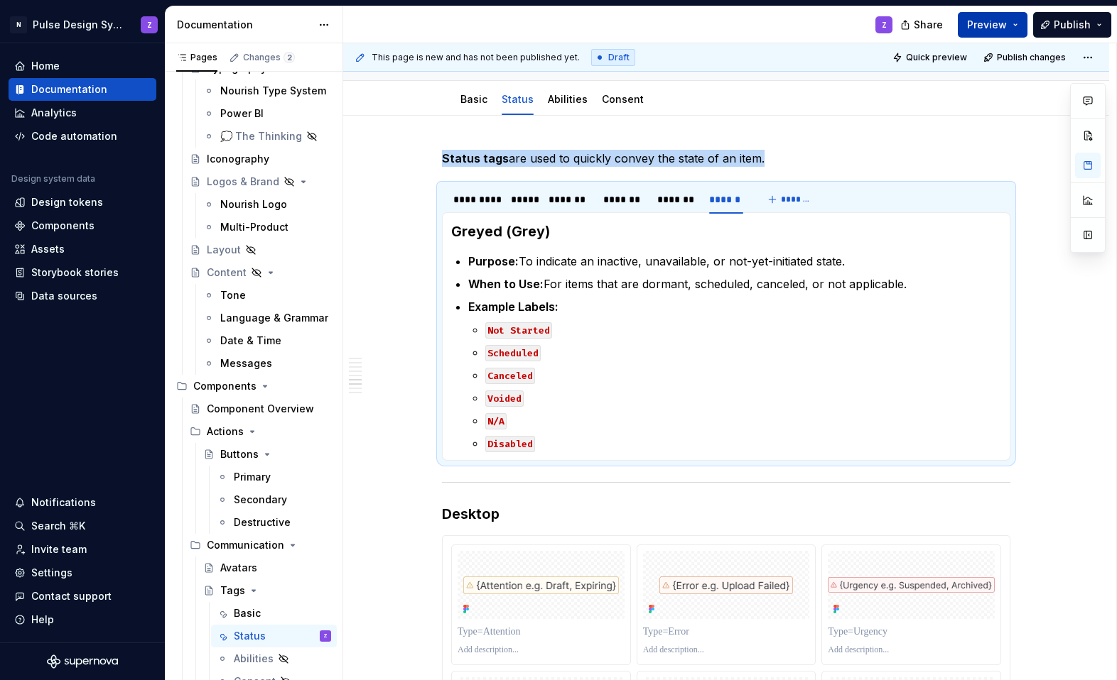
click at [705, 26] on button "Preview" at bounding box center [992, 25] width 70 height 26
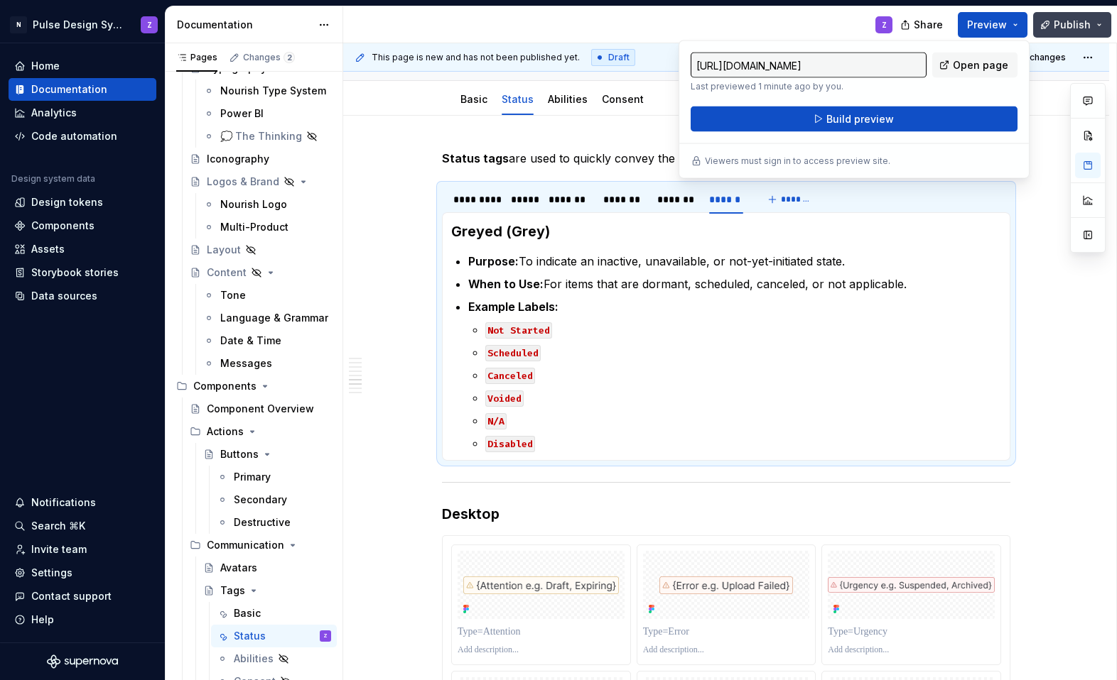
click at [705, 28] on span "Publish" at bounding box center [1071, 25] width 37 height 14
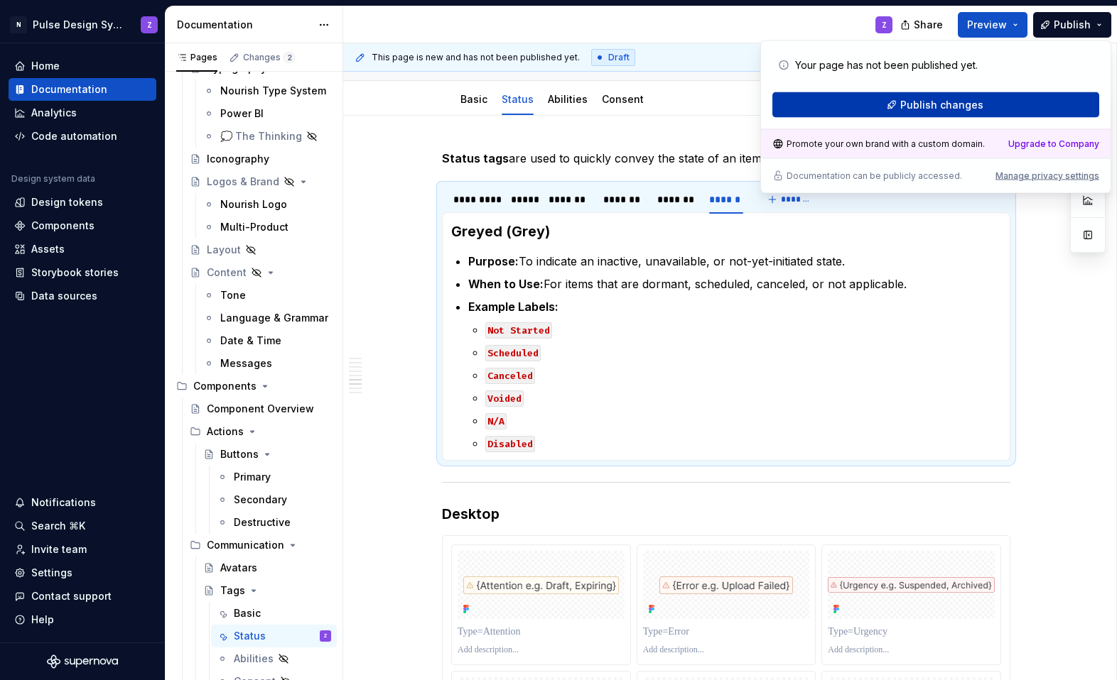
click at [705, 104] on button "Publish changes" at bounding box center [935, 105] width 327 height 26
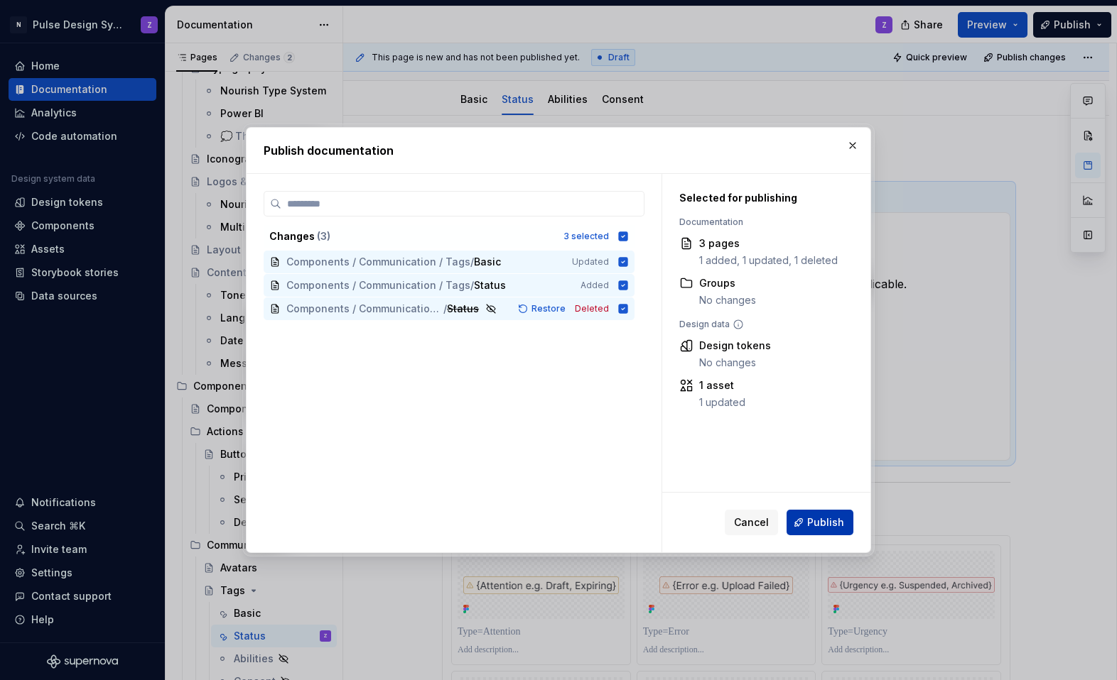
click at [705, 516] on span "Publish" at bounding box center [825, 523] width 37 height 14
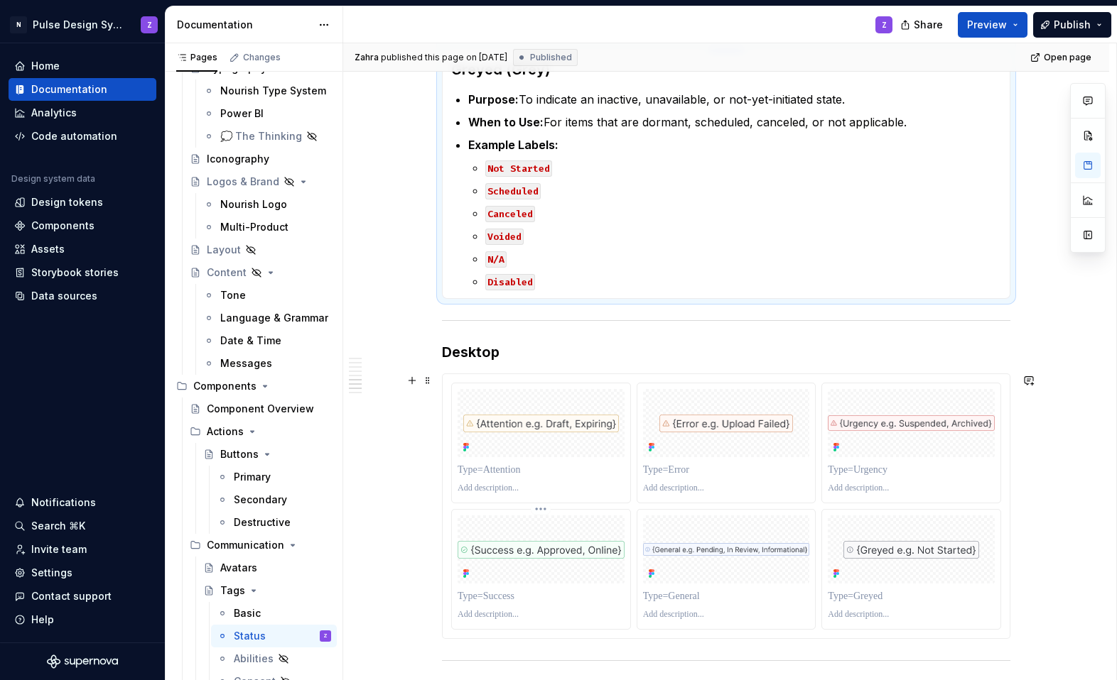
scroll to position [303, 0]
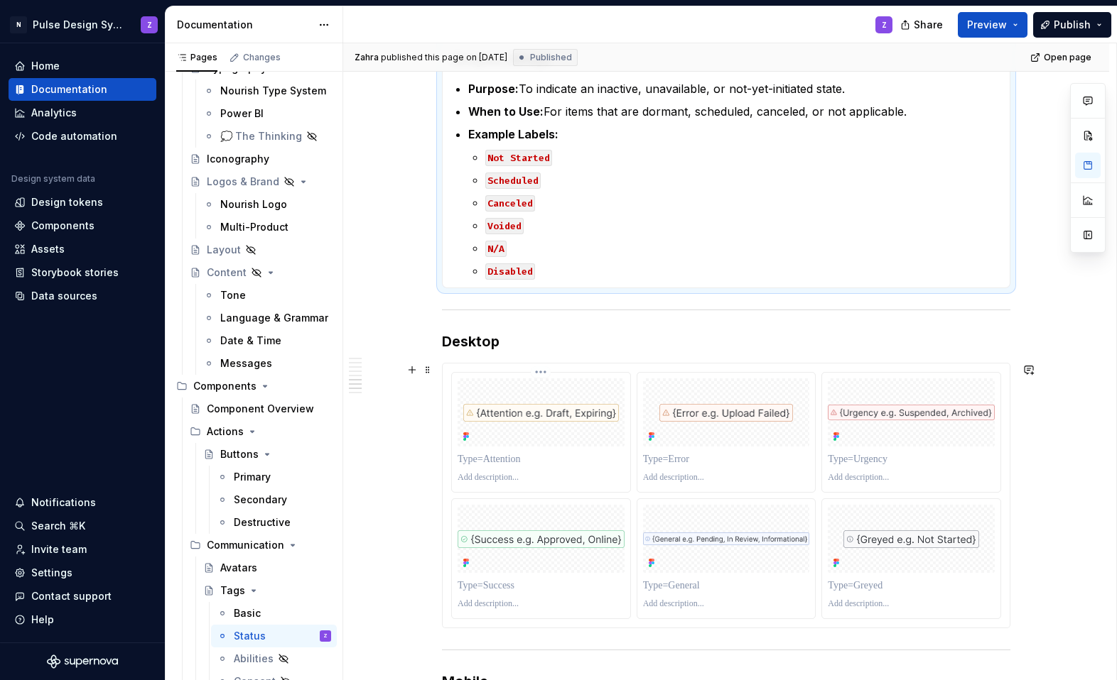
click at [506, 457] on p at bounding box center [540, 459] width 167 height 14
type textarea "*"
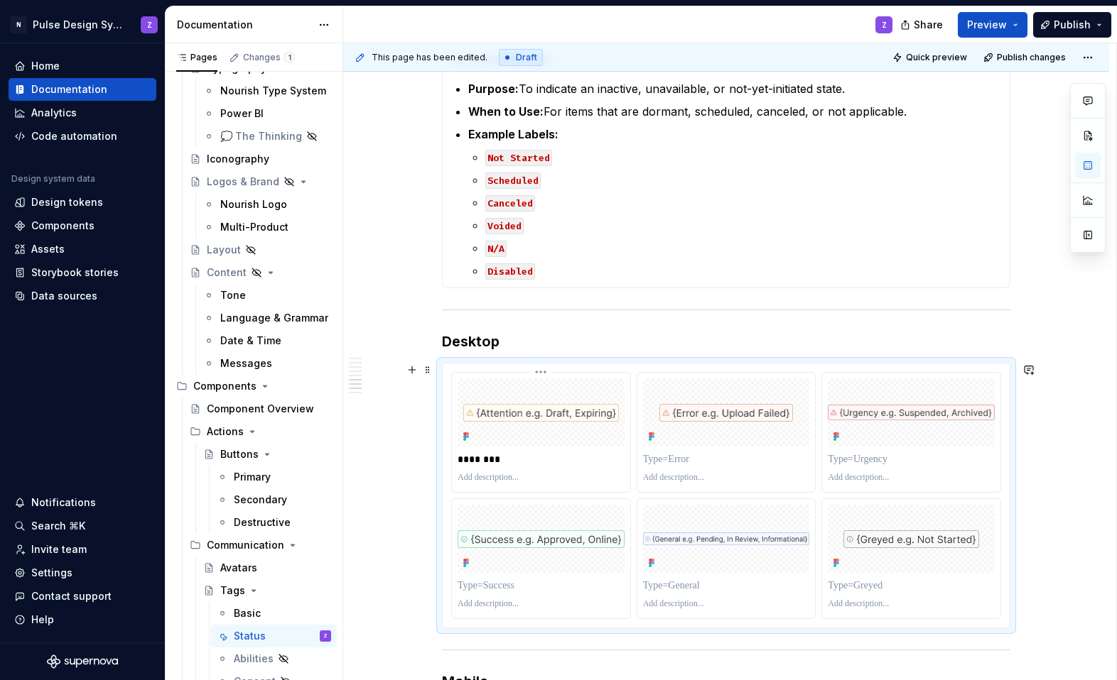
type textarea "*"
click at [484, 457] on p "*********" at bounding box center [540, 459] width 167 height 14
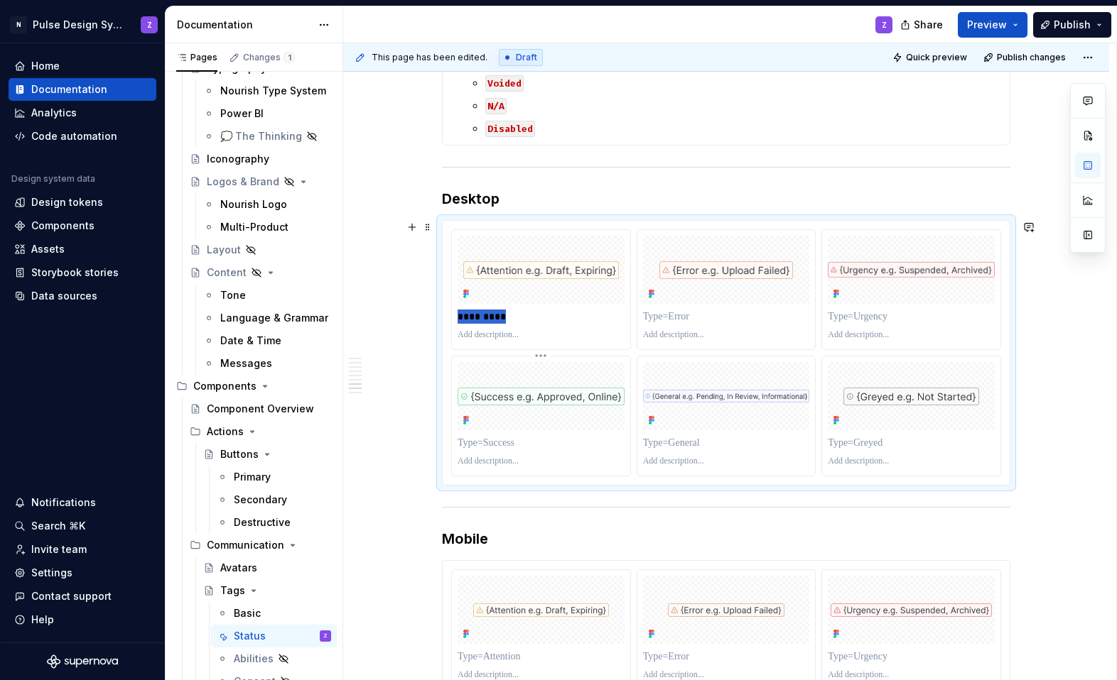
scroll to position [520, 0]
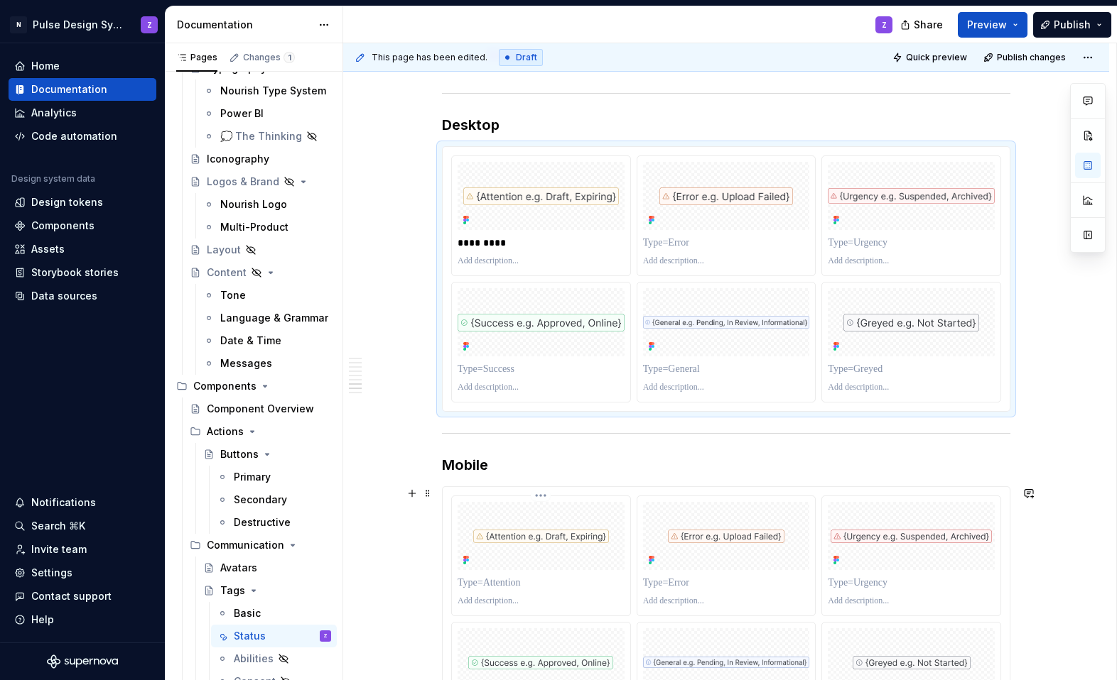
click at [491, 580] on p at bounding box center [540, 583] width 167 height 14
click at [684, 246] on p at bounding box center [726, 243] width 167 height 14
click at [662, 245] on p "*****" at bounding box center [726, 243] width 167 height 14
click at [662, 580] on p at bounding box center [726, 583] width 167 height 14
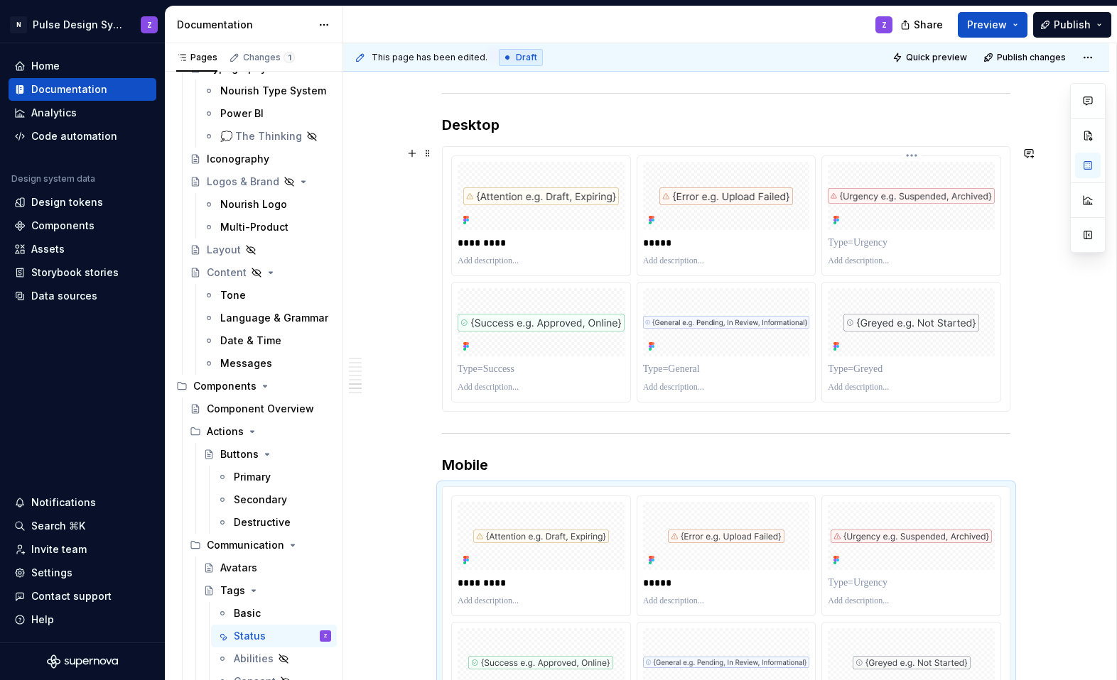
click at [705, 245] on p at bounding box center [910, 243] width 167 height 14
click at [705, 241] on p "*******" at bounding box center [910, 243] width 167 height 14
click at [705, 579] on p at bounding box center [910, 583] width 167 height 14
click at [562, 366] on p at bounding box center [540, 369] width 167 height 14
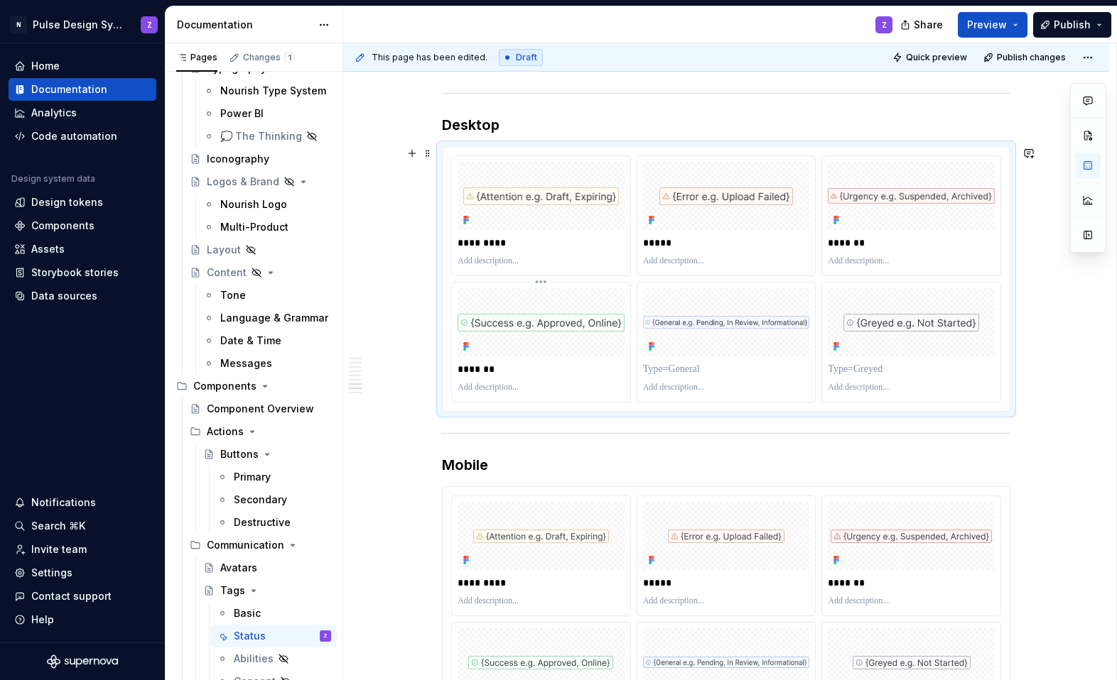
click at [486, 366] on p "*******" at bounding box center [540, 369] width 167 height 14
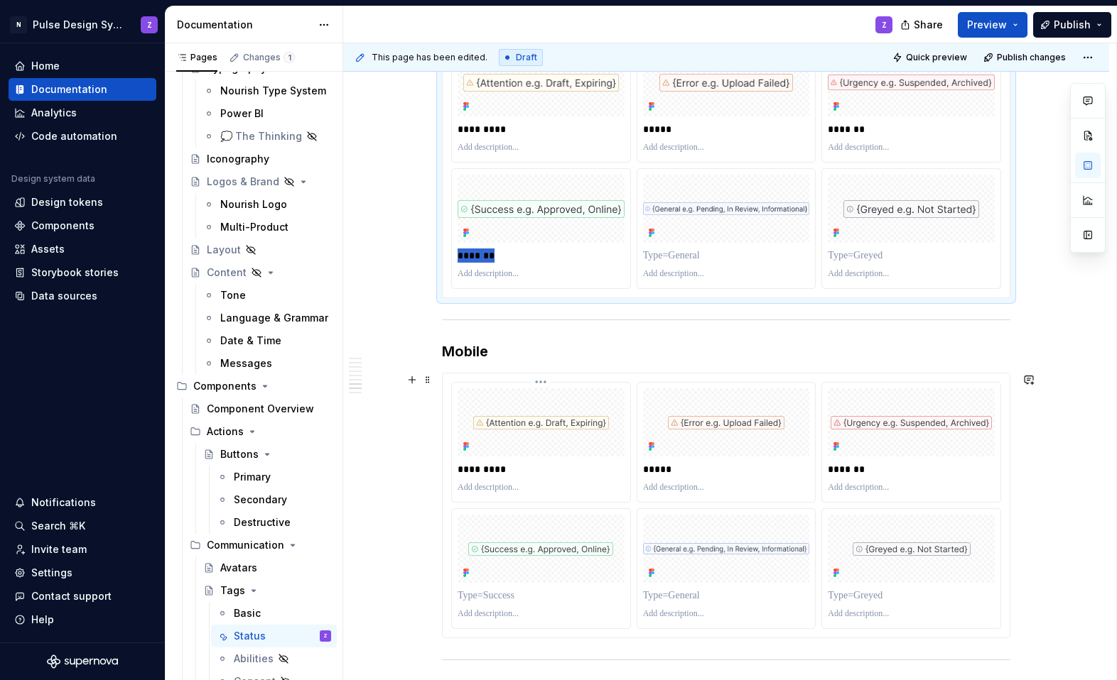
scroll to position [648, 0]
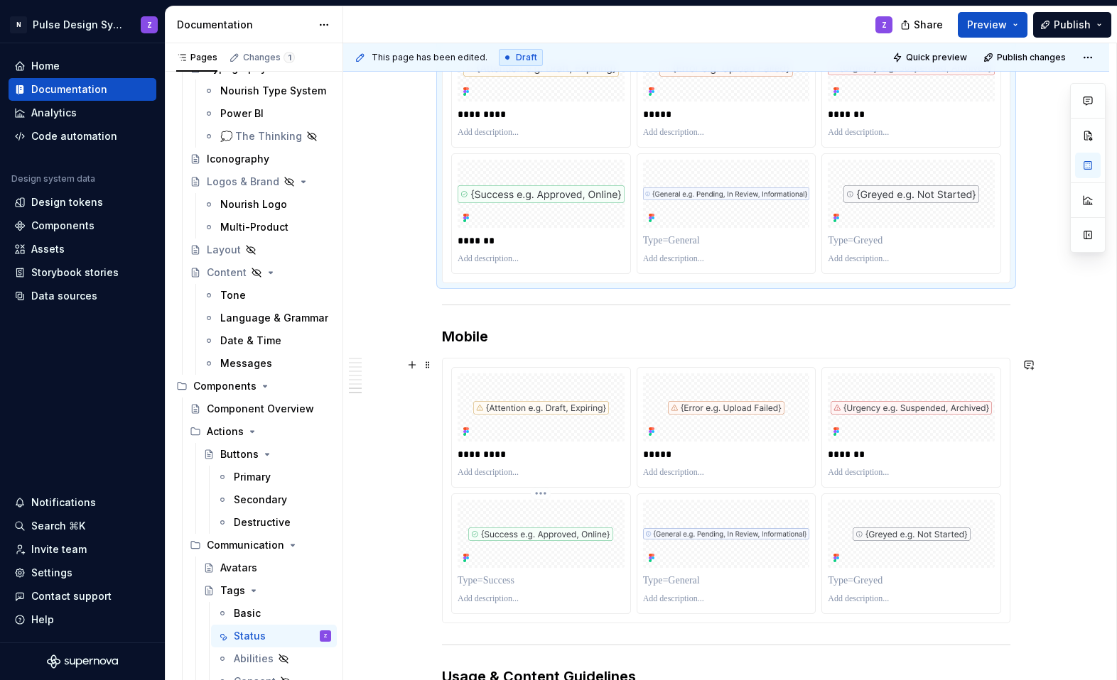
click at [522, 590] on div at bounding box center [540, 581] width 167 height 20
click at [511, 585] on p at bounding box center [540, 581] width 167 height 14
click at [703, 248] on div at bounding box center [726, 241] width 167 height 20
click at [695, 241] on p at bounding box center [726, 241] width 167 height 14
click at [659, 575] on p at bounding box center [726, 581] width 167 height 14
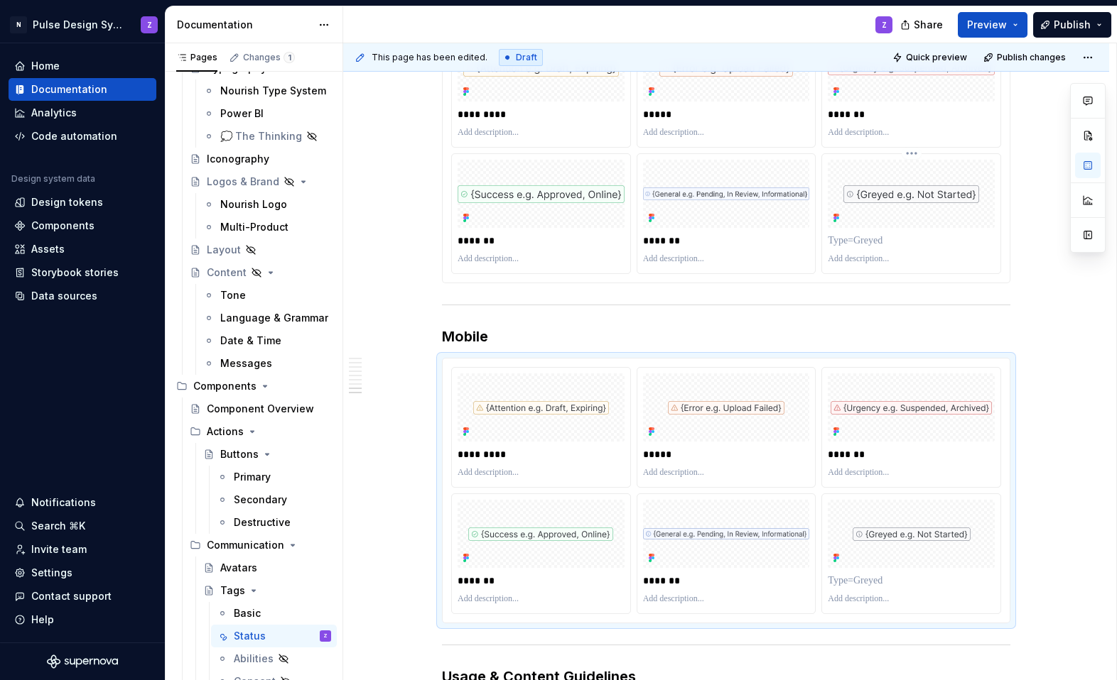
click at [705, 236] on p at bounding box center [910, 241] width 167 height 14
click at [705, 235] on p "******" at bounding box center [910, 241] width 167 height 14
click at [705, 580] on p at bounding box center [910, 581] width 167 height 14
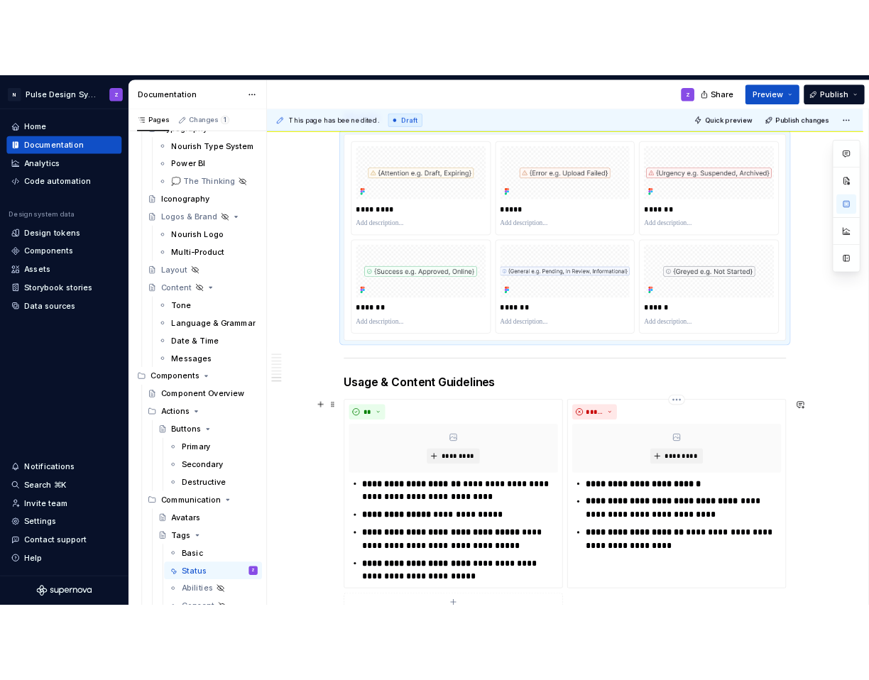
scroll to position [945, 0]
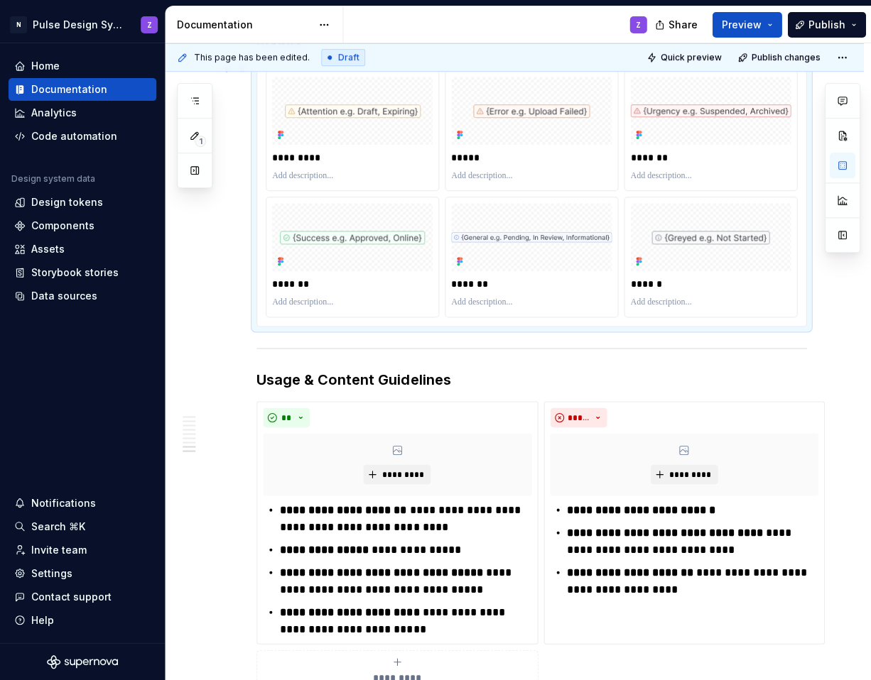
type textarea "*"
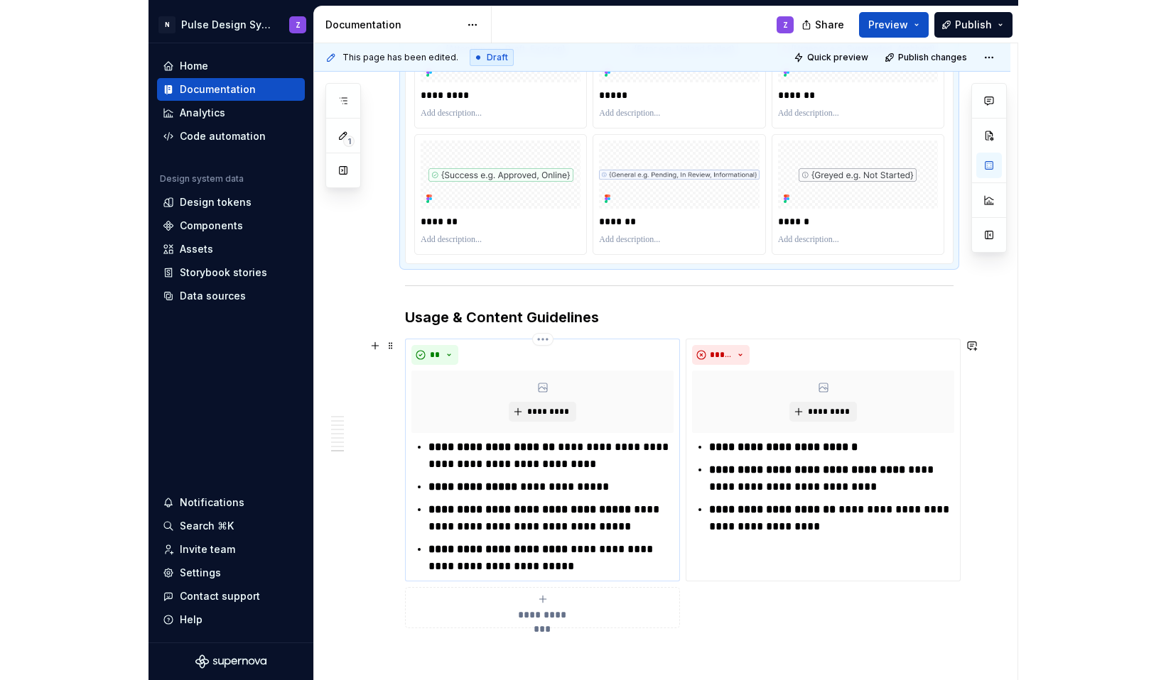
scroll to position [1042, 0]
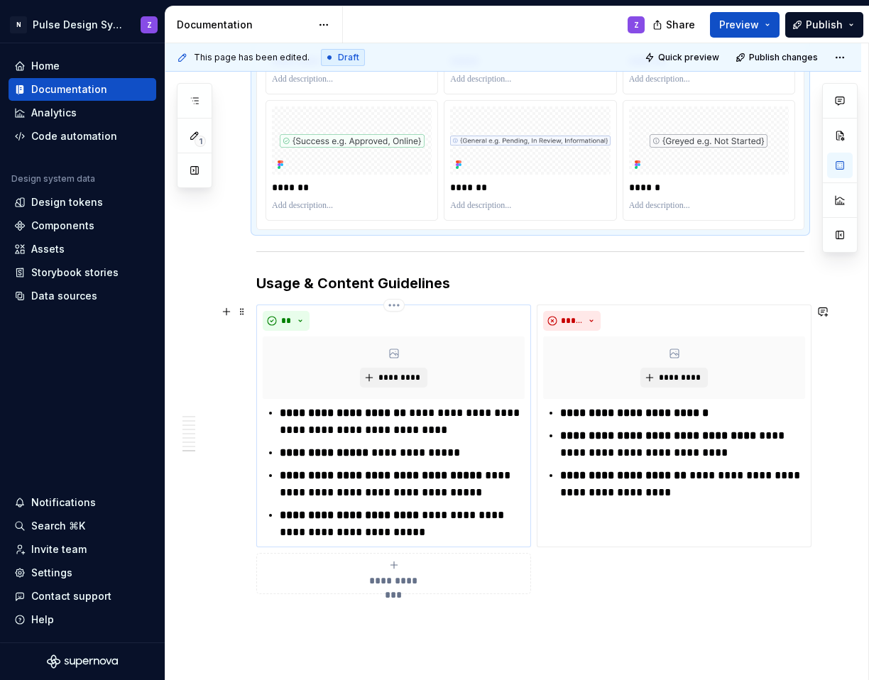
click at [281, 413] on strong "**********" at bounding box center [343, 413] width 126 height 11
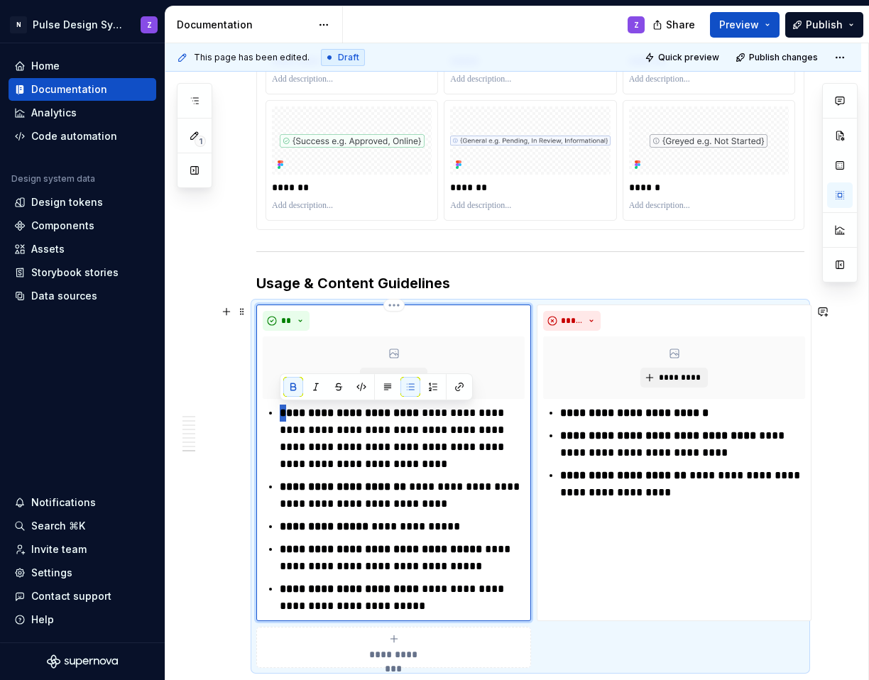
drag, startPoint x: 282, startPoint y: 412, endPoint x: 289, endPoint y: 415, distance: 7.6
click at [288, 415] on strong "**********" at bounding box center [349, 413] width 139 height 11
drag, startPoint x: 398, startPoint y: 412, endPoint x: 452, endPoint y: 415, distance: 54.1
click at [452, 416] on strong "**********" at bounding box center [375, 413] width 190 height 11
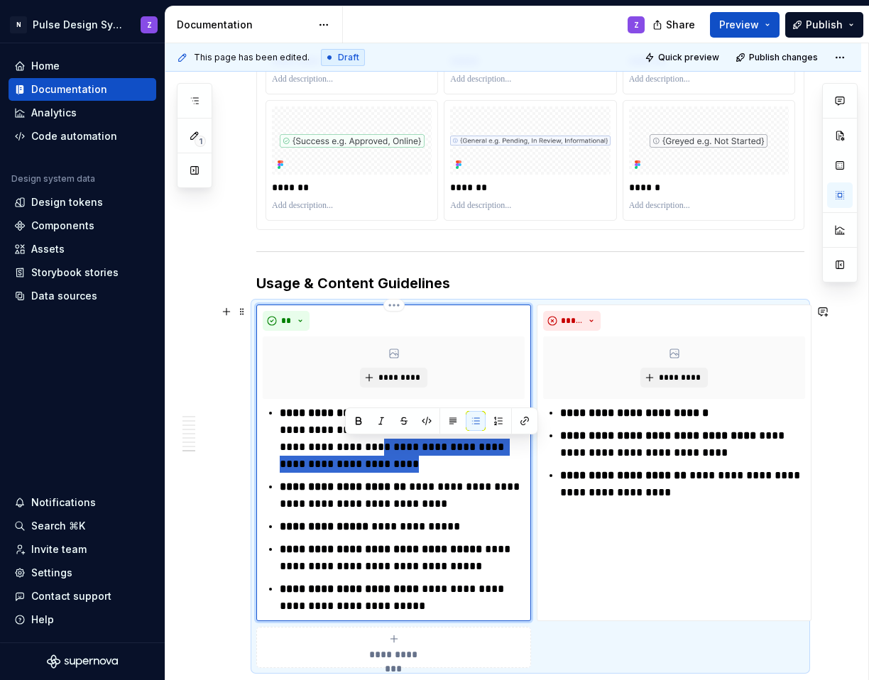
drag, startPoint x: 347, startPoint y: 442, endPoint x: 422, endPoint y: 460, distance: 77.2
click at [422, 460] on p "**********" at bounding box center [402, 439] width 245 height 68
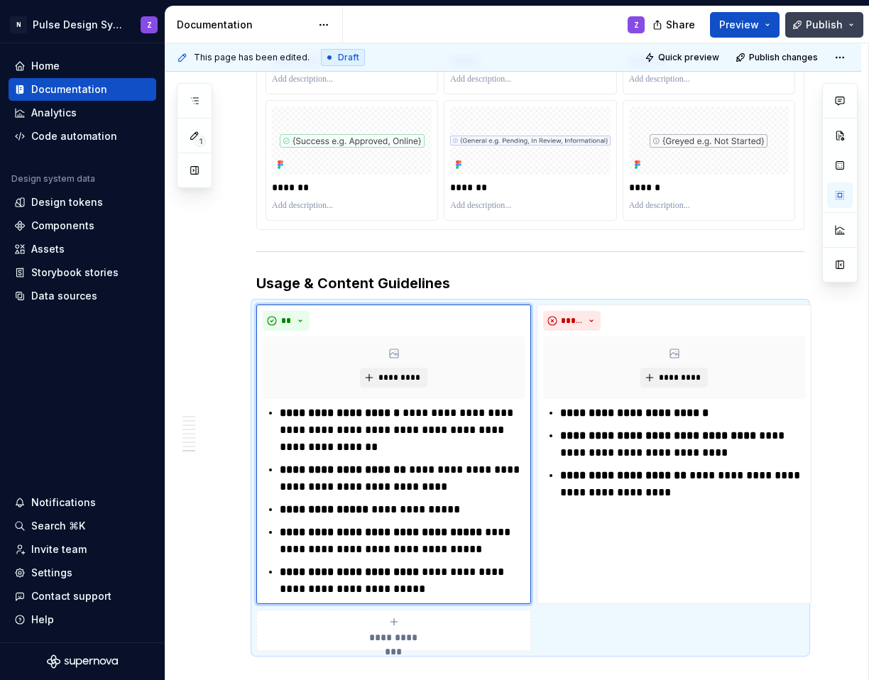
click at [705, 23] on span "Publish" at bounding box center [824, 25] width 37 height 14
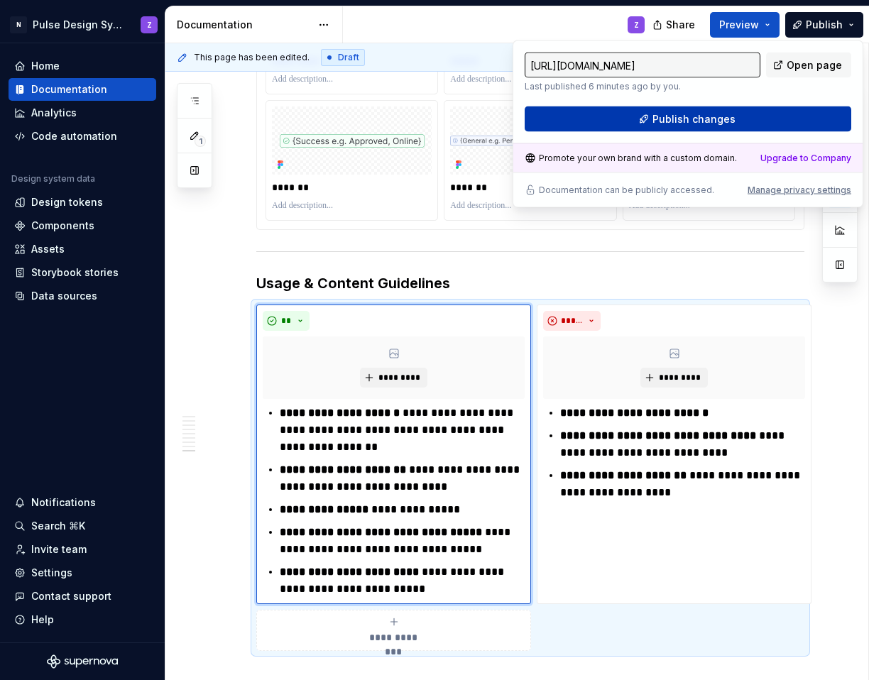
click at [705, 120] on button "Publish changes" at bounding box center [688, 120] width 327 height 26
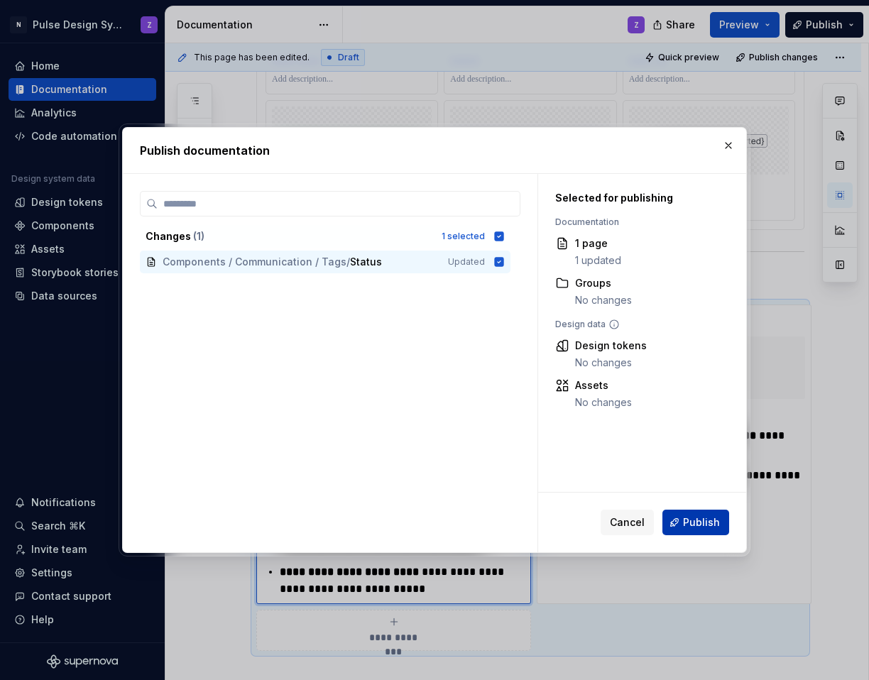
click at [695, 528] on span "Publish" at bounding box center [701, 523] width 37 height 14
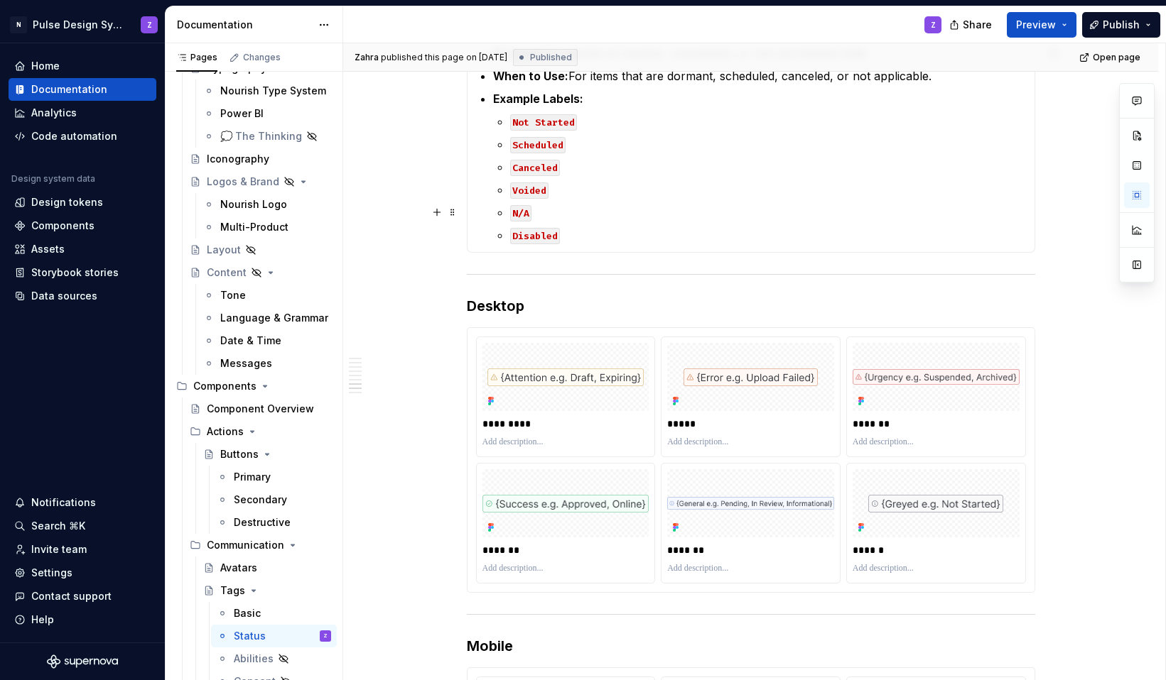
scroll to position [0, 0]
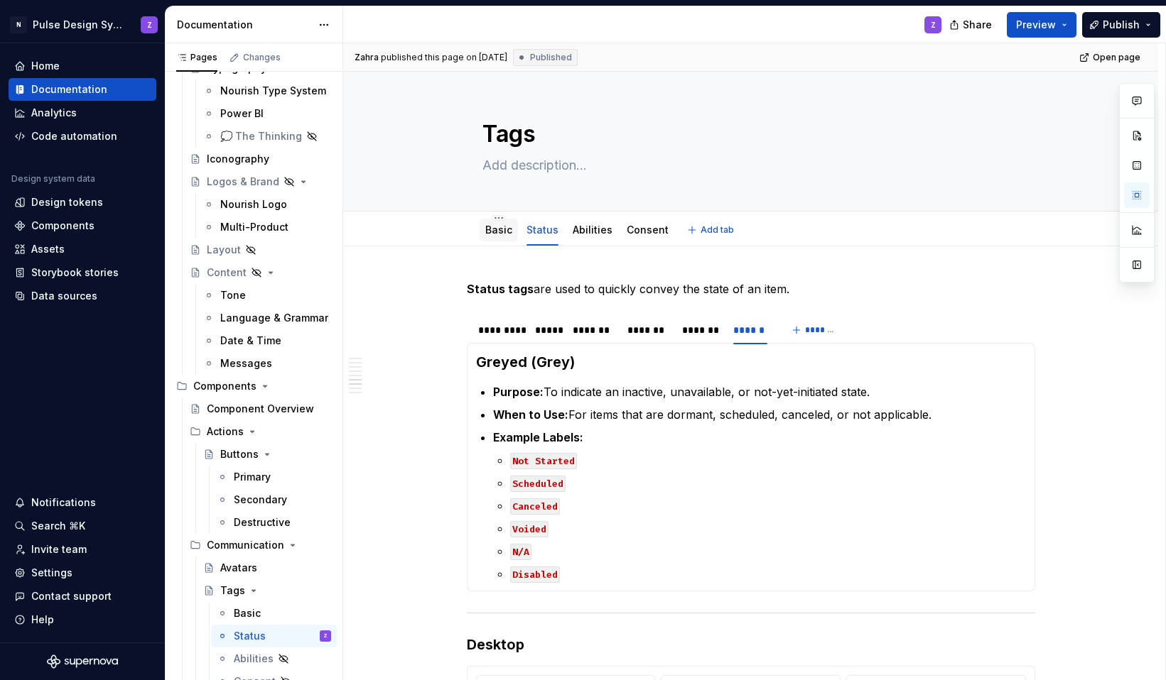
click at [512, 237] on div "Basic" at bounding box center [498, 230] width 27 height 14
click at [492, 236] on div "Basic" at bounding box center [498, 230] width 27 height 14
click at [504, 241] on div "Basic" at bounding box center [498, 230] width 38 height 23
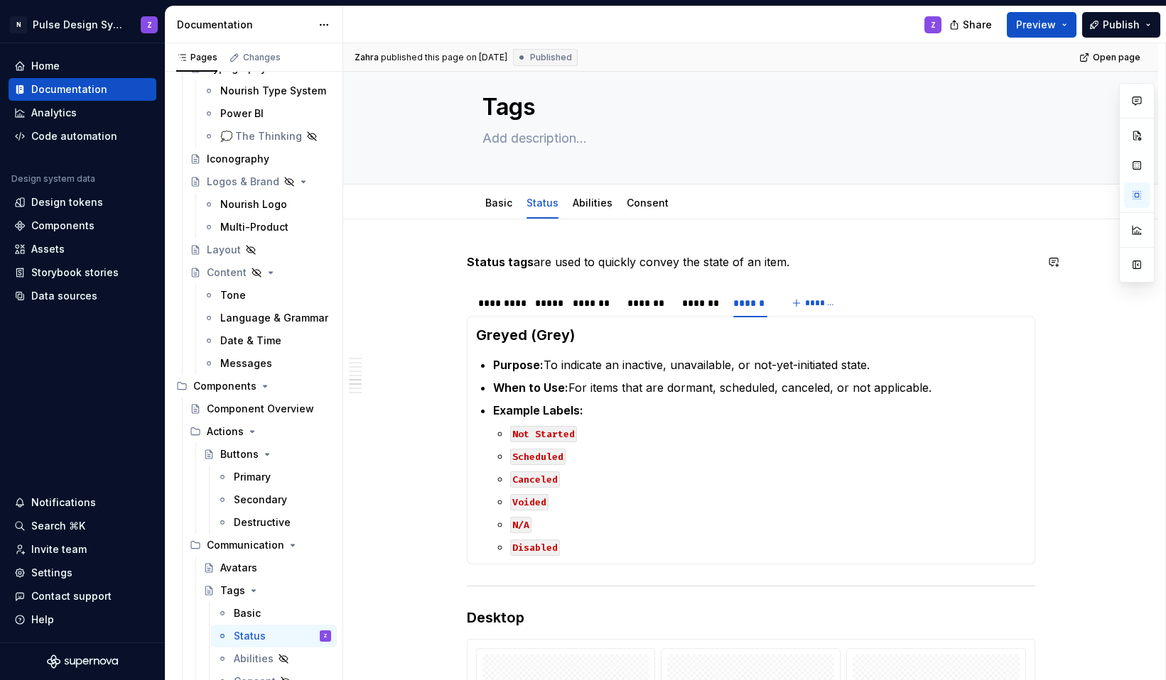
scroll to position [33, 0]
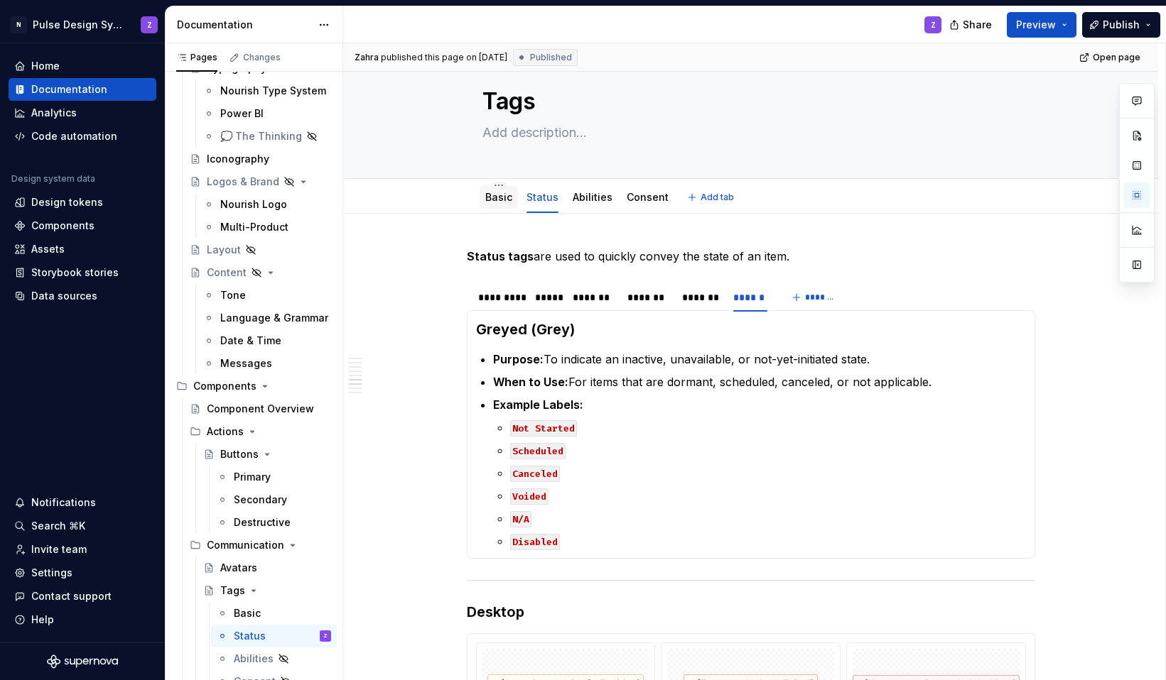
click at [500, 195] on link "Basic" at bounding box center [498, 197] width 27 height 12
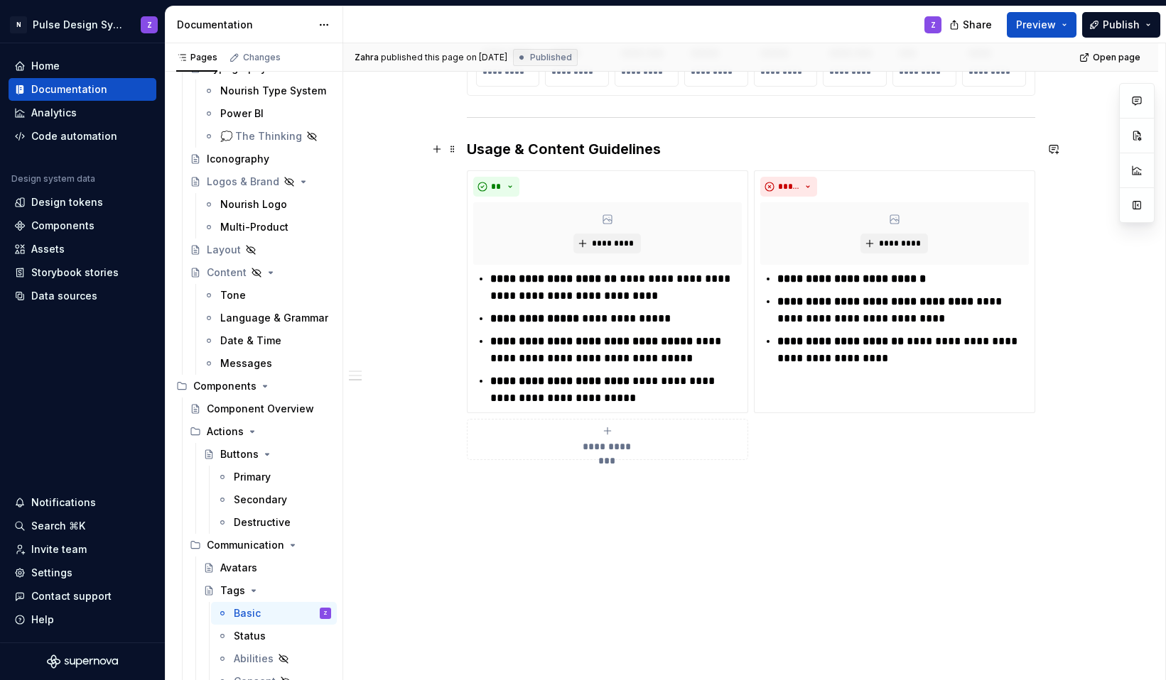
scroll to position [933, 0]
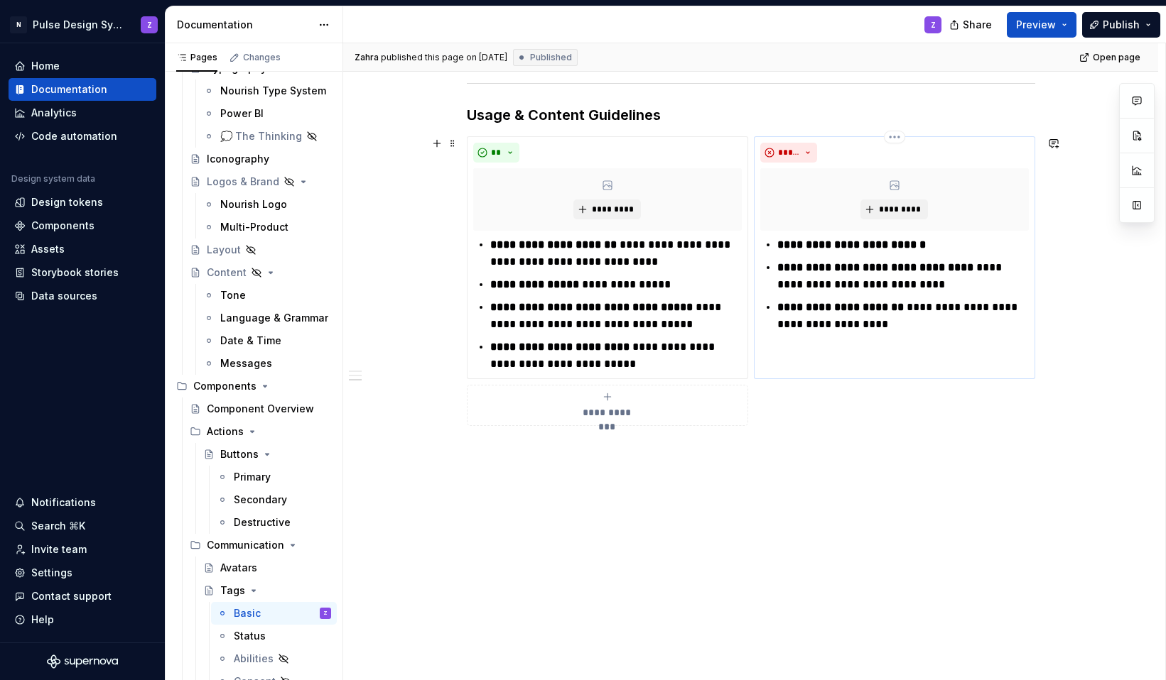
type textarea "*"
